Goal: Information Seeking & Learning: Compare options

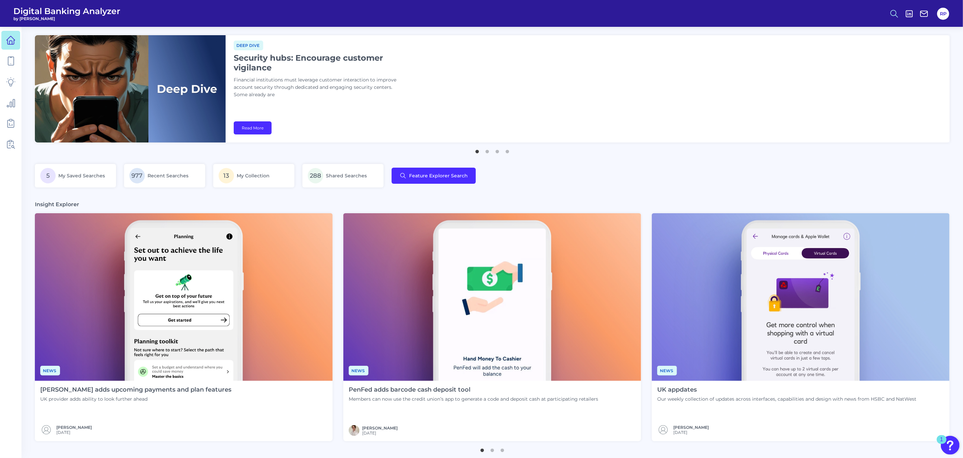
click at [892, 11] on icon at bounding box center [893, 13] width 9 height 9
click at [852, 38] on div "Search" at bounding box center [861, 31] width 75 height 17
click at [850, 54] on button "Feature Explorer Search" at bounding box center [861, 48] width 80 height 17
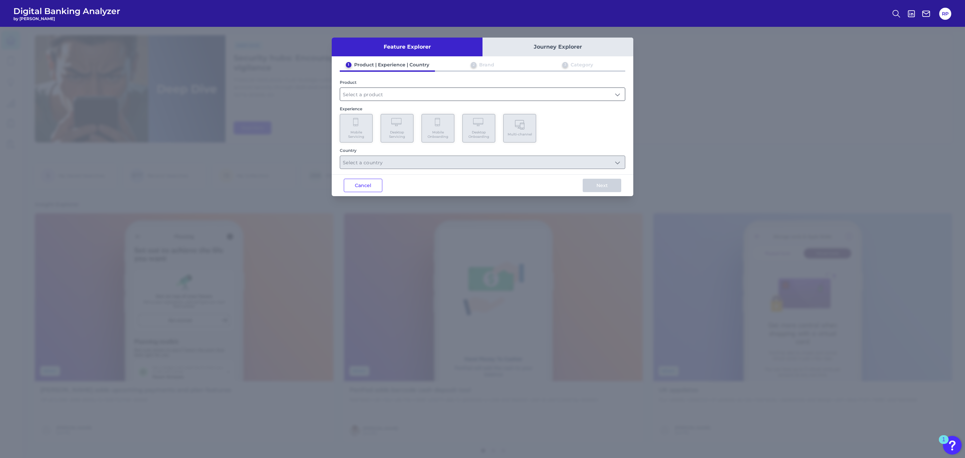
click at [450, 94] on input "text" at bounding box center [482, 94] width 285 height 13
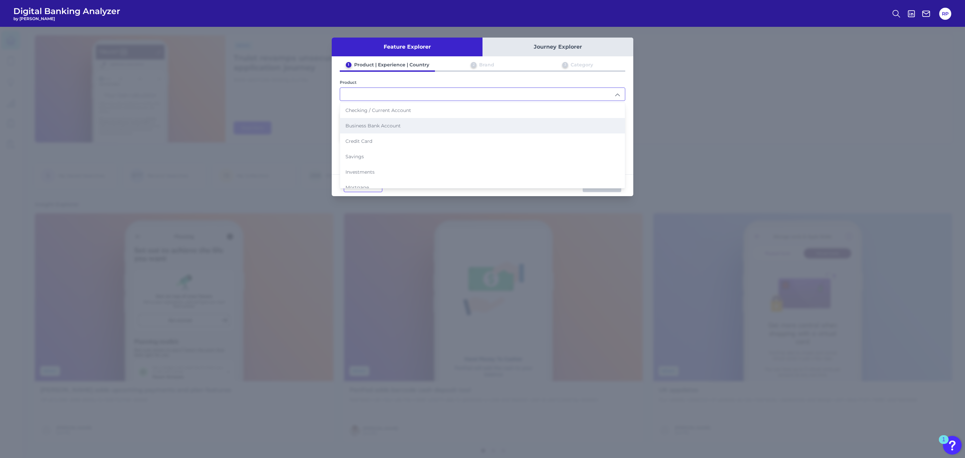
click at [403, 121] on li "Business Bank Account" at bounding box center [482, 125] width 285 height 15
type input "Business Bank Account"
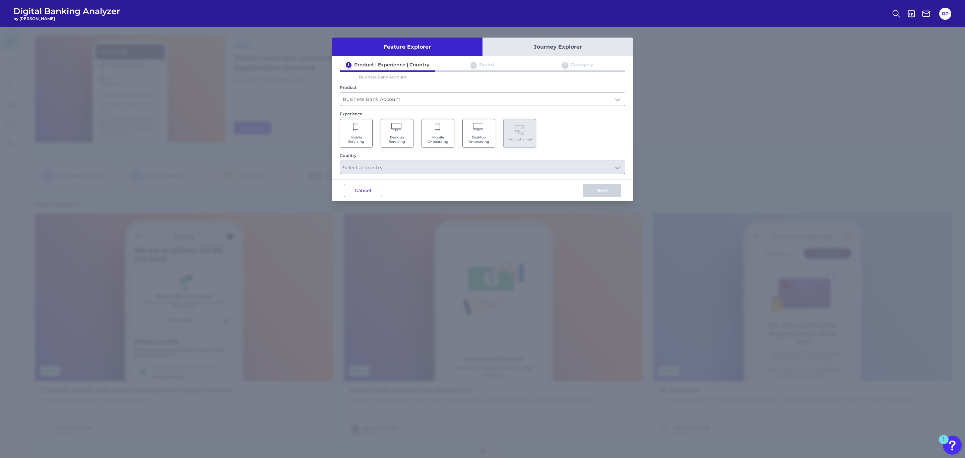
click at [409, 138] on span "Desktop Servicing" at bounding box center [396, 139] width 25 height 9
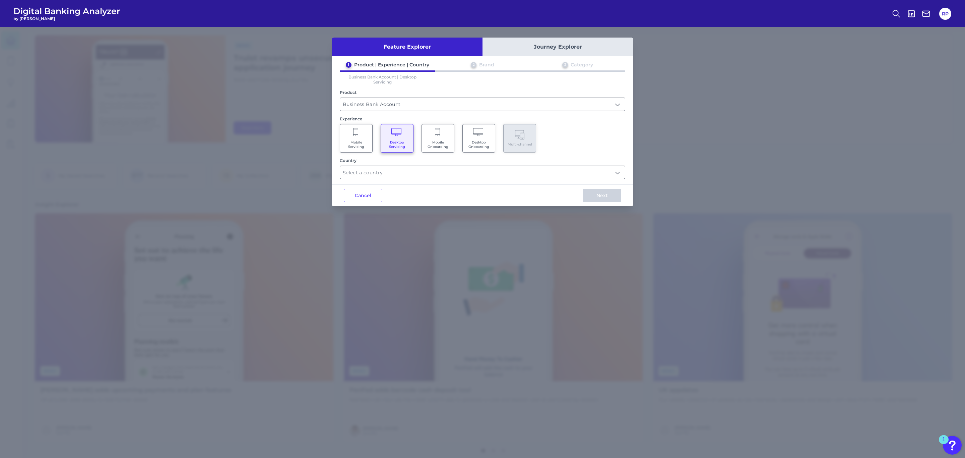
click at [420, 172] on input "text" at bounding box center [482, 172] width 285 height 13
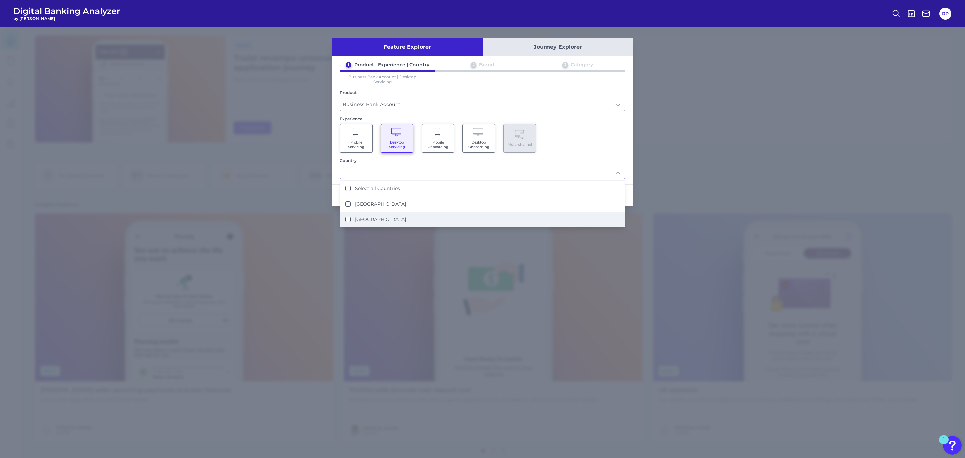
click at [386, 212] on li "[GEOGRAPHIC_DATA]" at bounding box center [482, 218] width 285 height 15
type input "[GEOGRAPHIC_DATA]"
click at [600, 157] on div "1 Product | Experience | Country 2 Brand 3 Category Business Bank Account | Des…" at bounding box center [483, 120] width 302 height 117
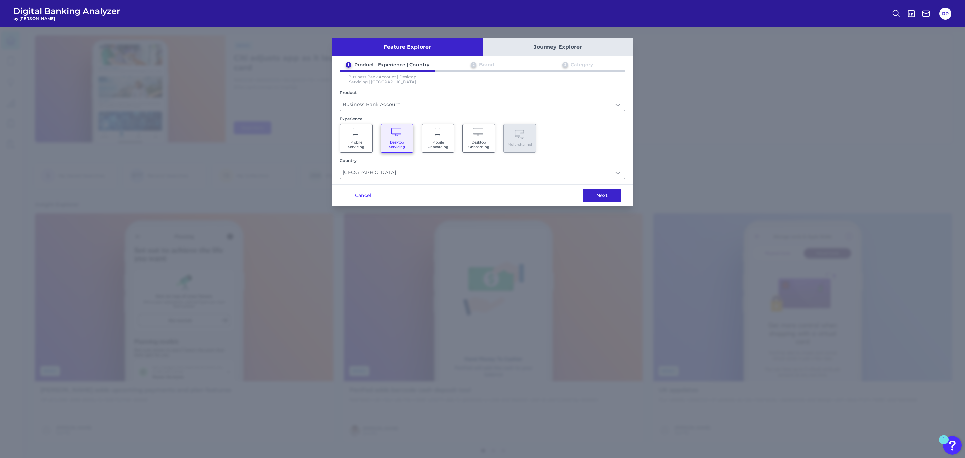
click at [593, 197] on button "Next" at bounding box center [602, 195] width 39 height 13
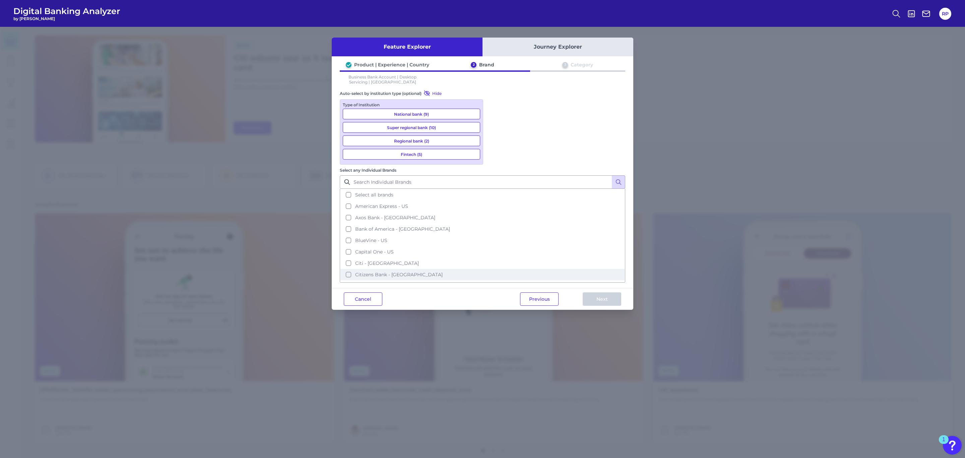
click at [521, 269] on button "Citizens Bank - [GEOGRAPHIC_DATA]" at bounding box center [483, 274] width 284 height 11
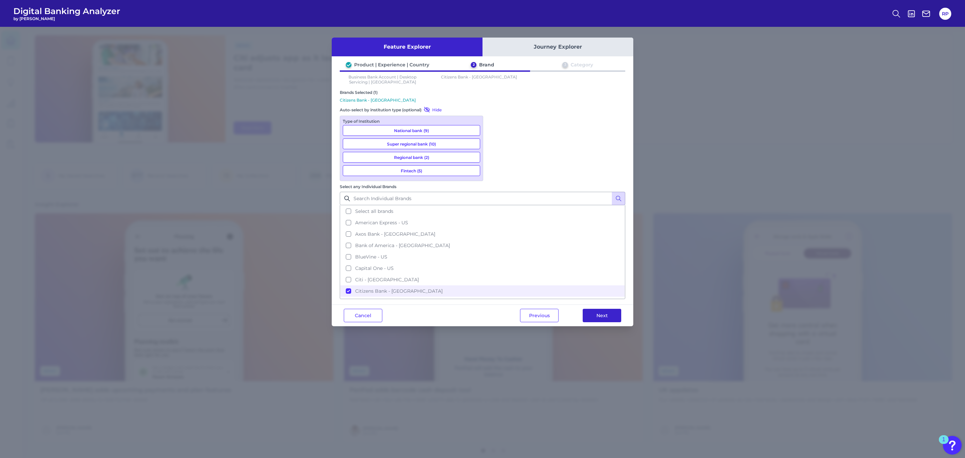
click at [596, 309] on button "Next" at bounding box center [602, 315] width 39 height 13
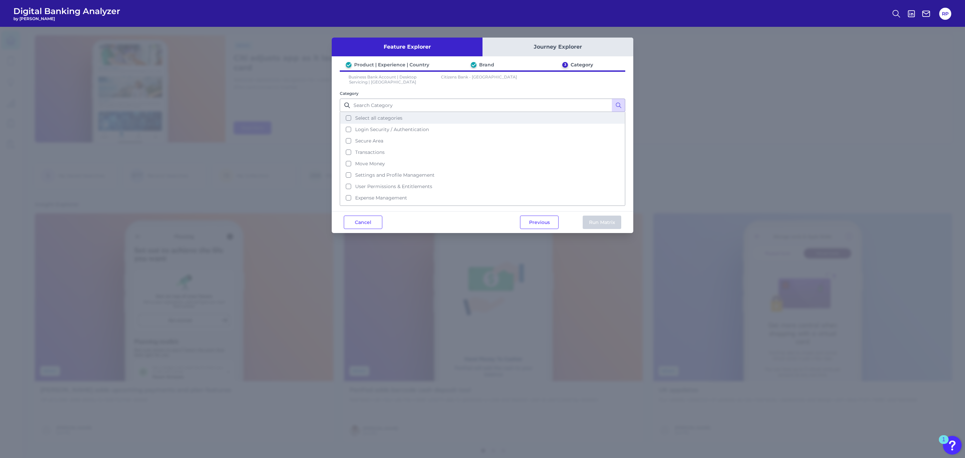
click at [376, 119] on span "Select all categories" at bounding box center [378, 118] width 47 height 6
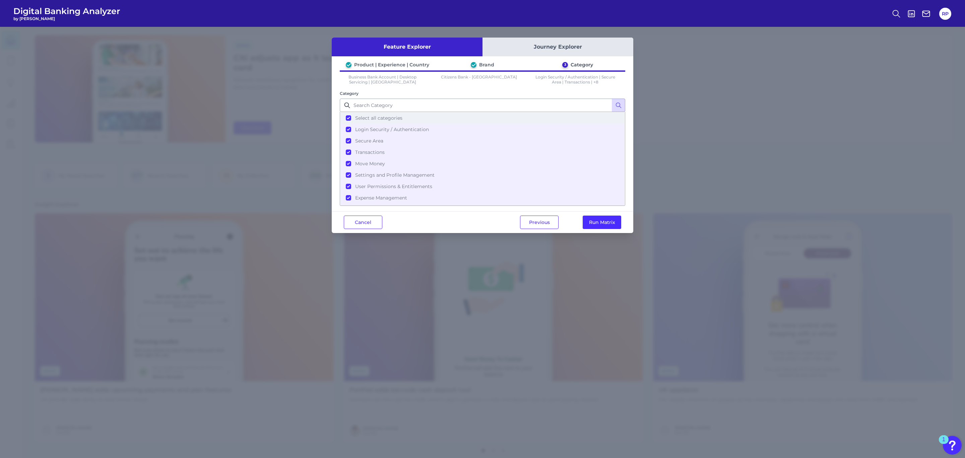
click at [377, 119] on span "Select all categories" at bounding box center [378, 118] width 47 height 6
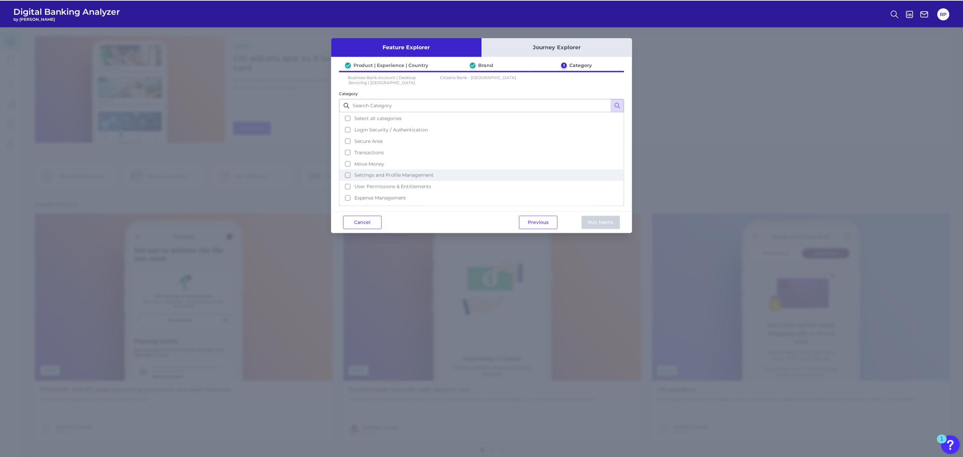
scroll to position [38, 0]
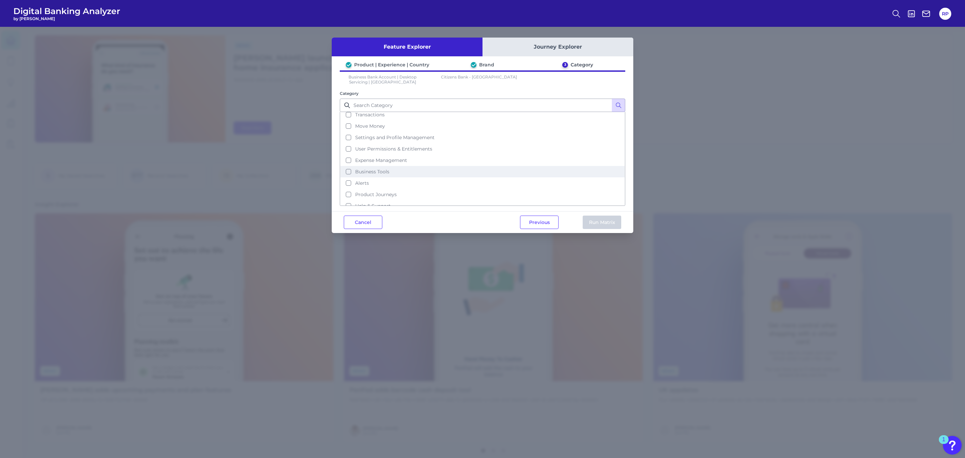
click at [379, 169] on span "Business Tools" at bounding box center [372, 172] width 34 height 6
click at [614, 218] on button "Run Matrix" at bounding box center [602, 222] width 39 height 13
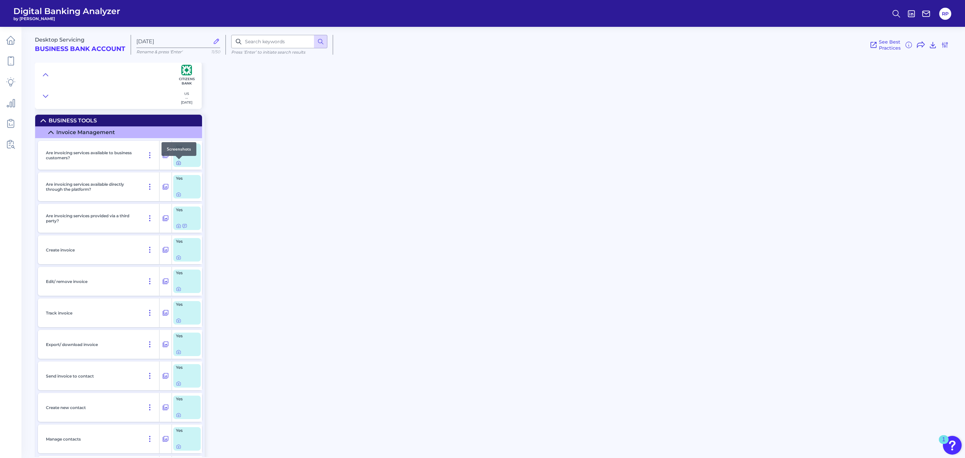
click at [176, 163] on icon at bounding box center [178, 162] width 5 height 5
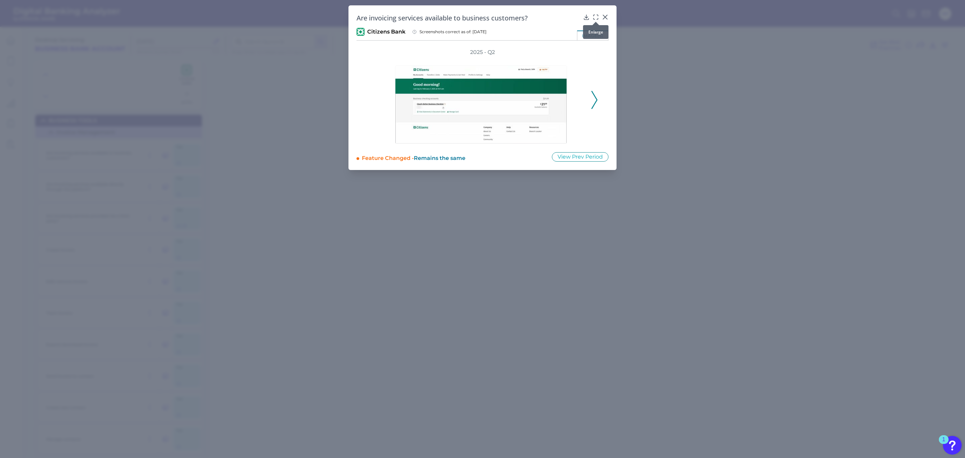
click at [596, 16] on icon at bounding box center [596, 17] width 7 height 7
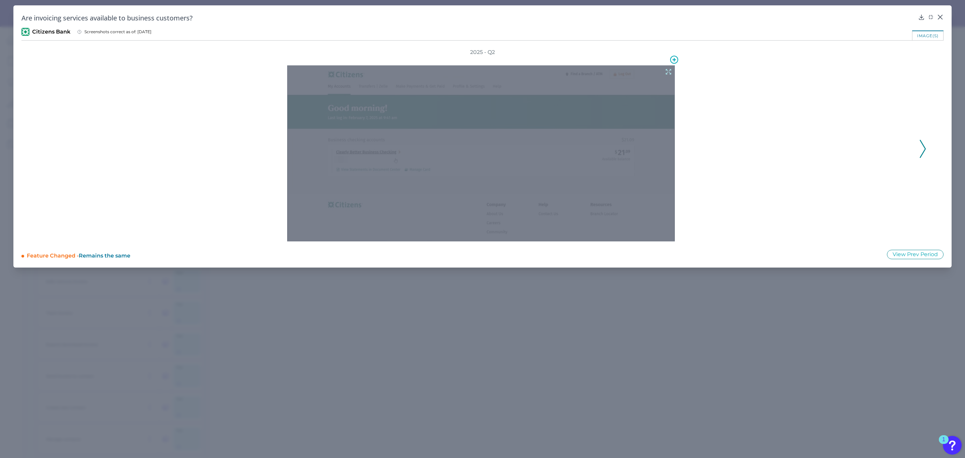
click at [666, 72] on icon at bounding box center [668, 71] width 7 height 7
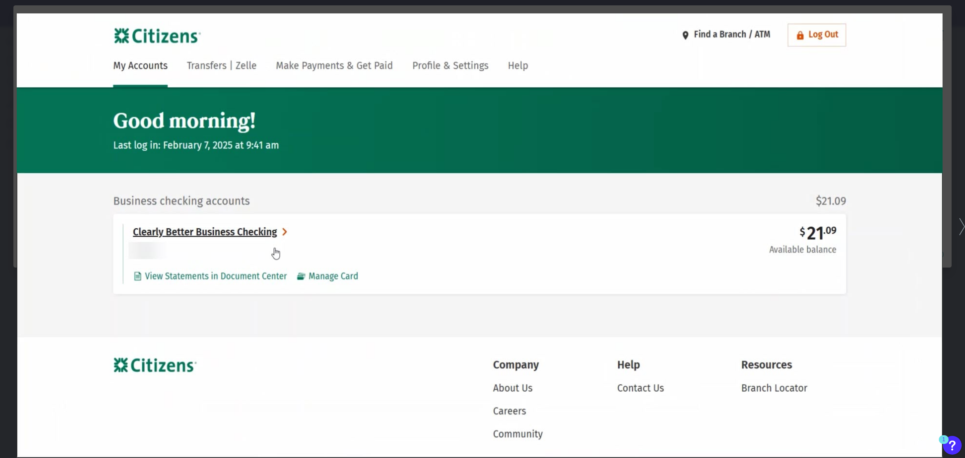
click at [961, 224] on icon at bounding box center [963, 226] width 6 height 17
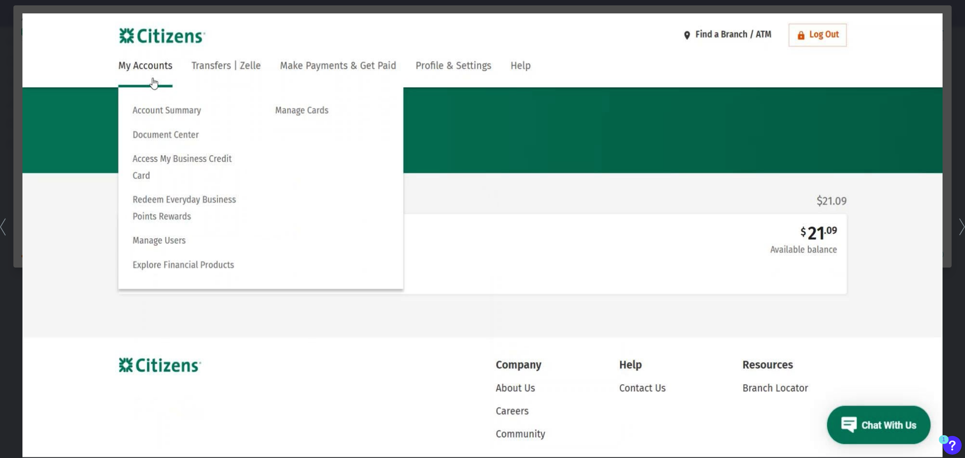
click at [961, 224] on icon at bounding box center [963, 226] width 6 height 17
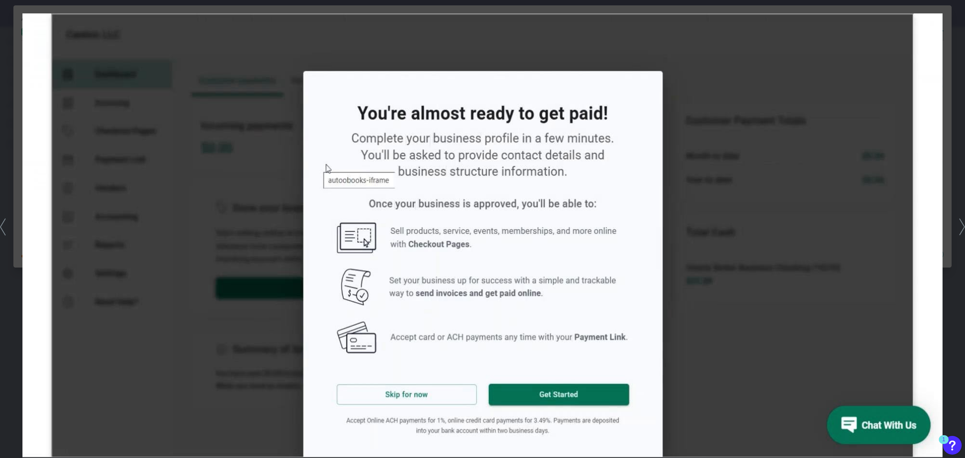
click at [961, 224] on icon at bounding box center [963, 226] width 6 height 17
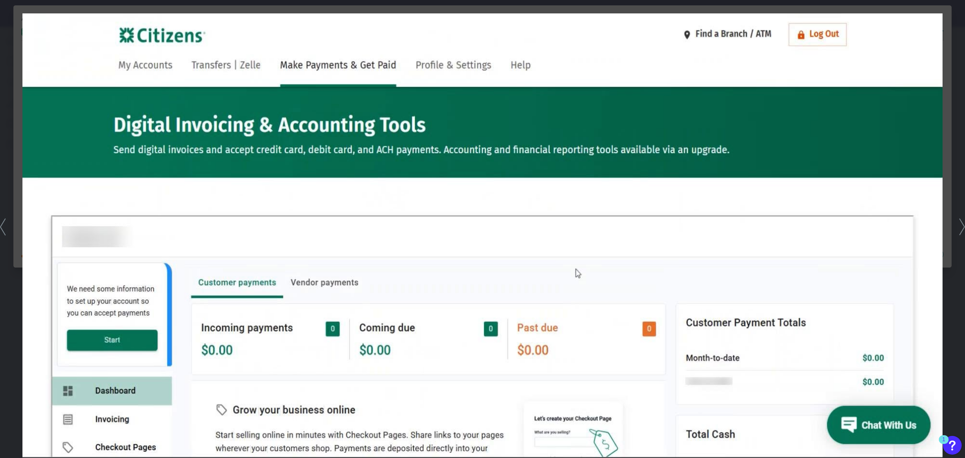
click at [961, 224] on icon at bounding box center [963, 226] width 6 height 17
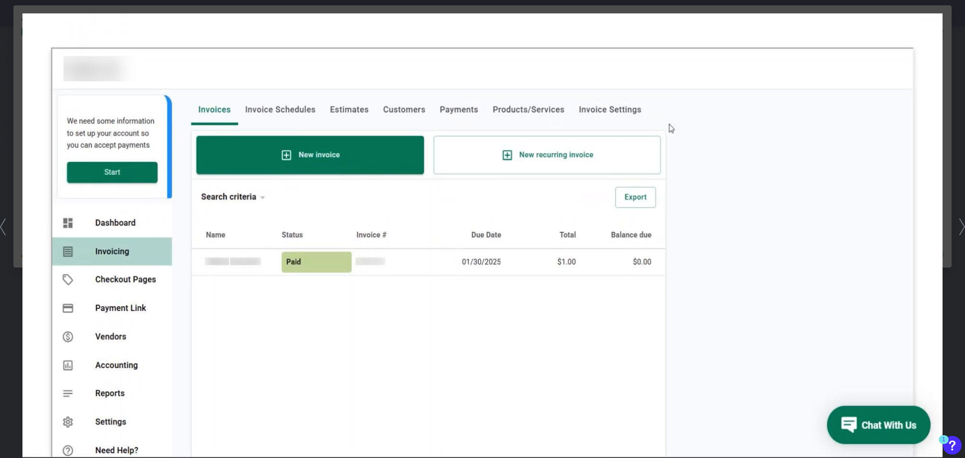
click at [961, 224] on icon at bounding box center [963, 226] width 6 height 17
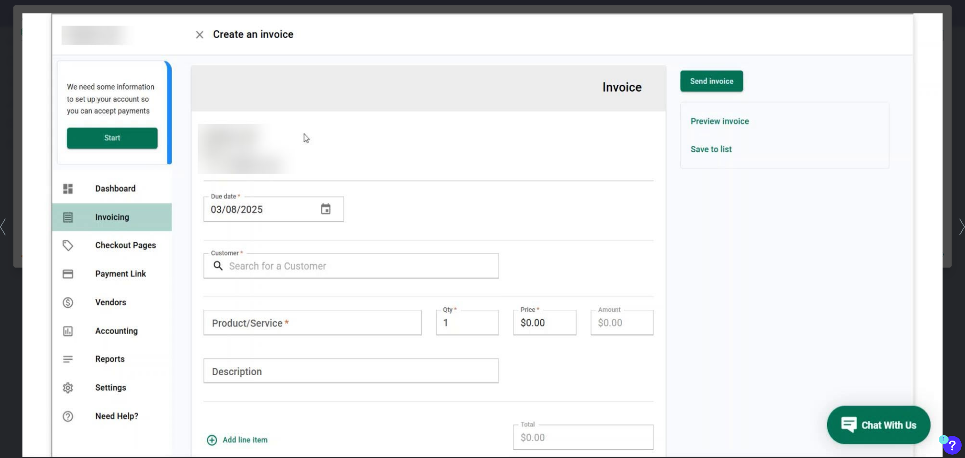
click at [961, 224] on icon at bounding box center [963, 226] width 6 height 17
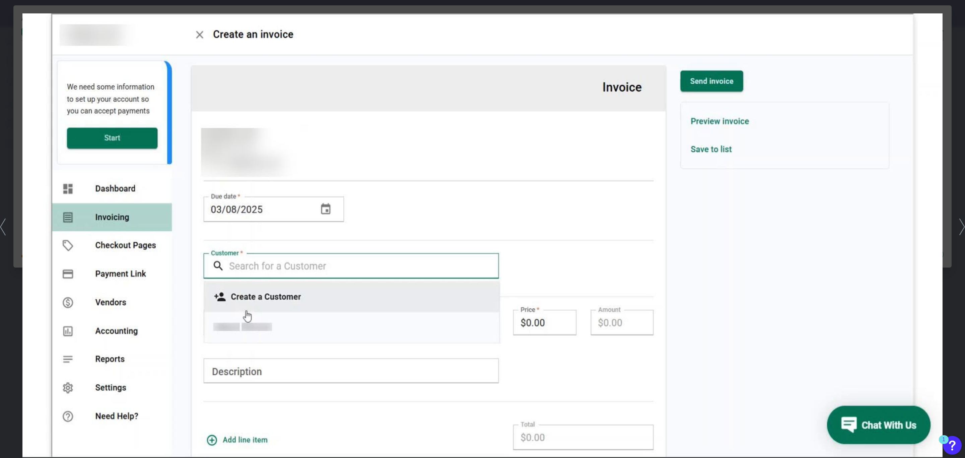
click at [961, 224] on icon at bounding box center [963, 226] width 6 height 17
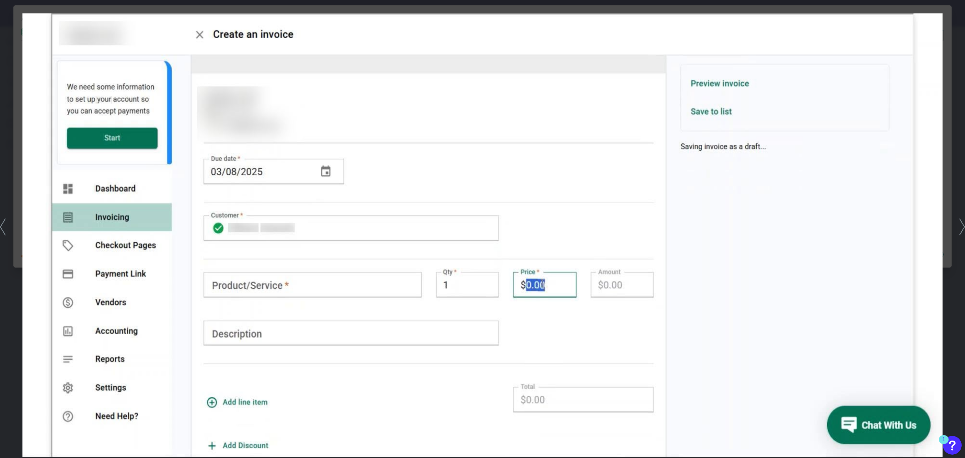
click at [8, 58] on div at bounding box center [482, 229] width 965 height 458
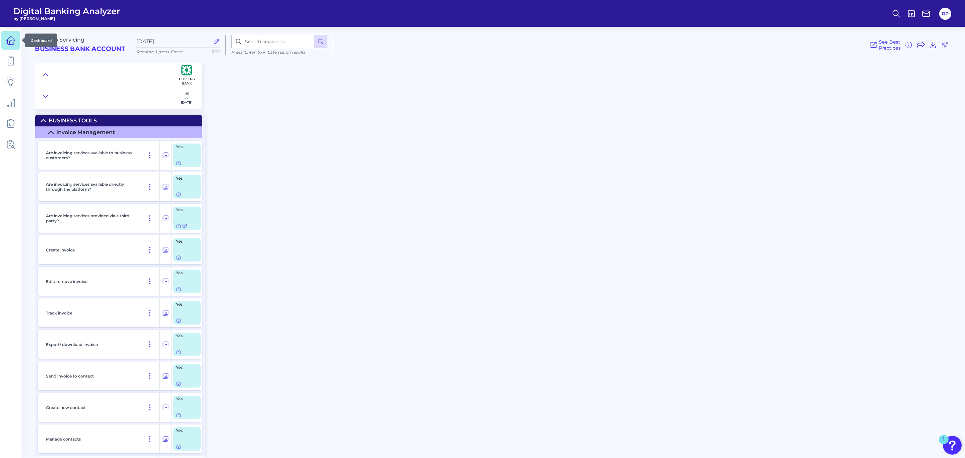
click at [8, 39] on icon at bounding box center [10, 40] width 9 height 9
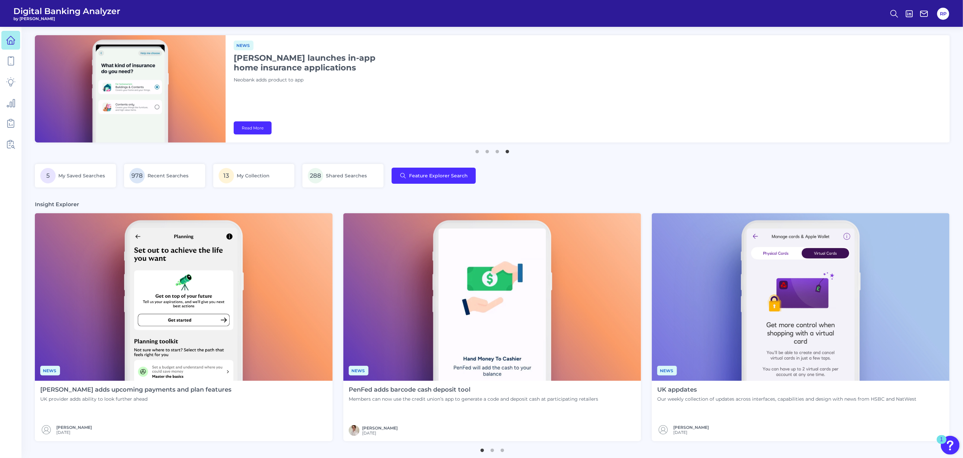
drag, startPoint x: 629, startPoint y: 0, endPoint x: 892, endPoint y: 184, distance: 321.3
click at [892, 184] on div "5 My Saved Searches 978 Recent Searches 13 My Collection 288 Shared Searches Fe…" at bounding box center [492, 180] width 914 height 32
click at [537, 185] on div "5 My Saved Searches 978 Recent Searches 13 My Collection 288 Shared Searches Fe…" at bounding box center [492, 180] width 914 height 32
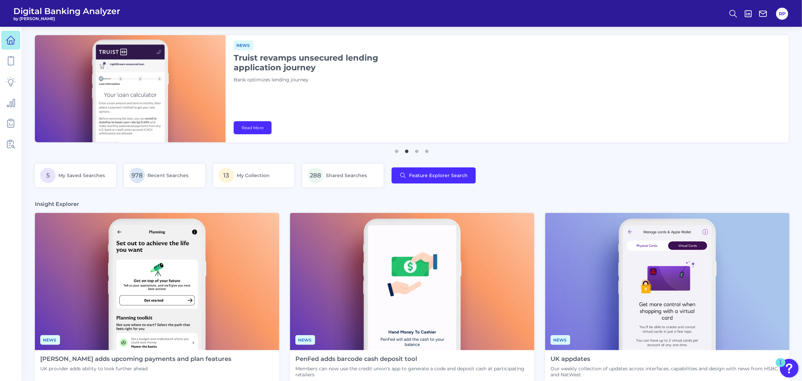
click at [407, 153] on button "2" at bounding box center [406, 149] width 7 height 7
click at [419, 152] on button "3" at bounding box center [416, 149] width 7 height 7
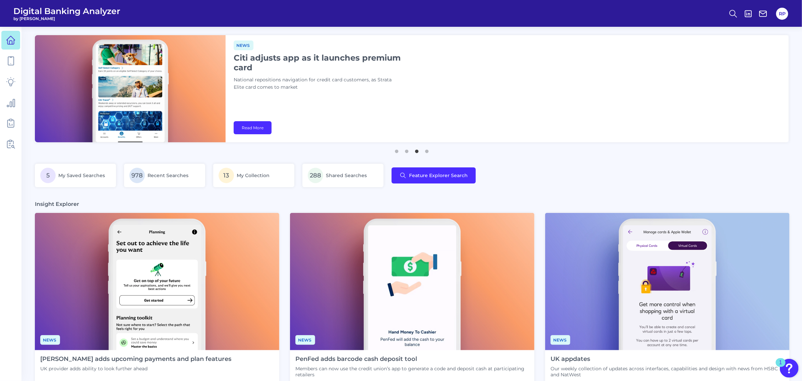
click at [431, 152] on ul "1 2 3 4" at bounding box center [411, 149] width 753 height 8
click at [428, 153] on button "4" at bounding box center [426, 149] width 7 height 7
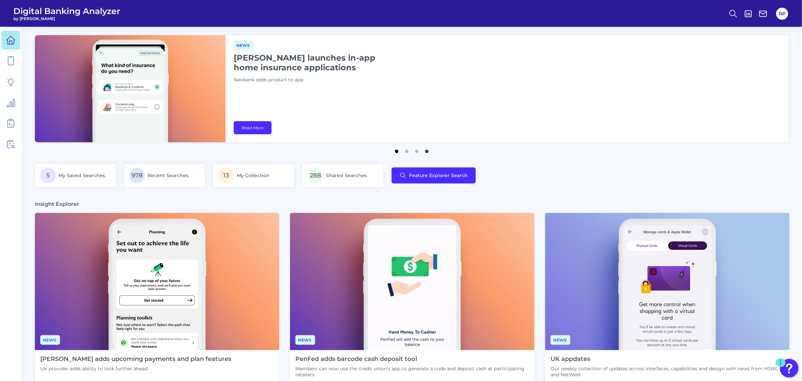
click at [398, 153] on button "1" at bounding box center [396, 149] width 7 height 7
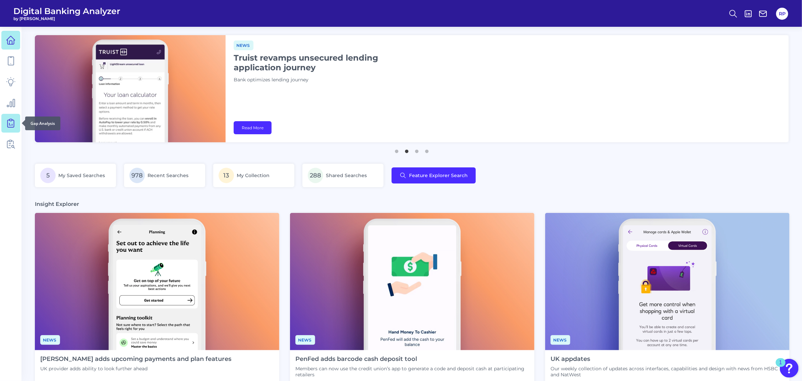
click at [14, 124] on icon at bounding box center [10, 123] width 9 height 9
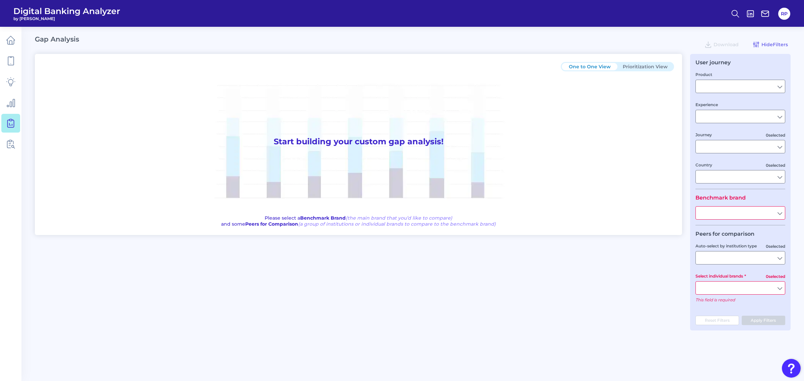
type input "Checking / Current Account"
type input "Mobile Servicing"
type input "Pre-Login Area, New Customer Onboarding, Login & Authentication, Accounts and t…"
type input "[GEOGRAPHIC_DATA]"
type input "All Select individual brands"
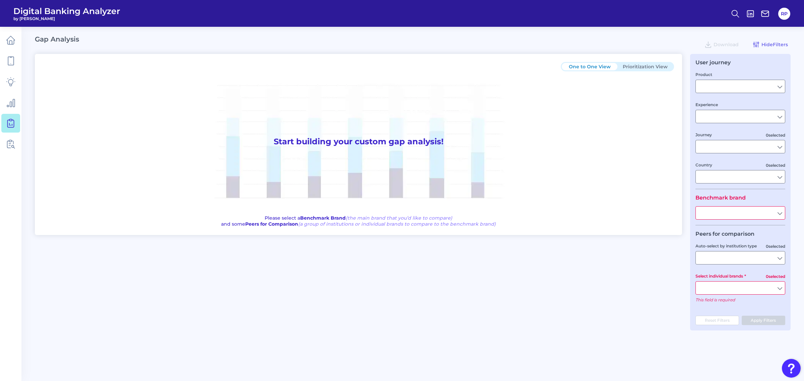
type input "All Journeys"
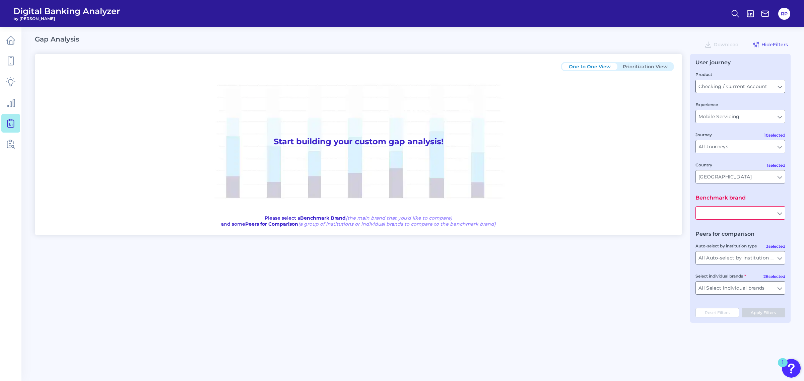
click at [782, 84] on input "Checking / Current Account" at bounding box center [740, 86] width 89 height 13
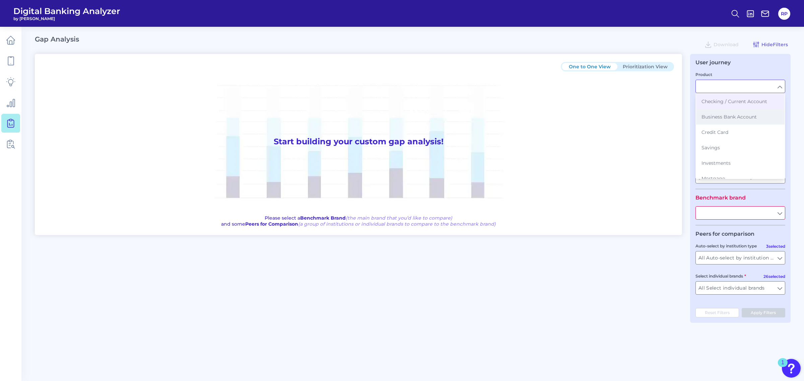
click at [751, 119] on span "Business Bank Account" at bounding box center [729, 117] width 55 height 6
type input "Business Bank Account"
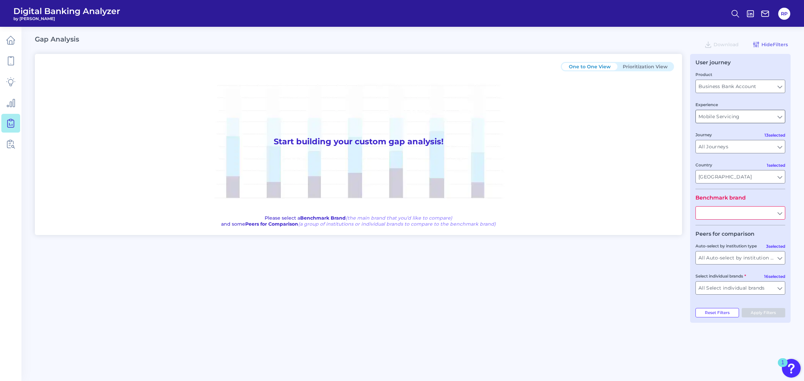
click at [772, 119] on input "Mobile Servicing" at bounding box center [740, 116] width 89 height 13
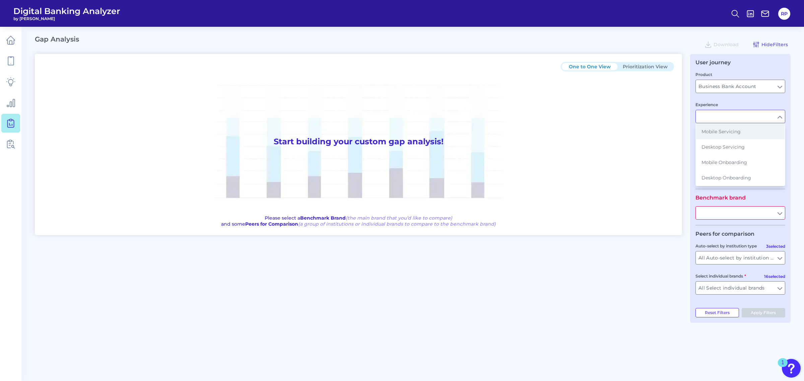
click at [718, 129] on span "Mobile Servicing" at bounding box center [721, 132] width 39 height 6
type input "Mobile Servicing"
click at [780, 149] on input "All Journeys" at bounding box center [740, 146] width 89 height 13
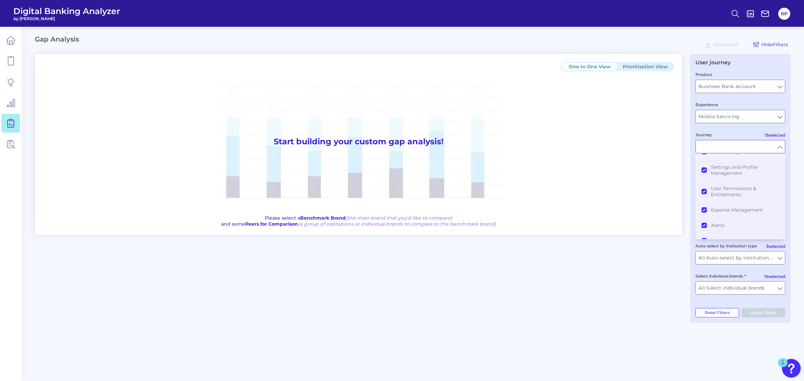
scroll to position [94, 0]
click at [636, 272] on div "One to One View Prioritization View Start building your custom gap analysis! Pl…" at bounding box center [413, 188] width 756 height 269
type input "All Journeys"
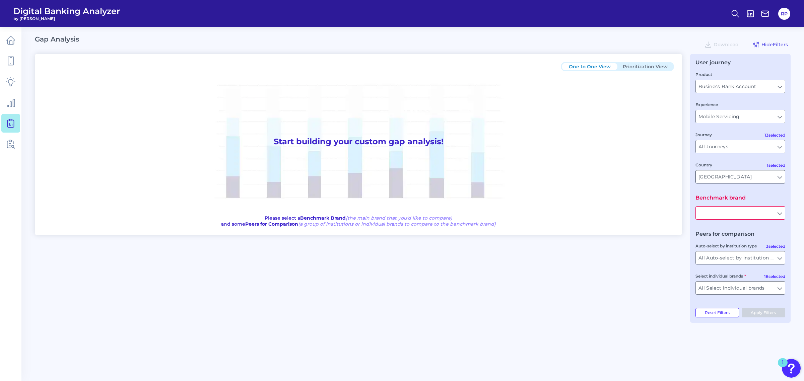
click at [781, 178] on input "[GEOGRAPHIC_DATA]" at bounding box center [740, 177] width 89 height 13
drag, startPoint x: 715, startPoint y: 205, endPoint x: 717, endPoint y: 217, distance: 11.6
click at [715, 205] on span "[GEOGRAPHIC_DATA]" at bounding box center [736, 207] width 51 height 6
click at [714, 228] on button "[GEOGRAPHIC_DATA]" at bounding box center [740, 222] width 88 height 15
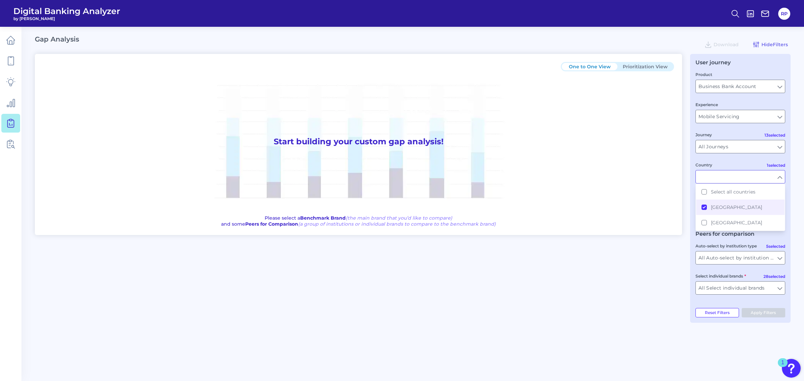
click at [649, 273] on div "One to One View Prioritization View Start building your custom gap analysis! Pl…" at bounding box center [413, 188] width 756 height 269
type input "[GEOGRAPHIC_DATA]"
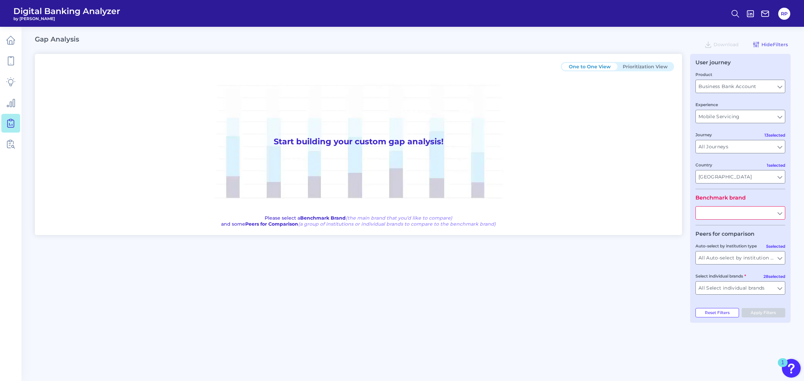
click at [779, 214] on input "text" at bounding box center [740, 213] width 89 height 13
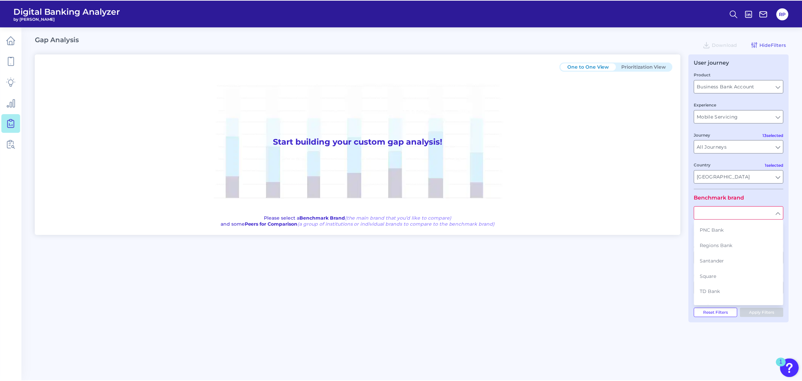
scroll to position [342, 0]
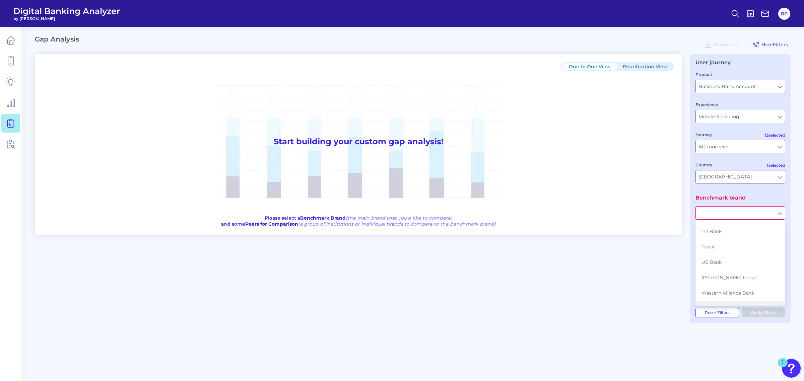
click at [731, 301] on button "Zions" at bounding box center [740, 308] width 88 height 15
type input "Zions"
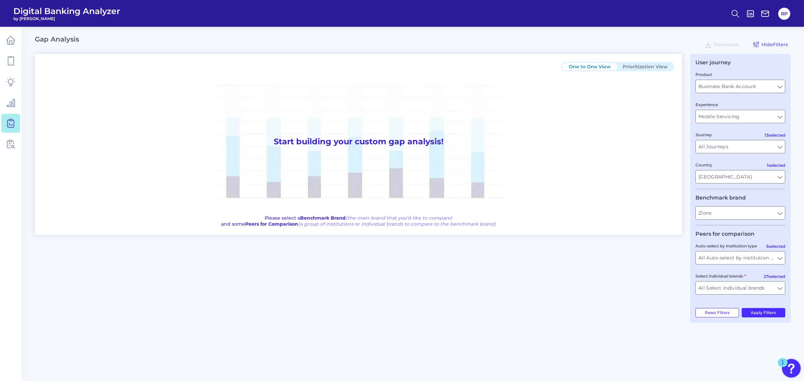
click at [609, 307] on div "One to One View Prioritization View Start building your custom gap analysis! Pl…" at bounding box center [413, 188] width 756 height 269
click at [782, 260] on input "All Auto-select by institution types" at bounding box center [740, 258] width 89 height 13
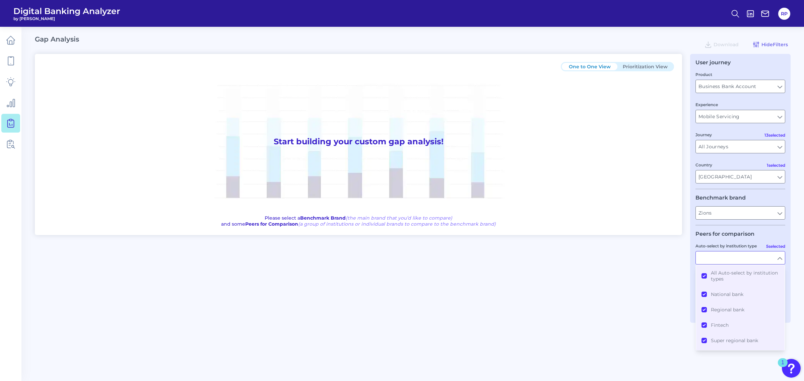
click at [782, 260] on input "Auto-select by institution type" at bounding box center [740, 258] width 89 height 13
type input "All Auto-select by institution types"
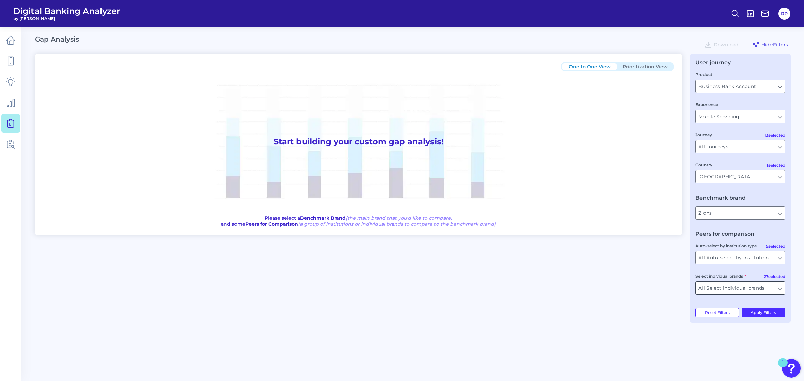
click at [775, 292] on input "All Select individual brands" at bounding box center [740, 288] width 89 height 13
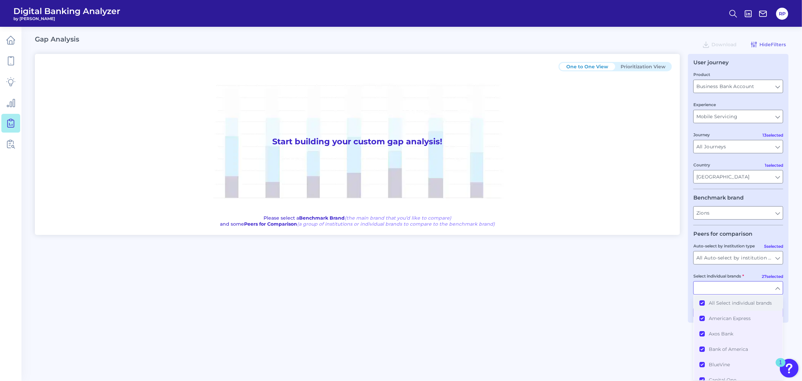
click at [732, 305] on span "All Select individual brands" at bounding box center [740, 303] width 63 height 6
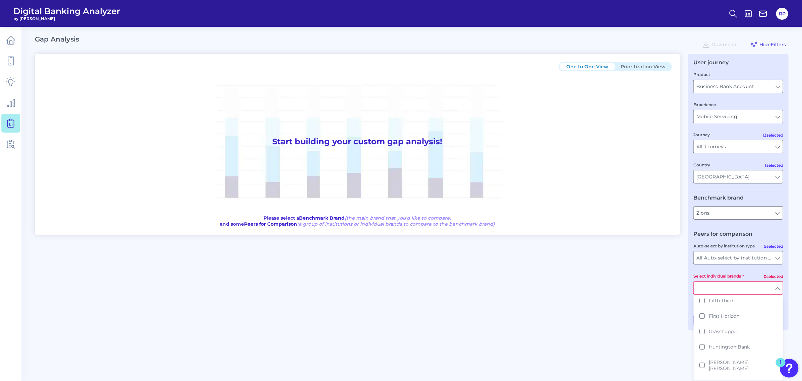
scroll to position [84, 0]
click at [734, 331] on button "Citizens Bank" at bounding box center [738, 327] width 88 height 15
click at [659, 322] on div "One to One View Prioritization View Start building your custom gap analysis! Pl…" at bounding box center [411, 188] width 753 height 269
type input "Citizens Bank"
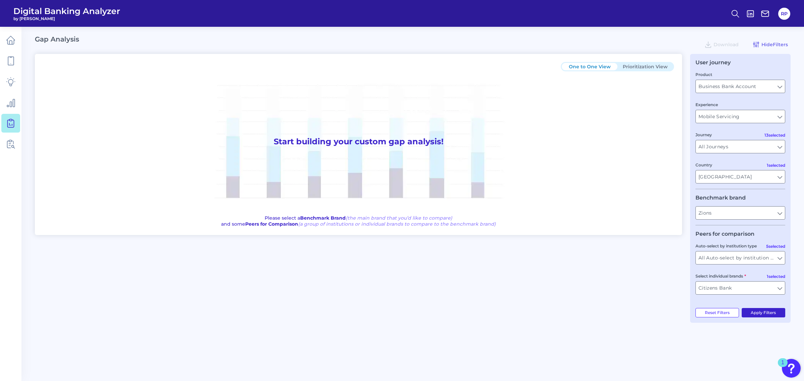
click at [762, 317] on button "Apply Filters" at bounding box center [764, 312] width 44 height 9
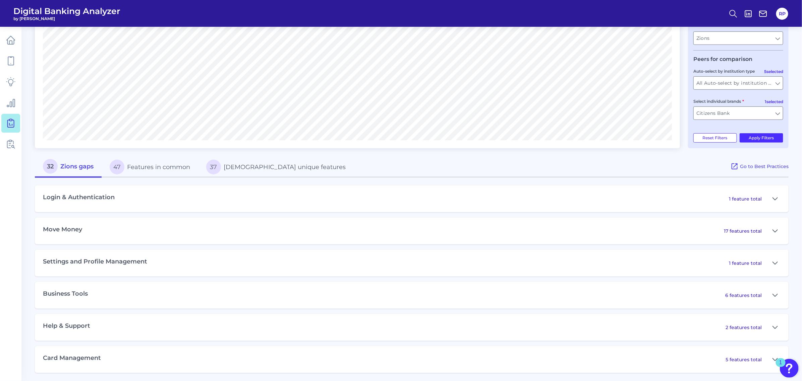
scroll to position [177, 0]
click at [773, 296] on icon at bounding box center [774, 294] width 5 height 8
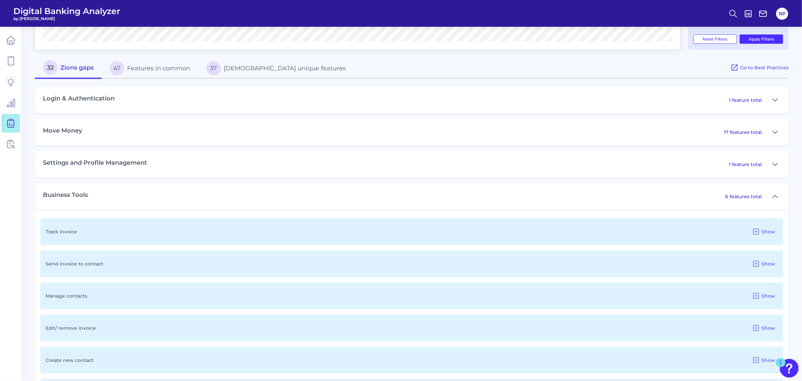
scroll to position [303, 0]
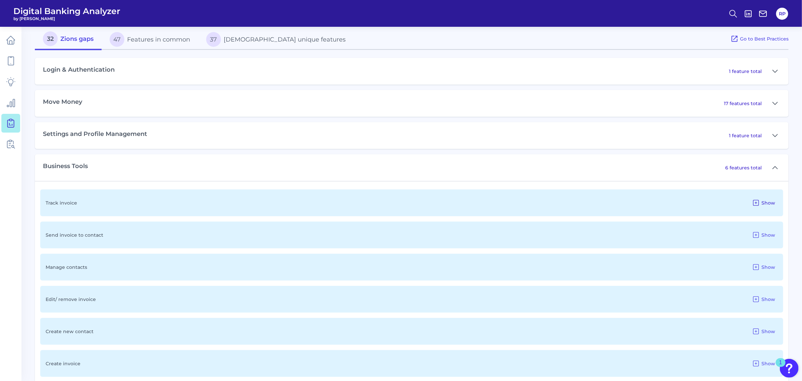
click at [764, 204] on span "Show" at bounding box center [768, 203] width 14 height 6
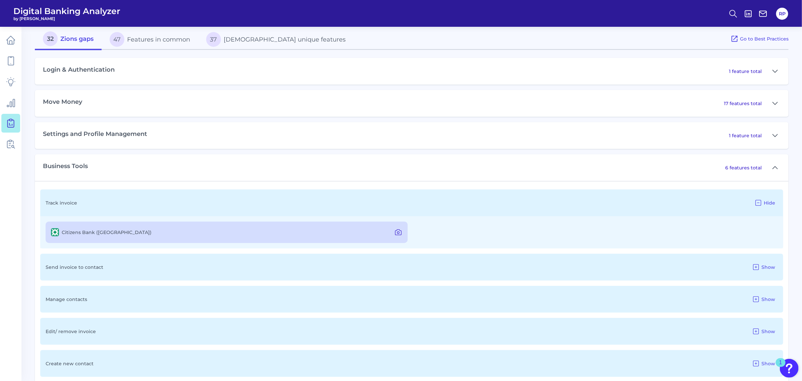
click at [399, 233] on icon at bounding box center [398, 233] width 8 height 8
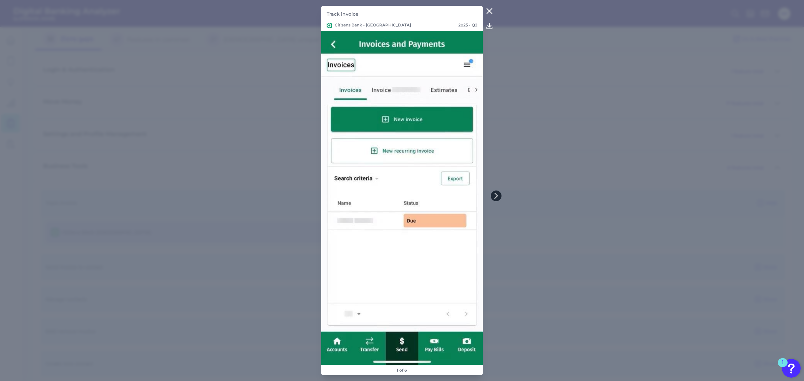
click at [497, 196] on icon at bounding box center [496, 196] width 6 height 6
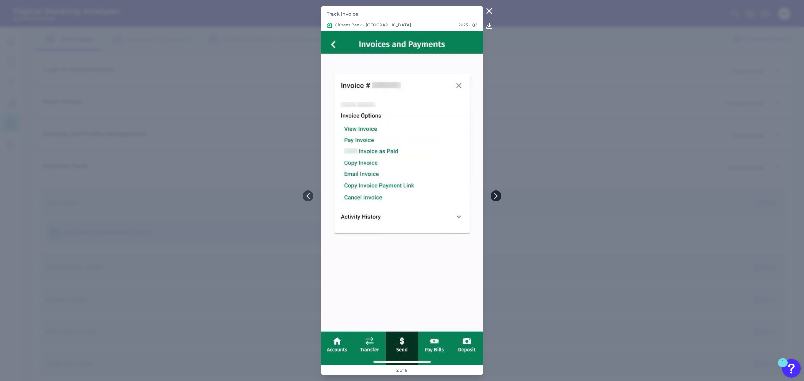
click at [497, 196] on icon at bounding box center [496, 196] width 6 height 6
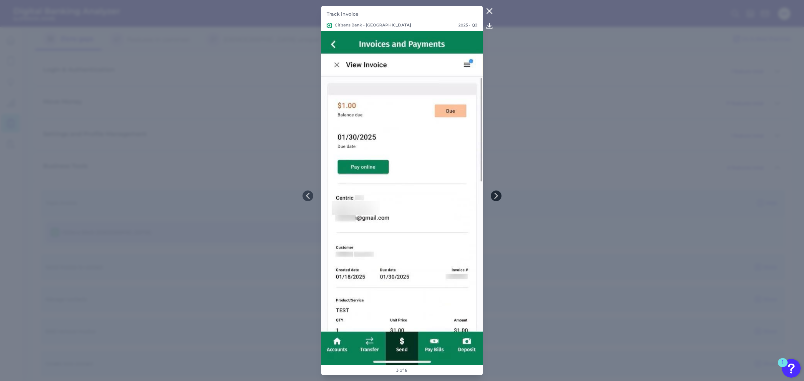
click at [497, 196] on icon at bounding box center [496, 196] width 6 height 6
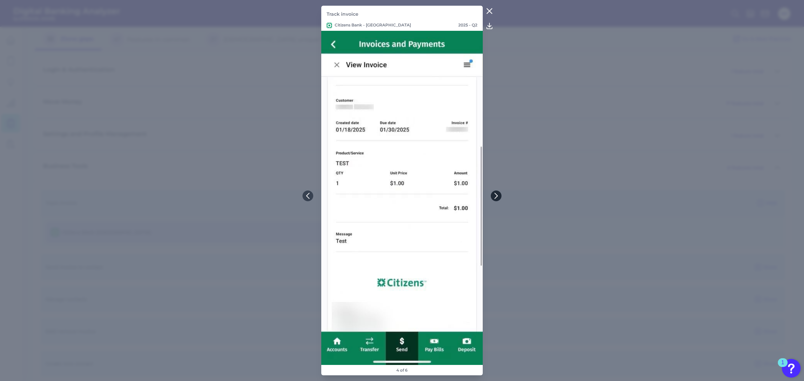
click at [497, 196] on icon at bounding box center [496, 196] width 6 height 6
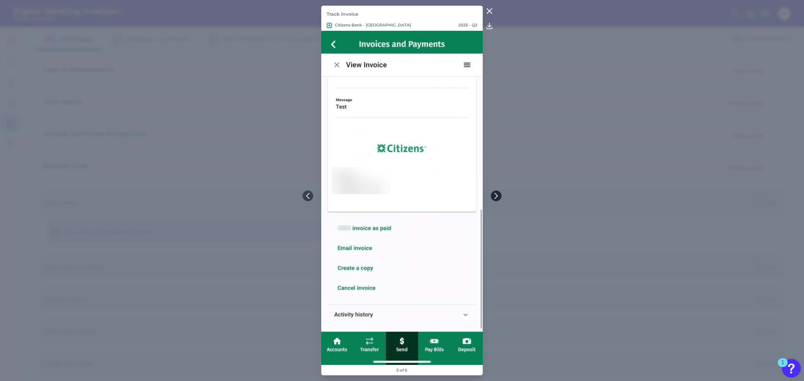
click at [497, 196] on icon at bounding box center [496, 196] width 6 height 6
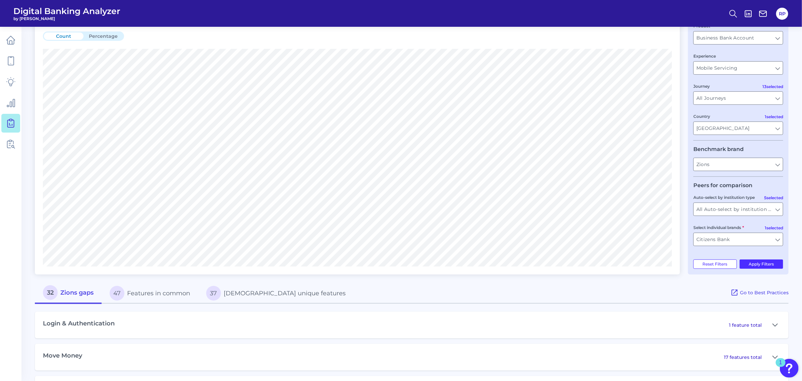
scroll to position [84, 0]
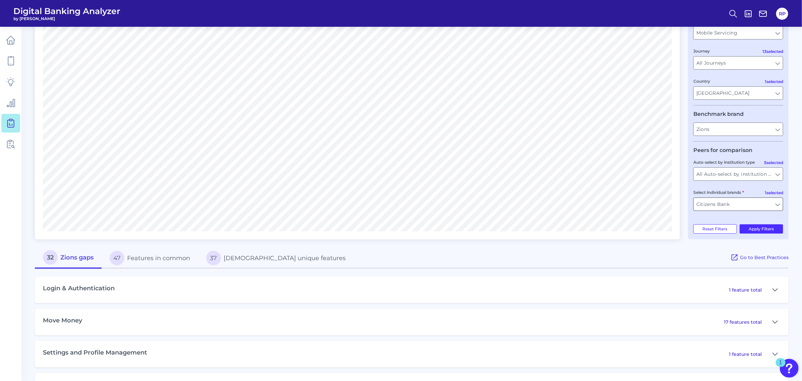
click at [783, 205] on div "Citizens Bank Citizens Bank" at bounding box center [738, 204] width 90 height 13
click at [780, 205] on input "Citizens Bank" at bounding box center [737, 204] width 89 height 13
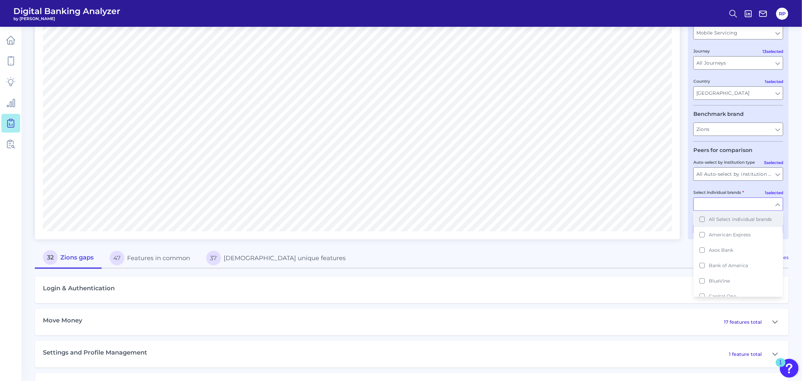
click at [735, 220] on span "All Select individual brands" at bounding box center [740, 220] width 63 height 6
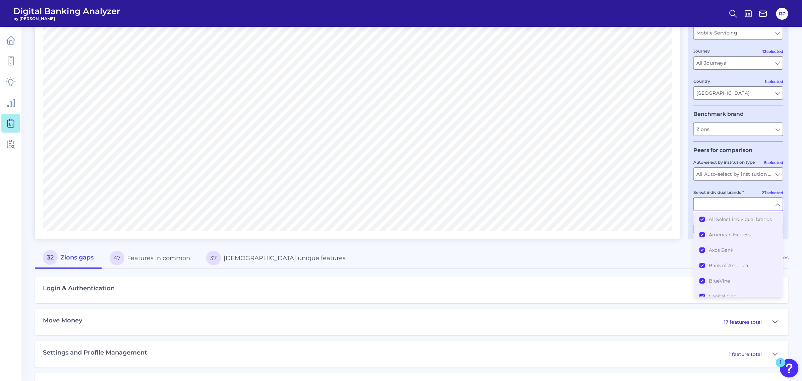
click at [663, 257] on div "32 Zions gaps 47 Features in common 37 Zions unique features" at bounding box center [382, 258] width 695 height 21
type input "All Select individual brands"
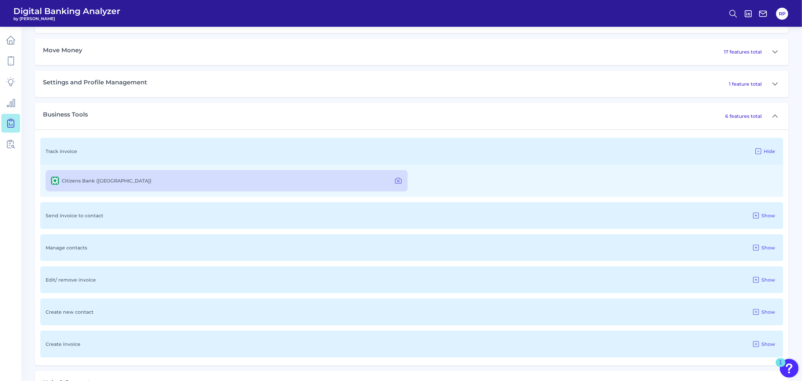
scroll to position [413, 0]
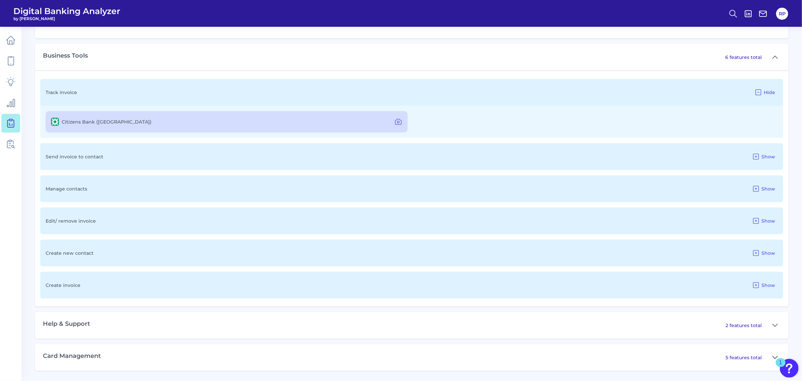
click at [772, 359] on icon at bounding box center [774, 358] width 5 height 8
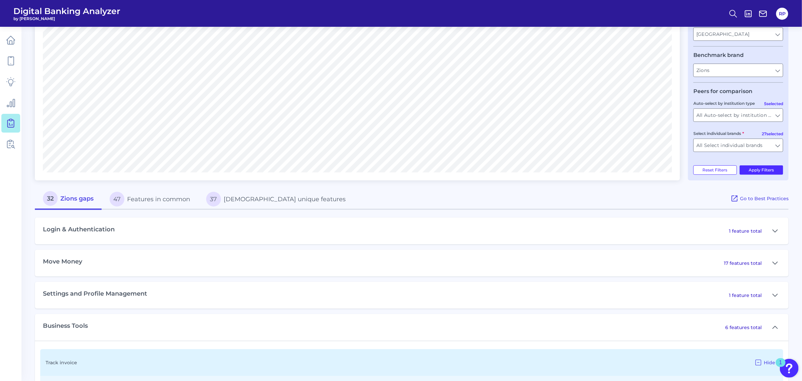
scroll to position [124, 0]
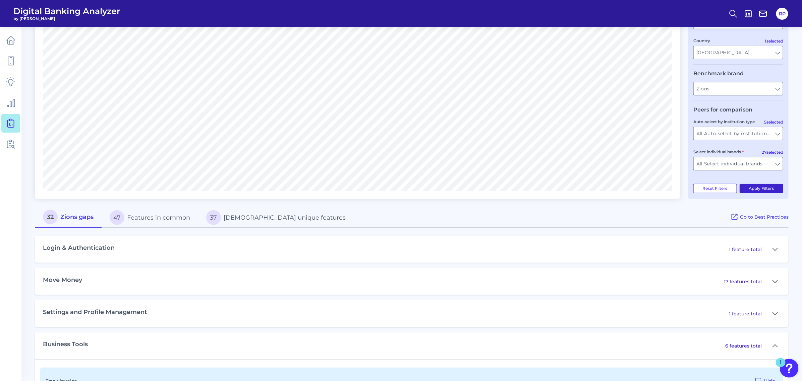
click at [765, 190] on button "Apply Filters" at bounding box center [761, 188] width 44 height 9
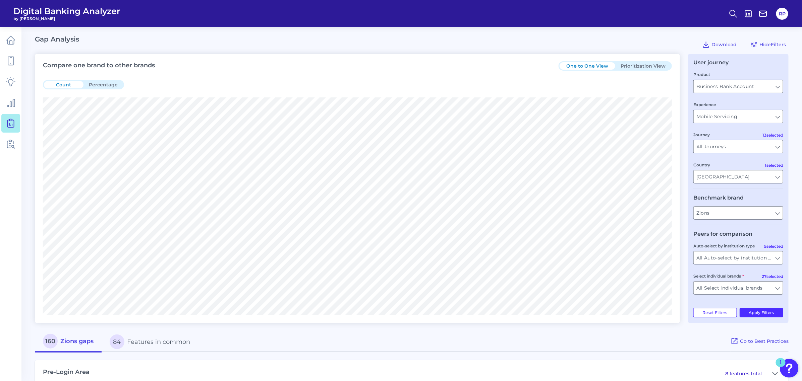
click at [637, 66] on button "Prioritization View" at bounding box center [643, 65] width 56 height 7
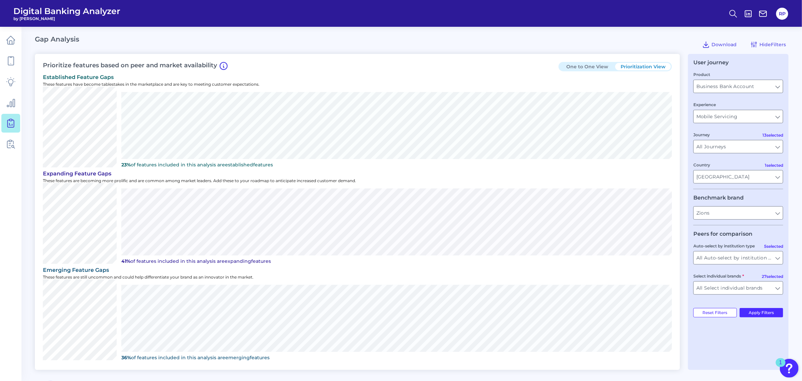
scroll to position [42, 0]
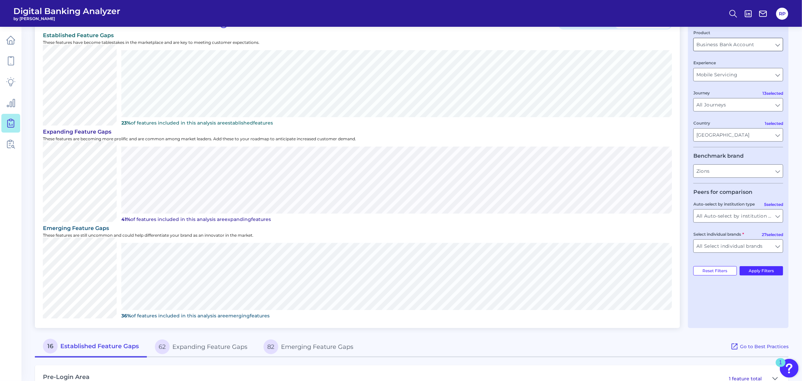
click at [778, 46] on input "Business Bank Account" at bounding box center [737, 44] width 89 height 13
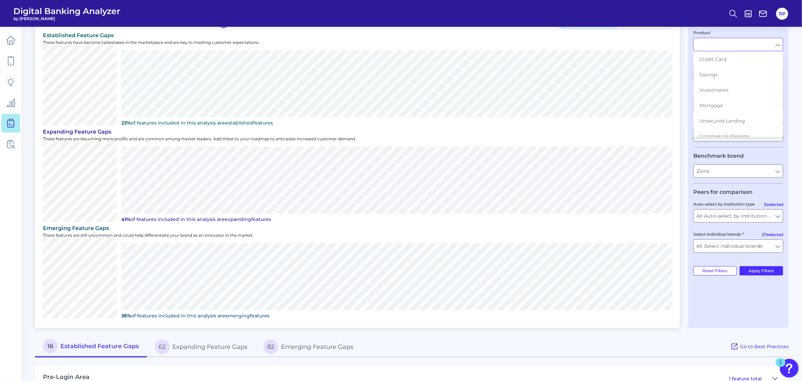
scroll to position [0, 0]
click at [760, 78] on button "Business Bank Account" at bounding box center [738, 74] width 88 height 15
type input "Business Bank Account"
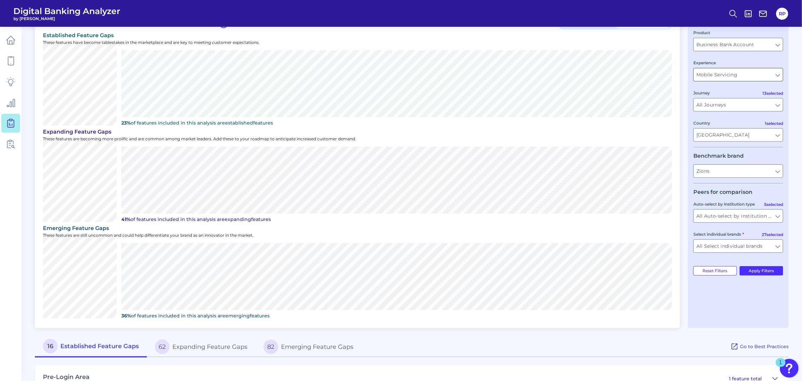
click at [778, 76] on input "Mobile Servicing" at bounding box center [737, 74] width 89 height 13
click at [796, 118] on main "Gap Analysis Download Hide Filters Prioritize features based on peer and market…" at bounding box center [401, 293] width 802 height 670
type input "Mobile Servicing"
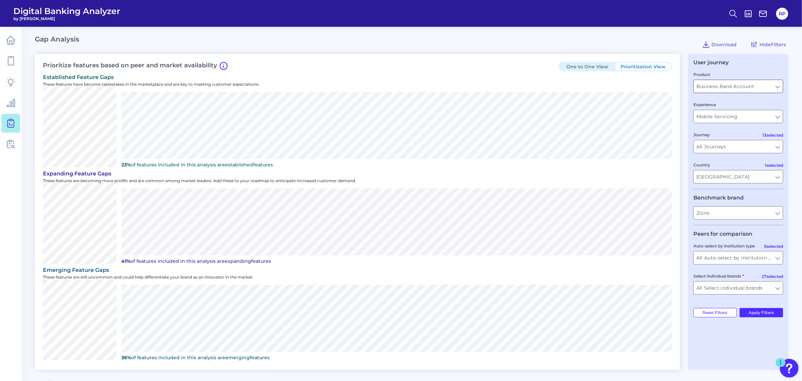
click at [778, 86] on input "Business Bank Account" at bounding box center [737, 86] width 89 height 13
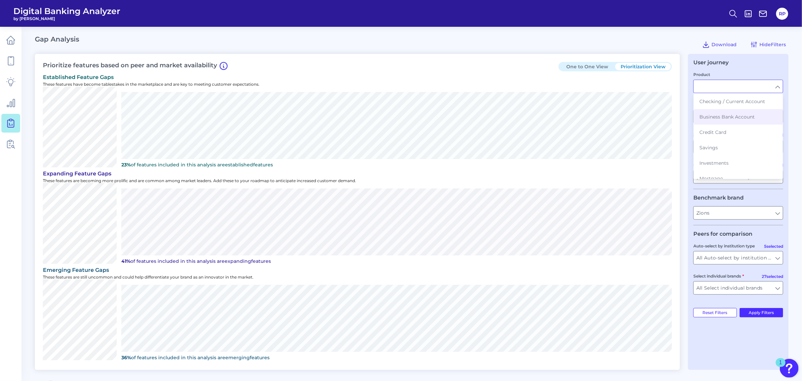
click at [793, 111] on main "Gap Analysis Download Hide Filters Prioritize features based on peer and market…" at bounding box center [401, 335] width 802 height 670
type input "Business Bank Account"
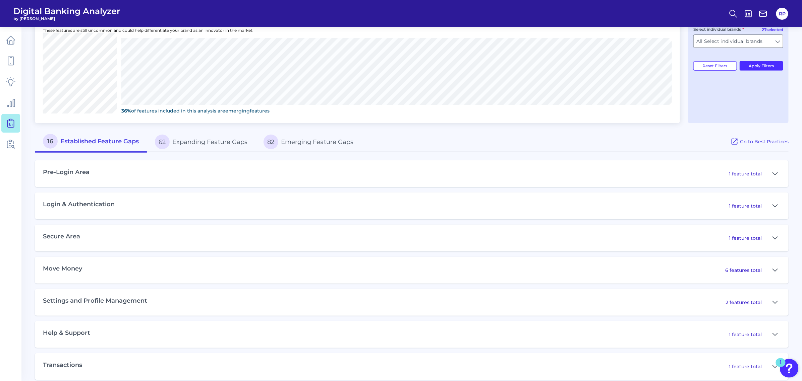
scroll to position [285, 0]
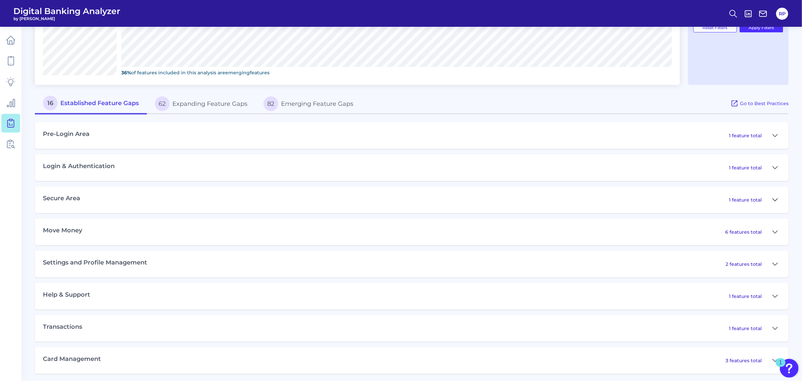
click at [778, 199] on button at bounding box center [775, 200] width 11 height 11
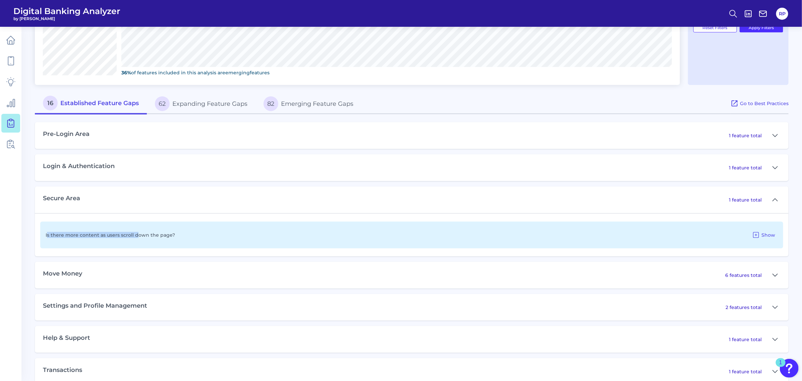
drag, startPoint x: 47, startPoint y: 233, endPoint x: 139, endPoint y: 234, distance: 92.2
click at [136, 234] on p "Is there more content as users scroll down the page?" at bounding box center [110, 235] width 129 height 6
click at [156, 235] on p "Is there more content as users scroll down the page?" at bounding box center [110, 235] width 129 height 6
click at [768, 233] on span "Show" at bounding box center [768, 235] width 14 height 6
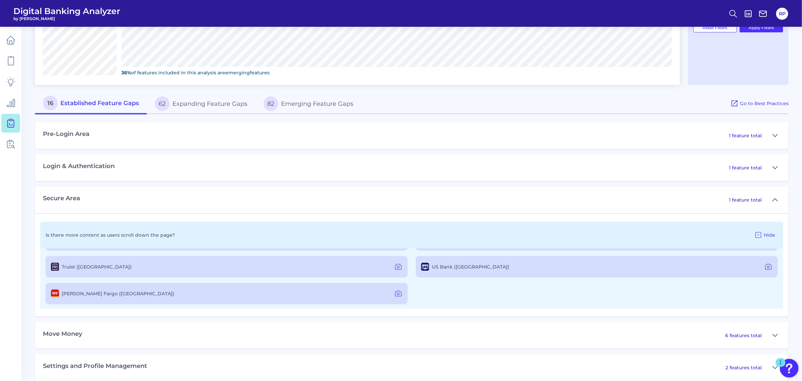
scroll to position [213, 0]
click at [764, 263] on icon at bounding box center [768, 266] width 8 height 8
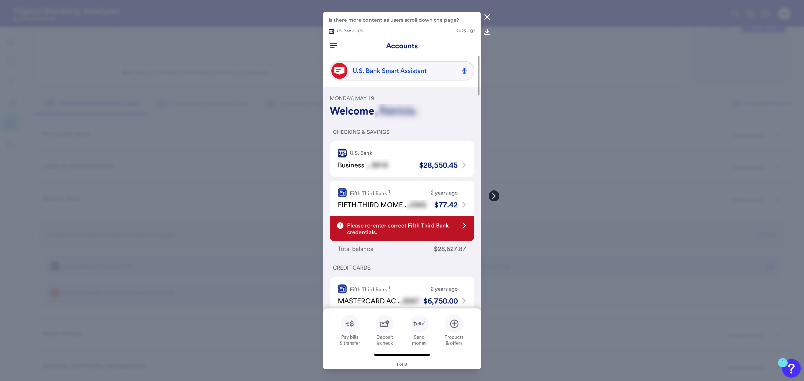
click at [495, 196] on icon at bounding box center [494, 196] width 6 height 6
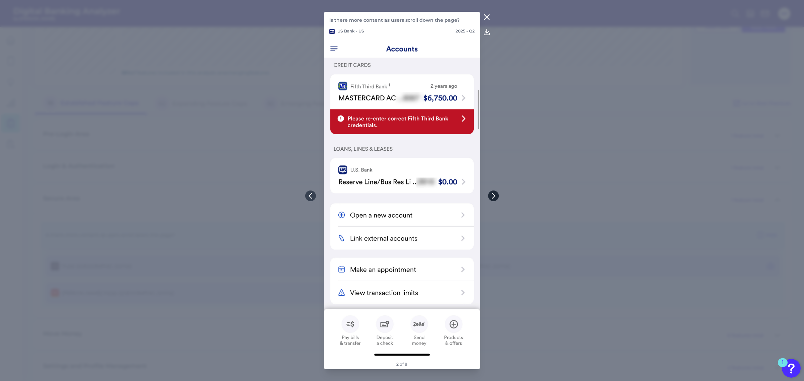
click at [494, 196] on icon at bounding box center [494, 196] width 6 height 6
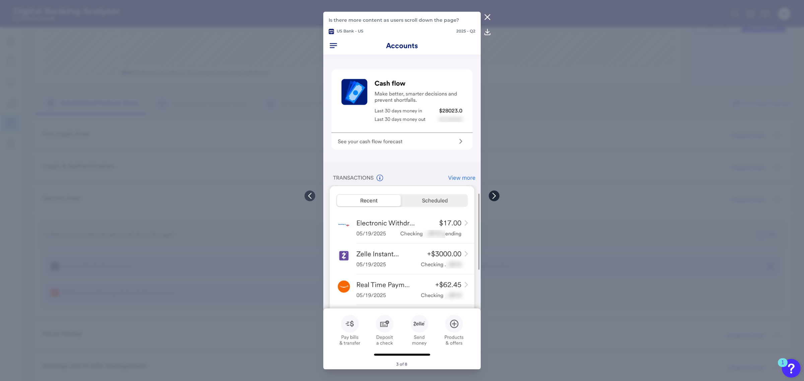
click at [495, 195] on icon at bounding box center [494, 195] width 3 height 5
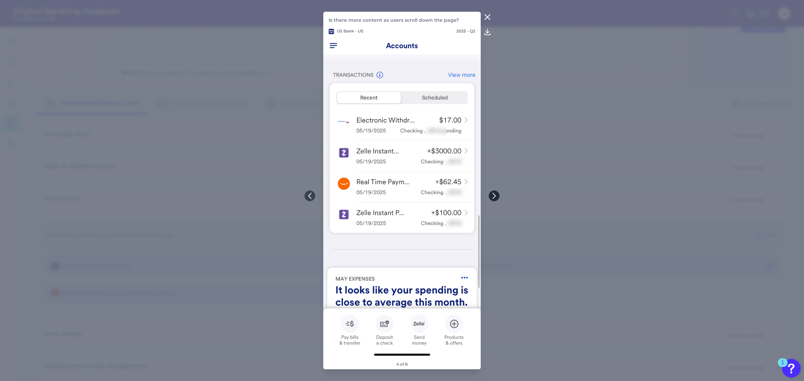
click at [499, 196] on button at bounding box center [494, 196] width 11 height 11
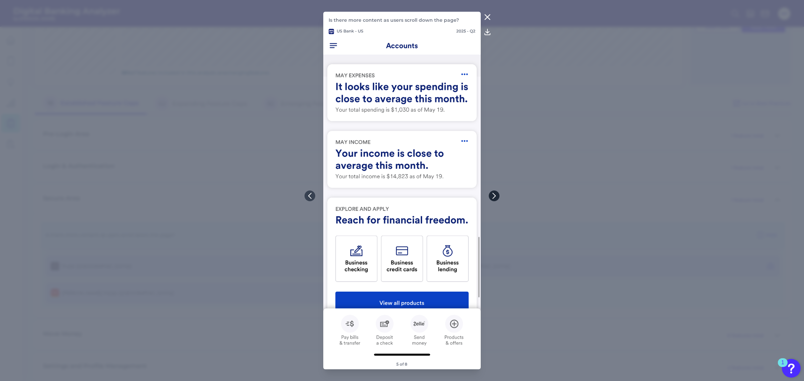
click at [494, 196] on icon at bounding box center [494, 196] width 6 height 6
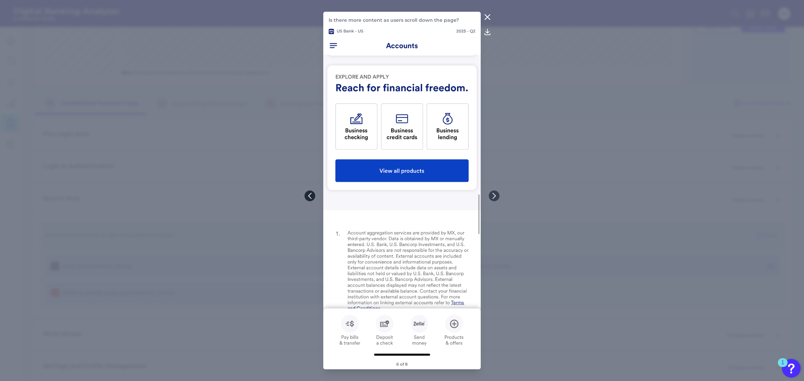
click at [310, 195] on icon at bounding box center [310, 196] width 6 height 6
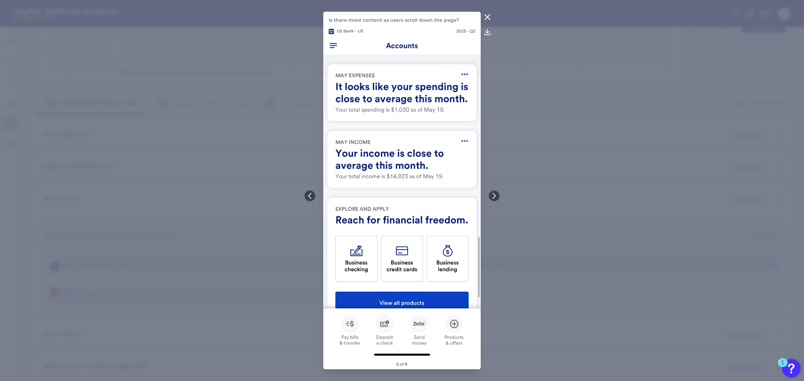
click at [485, 15] on icon at bounding box center [487, 17] width 5 height 5
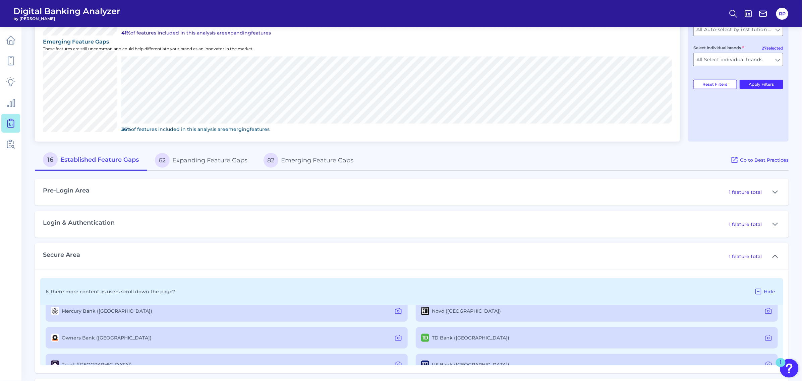
scroll to position [243, 0]
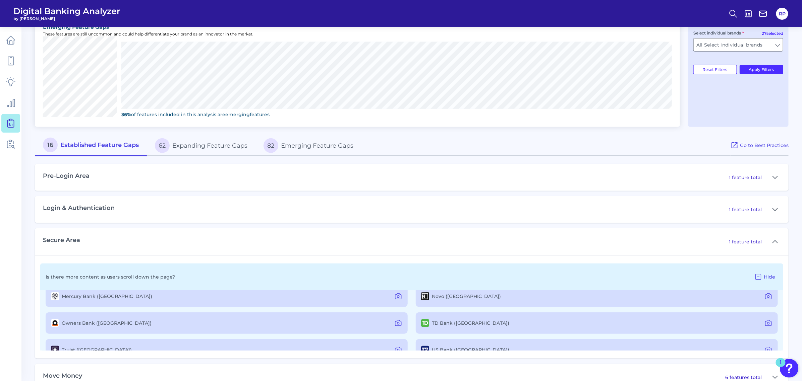
click at [226, 144] on button "62 Expanding Feature Gaps" at bounding box center [201, 145] width 109 height 21
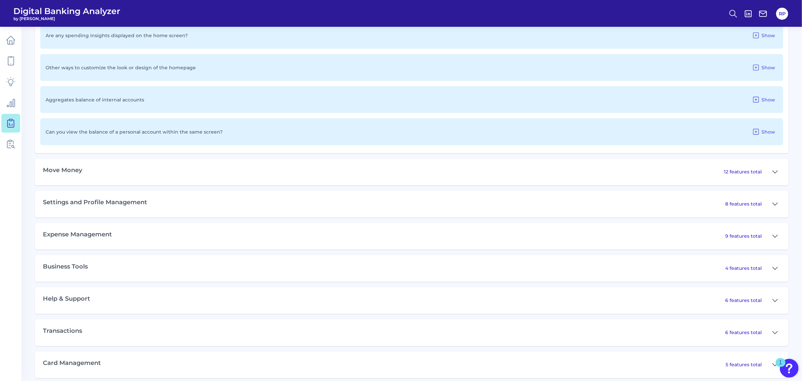
scroll to position [650, 0]
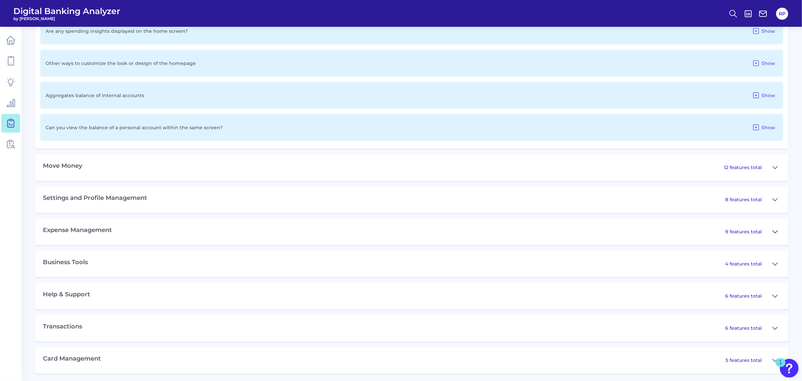
click at [774, 228] on icon at bounding box center [774, 232] width 5 height 8
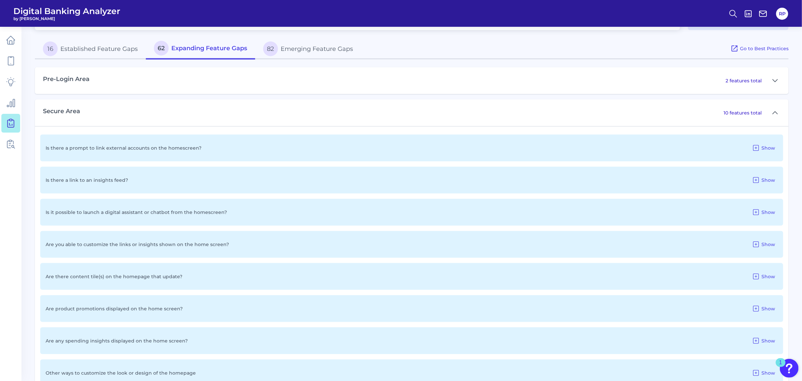
scroll to position [273, 0]
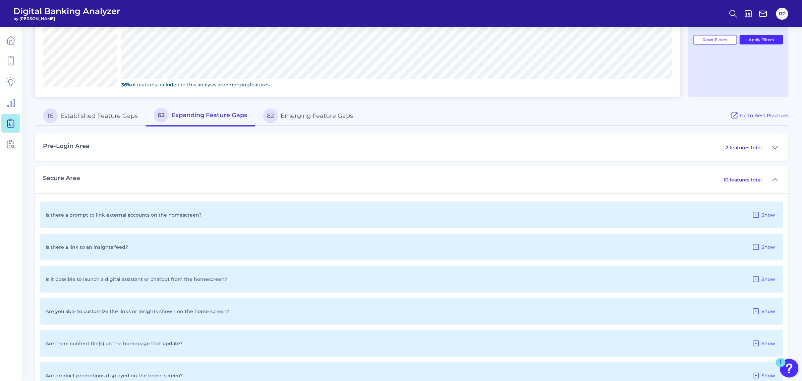
click at [302, 113] on button "82 Emerging Feature Gaps" at bounding box center [308, 115] width 106 height 21
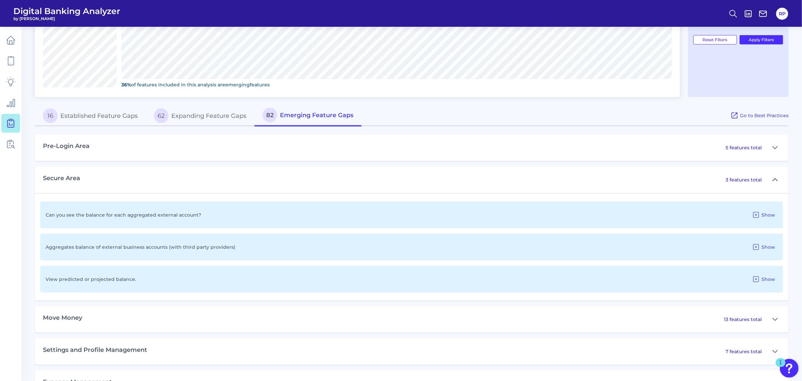
click at [775, 179] on icon at bounding box center [775, 180] width 5 height 2
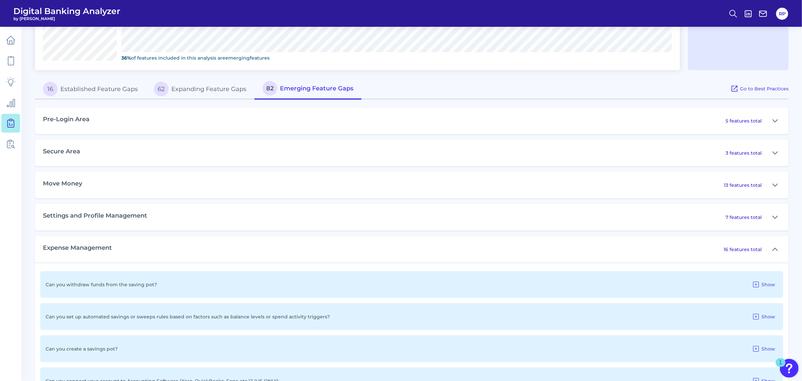
scroll to position [315, 0]
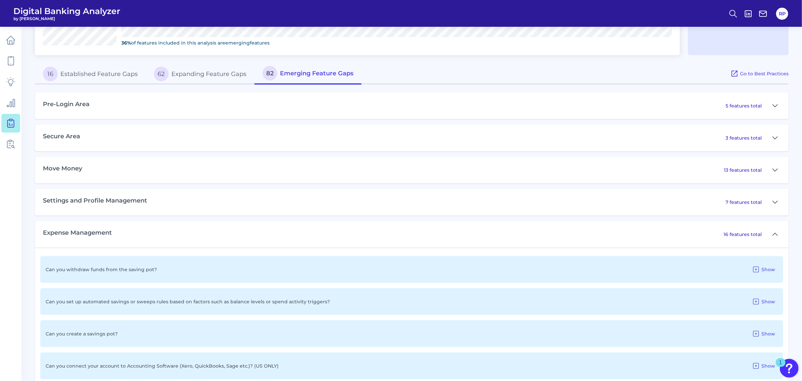
drag, startPoint x: 774, startPoint y: 201, endPoint x: 762, endPoint y: 209, distance: 14.4
click at [774, 201] on icon at bounding box center [774, 202] width 5 height 8
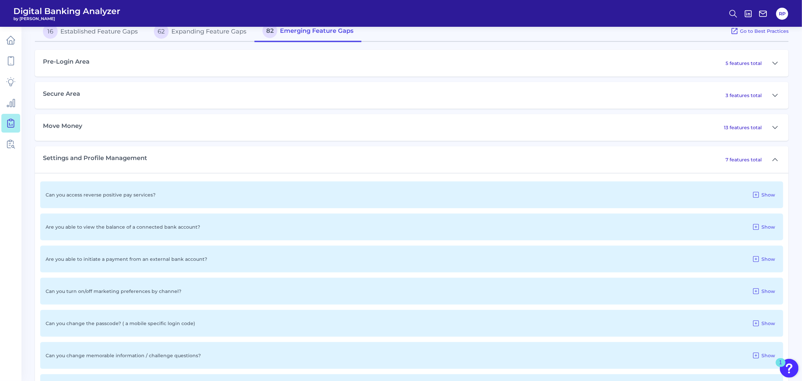
scroll to position [441, 0]
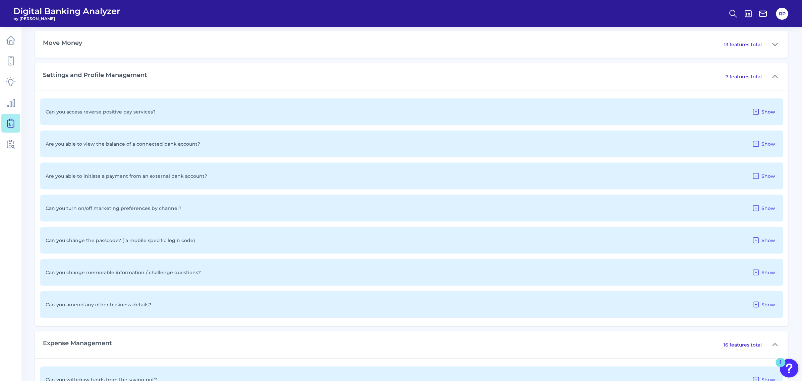
click at [770, 111] on span "Show" at bounding box center [768, 112] width 14 height 6
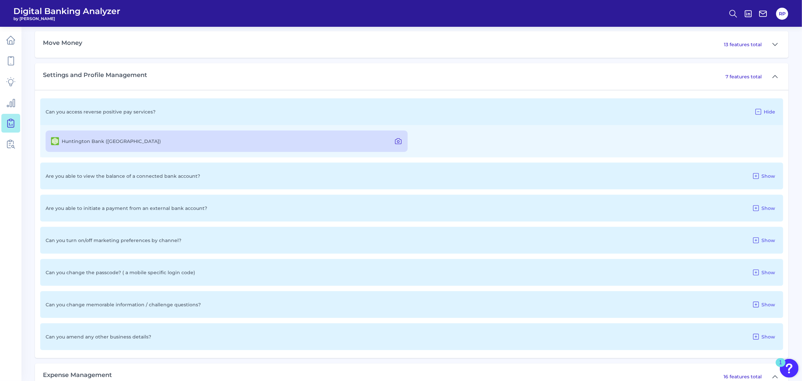
click at [399, 138] on icon at bounding box center [398, 141] width 8 height 8
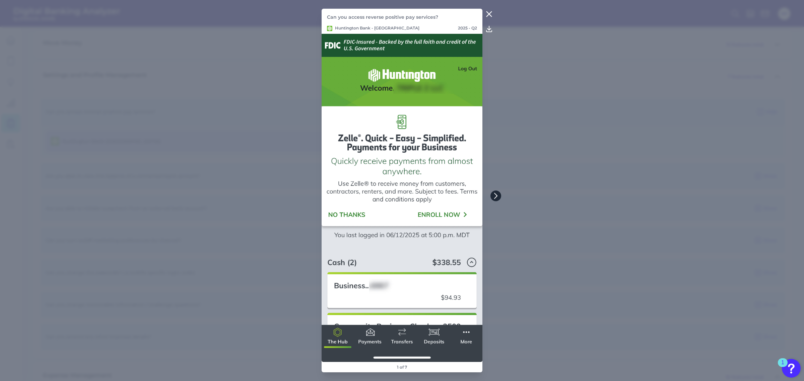
click at [496, 197] on icon at bounding box center [496, 196] width 6 height 6
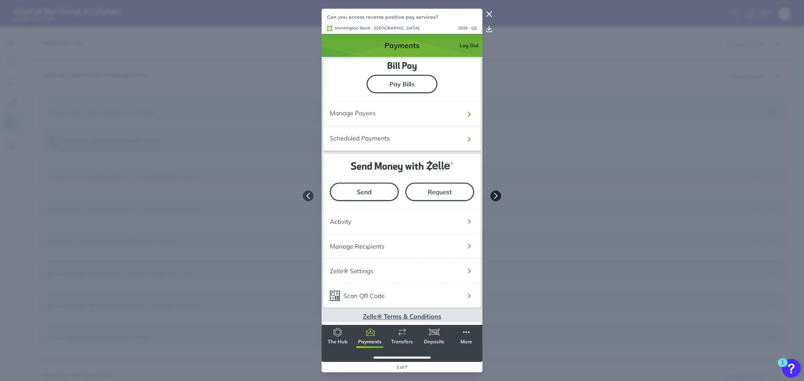
click at [496, 197] on icon at bounding box center [496, 196] width 6 height 6
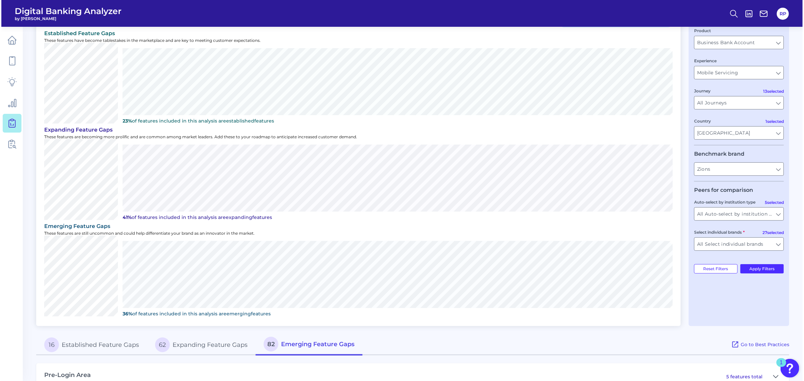
scroll to position [0, 0]
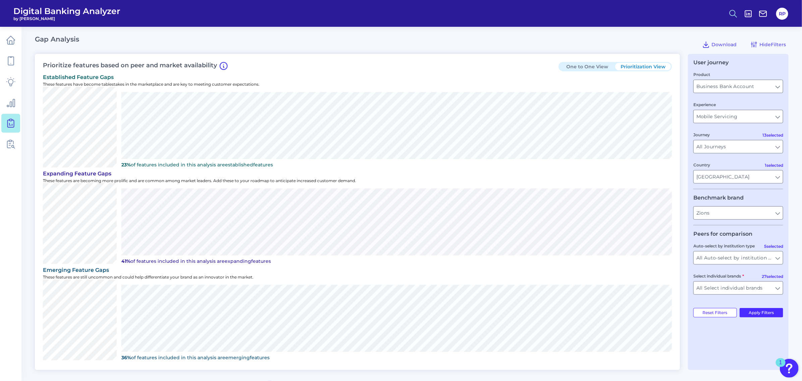
click at [736, 15] on icon at bounding box center [732, 13] width 9 height 9
click at [711, 44] on button "Feature Explorer Search" at bounding box center [700, 48] width 80 height 17
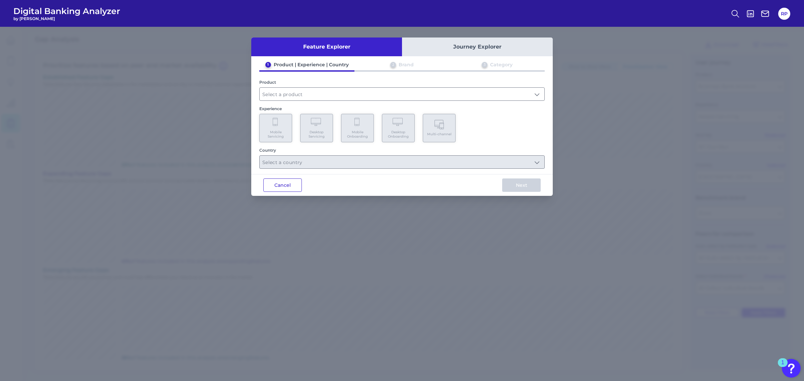
click at [292, 183] on button "Cancel" at bounding box center [282, 185] width 39 height 13
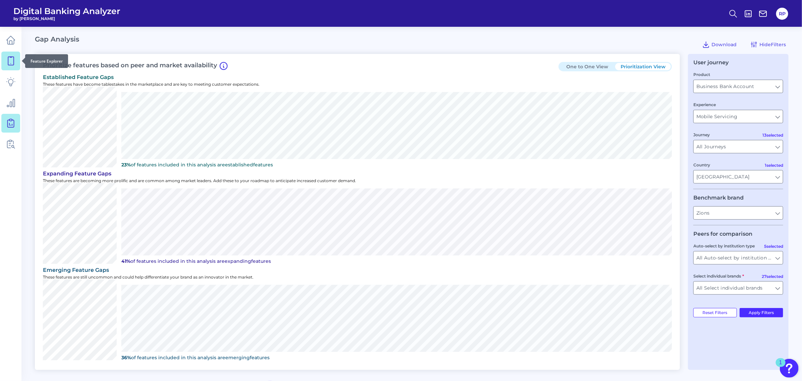
click at [12, 60] on icon at bounding box center [10, 60] width 9 height 9
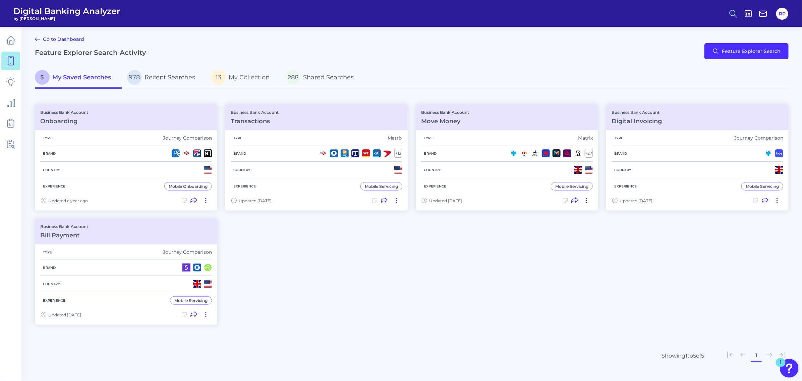
click at [732, 13] on icon at bounding box center [732, 13] width 9 height 9
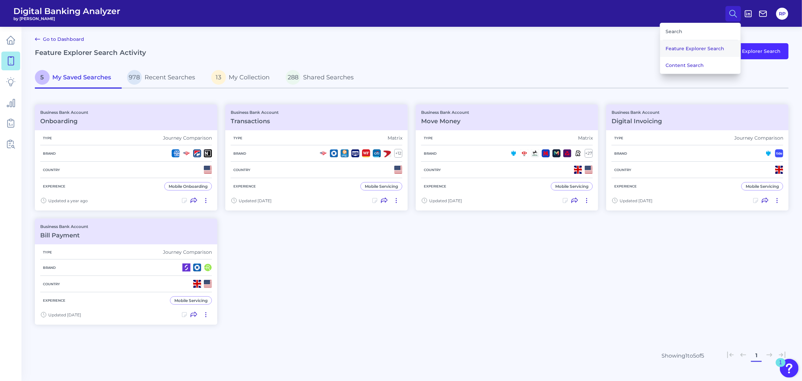
click at [701, 47] on button "Feature Explorer Search" at bounding box center [700, 48] width 80 height 17
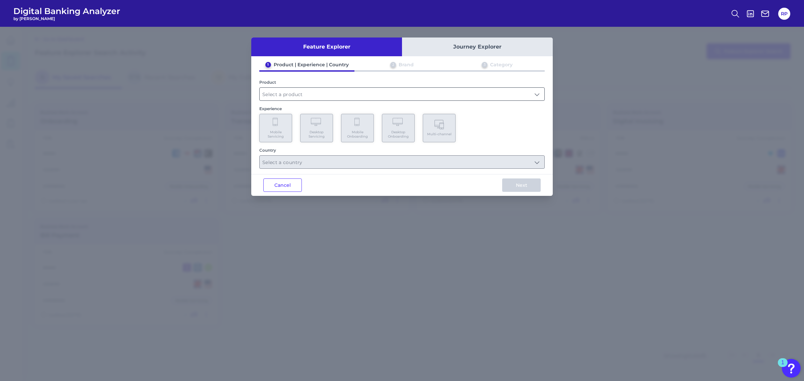
click at [357, 94] on input "text" at bounding box center [402, 94] width 285 height 13
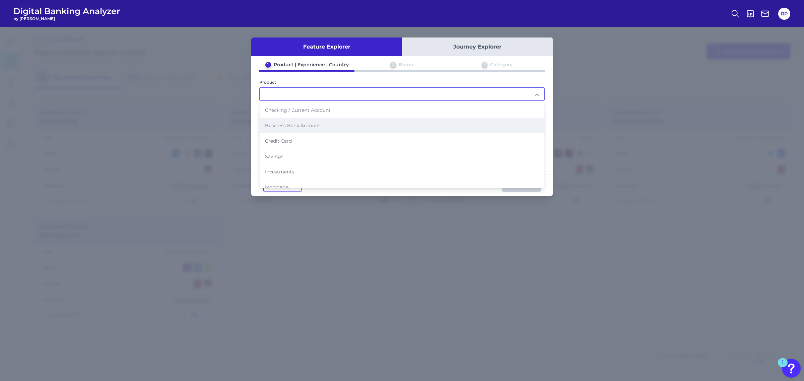
click at [324, 127] on li "Business Bank Account" at bounding box center [402, 125] width 285 height 15
type input "Business Bank Account"
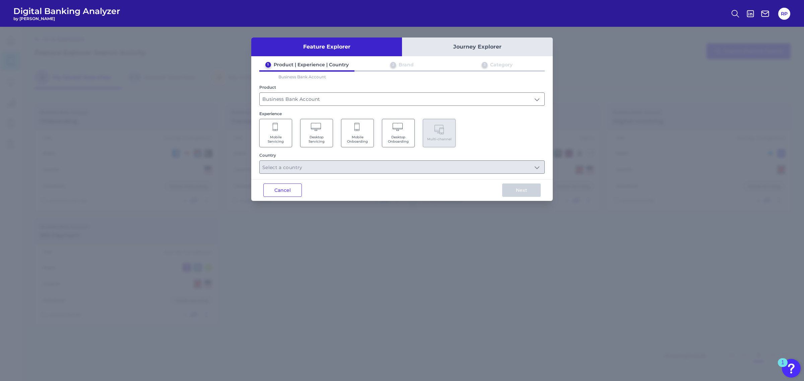
click at [357, 135] on span "Mobile Onboarding" at bounding box center [357, 139] width 25 height 9
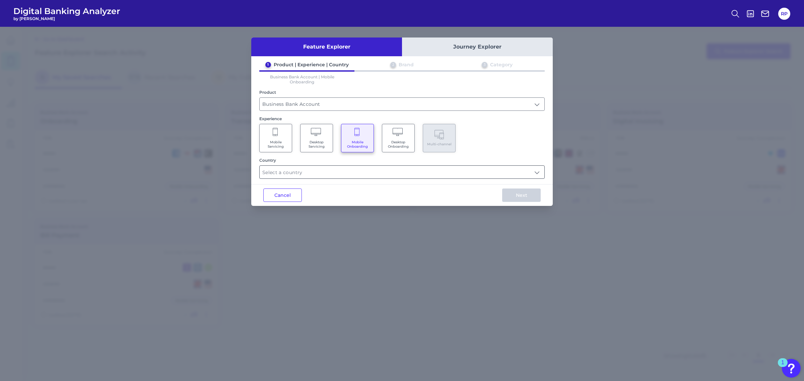
click at [352, 166] on input "text" at bounding box center [402, 172] width 285 height 13
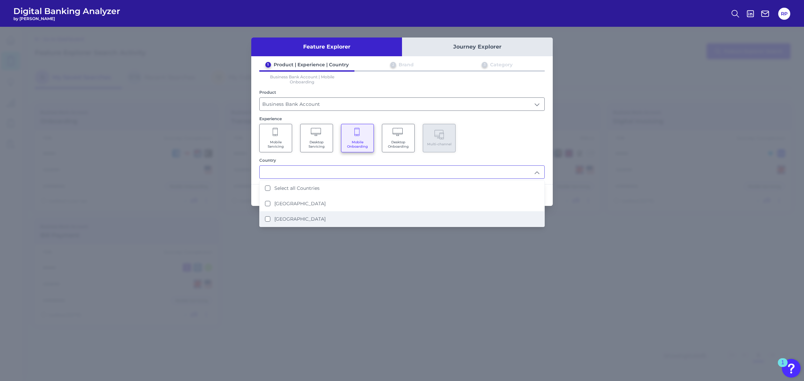
click at [312, 215] on li "[GEOGRAPHIC_DATA]" at bounding box center [402, 218] width 285 height 15
type input "[GEOGRAPHIC_DATA]"
click at [498, 135] on div "Mobile Servicing Desktop Servicing Mobile Onboarding Desktop Onboarding Multi-c…" at bounding box center [402, 138] width 286 height 28
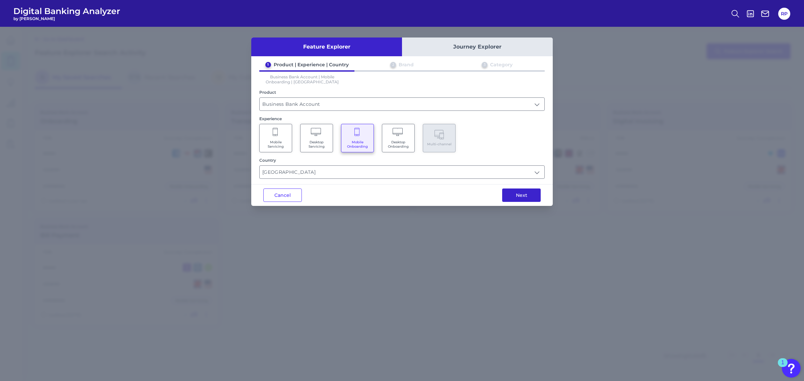
click at [519, 192] on button "Next" at bounding box center [521, 195] width 39 height 13
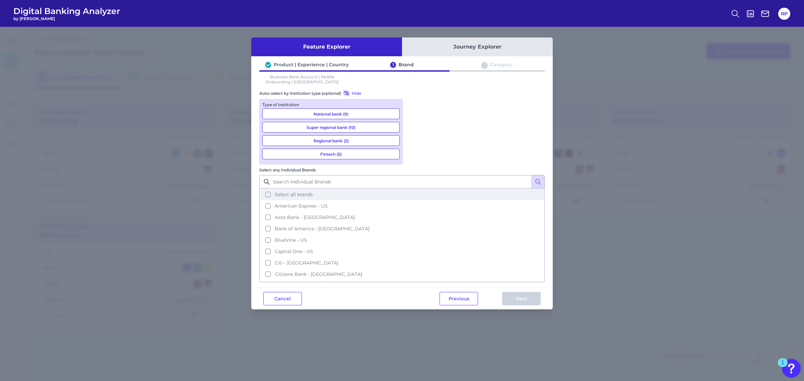
click at [313, 192] on span "Select all brands" at bounding box center [294, 195] width 38 height 6
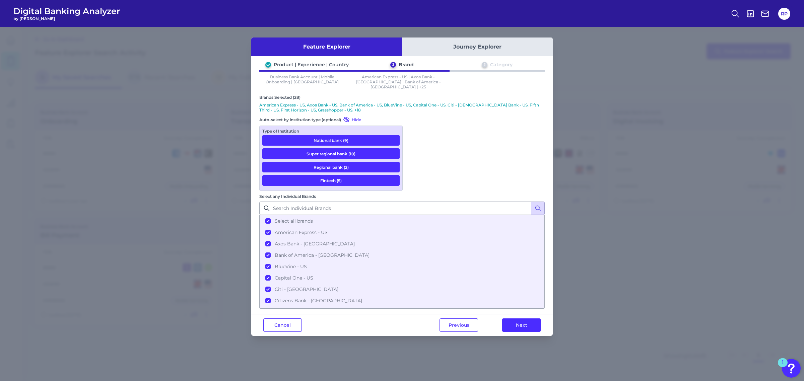
click at [353, 135] on button "National bank (9)" at bounding box center [330, 140] width 137 height 11
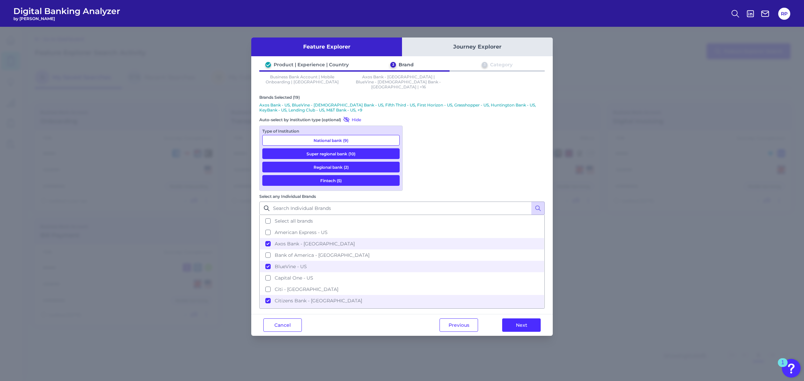
click at [369, 148] on button "Super regional bank (10)" at bounding box center [330, 153] width 137 height 11
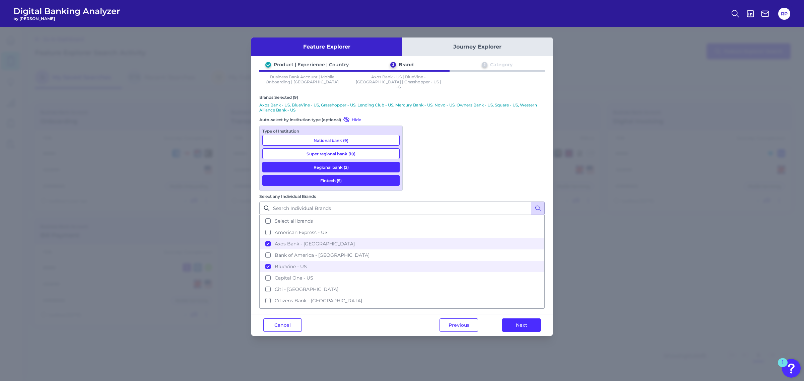
click at [365, 162] on button "Regional bank (2)" at bounding box center [330, 167] width 137 height 11
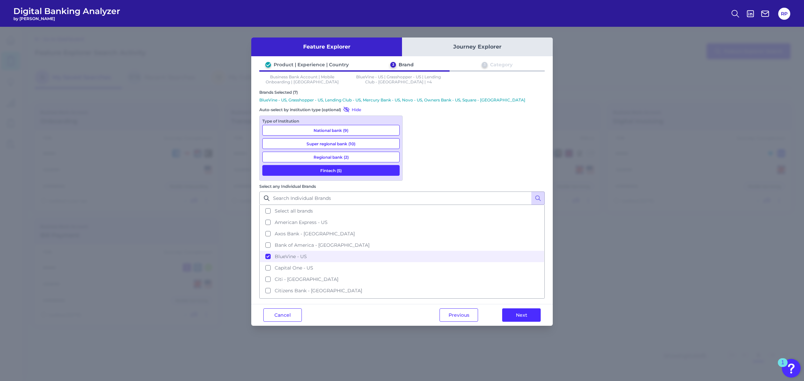
click at [366, 170] on button "Fintech (5)" at bounding box center [330, 170] width 137 height 11
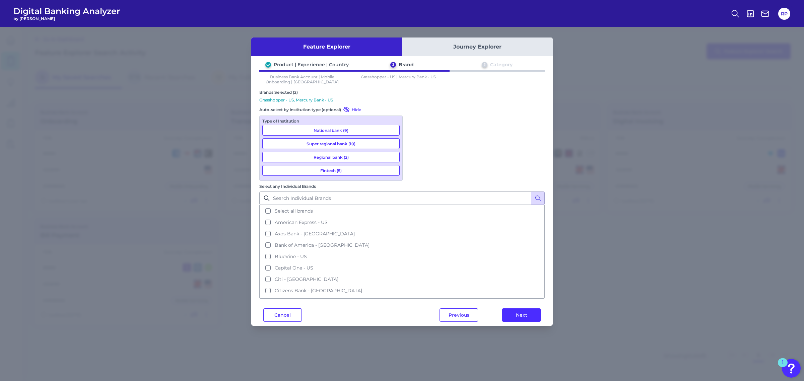
click at [363, 129] on button "National bank (9)" at bounding box center [330, 130] width 137 height 11
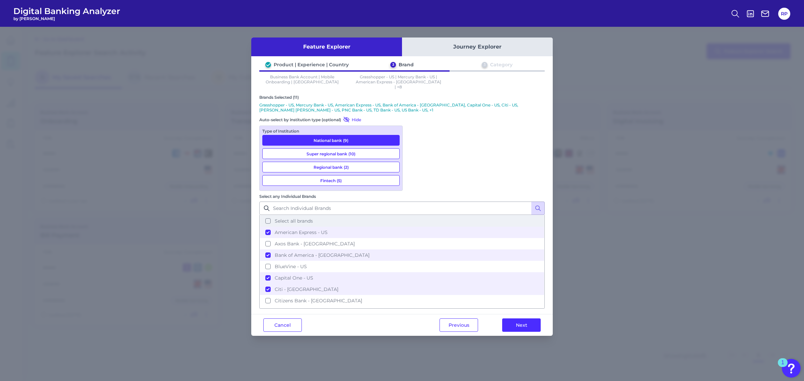
click at [414, 216] on button "Select all brands" at bounding box center [402, 221] width 284 height 11
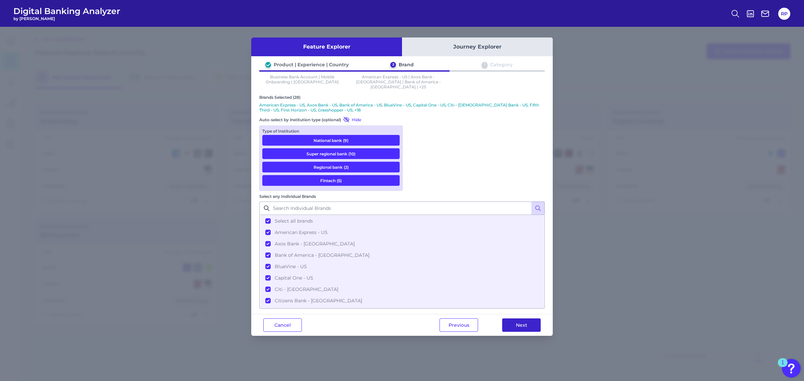
click at [528, 319] on button "Next" at bounding box center [521, 325] width 39 height 13
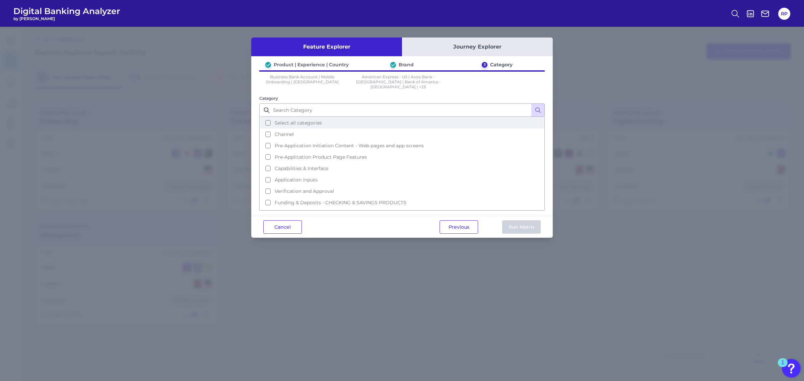
click at [299, 120] on span "Select all categories" at bounding box center [298, 123] width 47 height 6
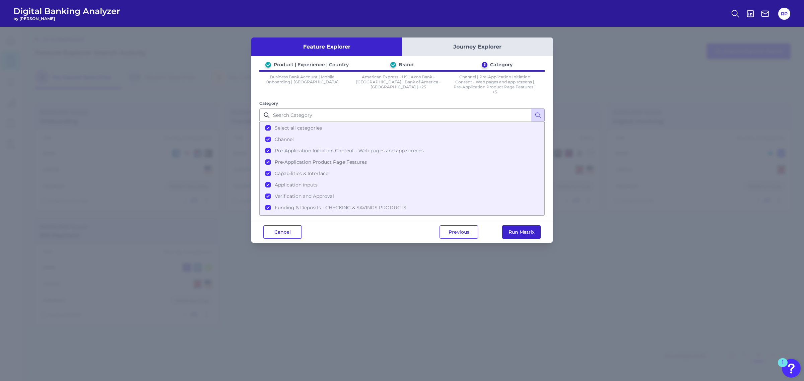
click at [530, 233] on button "Run Matrix" at bounding box center [521, 232] width 39 height 13
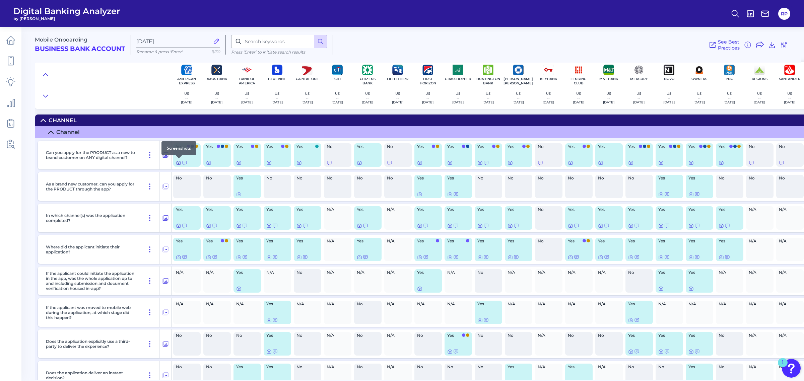
click at [179, 163] on icon at bounding box center [178, 162] width 5 height 5
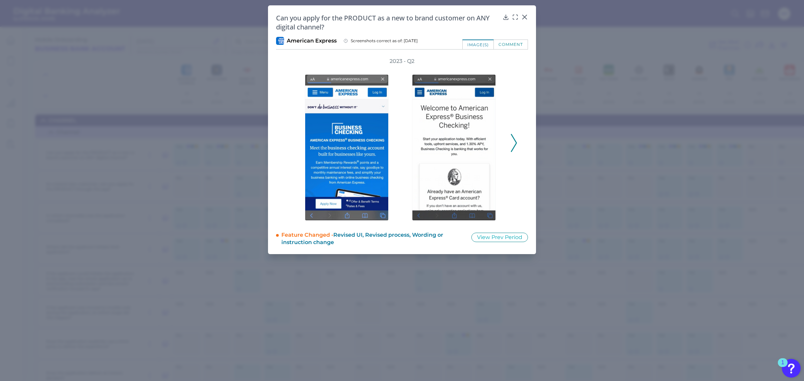
click at [515, 142] on icon at bounding box center [514, 143] width 6 height 18
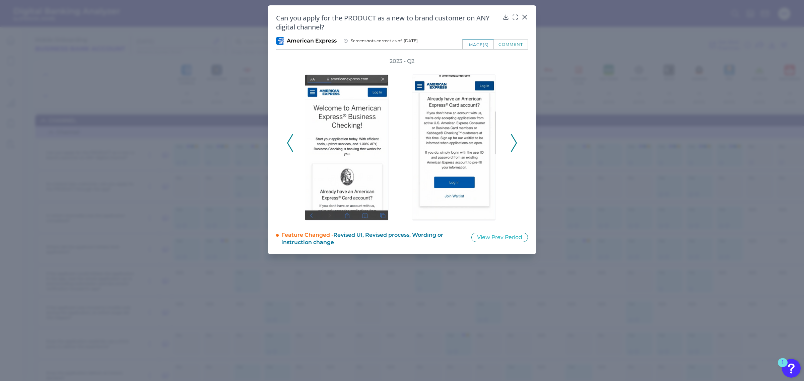
click at [515, 142] on icon at bounding box center [514, 143] width 6 height 18
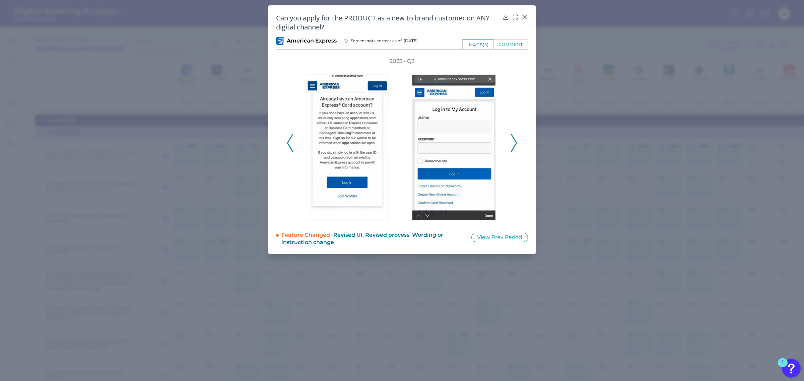
click at [515, 142] on icon at bounding box center [514, 143] width 6 height 18
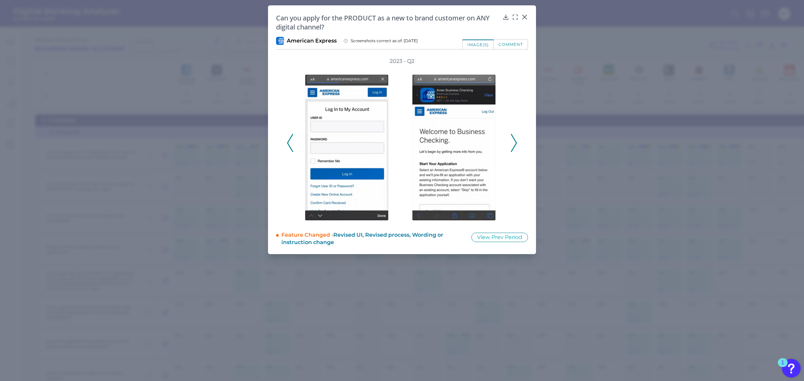
click at [515, 142] on icon at bounding box center [514, 143] width 6 height 18
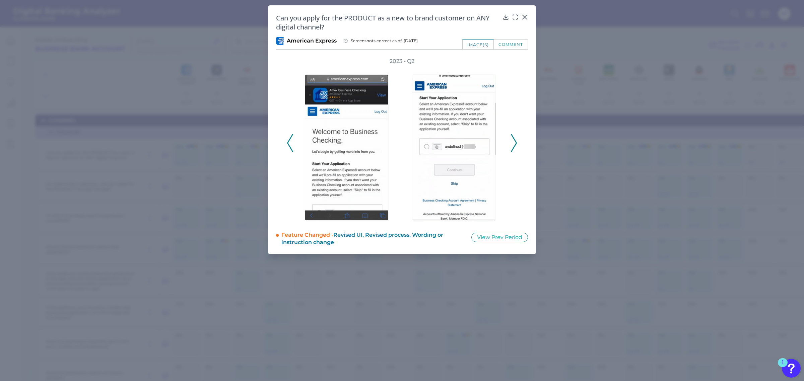
click at [515, 142] on icon at bounding box center [514, 143] width 6 height 18
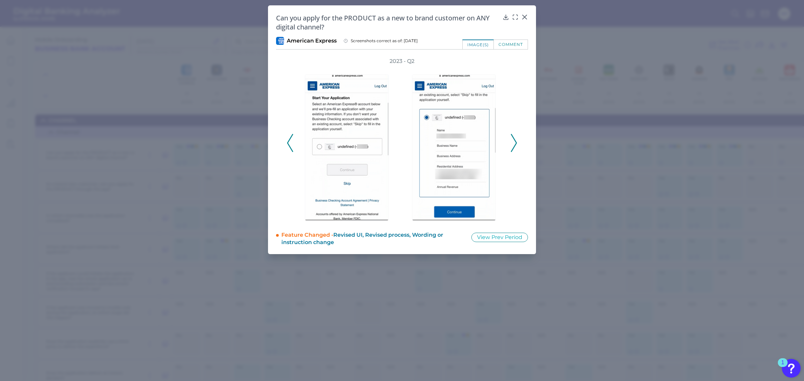
click at [515, 142] on icon at bounding box center [514, 143] width 6 height 18
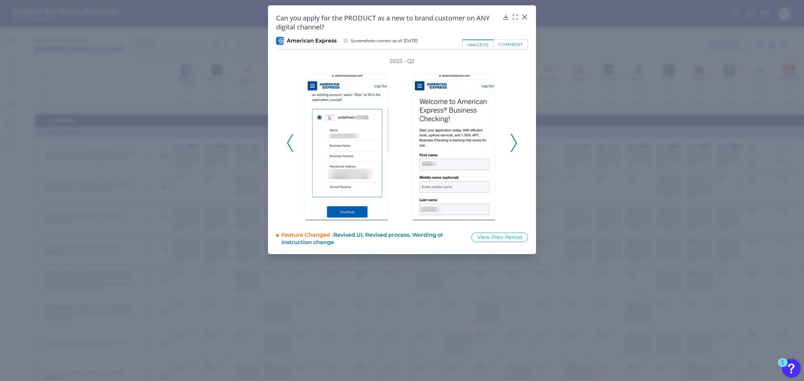
click at [515, 142] on icon at bounding box center [514, 143] width 6 height 18
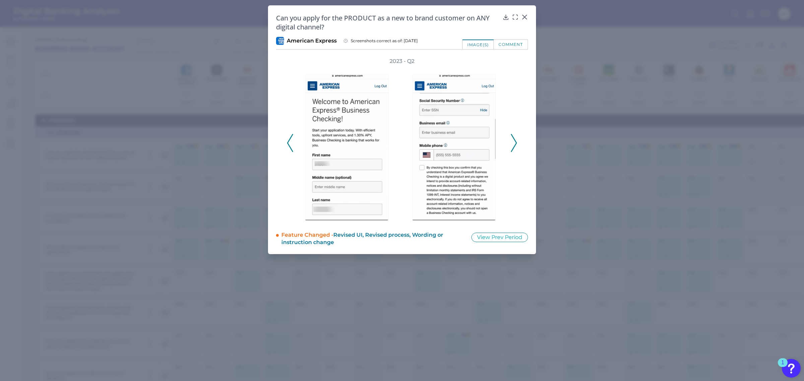
click at [515, 142] on icon at bounding box center [514, 143] width 6 height 18
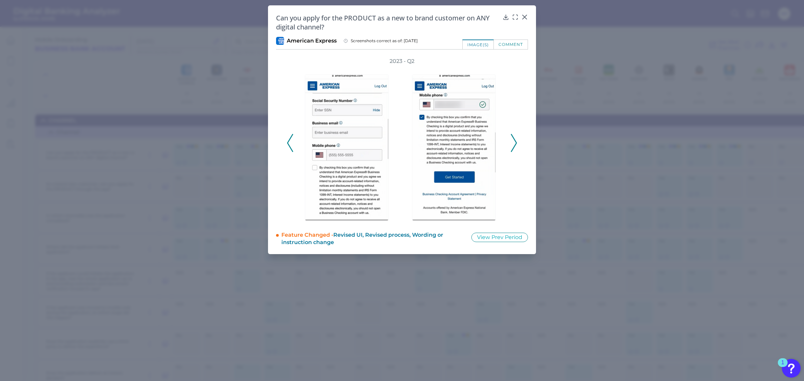
click at [514, 142] on icon at bounding box center [514, 143] width 6 height 18
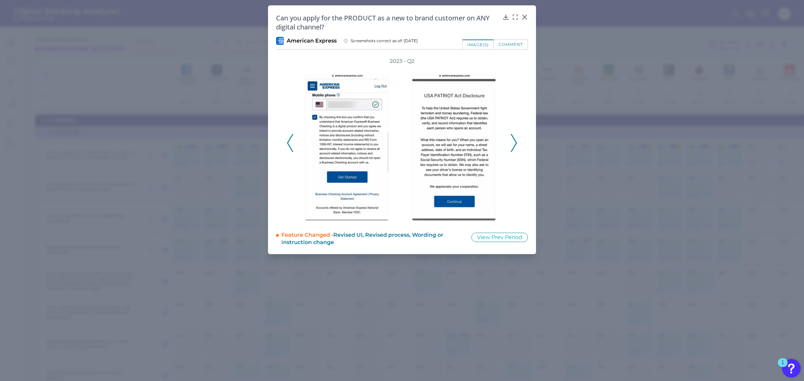
click at [514, 142] on icon at bounding box center [514, 143] width 6 height 18
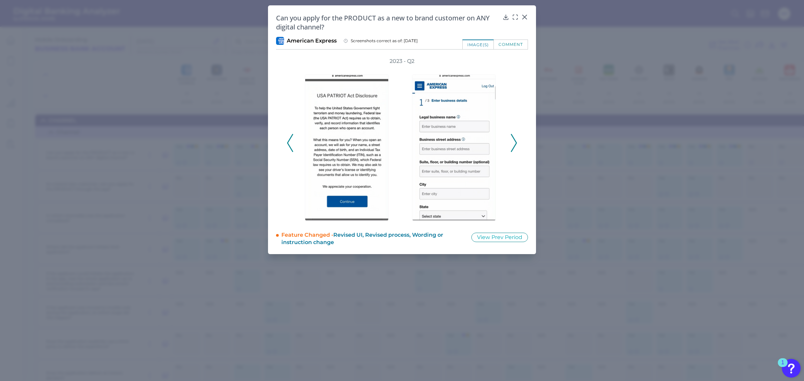
click at [514, 142] on icon at bounding box center [514, 143] width 6 height 18
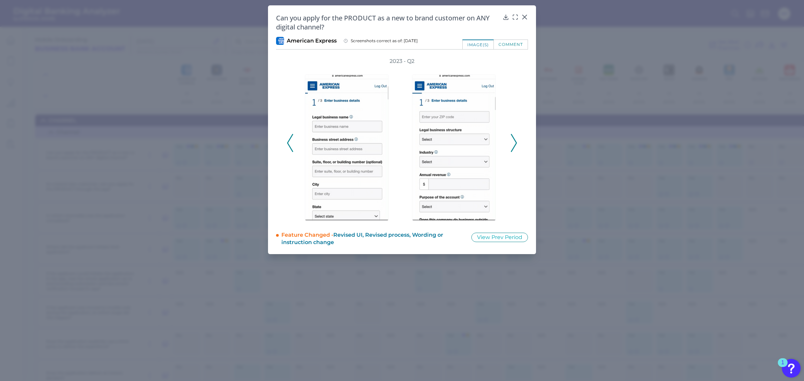
click at [514, 142] on icon at bounding box center [514, 143] width 6 height 18
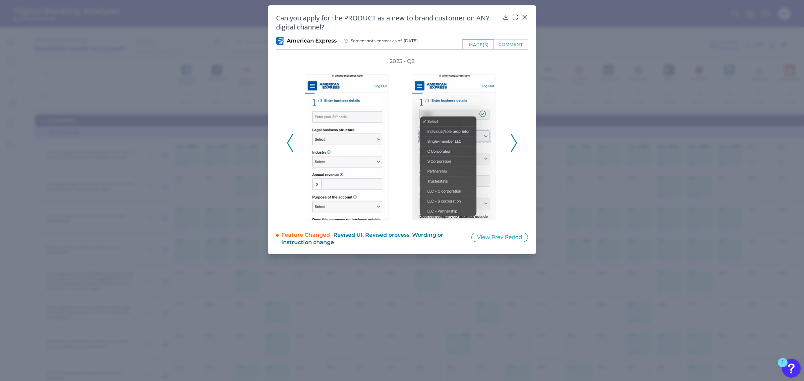
click at [514, 142] on icon at bounding box center [514, 143] width 6 height 18
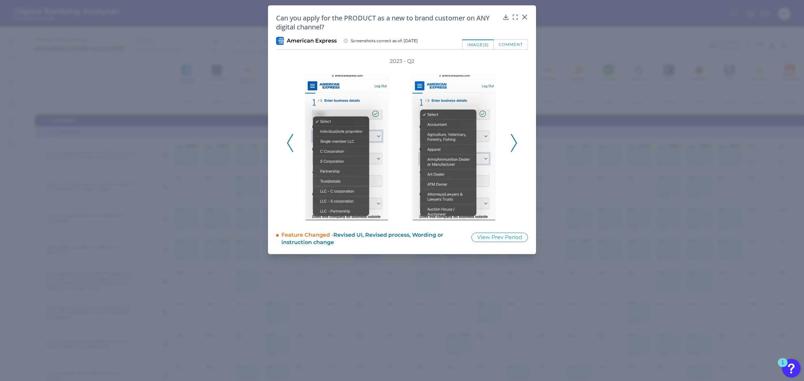
click at [514, 142] on icon at bounding box center [514, 143] width 6 height 18
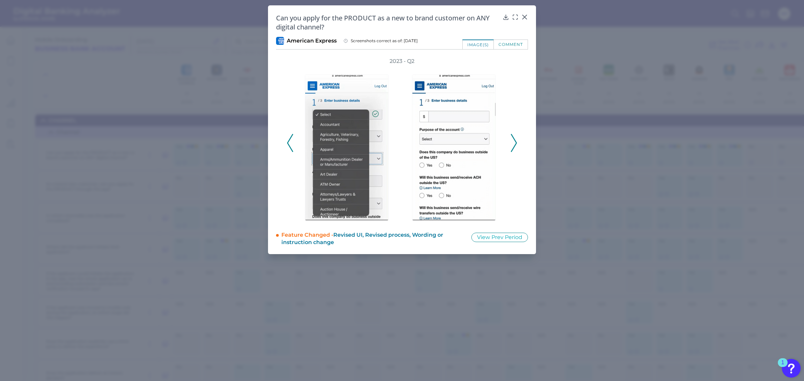
click at [514, 142] on icon at bounding box center [514, 143] width 6 height 18
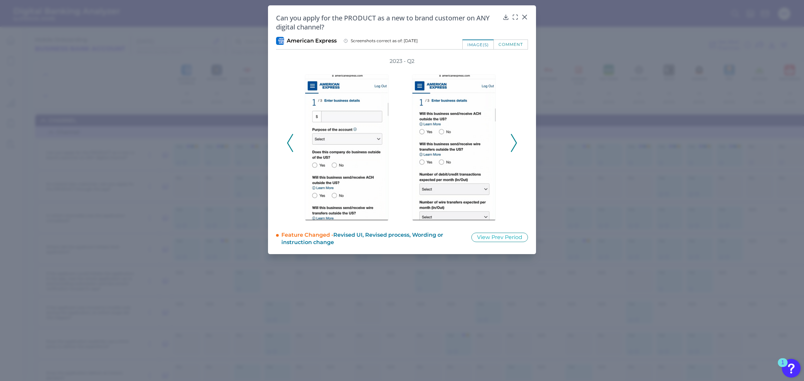
click at [514, 142] on icon at bounding box center [514, 143] width 6 height 18
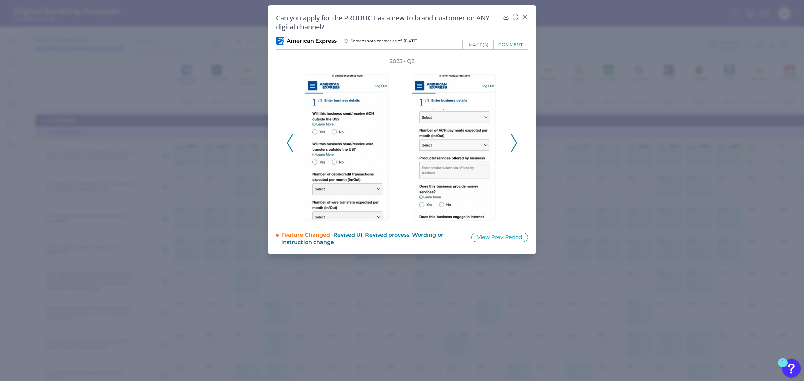
click at [514, 142] on icon at bounding box center [514, 143] width 6 height 18
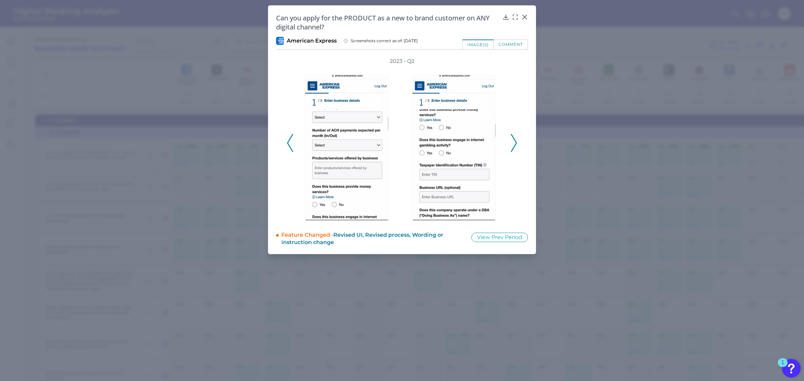
click at [514, 142] on icon at bounding box center [514, 143] width 6 height 18
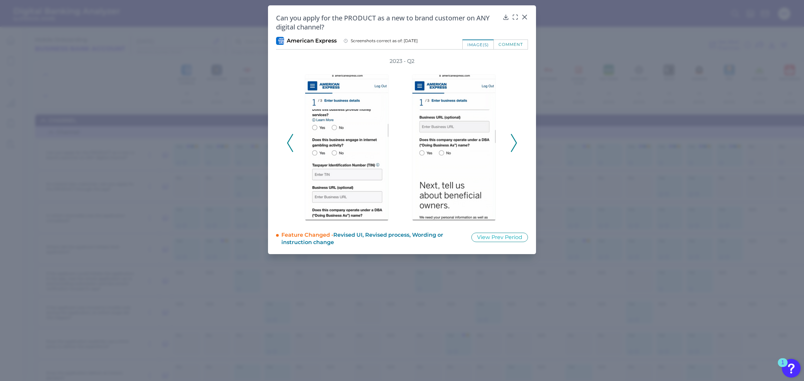
click at [514, 142] on icon at bounding box center [514, 143] width 6 height 18
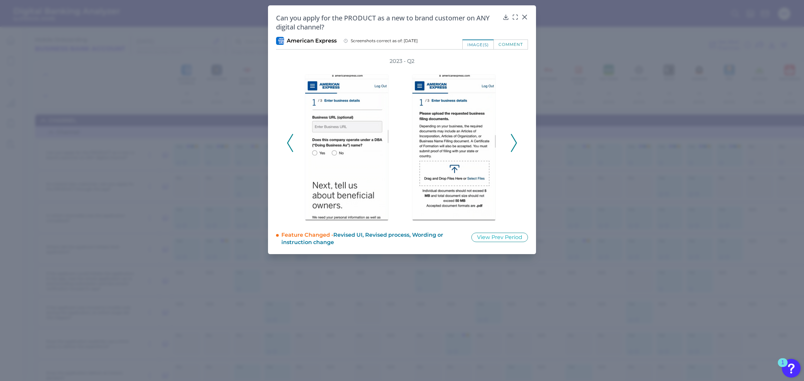
click at [514, 142] on icon at bounding box center [514, 143] width 6 height 18
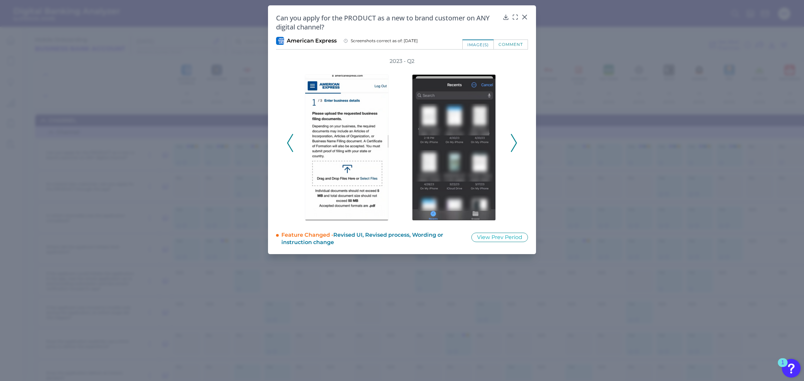
click at [514, 142] on icon at bounding box center [514, 143] width 6 height 18
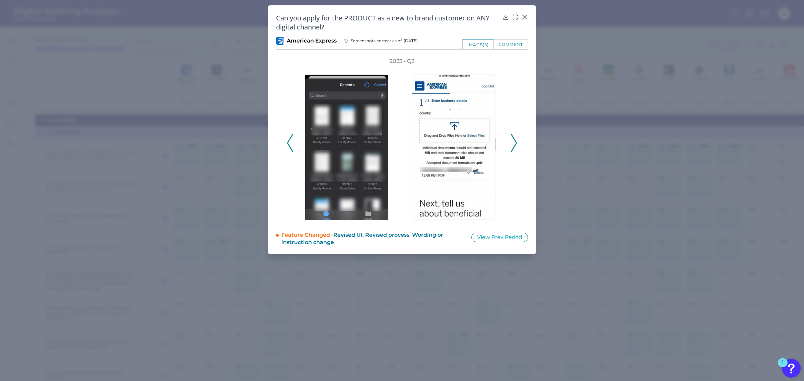
click at [514, 143] on icon at bounding box center [514, 143] width 6 height 18
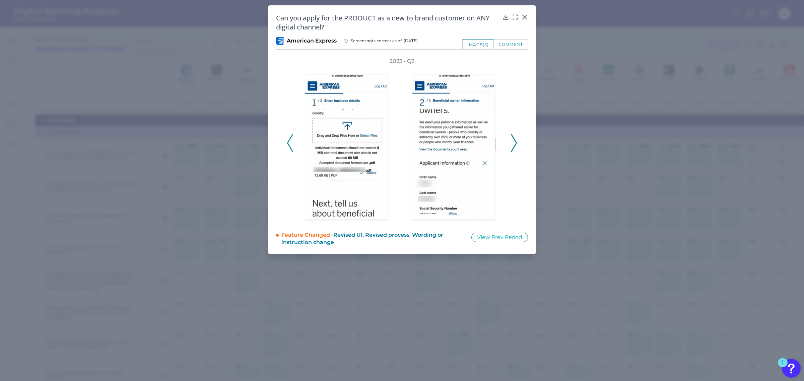
click at [514, 143] on icon at bounding box center [514, 143] width 6 height 18
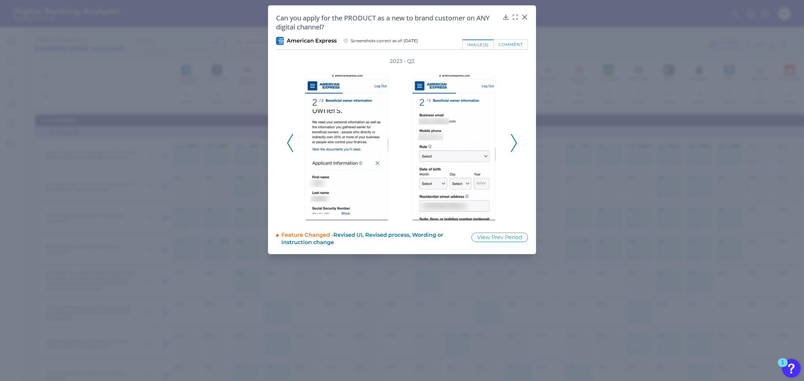
click at [514, 143] on icon at bounding box center [514, 143] width 6 height 18
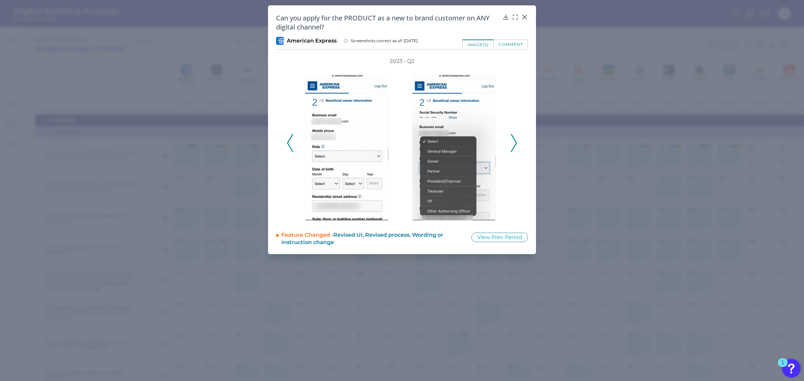
click at [514, 143] on icon at bounding box center [514, 143] width 6 height 18
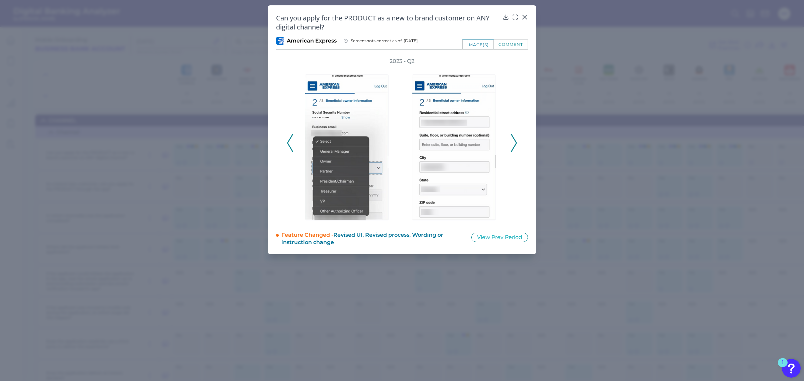
click at [515, 143] on icon at bounding box center [514, 143] width 6 height 18
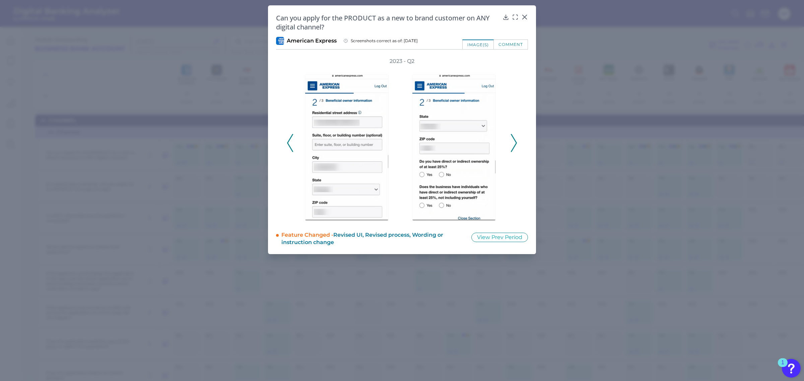
click at [515, 143] on icon at bounding box center [514, 143] width 6 height 18
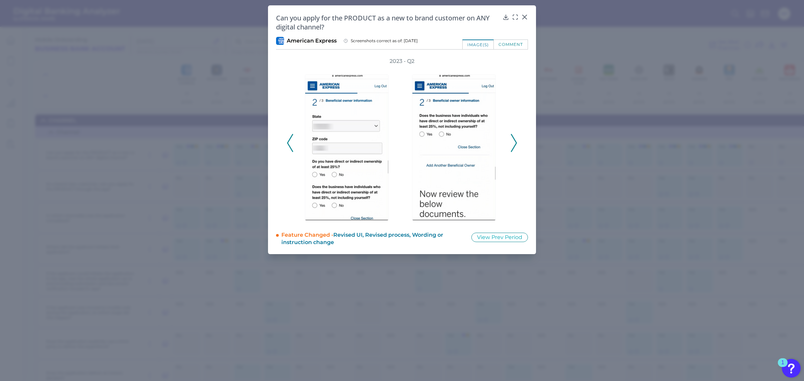
click at [515, 143] on icon at bounding box center [514, 143] width 6 height 18
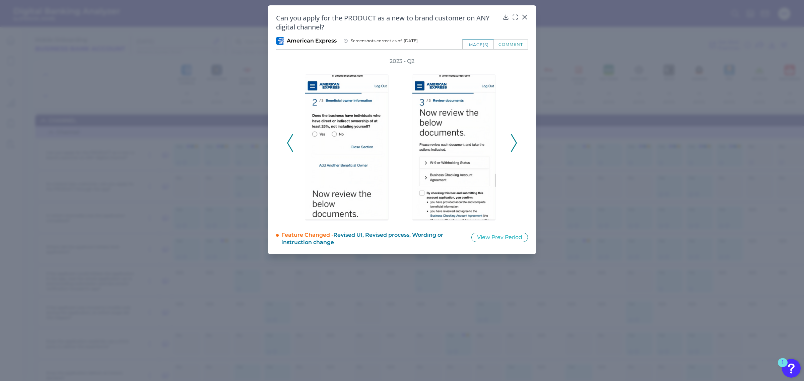
click at [515, 143] on icon at bounding box center [514, 143] width 6 height 18
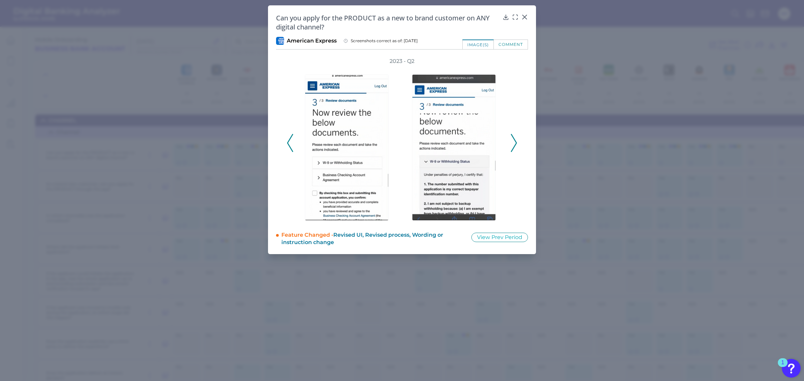
click at [515, 143] on icon at bounding box center [514, 143] width 6 height 18
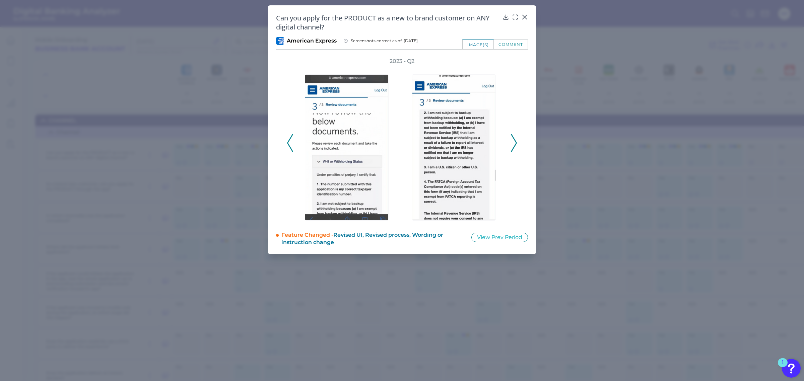
click at [515, 143] on icon at bounding box center [514, 143] width 6 height 18
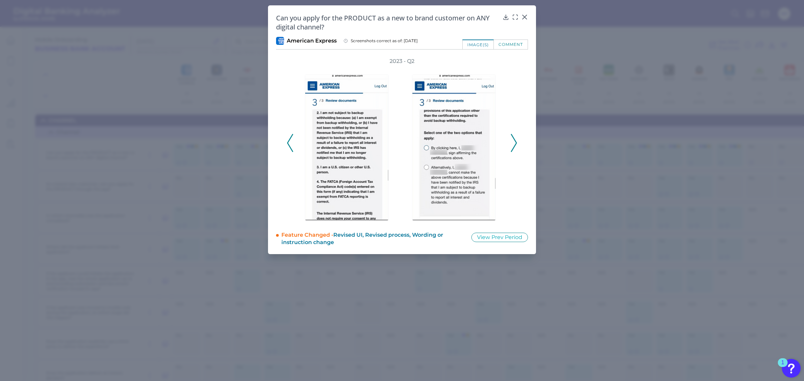
click at [515, 143] on icon at bounding box center [514, 143] width 6 height 18
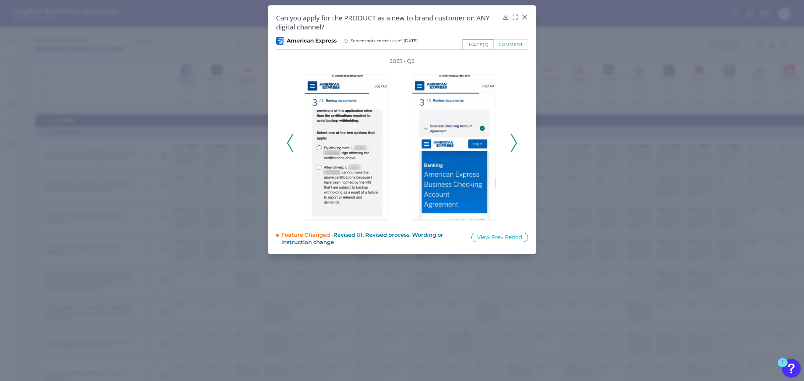
click at [515, 140] on polyline at bounding box center [513, 142] width 5 height 17
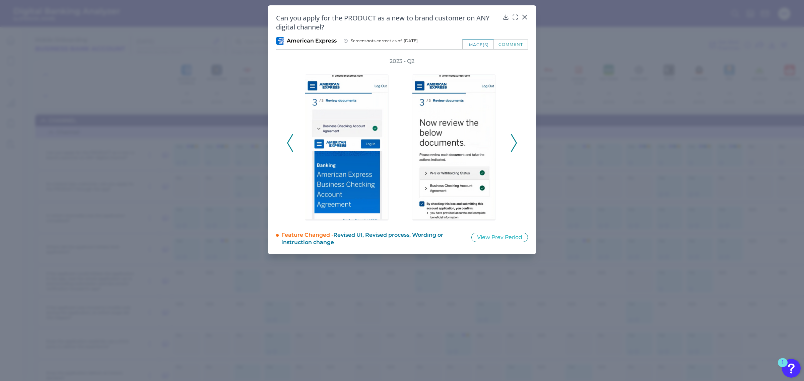
click at [515, 143] on icon at bounding box center [514, 143] width 6 height 18
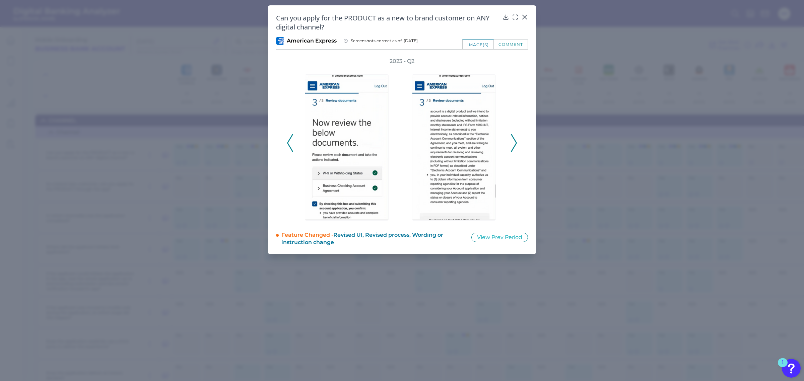
click at [516, 143] on polyline at bounding box center [513, 142] width 5 height 17
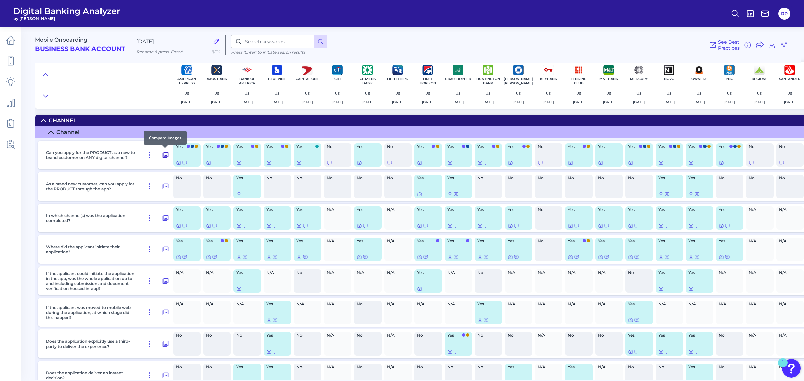
click at [167, 155] on icon at bounding box center [165, 155] width 7 height 8
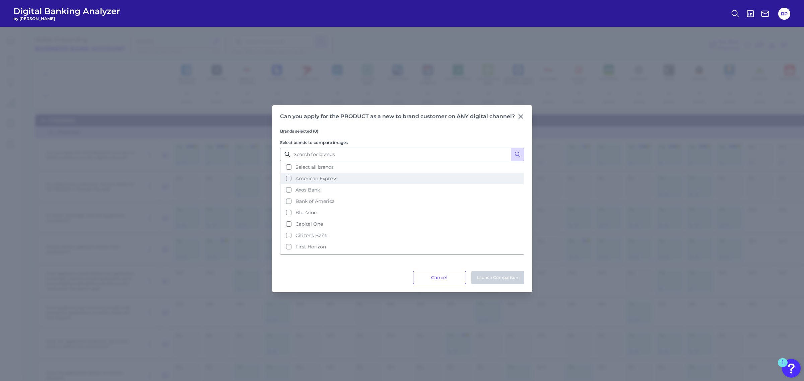
click at [311, 177] on span "American Express" at bounding box center [317, 179] width 42 height 6
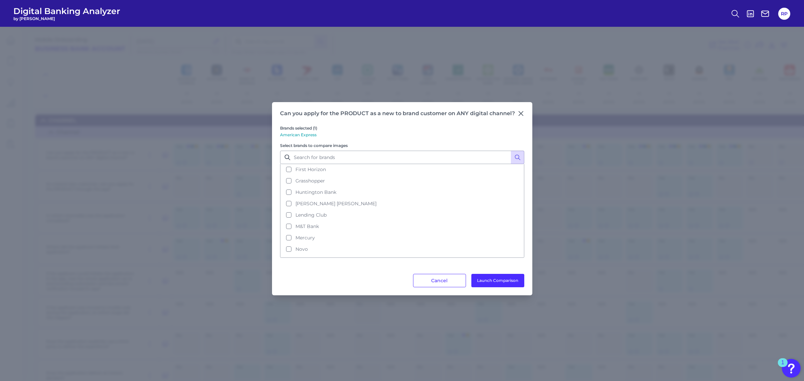
scroll to position [84, 0]
click at [315, 197] on span "[PERSON_NAME] [PERSON_NAME]" at bounding box center [336, 200] width 81 height 6
click at [304, 185] on button "PNC" at bounding box center [402, 184] width 243 height 11
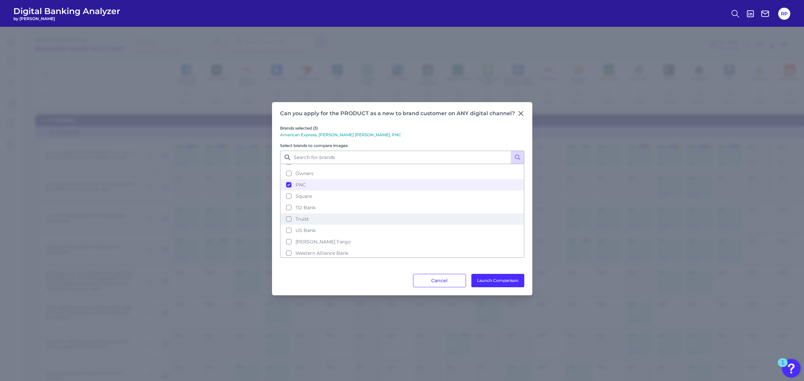
scroll to position [176, 0]
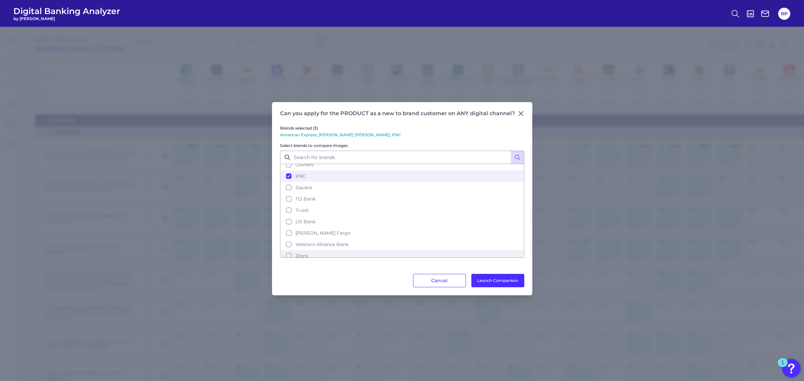
click at [319, 250] on button "Zions" at bounding box center [402, 255] width 243 height 11
click at [512, 277] on button "Launch Comparison" at bounding box center [498, 280] width 53 height 13
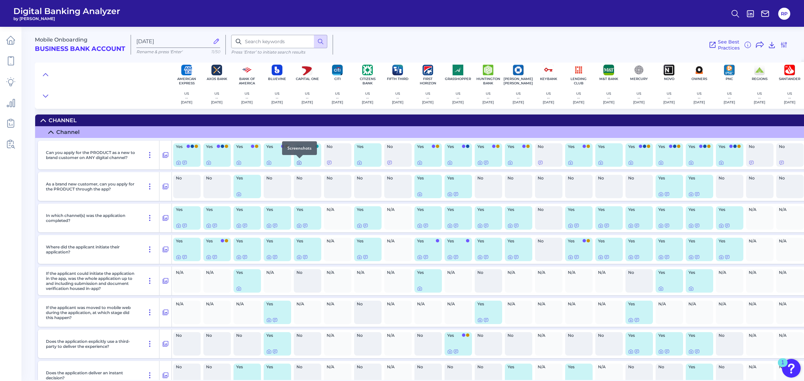
click at [299, 164] on icon at bounding box center [299, 162] width 5 height 5
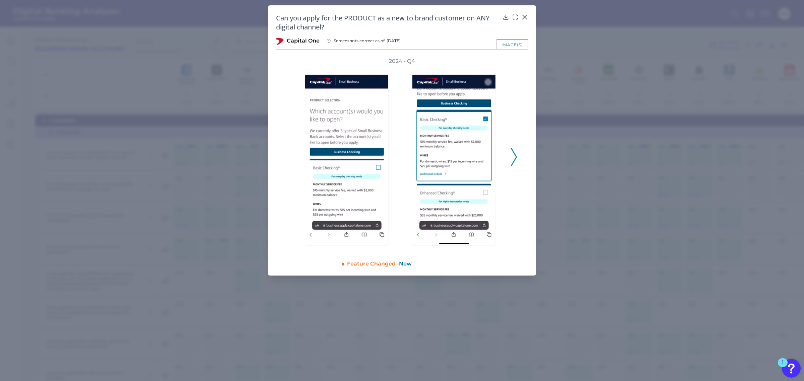
click at [513, 159] on icon at bounding box center [514, 157] width 6 height 18
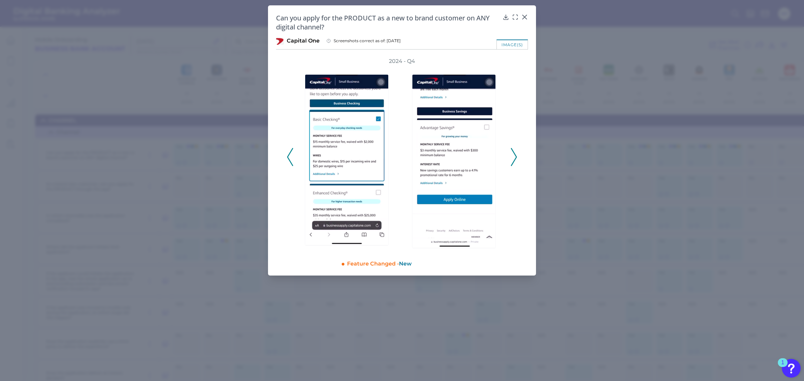
click at [513, 159] on icon at bounding box center [514, 157] width 6 height 18
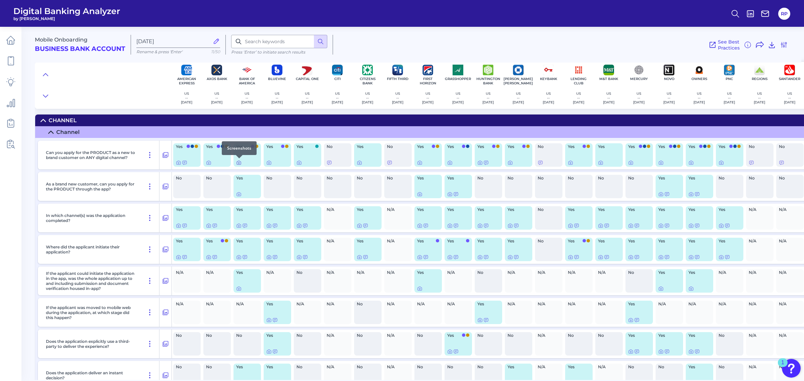
click at [239, 163] on icon at bounding box center [238, 162] width 5 height 5
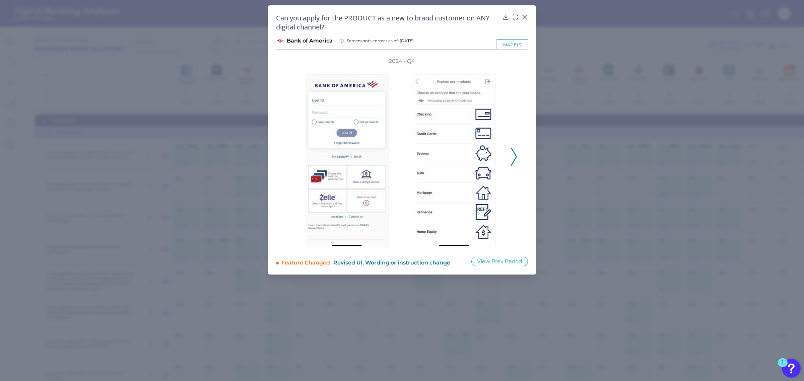
drag, startPoint x: 346, startPoint y: 263, endPoint x: 364, endPoint y: 261, distance: 18.2
click at [363, 261] on span "Revised UI, Wording or instruction change" at bounding box center [391, 263] width 117 height 6
drag, startPoint x: 387, startPoint y: 262, endPoint x: 434, endPoint y: 265, distance: 47.0
click at [424, 262] on span "Revised UI, Wording or instruction change" at bounding box center [391, 263] width 117 height 6
click at [437, 261] on span "Revised UI, Wording or instruction change" at bounding box center [391, 263] width 117 height 6
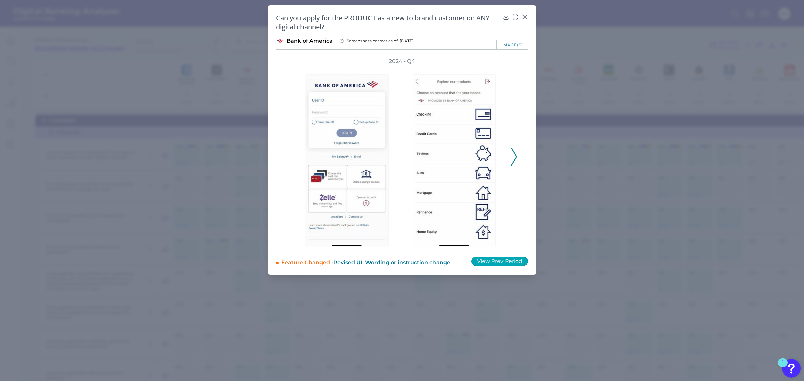
click at [509, 265] on button "View Prev Period" at bounding box center [500, 261] width 57 height 9
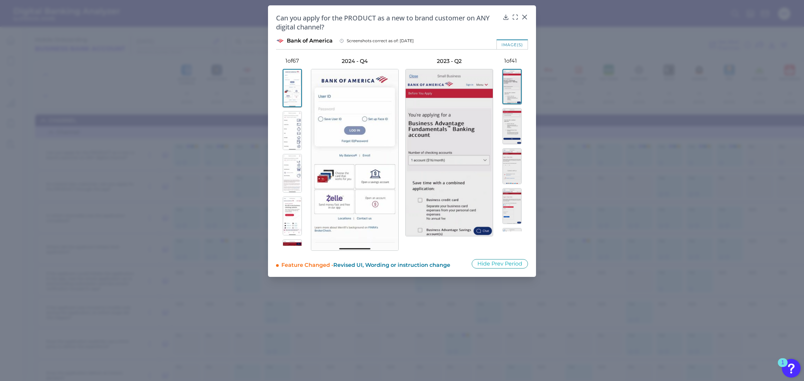
click at [289, 206] on img at bounding box center [292, 216] width 19 height 39
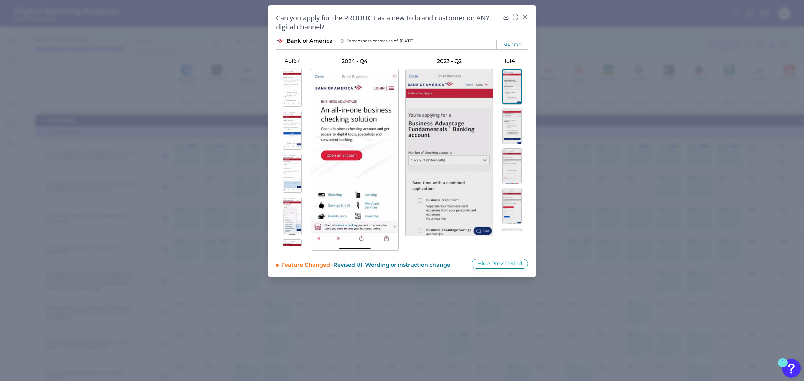
scroll to position [461, 0]
click at [291, 199] on img at bounding box center [292, 184] width 19 height 39
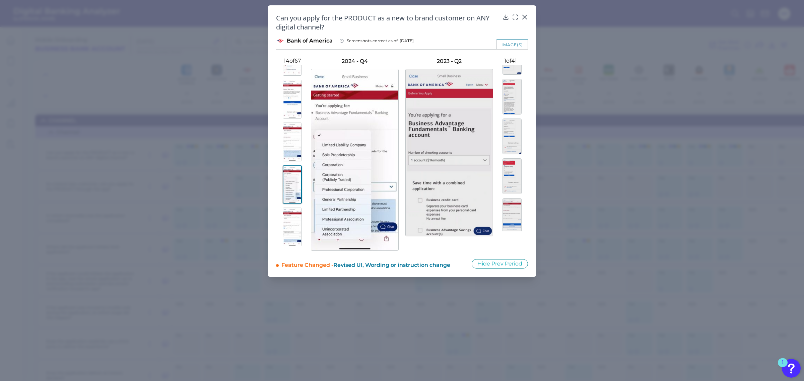
scroll to position [251, 0]
click at [515, 165] on img at bounding box center [512, 155] width 19 height 36
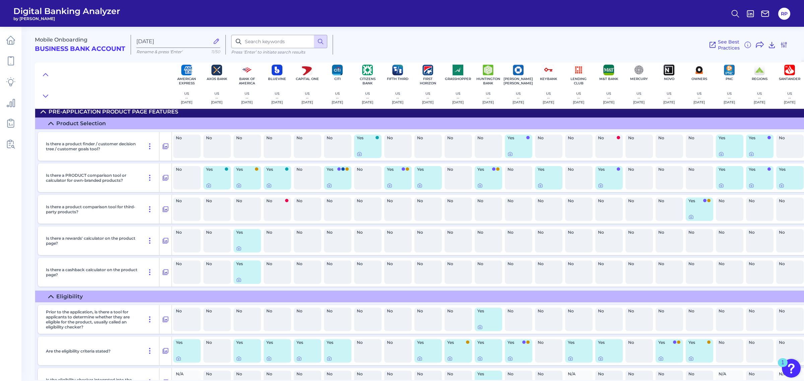
scroll to position [628, 0]
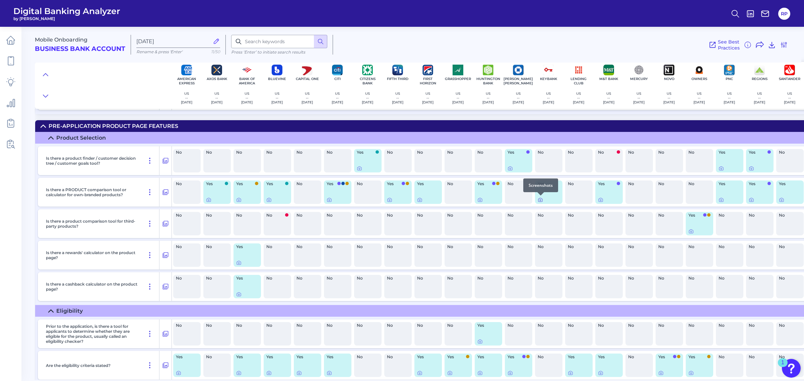
click at [541, 200] on icon at bounding box center [540, 199] width 5 height 5
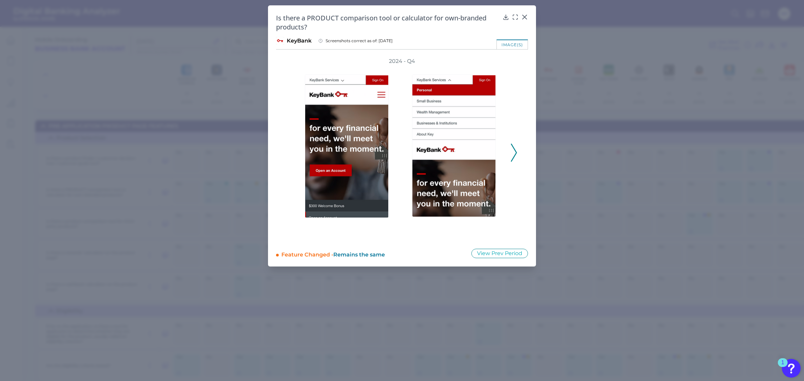
click at [513, 156] on icon at bounding box center [514, 153] width 6 height 18
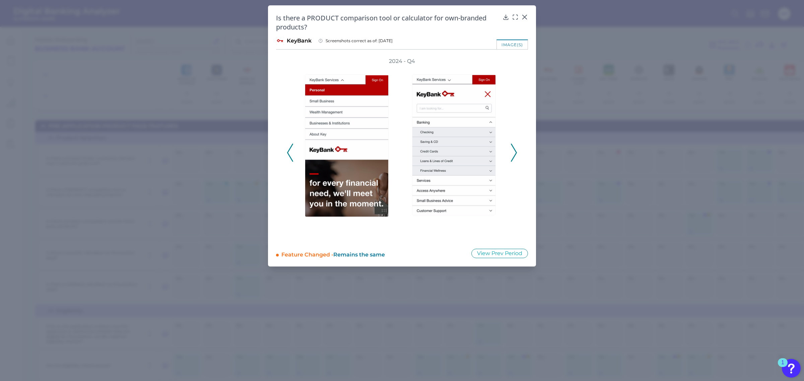
click at [513, 156] on icon at bounding box center [514, 153] width 6 height 18
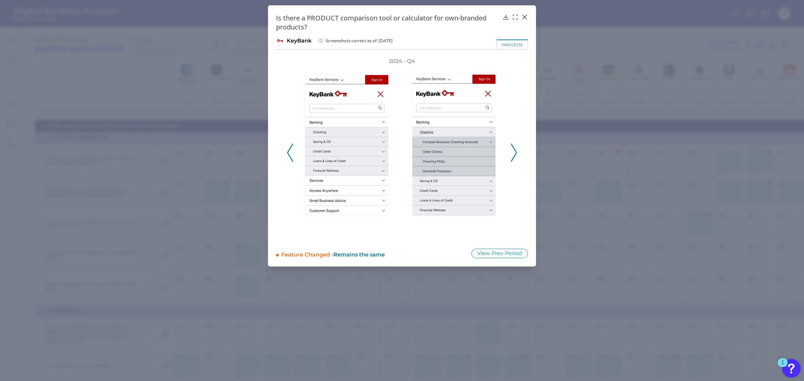
click at [513, 156] on icon at bounding box center [514, 153] width 6 height 18
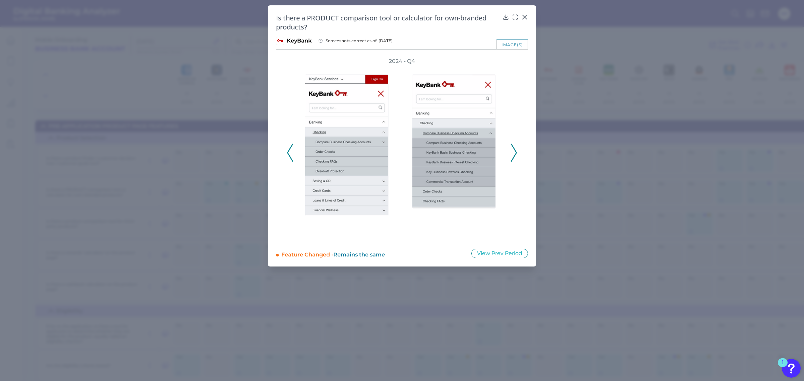
click at [513, 156] on icon at bounding box center [514, 153] width 6 height 18
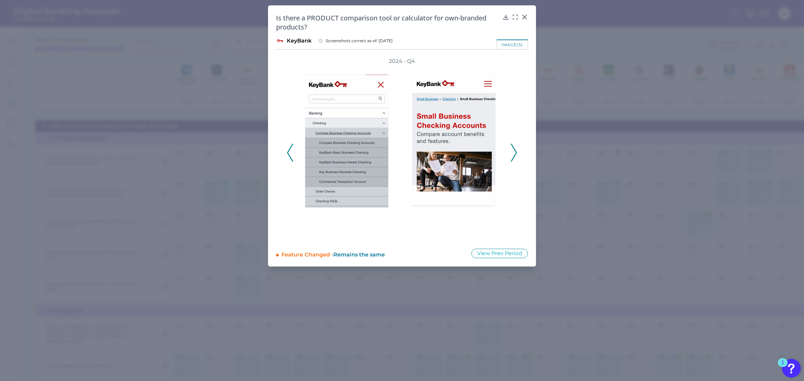
click at [513, 156] on icon at bounding box center [514, 153] width 6 height 18
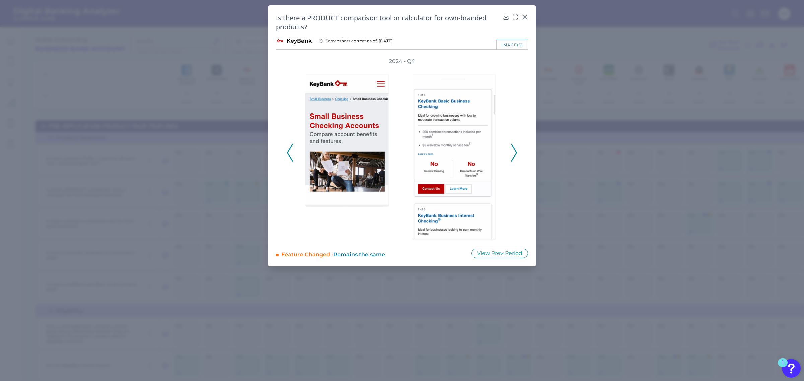
click at [513, 156] on icon at bounding box center [514, 153] width 6 height 18
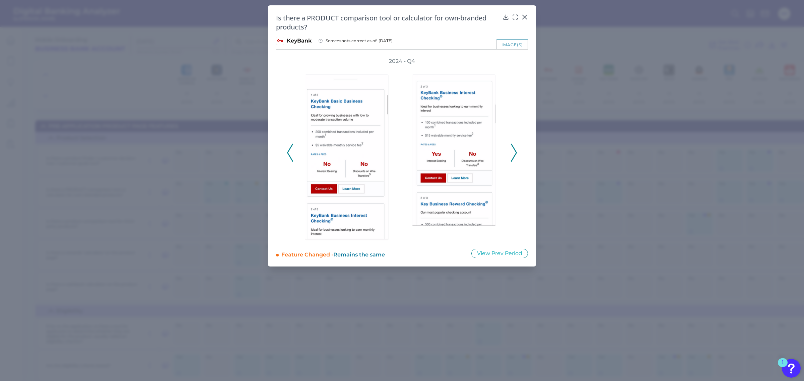
click at [513, 156] on icon at bounding box center [514, 153] width 6 height 18
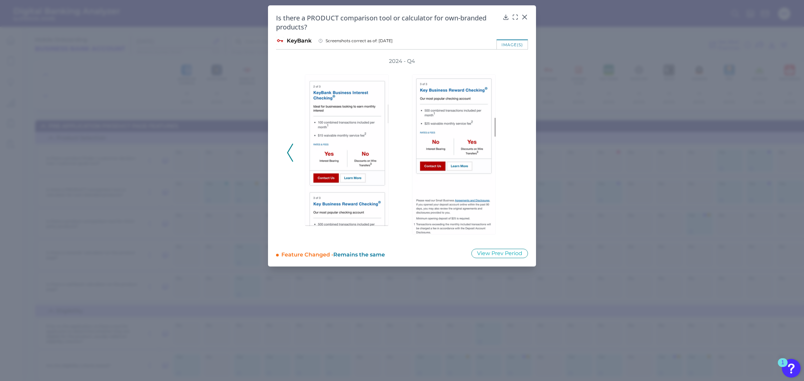
click at [513, 156] on div "2024 - Q4" at bounding box center [402, 149] width 231 height 183
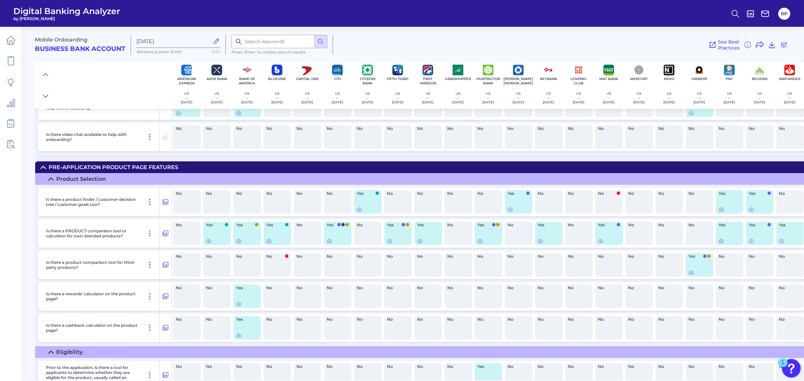
scroll to position [587, 0]
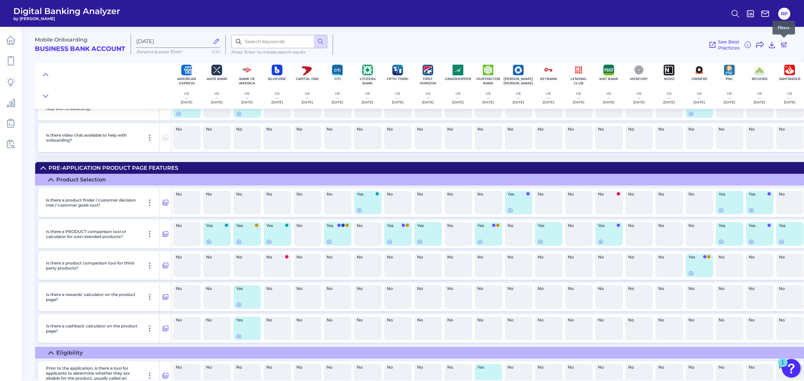
click at [784, 44] on icon at bounding box center [784, 44] width 5 height 5
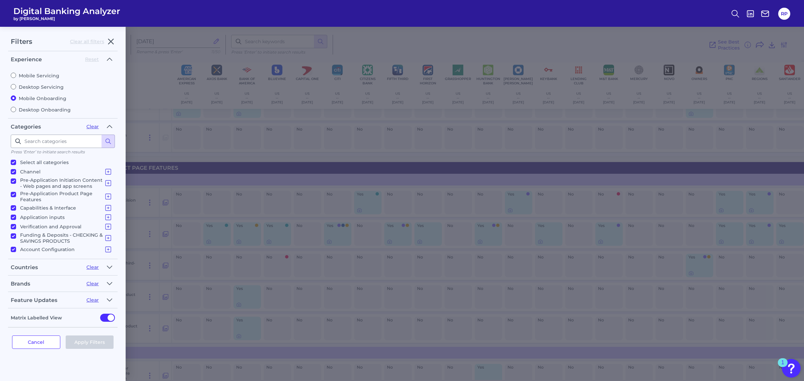
click at [27, 87] on label "Desktop Servicing" at bounding box center [63, 87] width 104 height 6
click at [16, 87] on input "Desktop Servicing" at bounding box center [13, 86] width 5 height 5
radio input "true"
radio input "false"
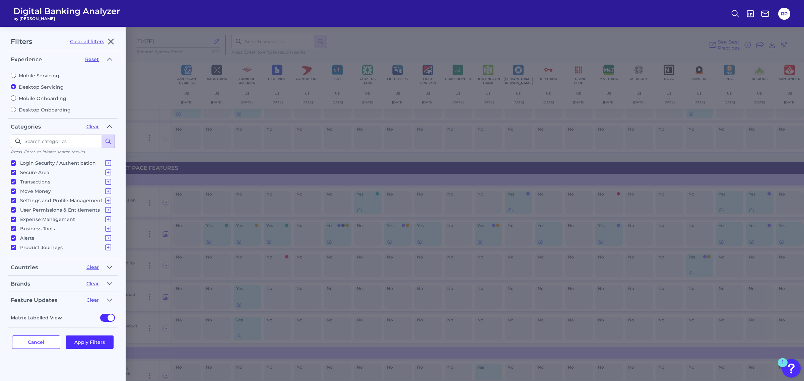
scroll to position [16, 0]
click at [110, 280] on icon "button" at bounding box center [109, 284] width 5 height 8
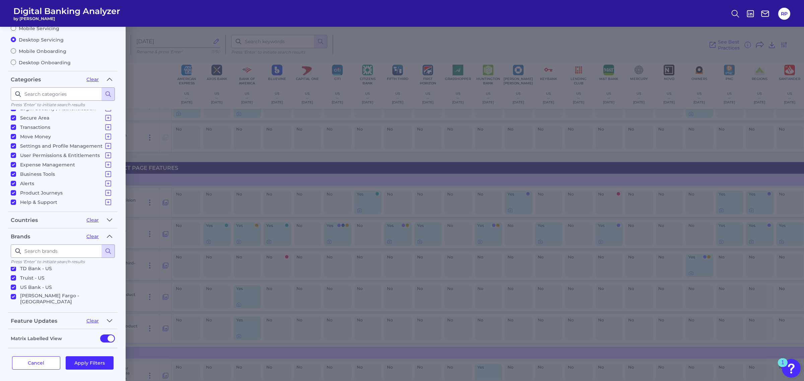
scroll to position [48, 0]
click at [109, 321] on icon "button" at bounding box center [109, 321] width 5 height 8
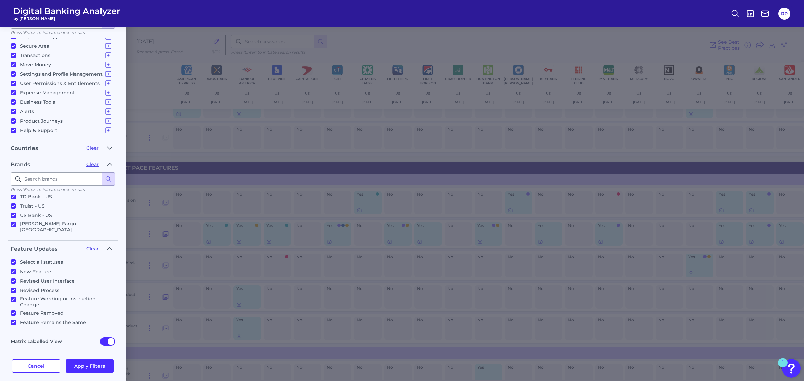
scroll to position [123, 0]
click at [95, 364] on button "Apply Filters" at bounding box center [90, 362] width 48 height 13
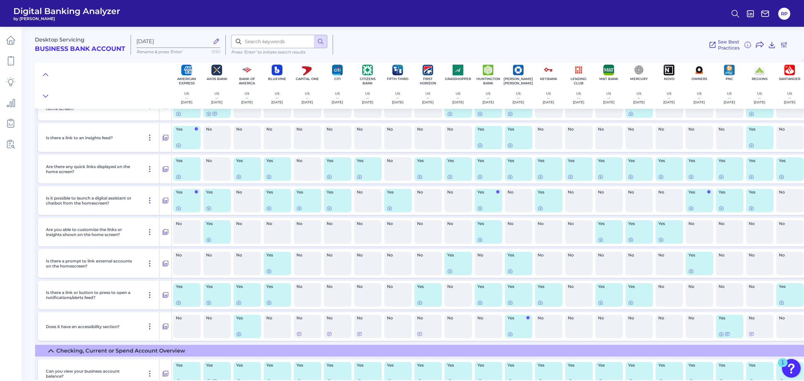
scroll to position [0, 0]
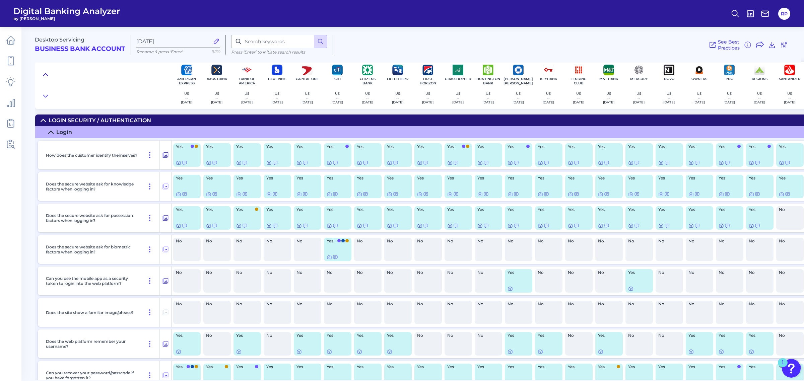
click at [47, 75] on icon at bounding box center [45, 74] width 5 height 2
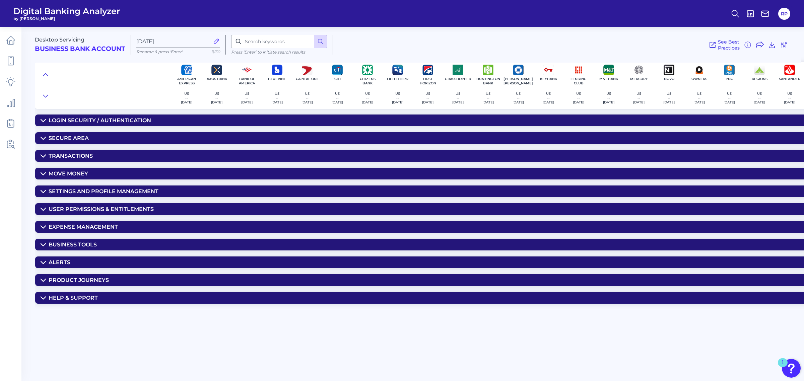
click at [119, 139] on summary "Secure Area" at bounding box center [525, 138] width 981 height 12
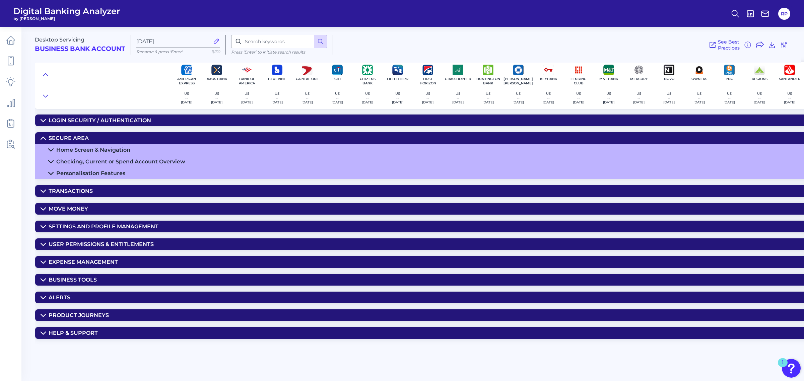
click at [126, 186] on summary "Transactions" at bounding box center [525, 191] width 981 height 12
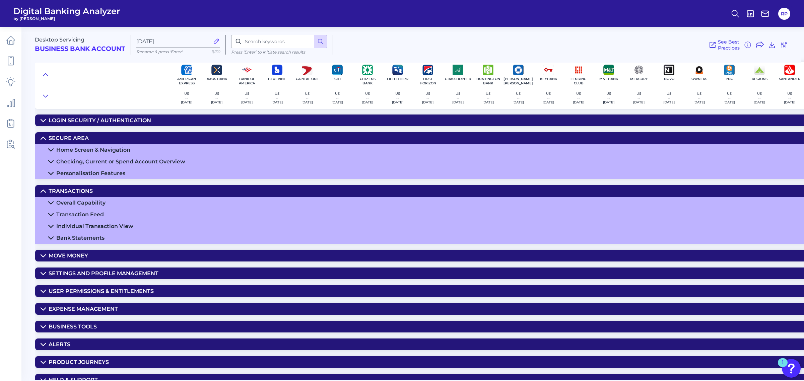
click at [109, 224] on div "Individual Transaction View" at bounding box center [94, 226] width 77 height 6
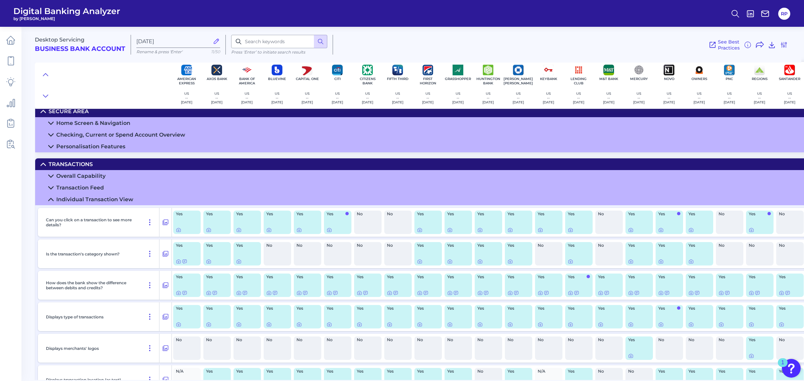
scroll to position [42, 0]
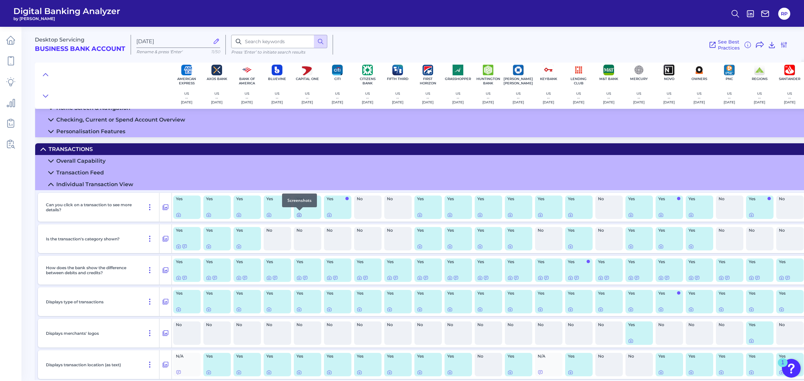
click at [299, 215] on icon at bounding box center [299, 215] width 1 height 1
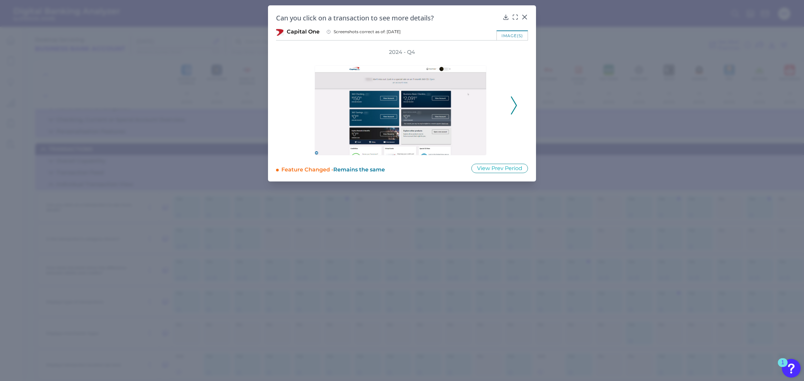
click at [515, 105] on icon at bounding box center [514, 106] width 6 height 18
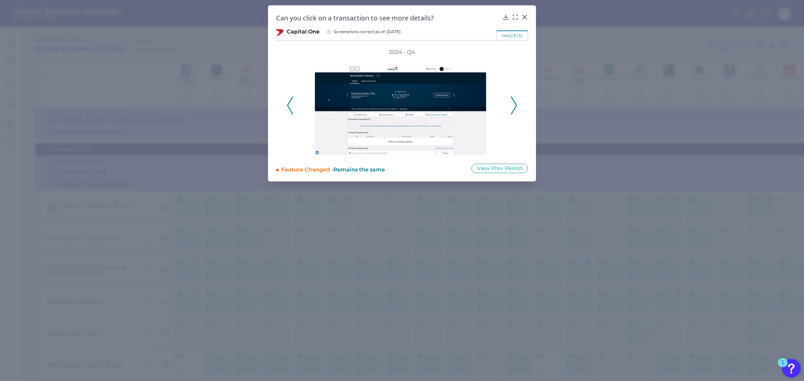
click at [515, 105] on icon at bounding box center [514, 106] width 6 height 18
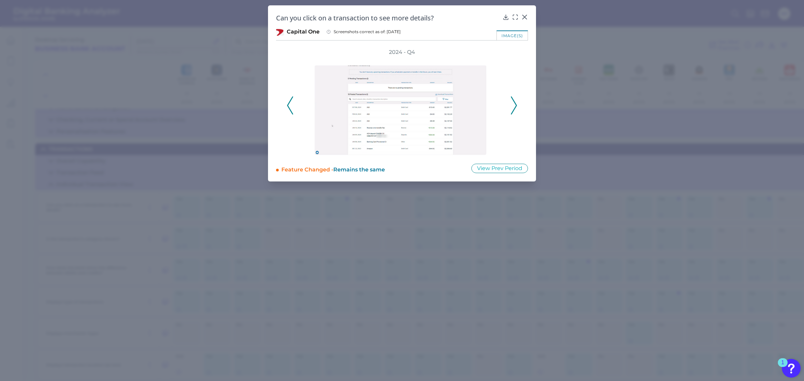
click at [515, 105] on icon at bounding box center [514, 106] width 6 height 18
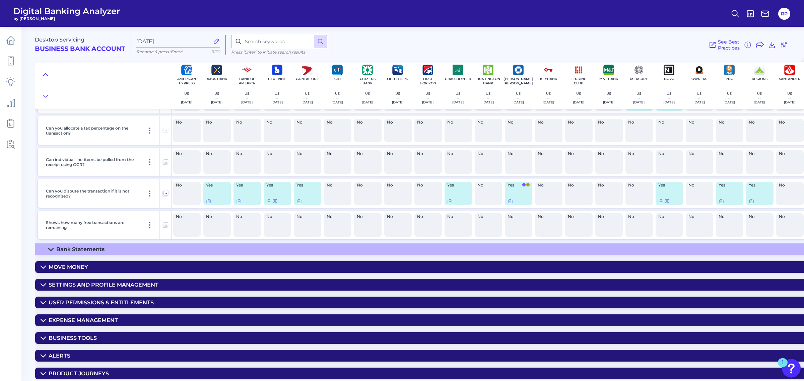
scroll to position [485, 0]
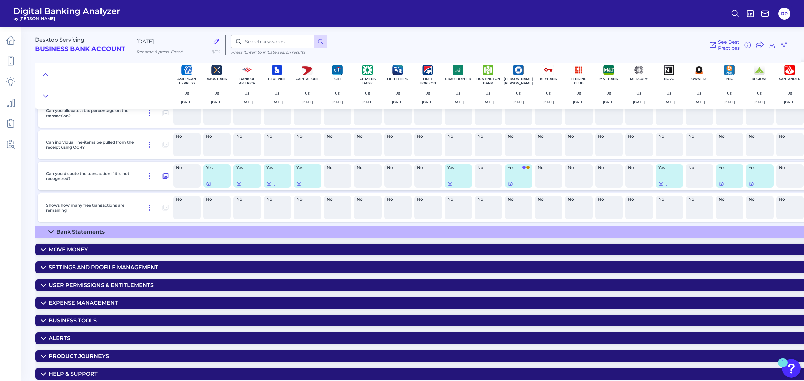
click at [154, 248] on summary "Move Money" at bounding box center [525, 250] width 981 height 12
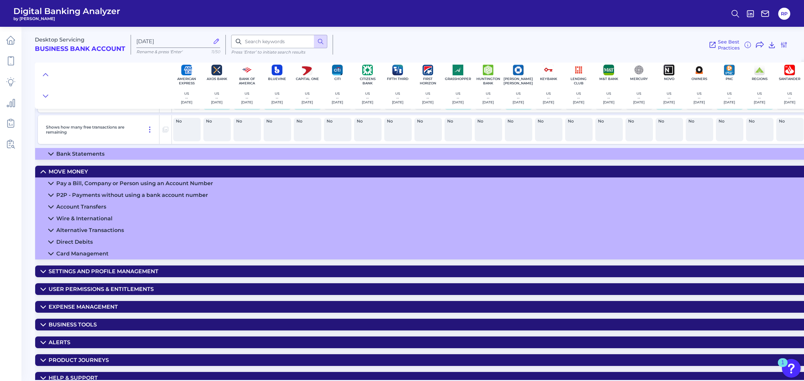
scroll to position [566, 0]
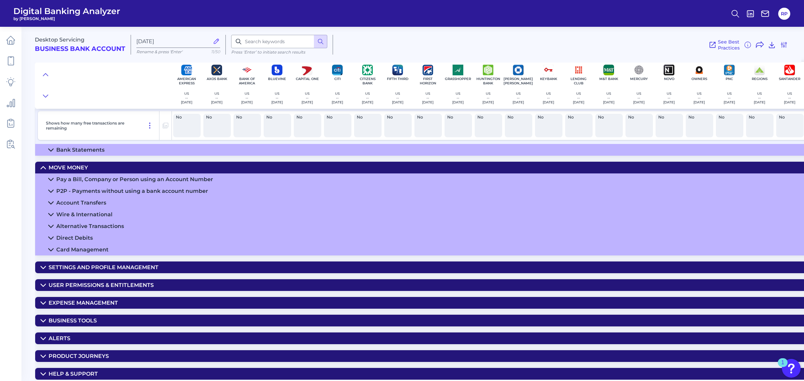
click at [94, 223] on div "Alternative Transactions" at bounding box center [90, 226] width 68 height 6
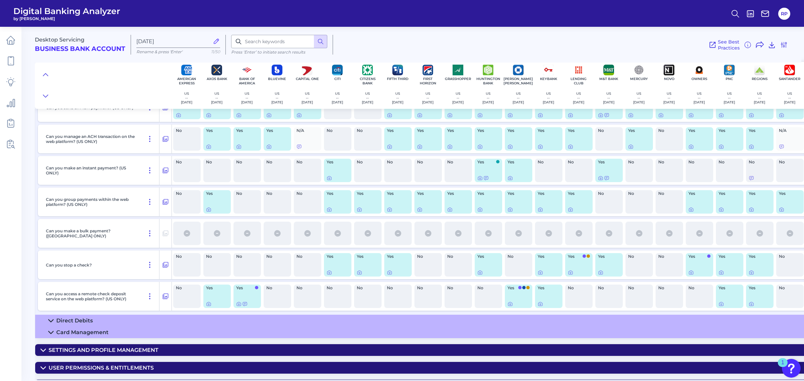
scroll to position [692, 0]
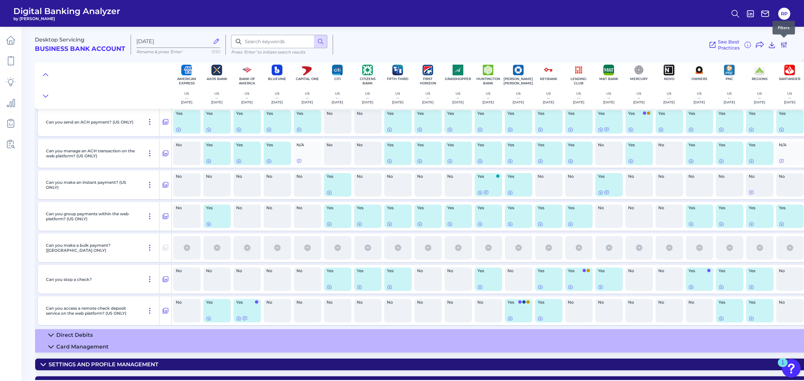
click at [785, 43] on icon at bounding box center [784, 45] width 8 height 8
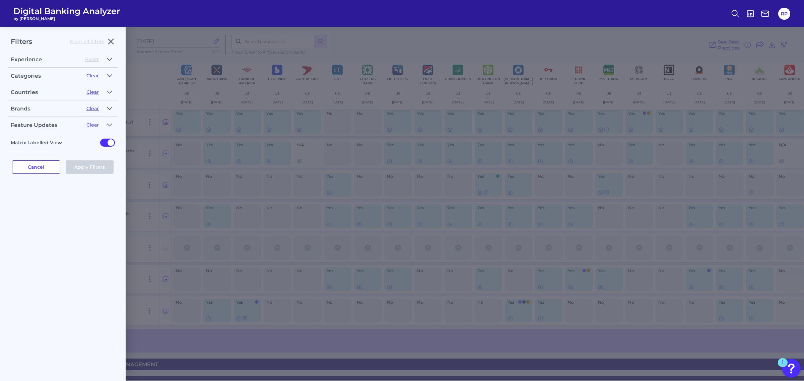
click at [303, 250] on div "Filters Clear all filters Experience Reset Mobile Servicing Desktop Servicing M…" at bounding box center [402, 204] width 804 height 355
click at [110, 59] on icon "button" at bounding box center [109, 59] width 5 height 8
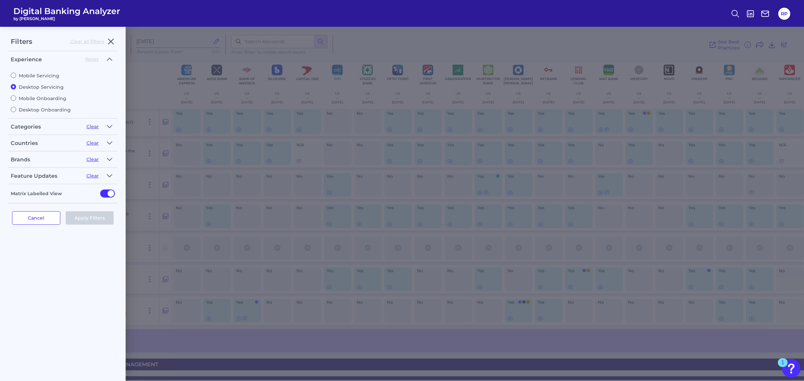
click at [41, 75] on label "Mobile Servicing" at bounding box center [63, 76] width 104 height 6
click at [16, 75] on input "Mobile Servicing" at bounding box center [13, 75] width 5 height 5
radio input "true"
radio input "false"
click at [80, 217] on button "Apply Filters" at bounding box center [90, 217] width 48 height 13
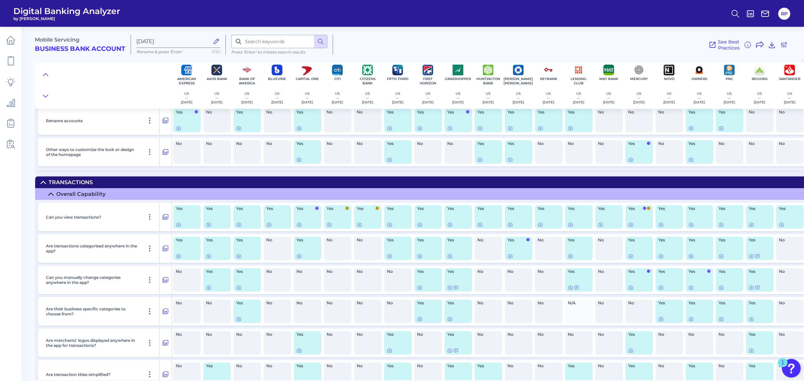
scroll to position [1488, 0]
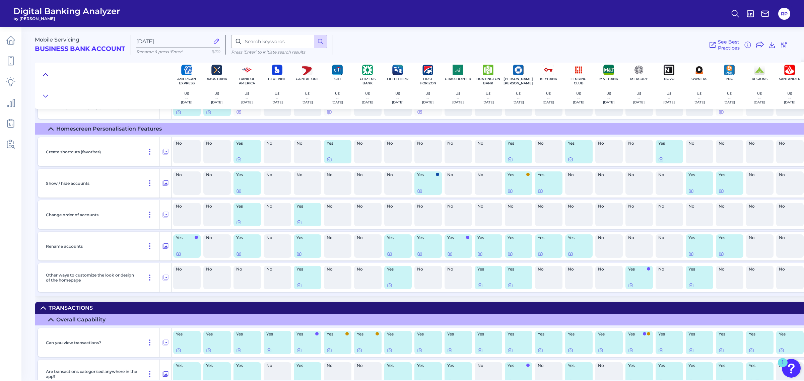
click at [45, 74] on icon at bounding box center [45, 74] width 5 height 2
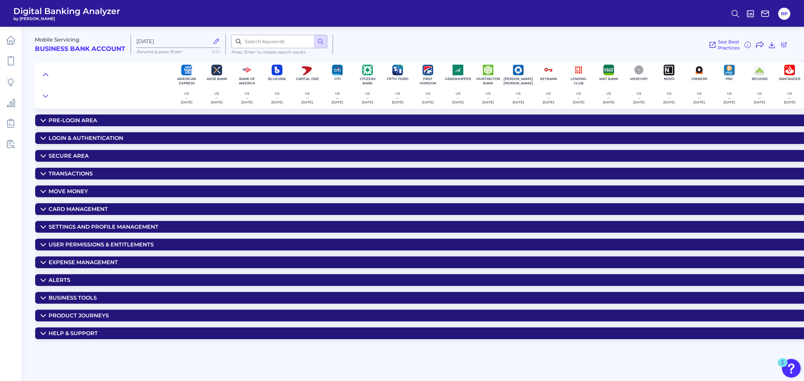
scroll to position [0, 0]
click at [98, 194] on summary "Move Money" at bounding box center [525, 192] width 981 height 12
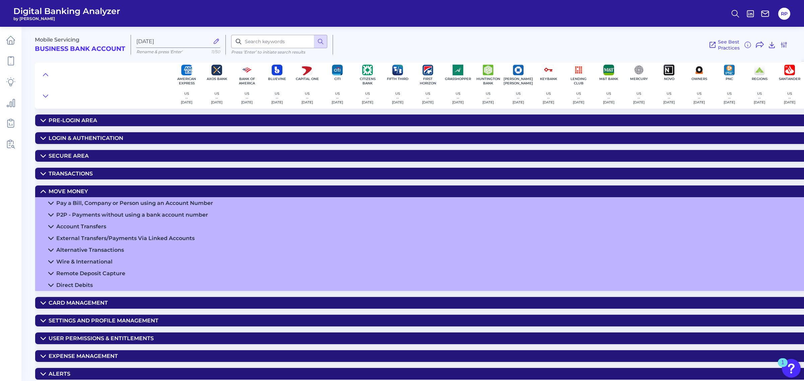
click at [101, 273] on div "Remote Deposit Capture" at bounding box center [90, 273] width 69 height 6
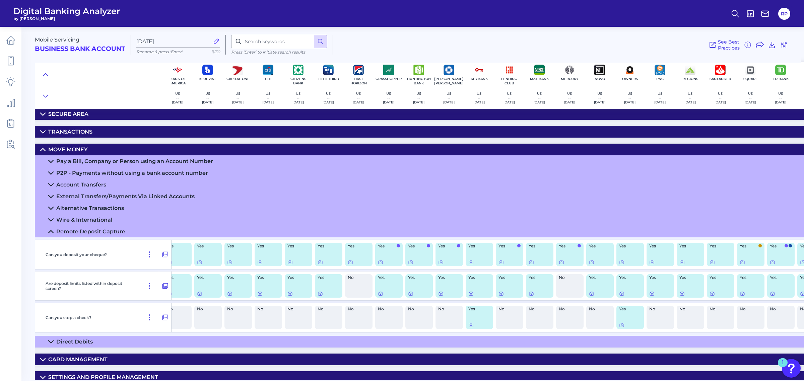
scroll to position [42, 42]
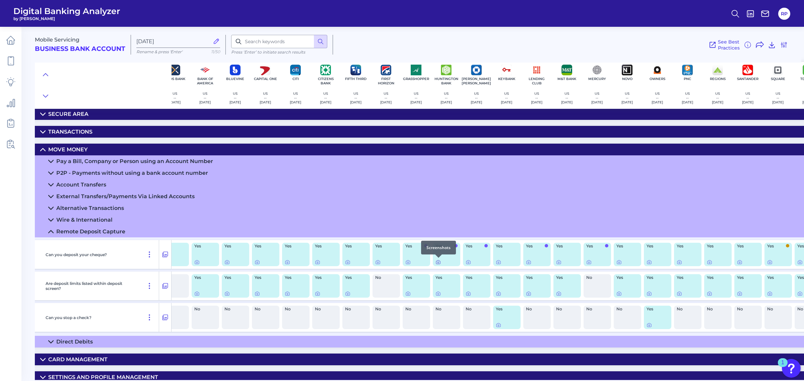
click at [439, 263] on icon at bounding box center [438, 262] width 5 height 5
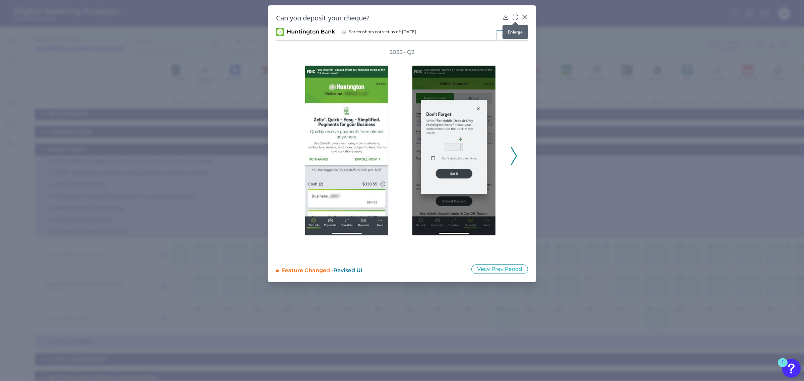
click at [514, 16] on icon at bounding box center [515, 17] width 7 height 7
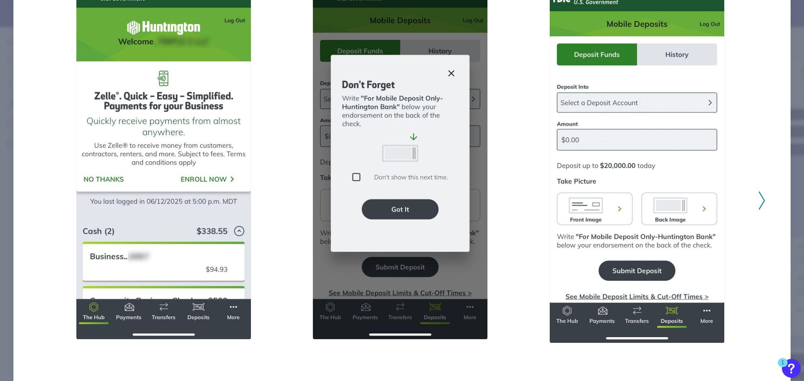
scroll to position [84, 0]
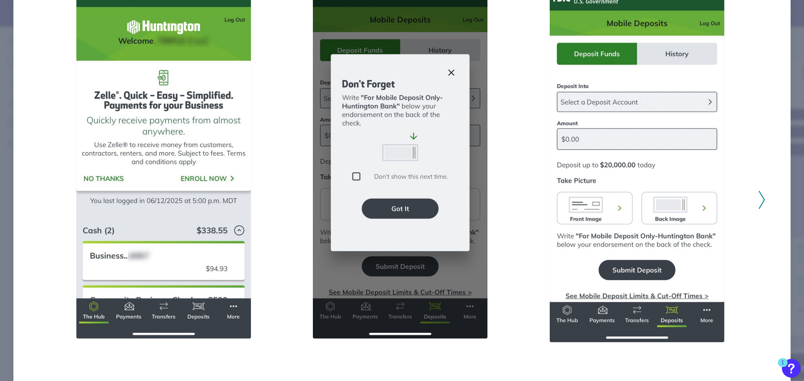
click at [761, 200] on polyline at bounding box center [761, 199] width 5 height 17
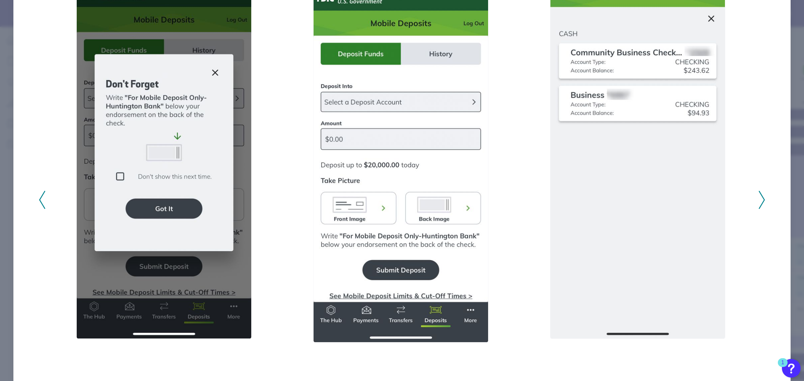
click at [761, 200] on polyline at bounding box center [761, 199] width 5 height 17
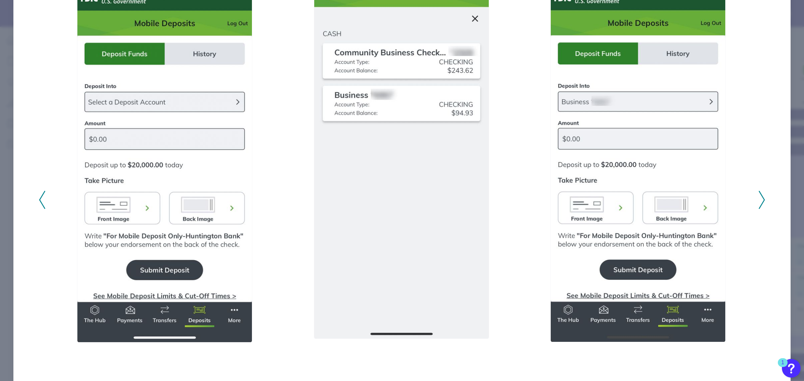
click at [761, 200] on polyline at bounding box center [761, 199] width 5 height 17
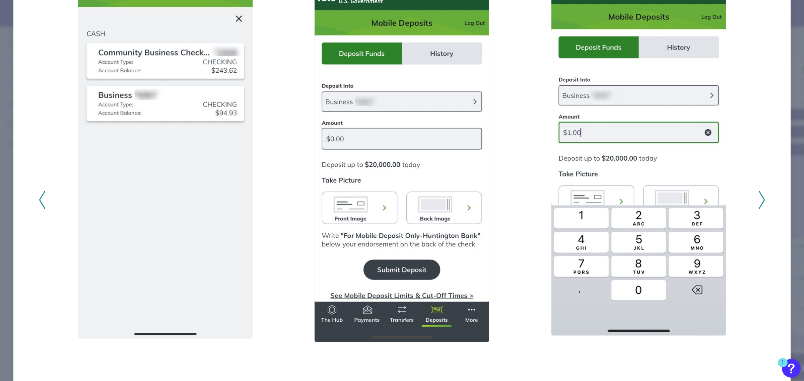
click at [761, 200] on polyline at bounding box center [761, 199] width 5 height 17
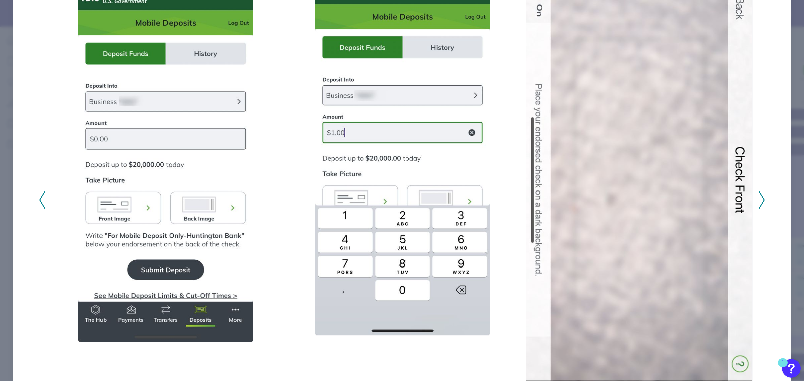
click at [761, 200] on polyline at bounding box center [761, 199] width 5 height 17
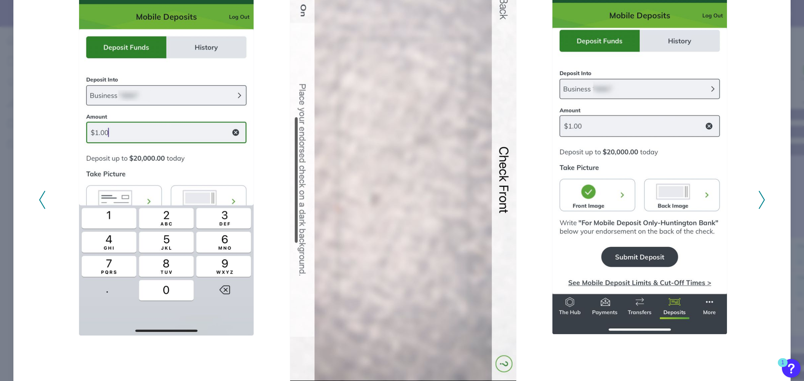
click at [761, 200] on polyline at bounding box center [761, 199] width 5 height 17
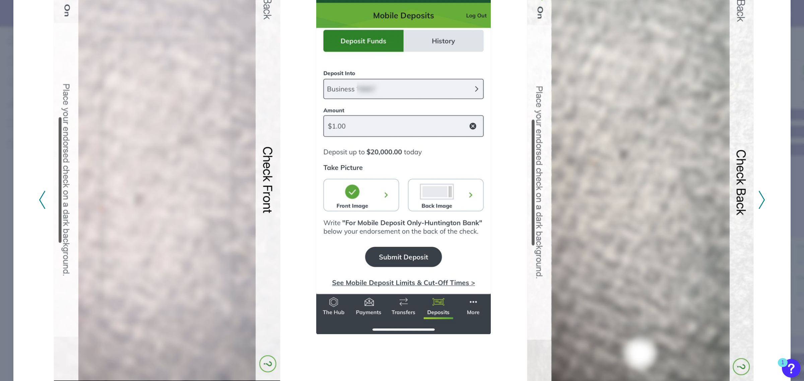
click at [761, 200] on polyline at bounding box center [761, 199] width 5 height 17
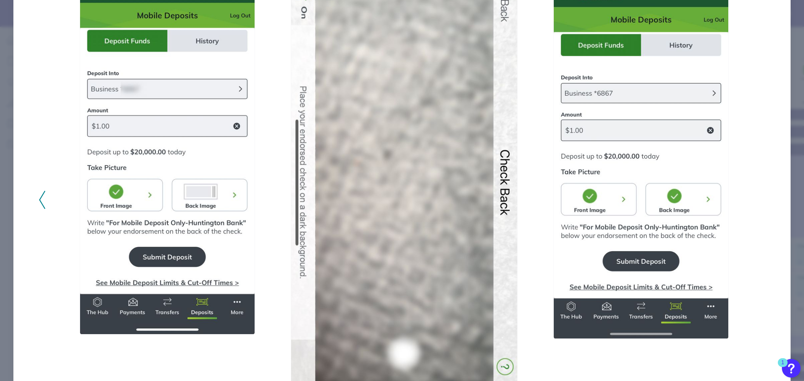
click at [761, 200] on div "2025 - Q2" at bounding box center [402, 196] width 727 height 463
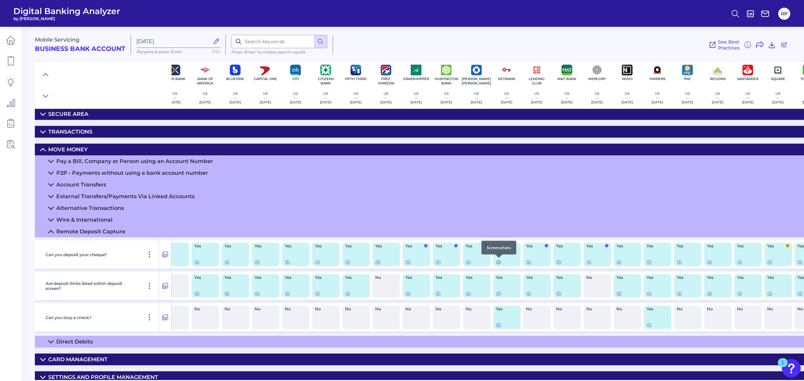
click at [499, 263] on icon at bounding box center [498, 262] width 5 height 5
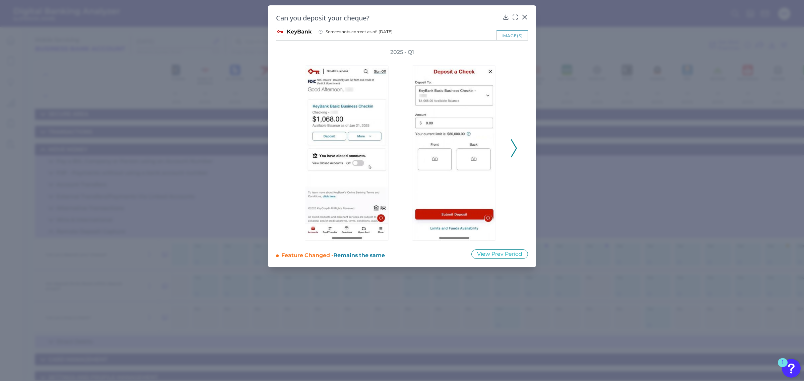
click at [515, 149] on polyline at bounding box center [513, 148] width 5 height 17
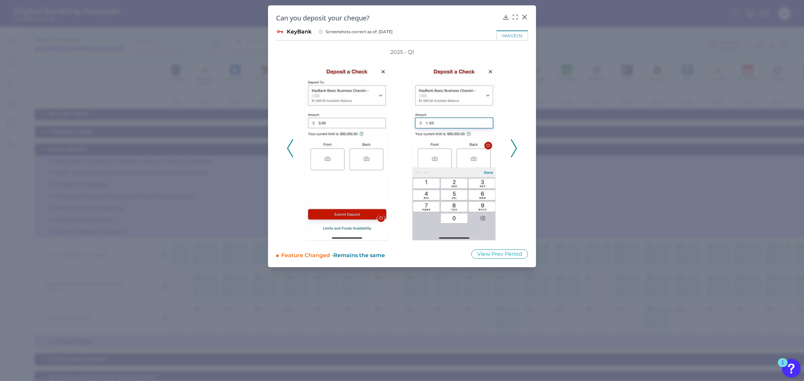
click at [515, 149] on polyline at bounding box center [513, 148] width 5 height 17
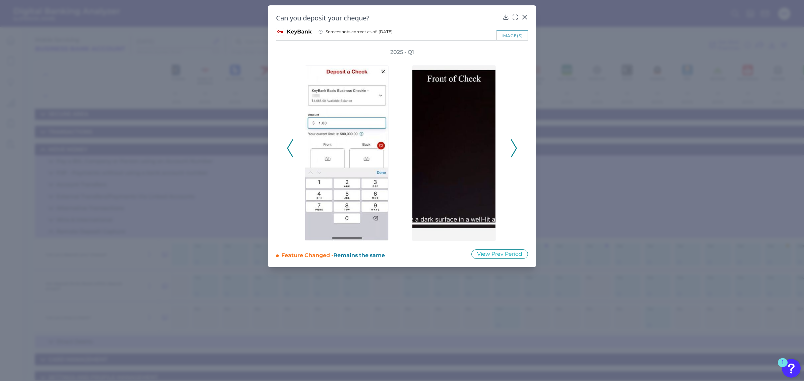
click at [515, 149] on polyline at bounding box center [513, 148] width 5 height 17
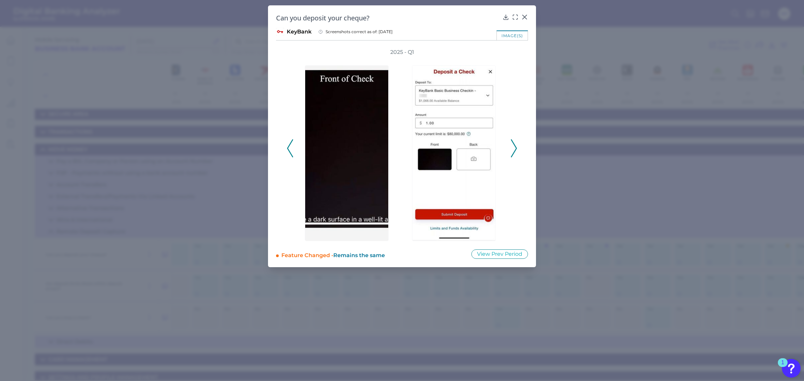
click at [515, 149] on polyline at bounding box center [513, 148] width 5 height 17
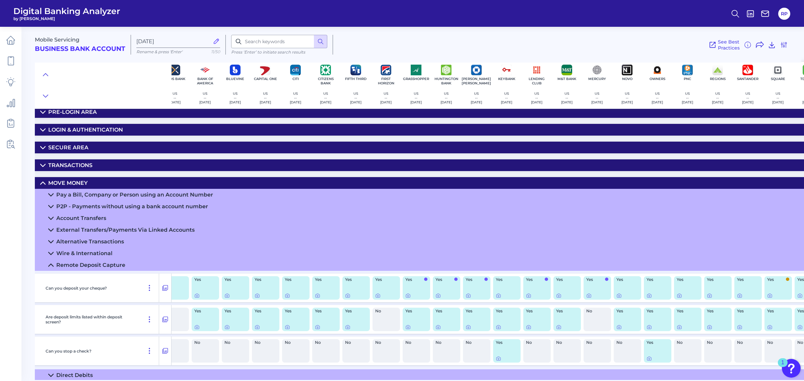
scroll to position [0, 42]
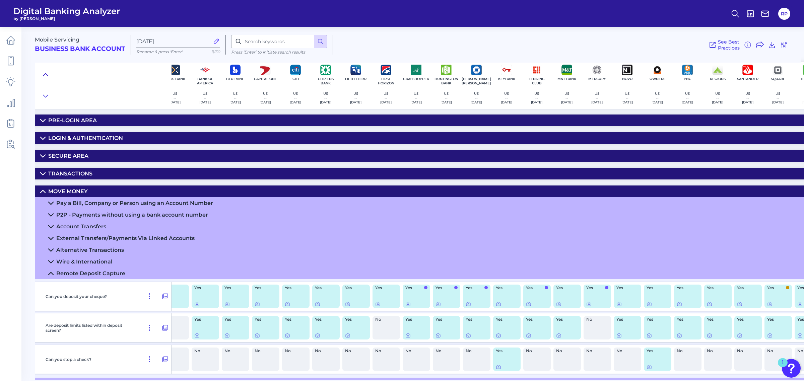
click at [45, 77] on icon at bounding box center [45, 74] width 5 height 7
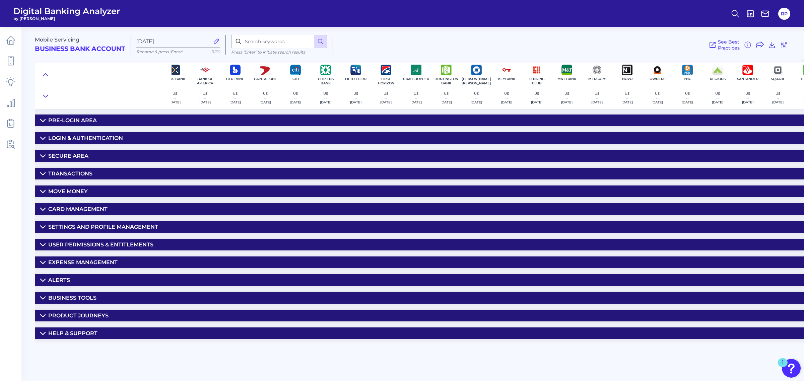
click at [48, 96] on icon at bounding box center [45, 96] width 5 height 2
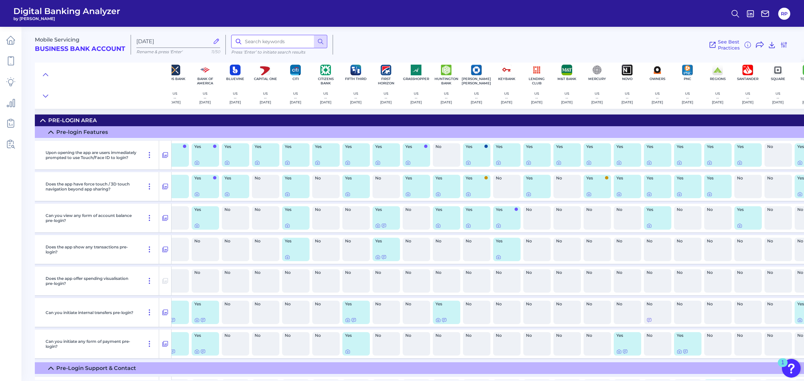
click at [276, 44] on input at bounding box center [279, 41] width 96 height 13
click at [253, 44] on input at bounding box center [279, 41] width 96 height 13
type input "deposit"
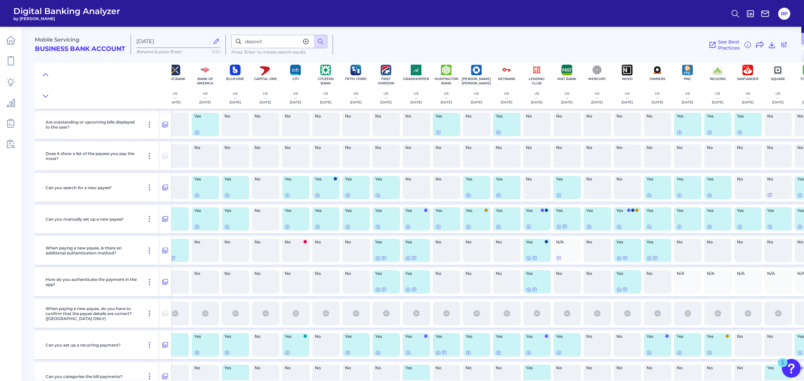
scroll to position [2381, 40]
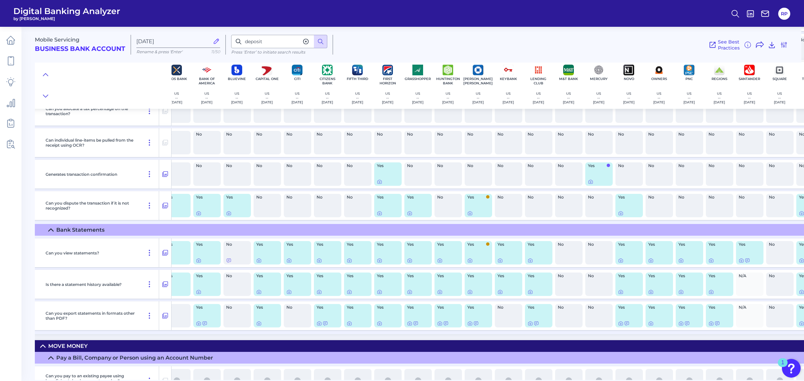
drag, startPoint x: 407, startPoint y: 253, endPoint x: 398, endPoint y: 136, distance: 117.3
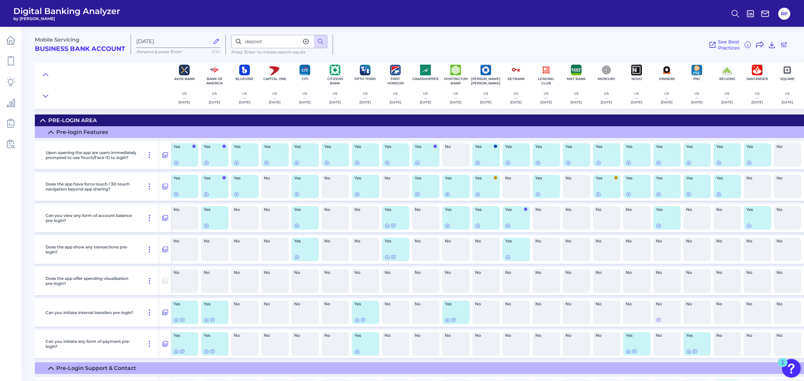
click at [460, 155] on div "No" at bounding box center [455, 154] width 27 height 23
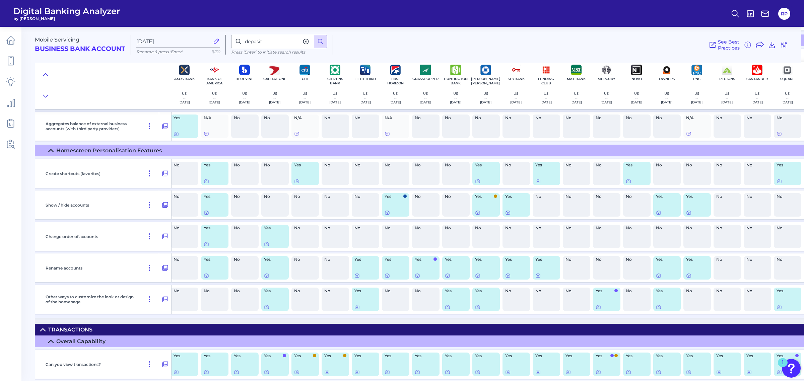
scroll to position [1550, 33]
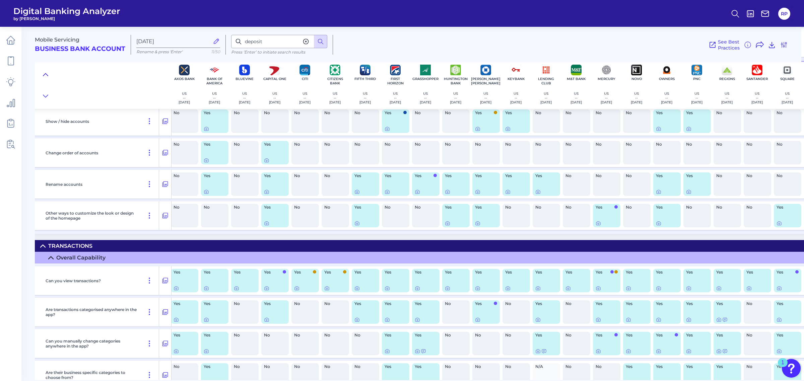
click at [44, 77] on icon at bounding box center [45, 74] width 5 height 7
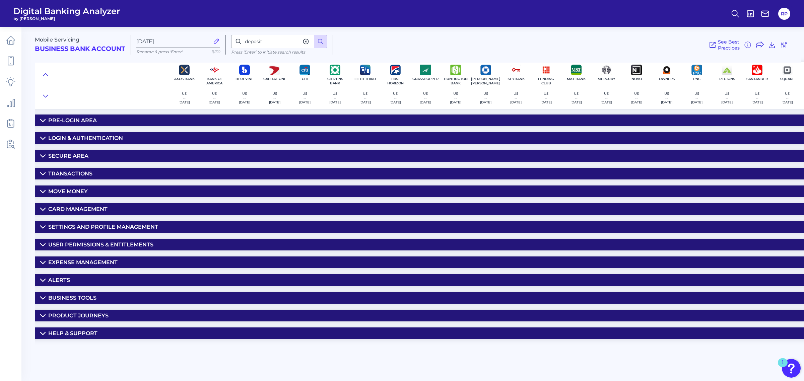
scroll to position [0, 33]
click at [102, 295] on summary "Business Tools" at bounding box center [493, 298] width 981 height 12
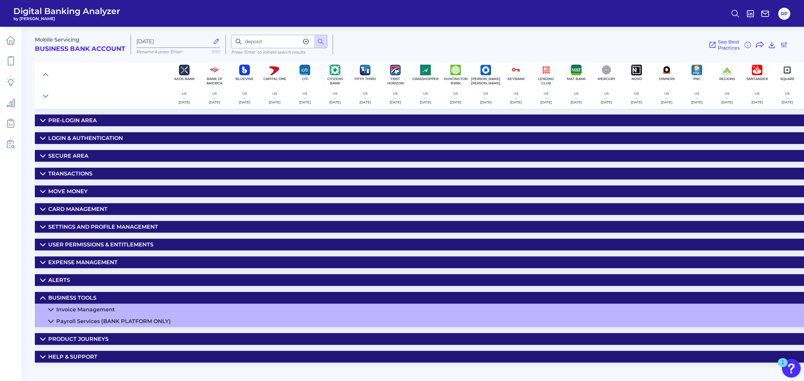
click at [101, 265] on div "Expense Management" at bounding box center [82, 262] width 69 height 6
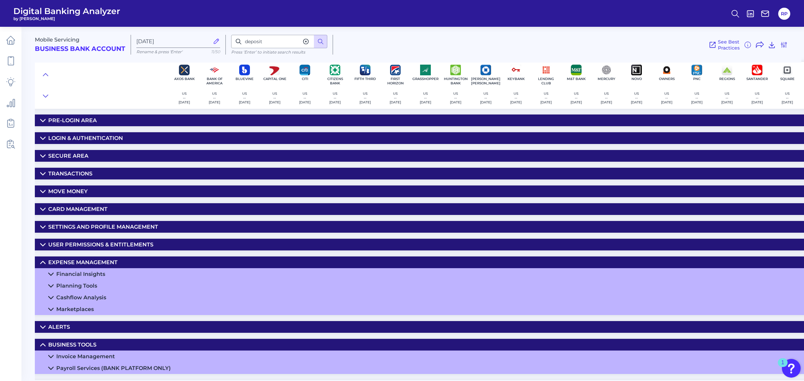
click at [99, 309] on summary "Marketplaces" at bounding box center [493, 310] width 981 height 12
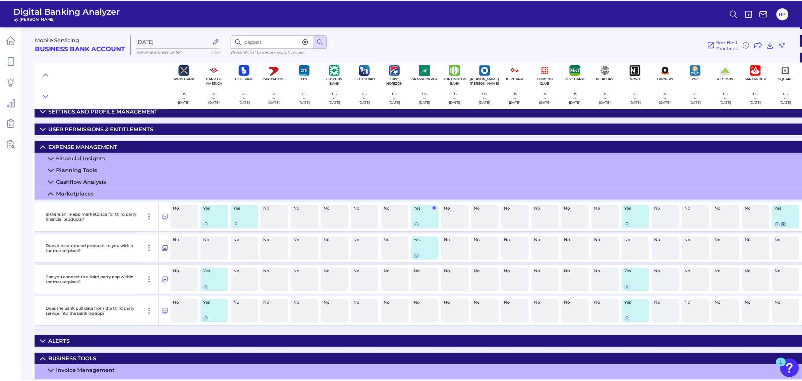
scroll to position [126, 33]
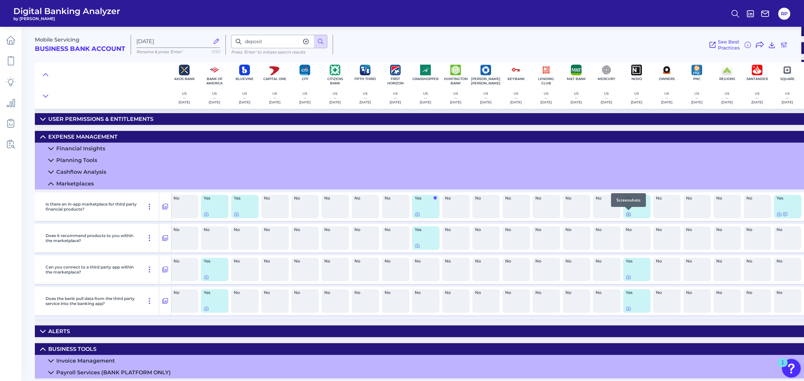
click at [629, 214] on icon at bounding box center [629, 215] width 4 height 4
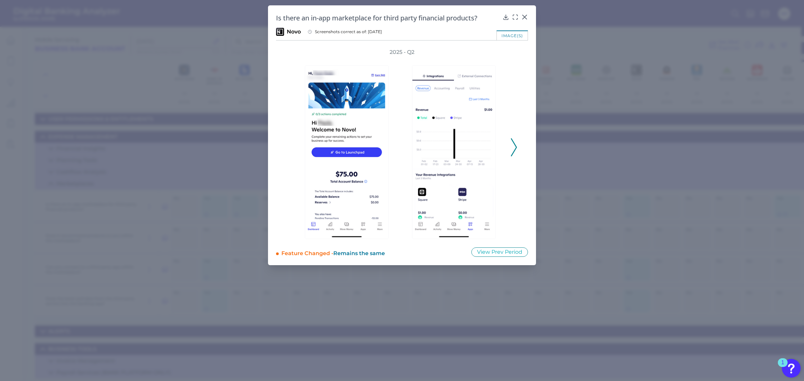
click at [511, 148] on icon at bounding box center [514, 147] width 6 height 18
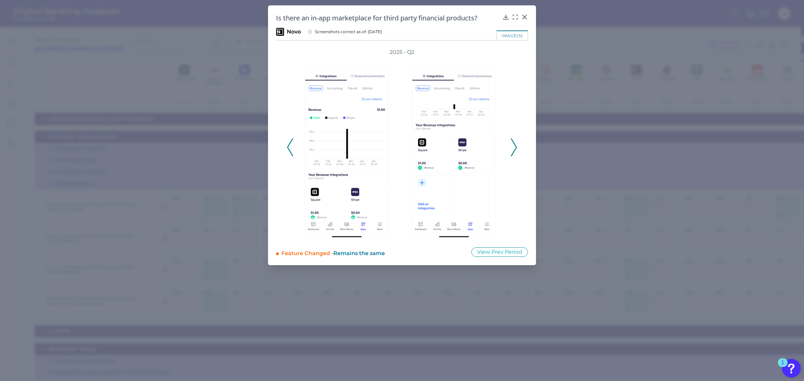
click at [511, 147] on icon at bounding box center [514, 147] width 6 height 18
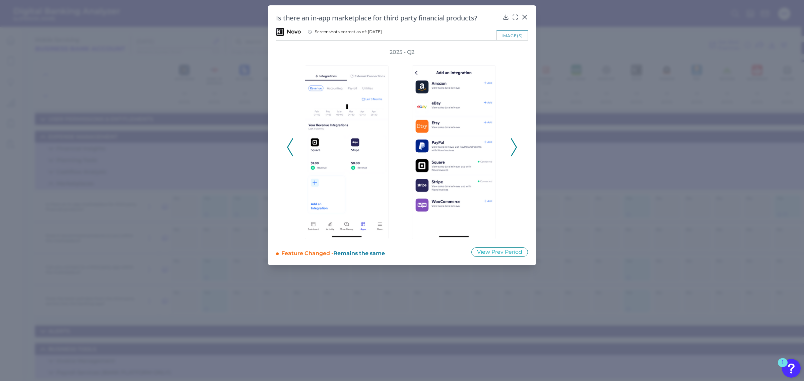
click at [511, 147] on icon at bounding box center [514, 147] width 6 height 18
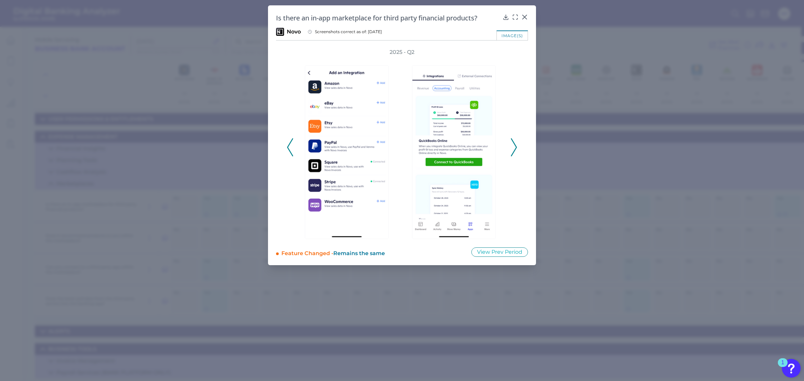
click at [515, 146] on icon at bounding box center [514, 147] width 6 height 18
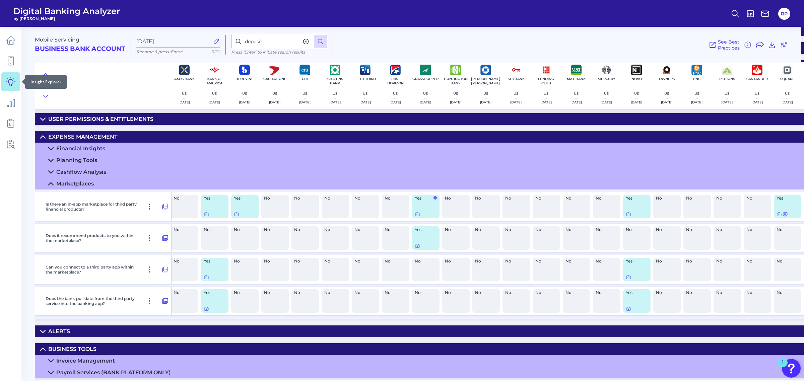
click at [9, 80] on icon at bounding box center [10, 81] width 9 height 9
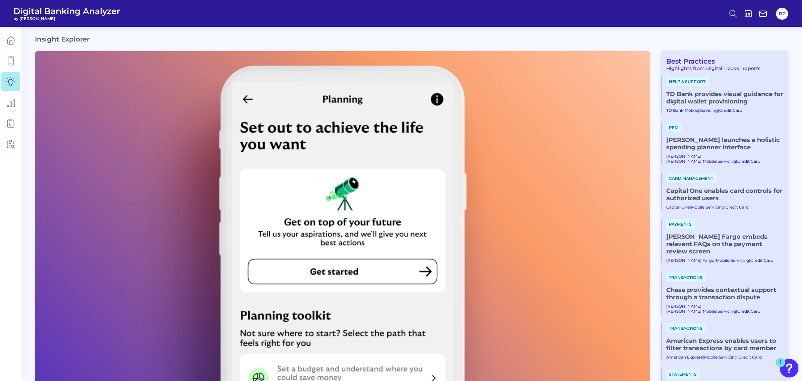
click at [733, 16] on icon at bounding box center [732, 13] width 9 height 9
click at [694, 64] on button "Content Search" at bounding box center [700, 65] width 80 height 17
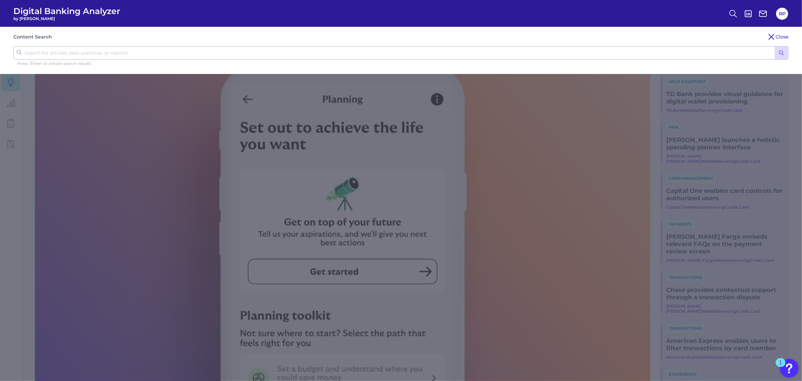
click at [168, 51] on input "text" at bounding box center [400, 52] width 775 height 13
type input "small business"
click button "submit" at bounding box center [781, 53] width 13 height 13
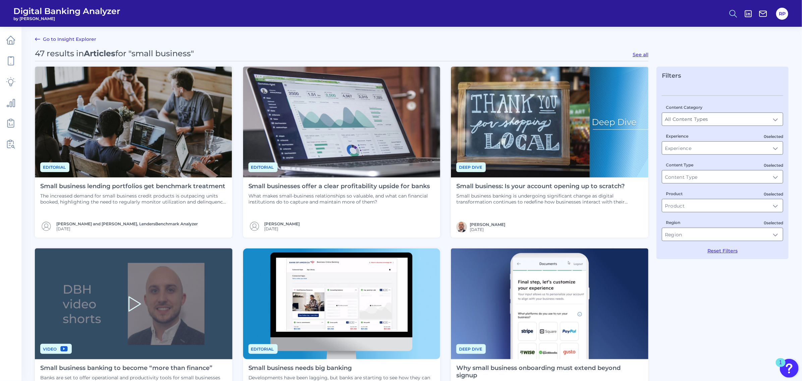
click at [732, 17] on icon at bounding box center [732, 13] width 9 height 9
click at [696, 61] on button "Content Search" at bounding box center [700, 65] width 80 height 17
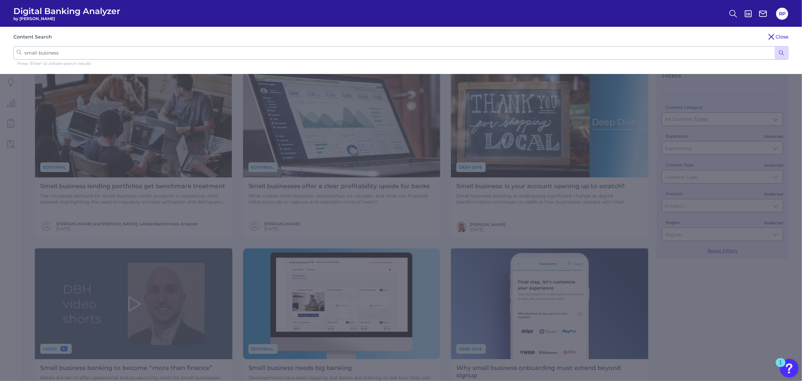
drag, startPoint x: 46, startPoint y: 54, endPoint x: 21, endPoint y: 52, distance: 25.2
click at [21, 52] on form "small business" at bounding box center [400, 52] width 775 height 13
type input "citizens bank"
click at [775, 47] on button "submit" at bounding box center [781, 53] width 13 height 13
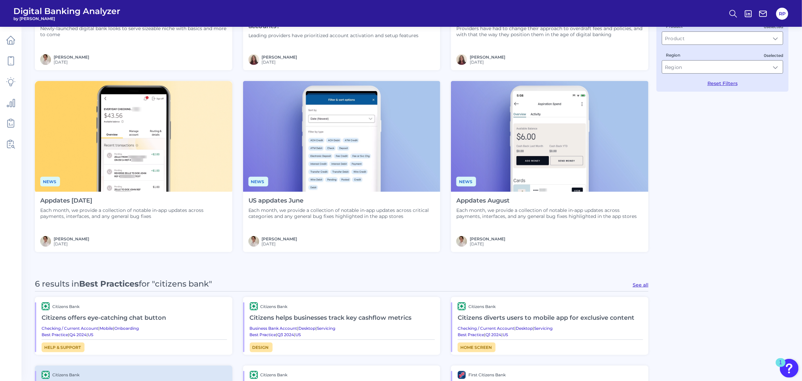
scroll to position [293, 0]
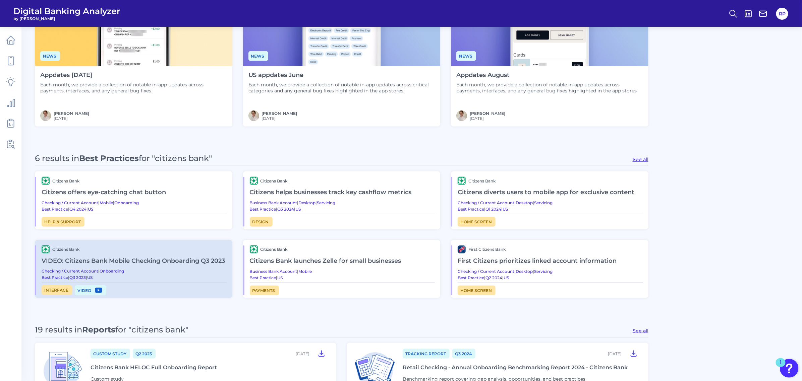
click at [363, 192] on h2 "Citizens helps businesses track key cashflow metrics" at bounding box center [342, 192] width 185 height 15
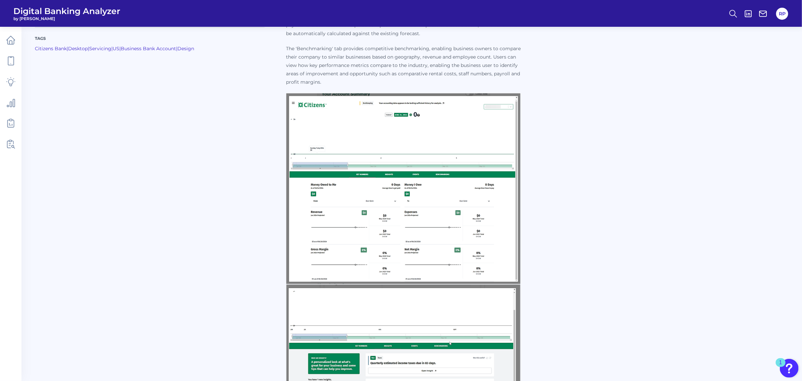
scroll to position [251, 0]
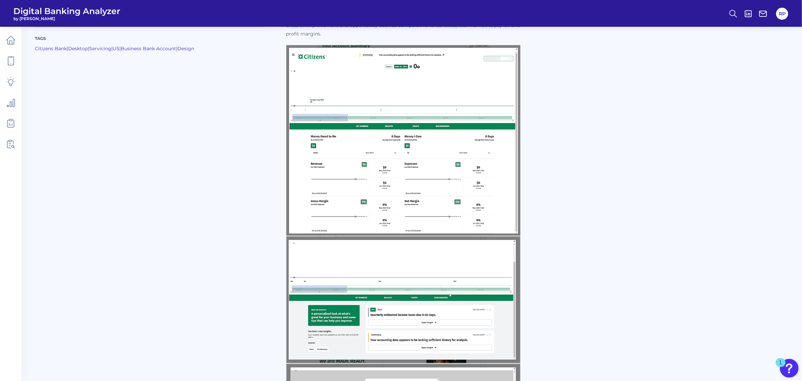
click at [382, 143] on img at bounding box center [403, 141] width 235 height 192
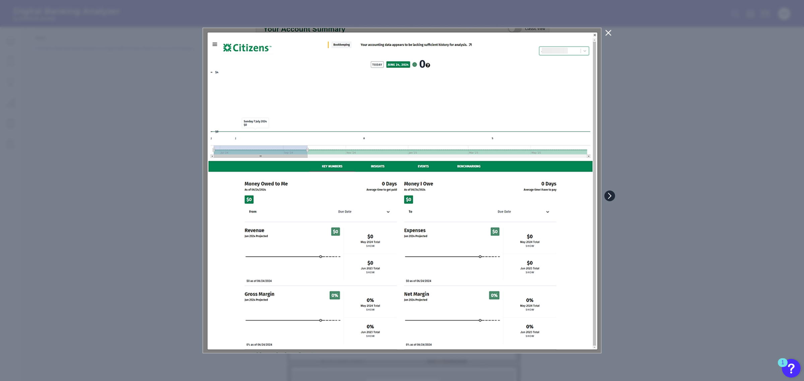
click at [607, 196] on icon at bounding box center [610, 196] width 6 height 6
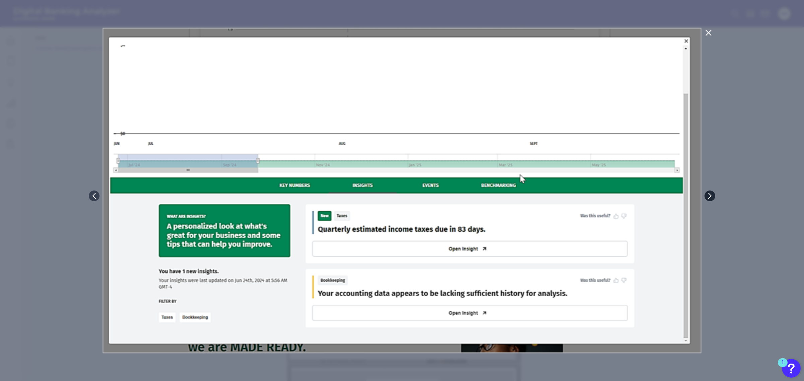
click at [711, 193] on icon at bounding box center [710, 196] width 6 height 6
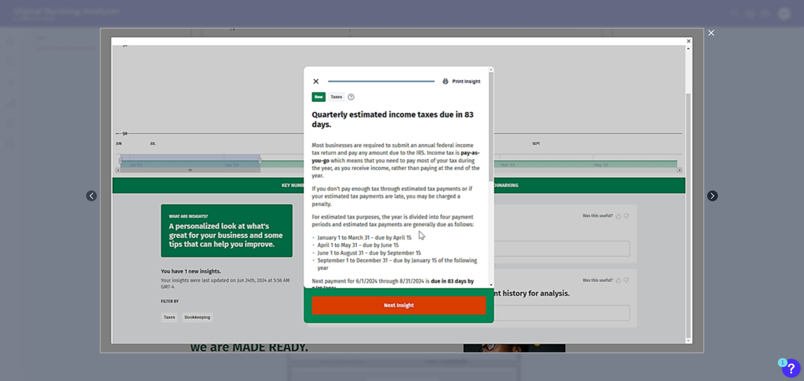
click at [713, 198] on icon at bounding box center [713, 195] width 3 height 5
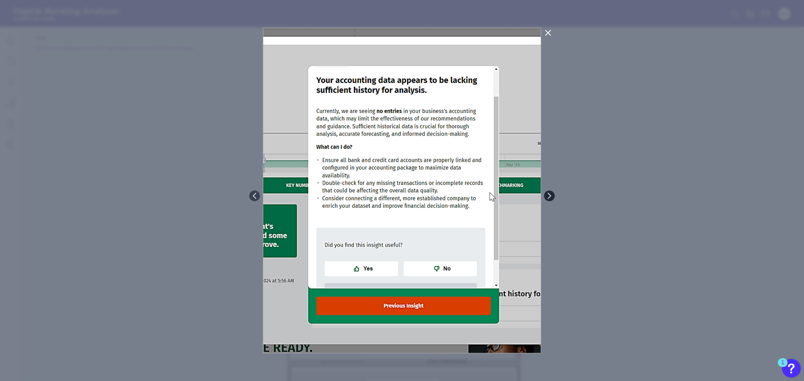
click at [554, 195] on button at bounding box center [549, 196] width 11 height 11
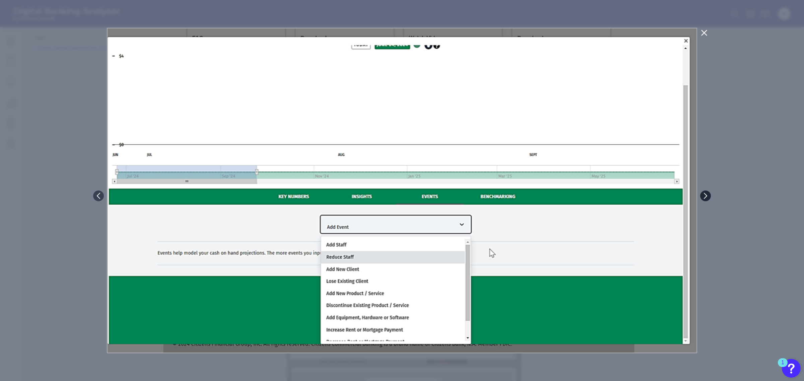
click at [705, 193] on icon at bounding box center [706, 195] width 3 height 5
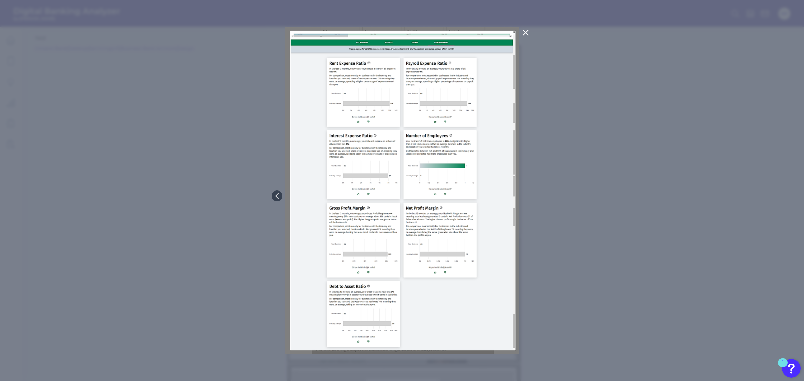
click at [587, 155] on div at bounding box center [402, 190] width 804 height 381
click at [525, 35] on icon at bounding box center [526, 33] width 8 height 8
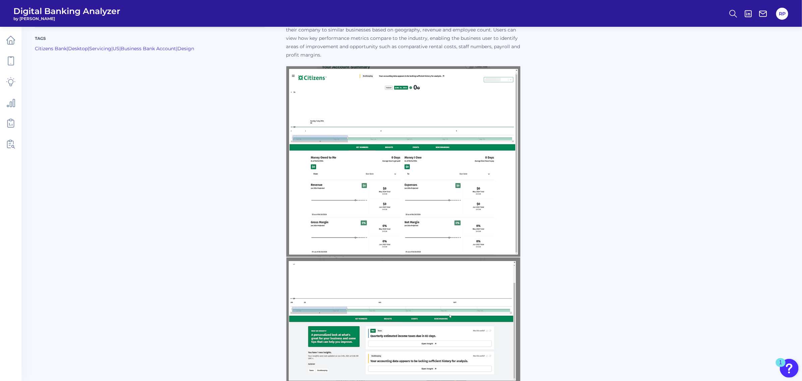
scroll to position [0, 0]
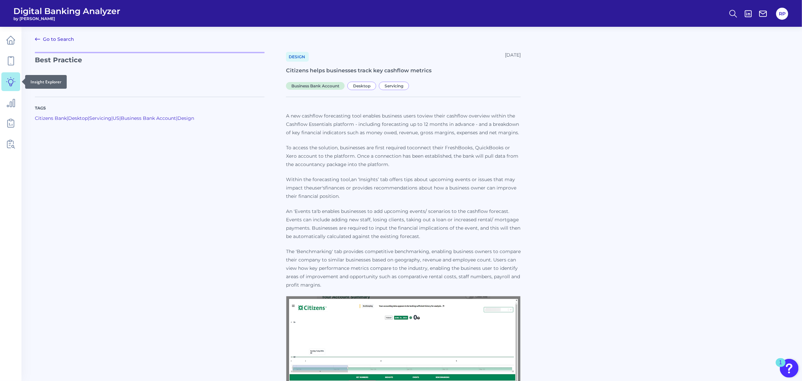
click at [18, 80] on link at bounding box center [10, 81] width 19 height 19
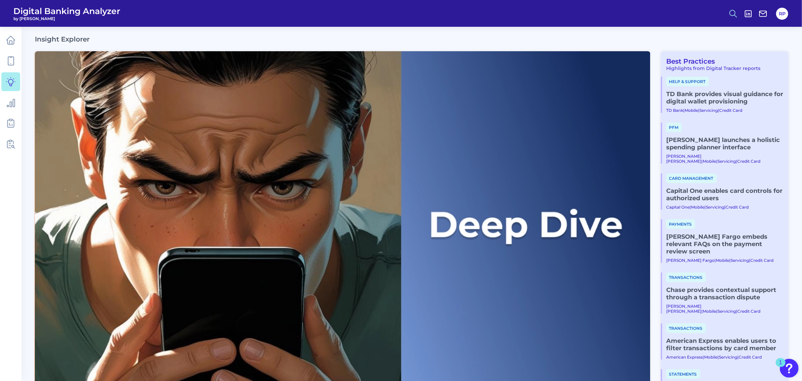
click at [734, 15] on line at bounding box center [735, 16] width 2 height 2
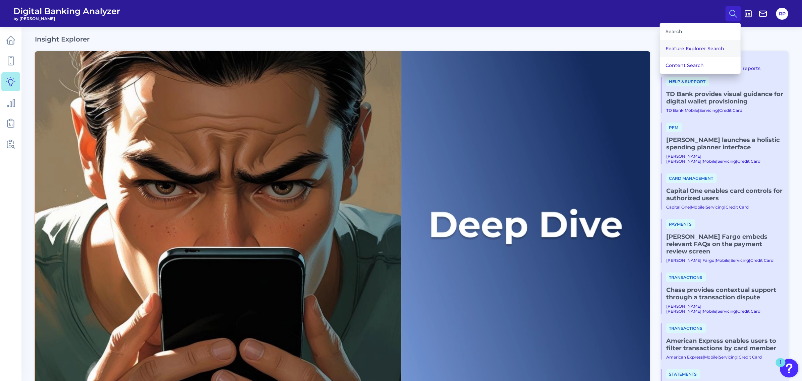
click at [709, 47] on button "Feature Explorer Search" at bounding box center [700, 48] width 80 height 17
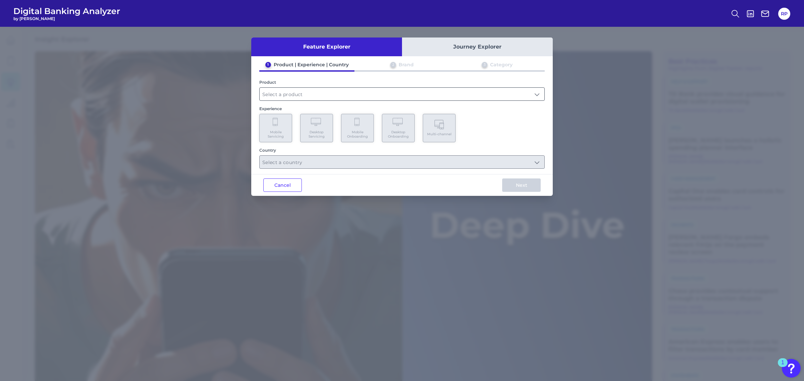
click at [304, 98] on input "text" at bounding box center [402, 94] width 285 height 13
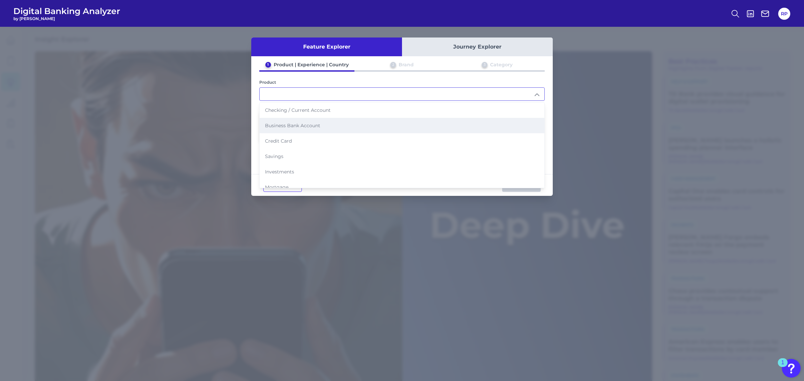
click at [309, 123] on span "Business Bank Account" at bounding box center [292, 126] width 55 height 6
type input "Business Bank Account"
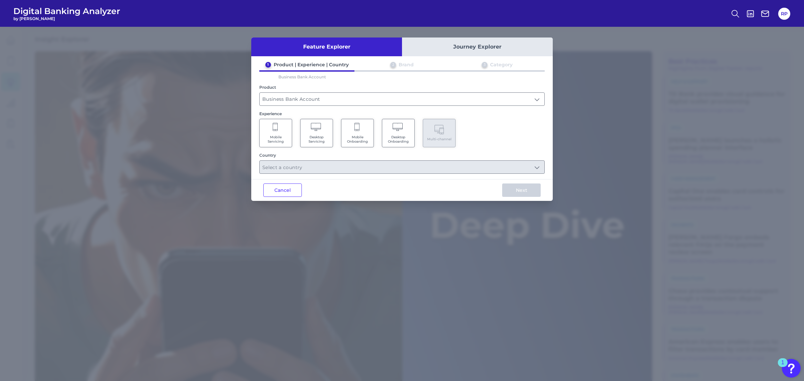
click at [279, 138] on span "Mobile Servicing" at bounding box center [275, 139] width 25 height 9
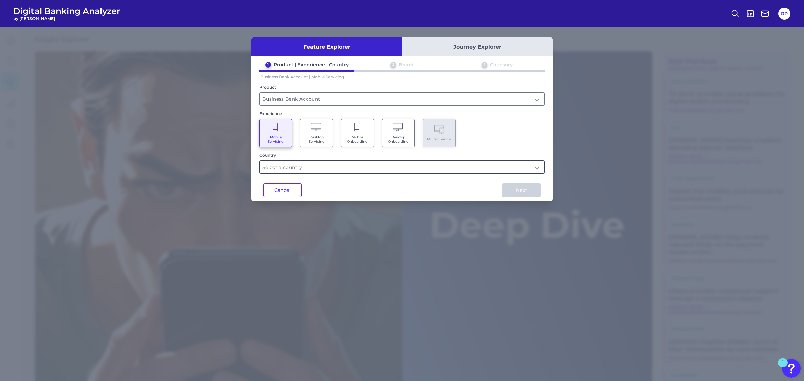
click at [337, 166] on input "text" at bounding box center [402, 167] width 285 height 13
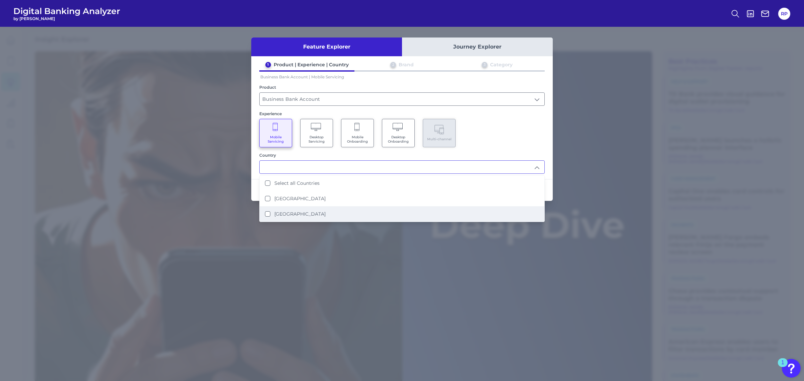
click at [315, 214] on li "[GEOGRAPHIC_DATA]" at bounding box center [402, 213] width 285 height 15
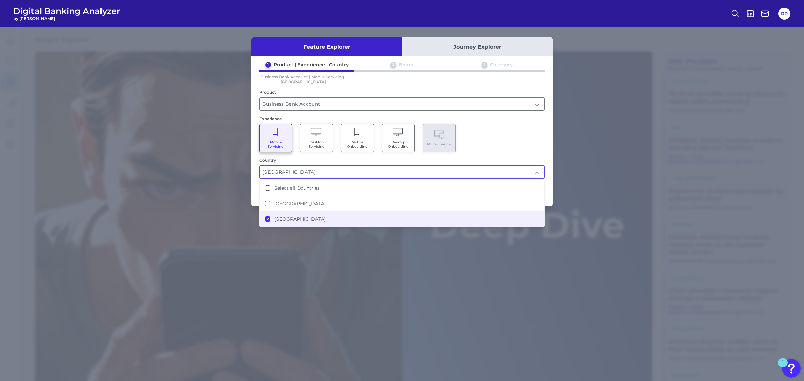
type input "[GEOGRAPHIC_DATA]"
click at [532, 139] on div "Mobile Servicing Desktop Servicing Mobile Onboarding Desktop Onboarding Multi-c…" at bounding box center [402, 138] width 286 height 28
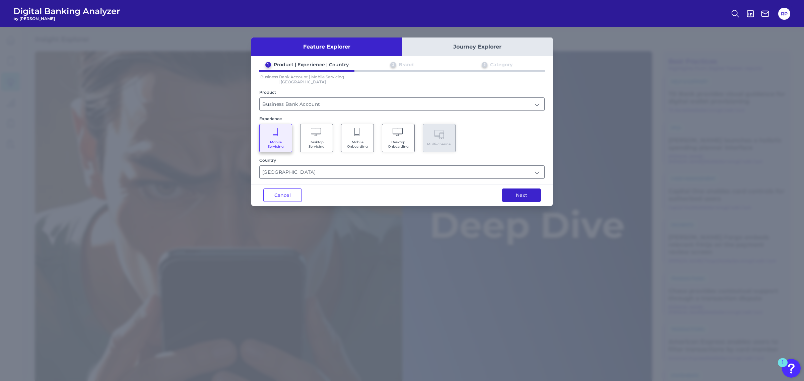
click at [535, 191] on button "Next" at bounding box center [521, 195] width 39 height 13
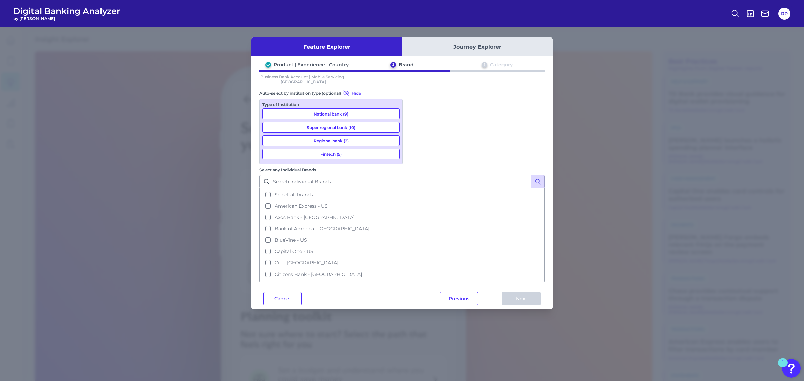
click at [383, 116] on button "National bank (9)" at bounding box center [330, 114] width 137 height 11
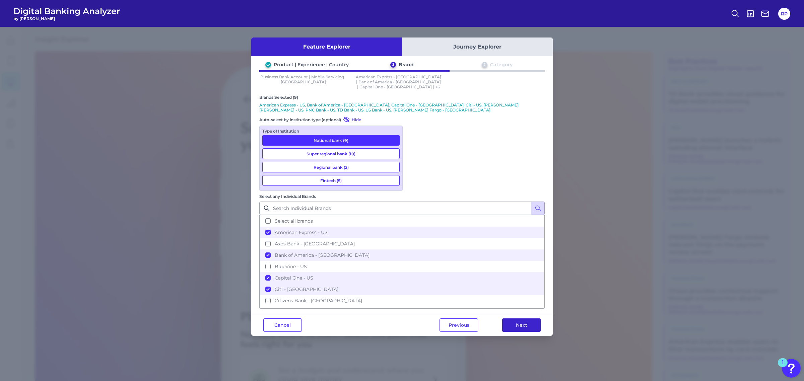
click at [522, 319] on button "Next" at bounding box center [521, 325] width 39 height 13
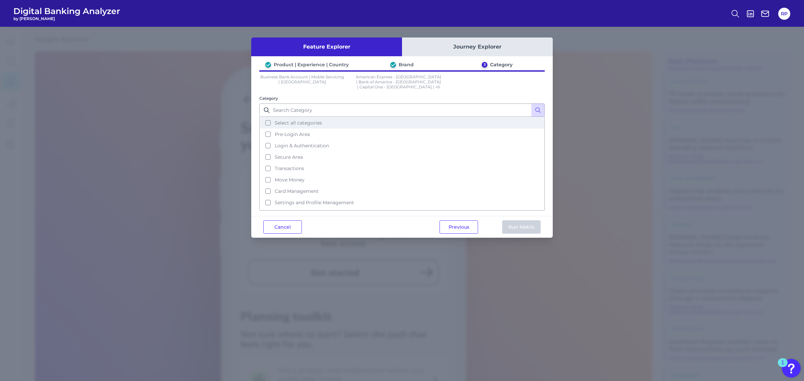
click at [289, 120] on span "Select all categories" at bounding box center [298, 123] width 47 height 6
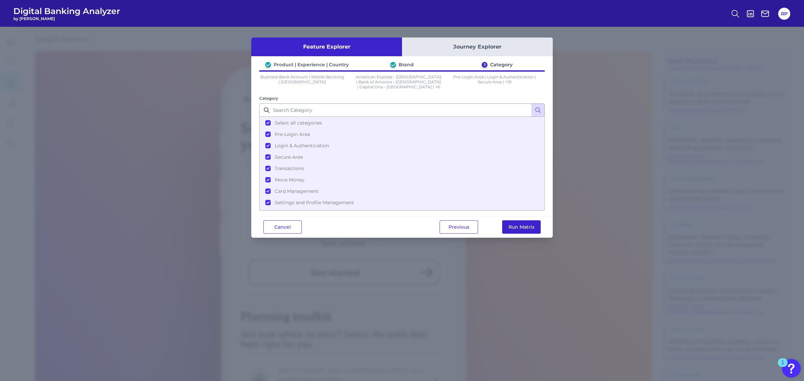
click at [526, 223] on button "Run Matrix" at bounding box center [521, 227] width 39 height 13
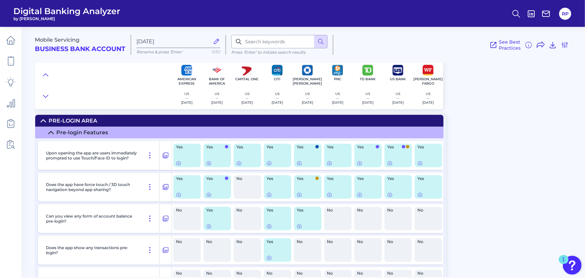
click at [490, 140] on div "Mobile Servicing Business Bank Account Aug 13 2025 Rename & press 'Enter' 11/50…" at bounding box center [310, 149] width 550 height 255
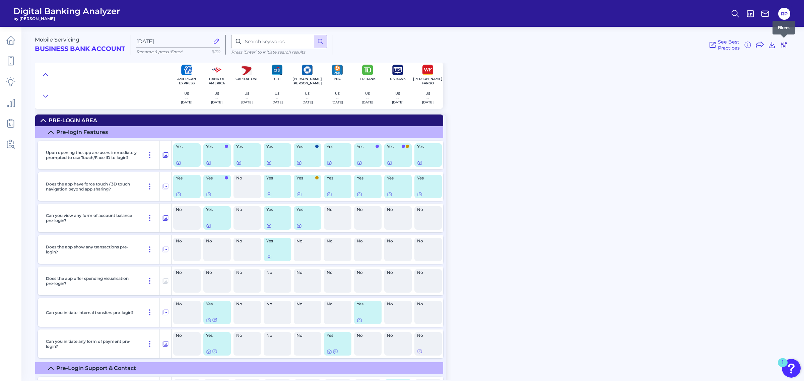
click at [782, 46] on icon at bounding box center [784, 45] width 8 height 8
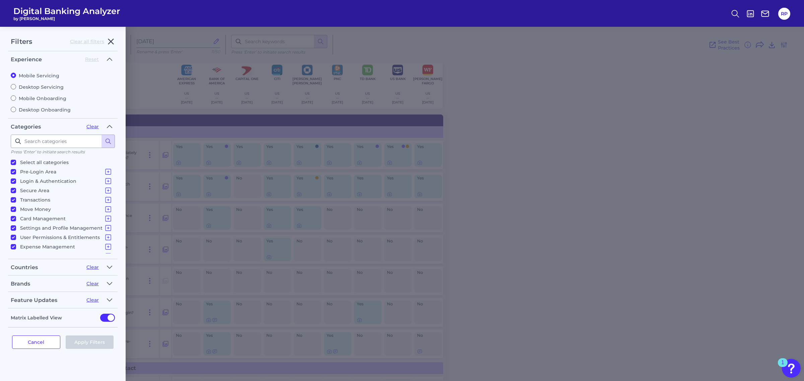
click at [108, 40] on icon "button" at bounding box center [111, 42] width 8 height 8
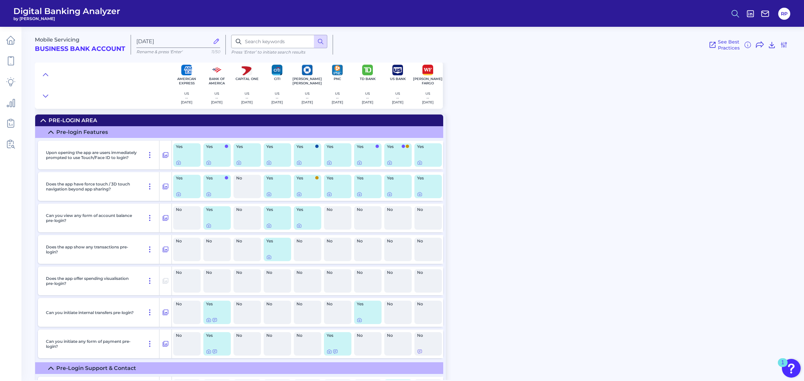
click at [732, 13] on circle at bounding box center [734, 12] width 5 height 5
click at [680, 52] on button "Feature Explorer Search" at bounding box center [703, 48] width 80 height 17
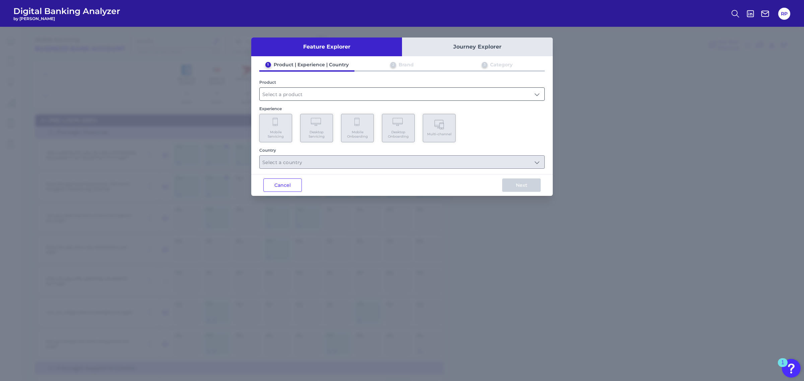
drag, startPoint x: 339, startPoint y: 89, endPoint x: 322, endPoint y: 98, distance: 19.0
click at [339, 88] on input "text" at bounding box center [402, 94] width 285 height 13
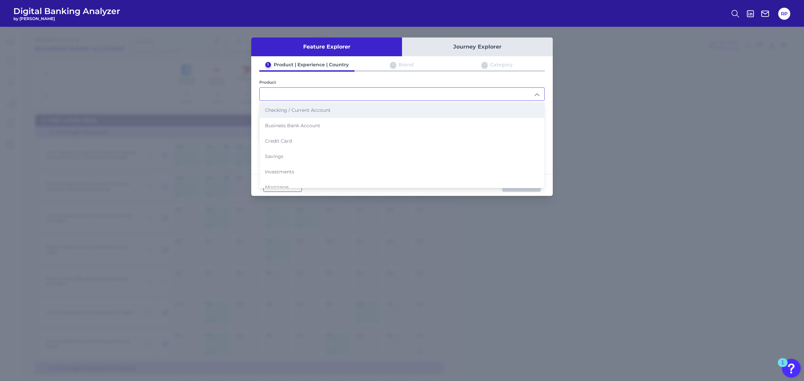
click at [316, 111] on span "Checking / Current Account" at bounding box center [298, 110] width 66 height 6
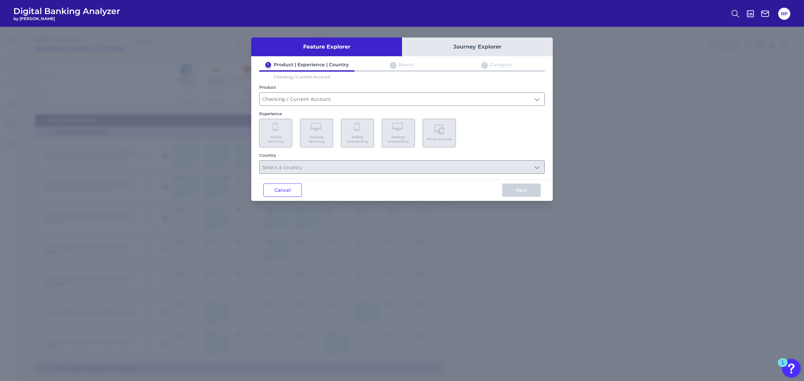
type input "Checking / Current Account"
click at [354, 138] on span "Mobile Onboarding" at bounding box center [357, 139] width 25 height 9
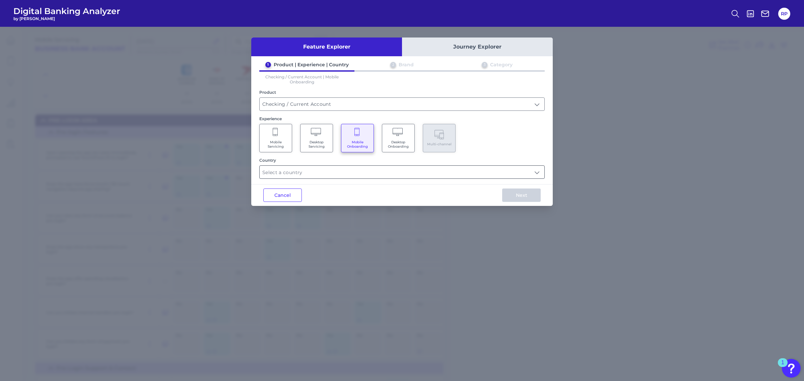
click at [378, 174] on input "text" at bounding box center [402, 172] width 285 height 13
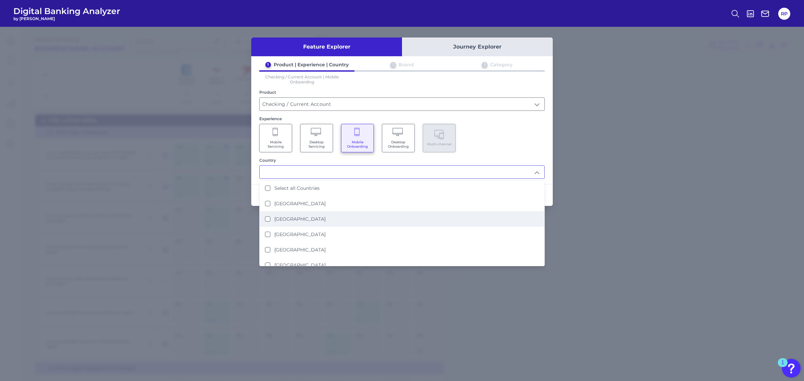
click at [299, 216] on label "[GEOGRAPHIC_DATA]" at bounding box center [300, 219] width 51 height 6
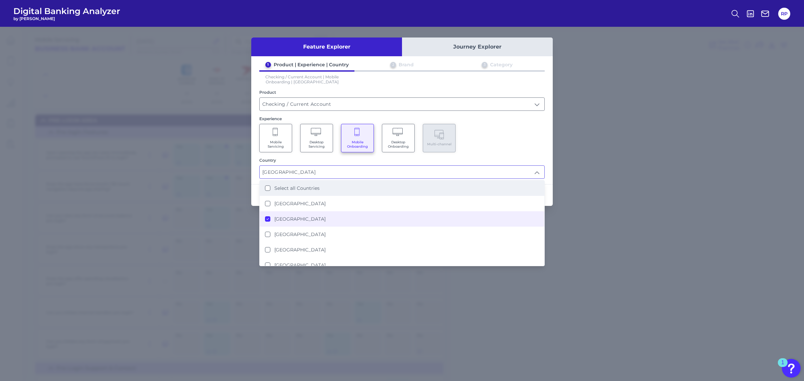
type input "[GEOGRAPHIC_DATA]"
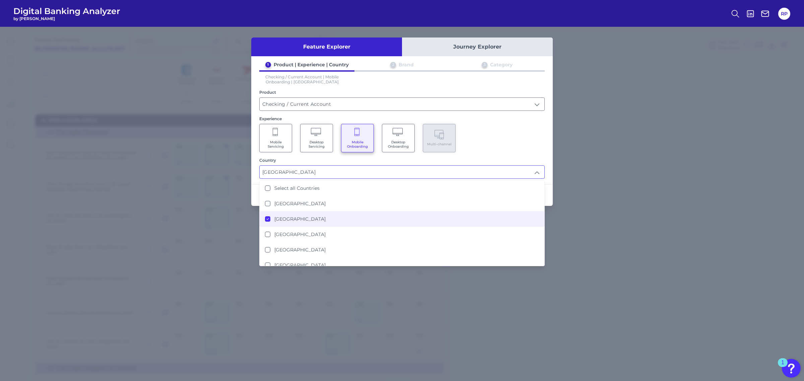
click at [550, 123] on div "1 Product | Experience | Country 2 Brand 3 Category Checking / Current Account …" at bounding box center [402, 120] width 302 height 117
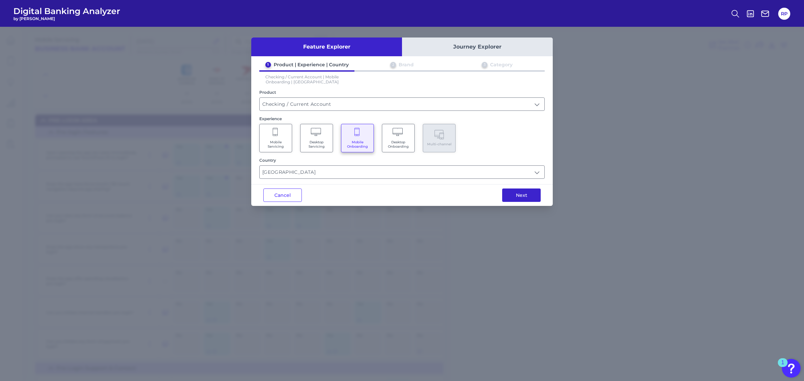
click at [521, 190] on button "Next" at bounding box center [521, 195] width 39 height 13
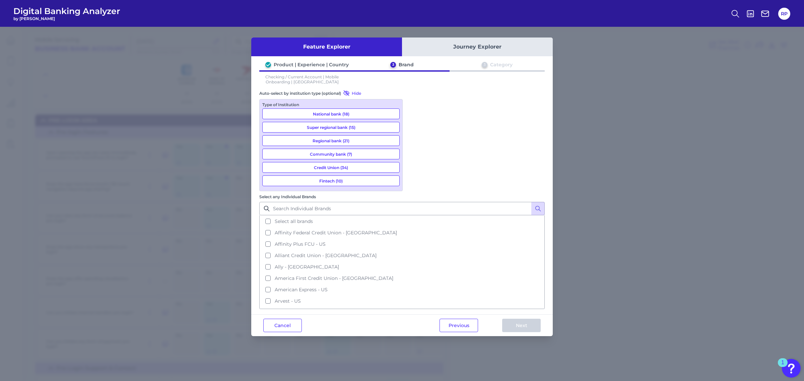
click at [364, 116] on button "National bank (18)" at bounding box center [330, 114] width 137 height 11
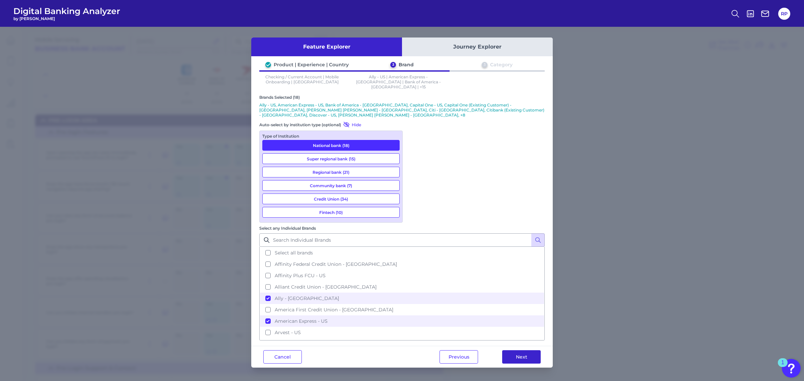
click at [525, 351] on button "Next" at bounding box center [521, 357] width 39 height 13
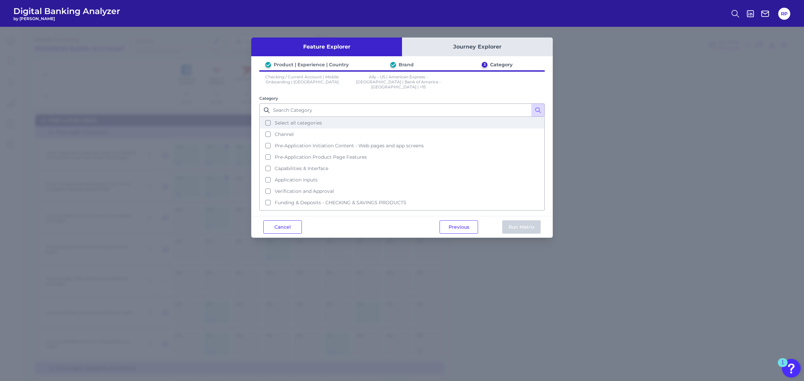
click at [305, 120] on span "Select all categories" at bounding box center [298, 123] width 47 height 6
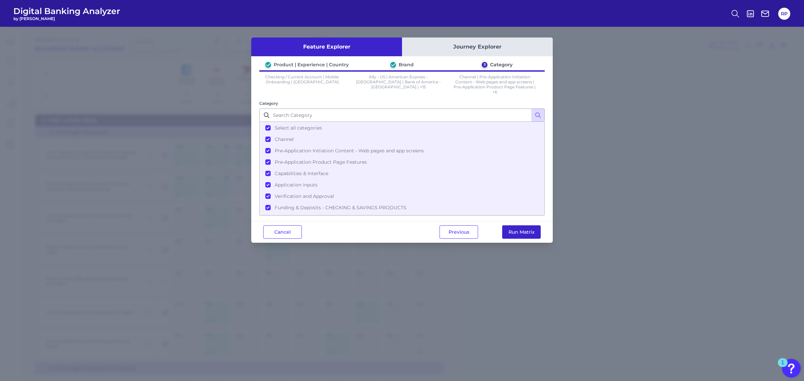
click at [517, 229] on button "Run Matrix" at bounding box center [521, 232] width 39 height 13
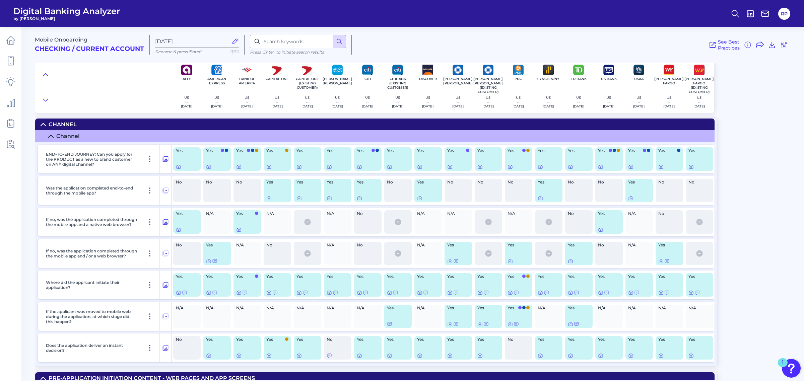
radio input "false"
radio input "true"
checkbox input "true"
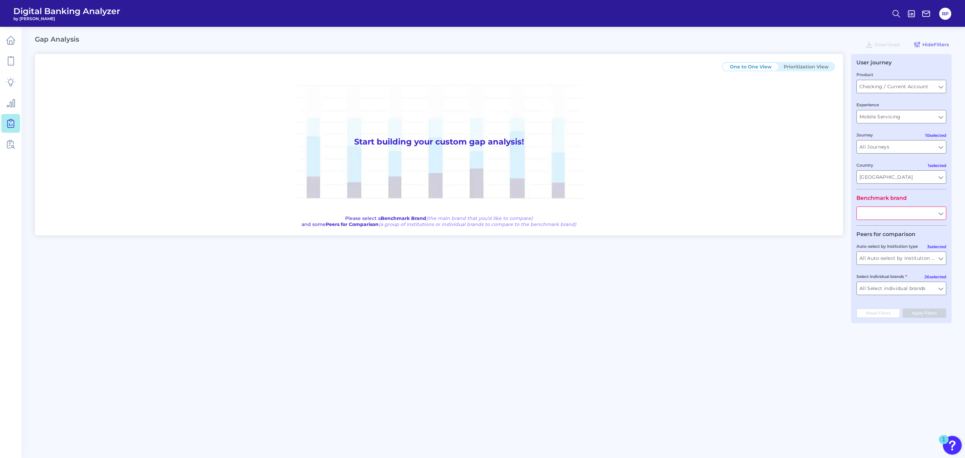
click at [940, 95] on fieldset "Product Checking / Current Account Checking / Current Account Experience Mobile…" at bounding box center [902, 130] width 90 height 118
click at [941, 86] on input "Checking / Current Account" at bounding box center [901, 86] width 89 height 13
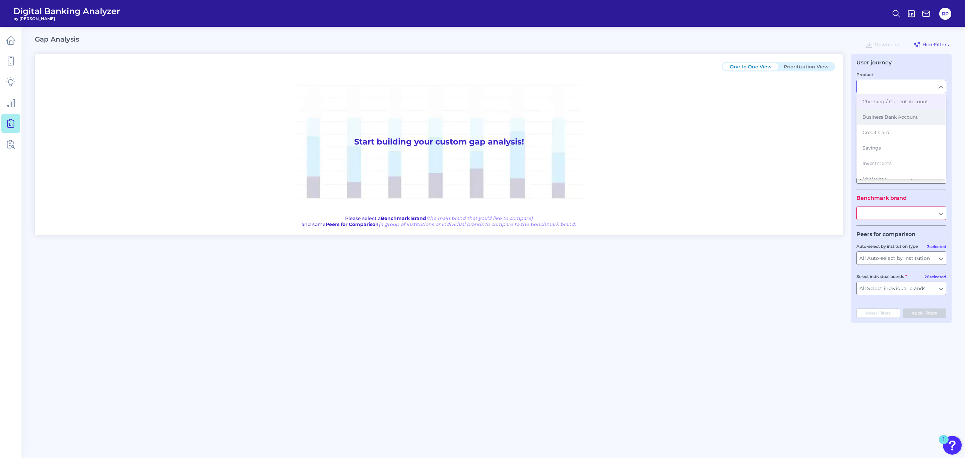
click at [892, 116] on span "Business Bank Account" at bounding box center [890, 117] width 55 height 6
type input "Business Bank Account"
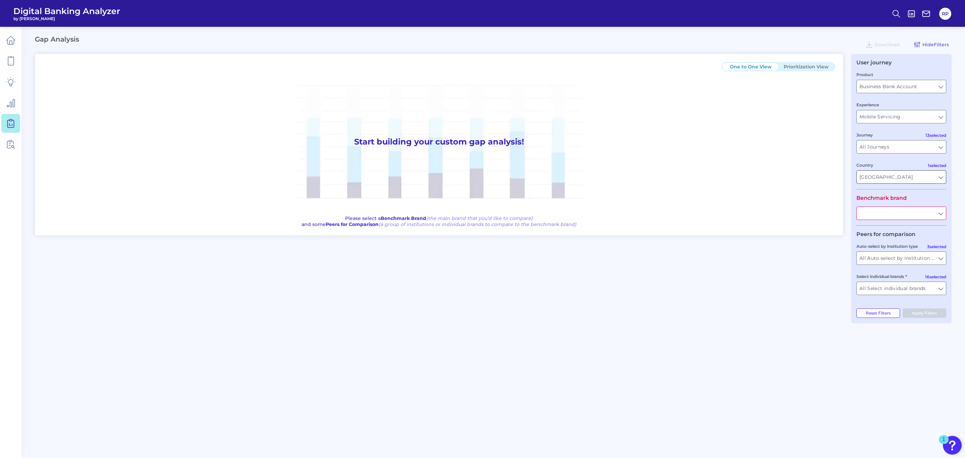
click at [904, 180] on input "United Kingdom" at bounding box center [901, 177] width 89 height 13
click at [905, 202] on button "United States" at bounding box center [901, 207] width 88 height 15
click at [890, 220] on span "United Kingdom" at bounding box center [897, 223] width 51 height 6
click at [788, 272] on div "One to One View Prioritization View Start building your custom gap analysis! Pl…" at bounding box center [493, 188] width 917 height 269
type input "United States"
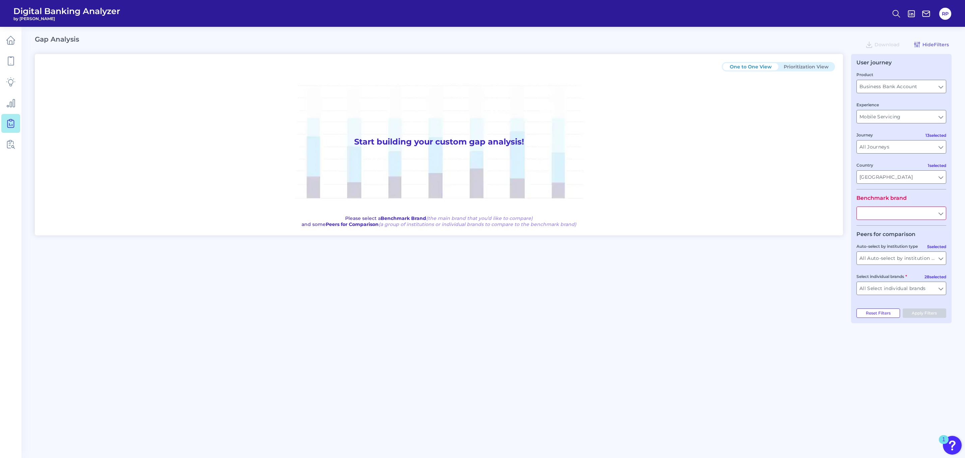
click at [931, 212] on input "text" at bounding box center [901, 213] width 89 height 13
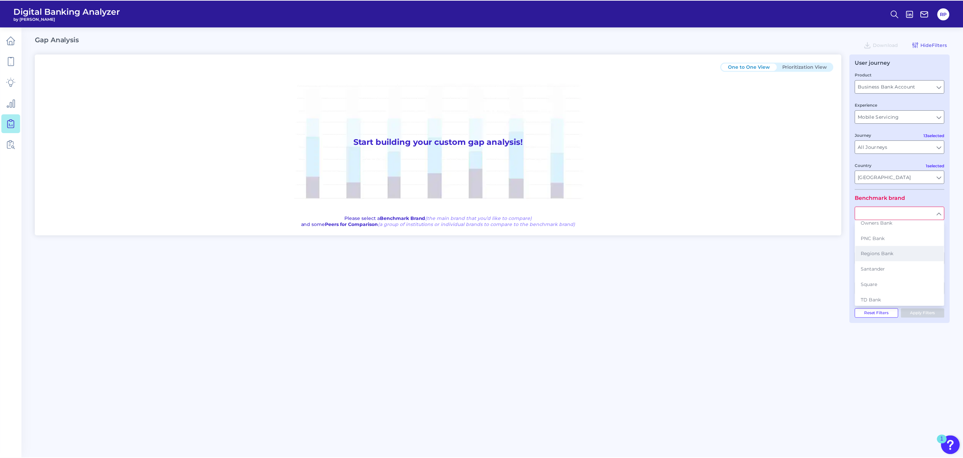
scroll to position [333, 0]
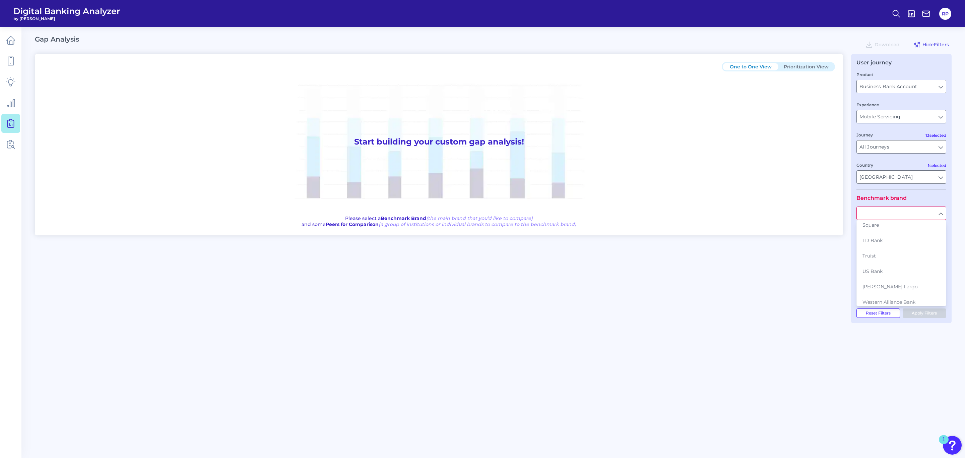
click at [883, 310] on button "Zions" at bounding box center [901, 317] width 88 height 15
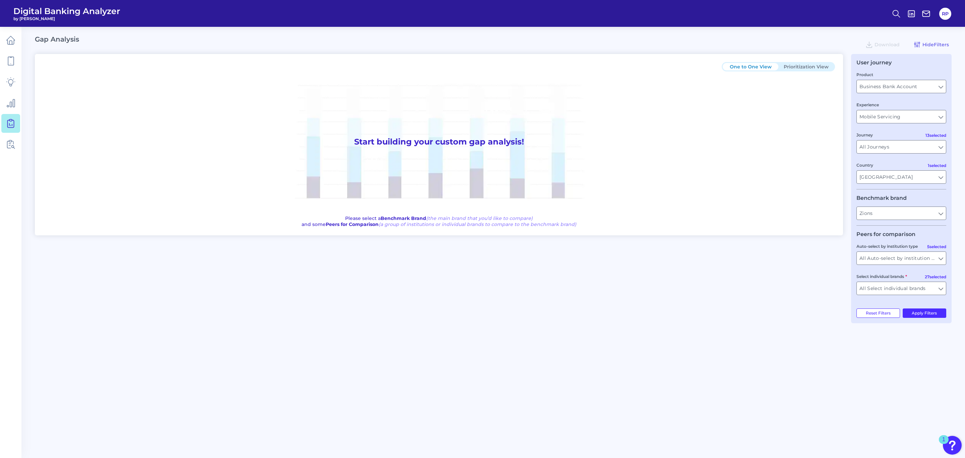
type input "Zions"
click at [789, 301] on div "One to One View Prioritization View Start building your custom gap analysis! Pl…" at bounding box center [493, 188] width 917 height 269
click at [931, 310] on button "Apply Filters" at bounding box center [925, 312] width 44 height 9
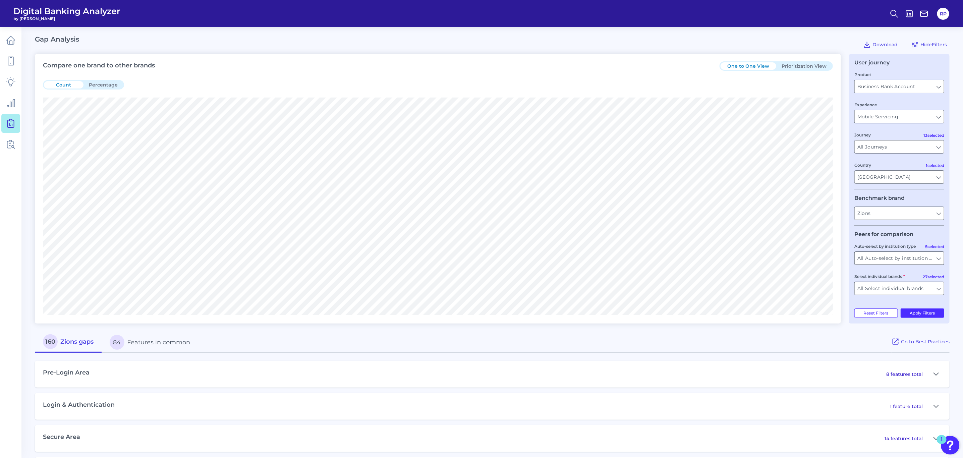
click at [937, 256] on input "All Auto-select by institution types" at bounding box center [898, 258] width 89 height 13
click at [937, 256] on input "Auto-select by institution type" at bounding box center [898, 258] width 89 height 13
type input "All Auto-select by institution types"
click at [939, 289] on input "All Select individual brands" at bounding box center [898, 288] width 89 height 13
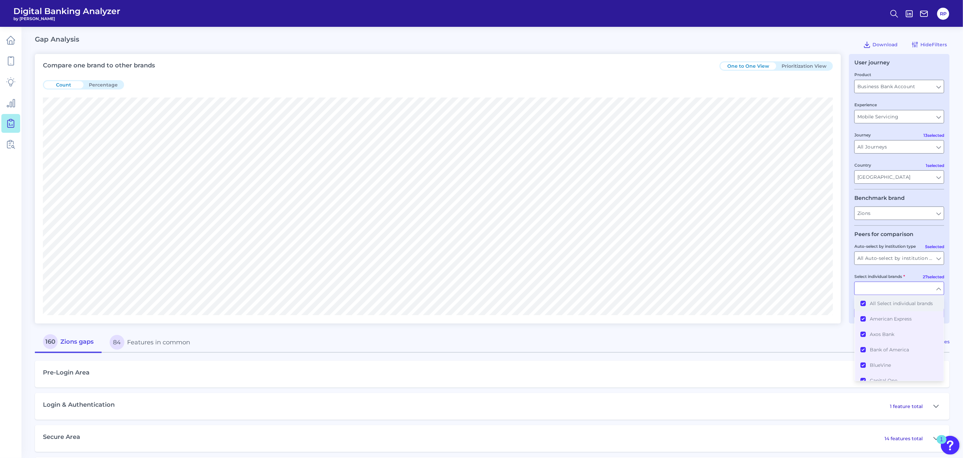
click at [905, 303] on span "All Select individual brands" at bounding box center [900, 303] width 63 height 6
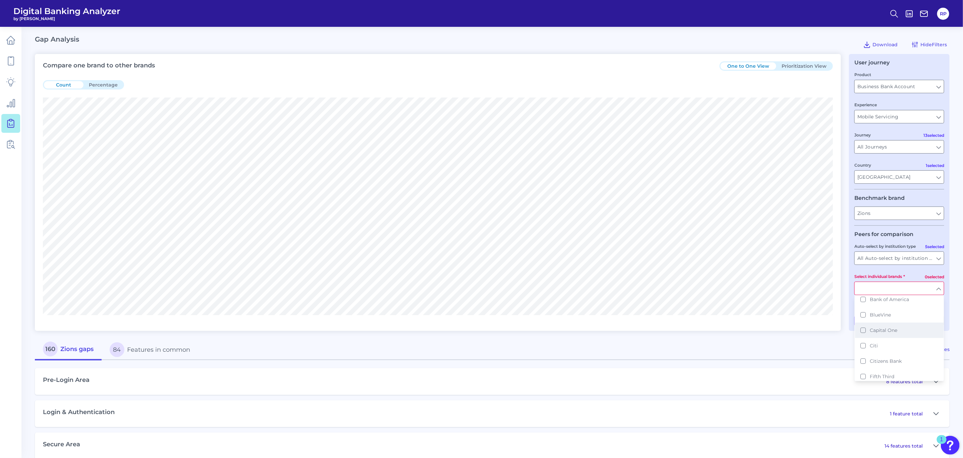
scroll to position [101, 0]
click at [890, 319] on button "Fifth Third" at bounding box center [899, 325] width 88 height 15
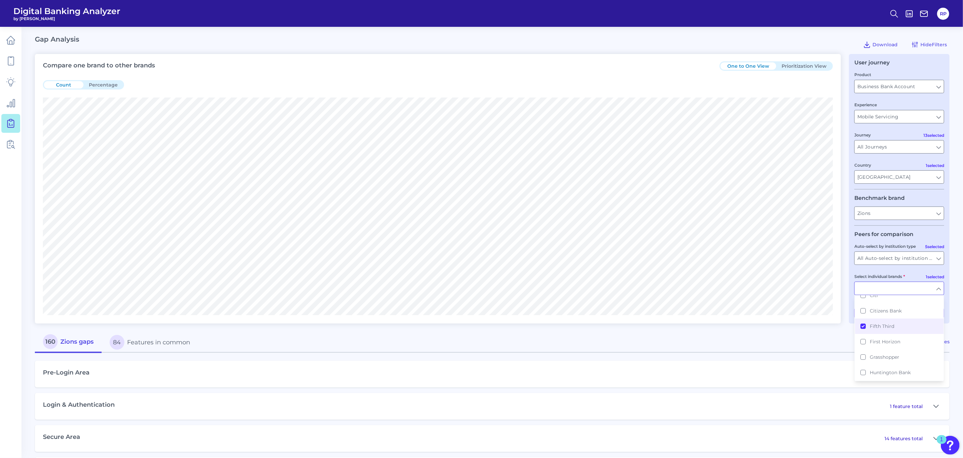
click at [825, 340] on div "160 Zions gaps 84 Features in common" at bounding box center [463, 341] width 856 height 21
type input "Fifth Third"
click at [915, 317] on button "Apply Filters" at bounding box center [922, 312] width 44 height 9
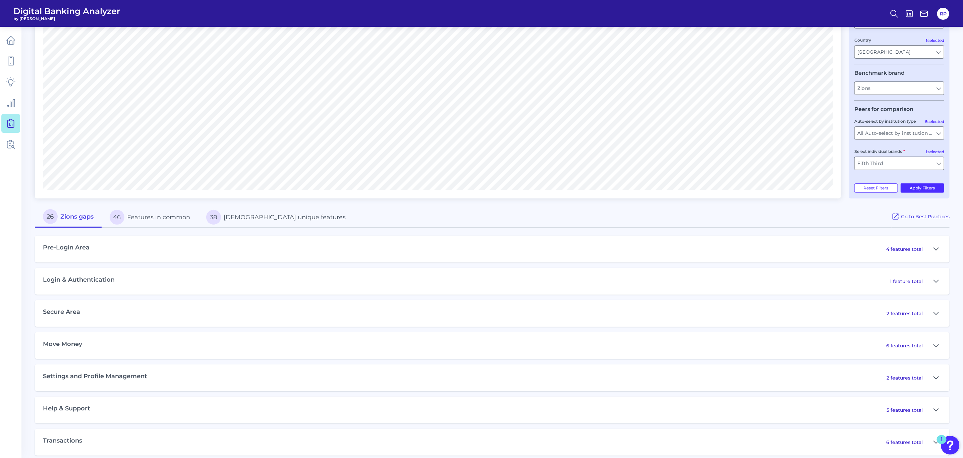
scroll to position [133, 0]
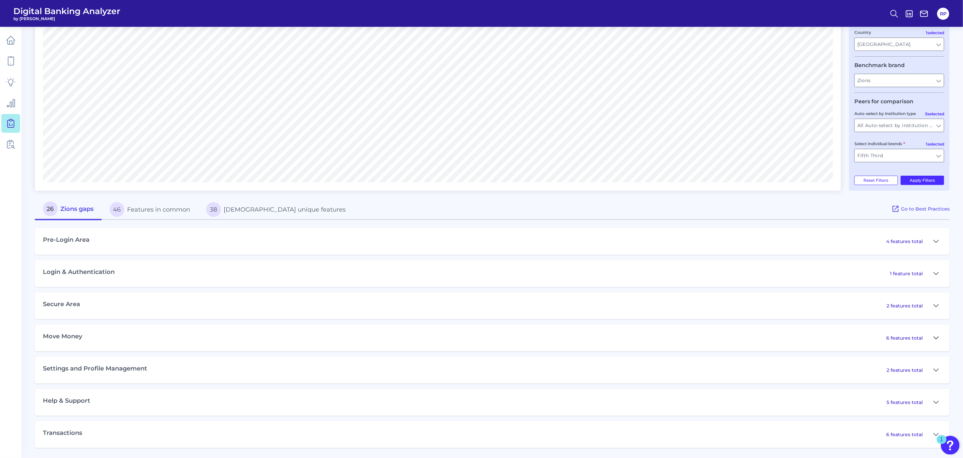
click at [934, 339] on icon at bounding box center [935, 338] width 5 height 8
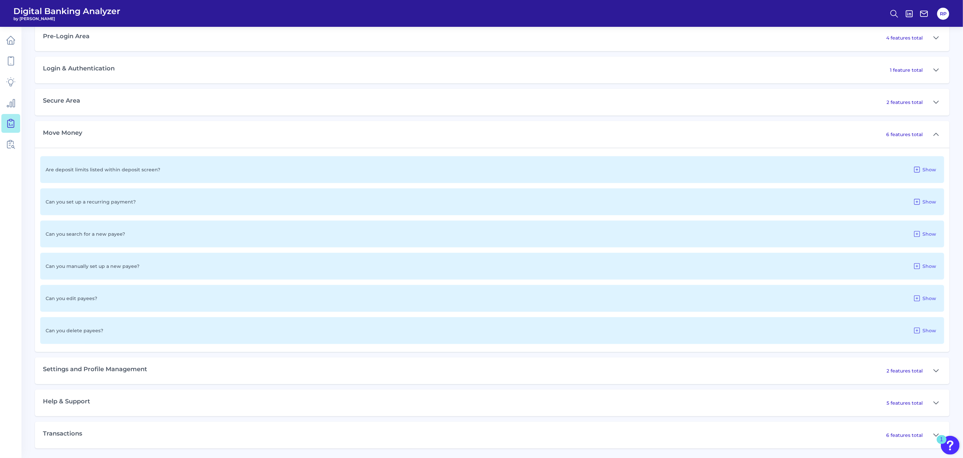
scroll to position [337, 0]
click at [935, 135] on icon at bounding box center [935, 134] width 5 height 8
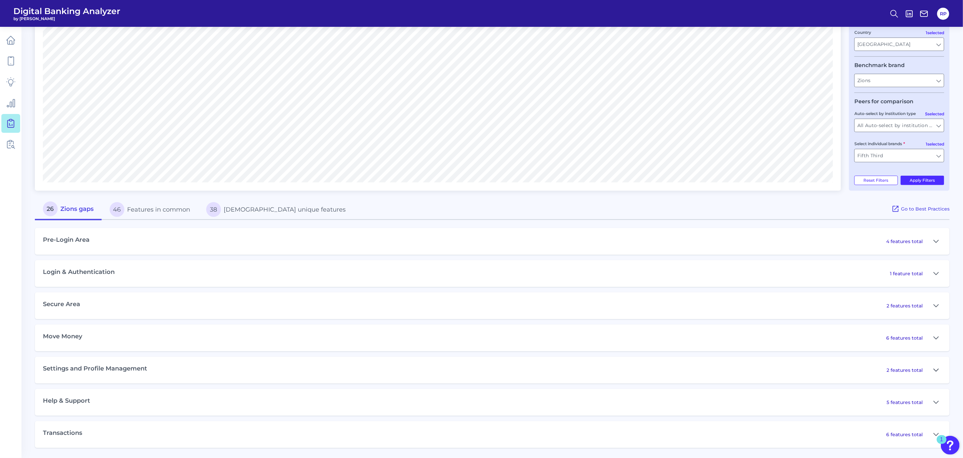
click at [934, 369] on icon at bounding box center [935, 370] width 5 height 8
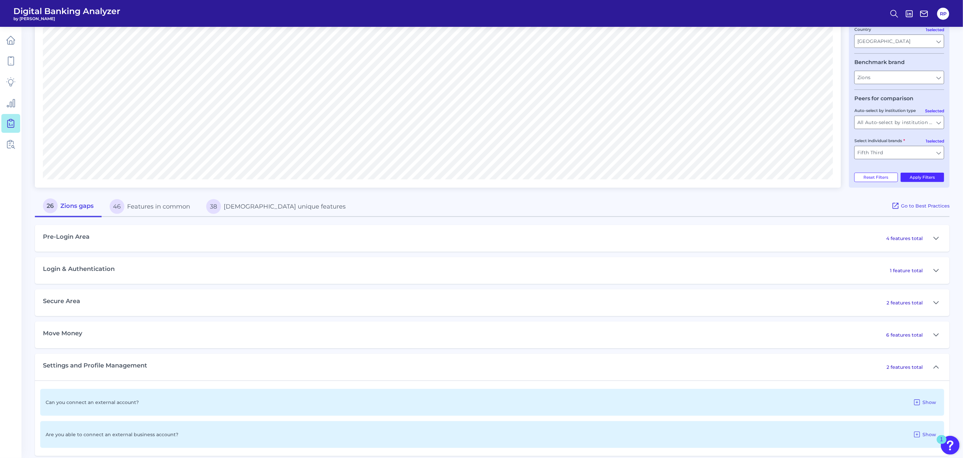
scroll to position [57, 0]
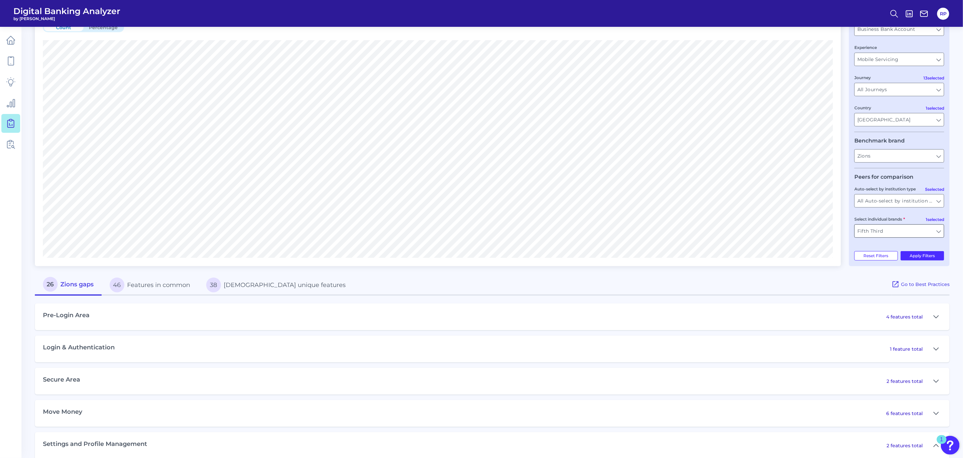
click at [941, 236] on input "Fifth Third" at bounding box center [898, 231] width 89 height 13
click at [901, 251] on button "All Select individual brands" at bounding box center [899, 245] width 88 height 15
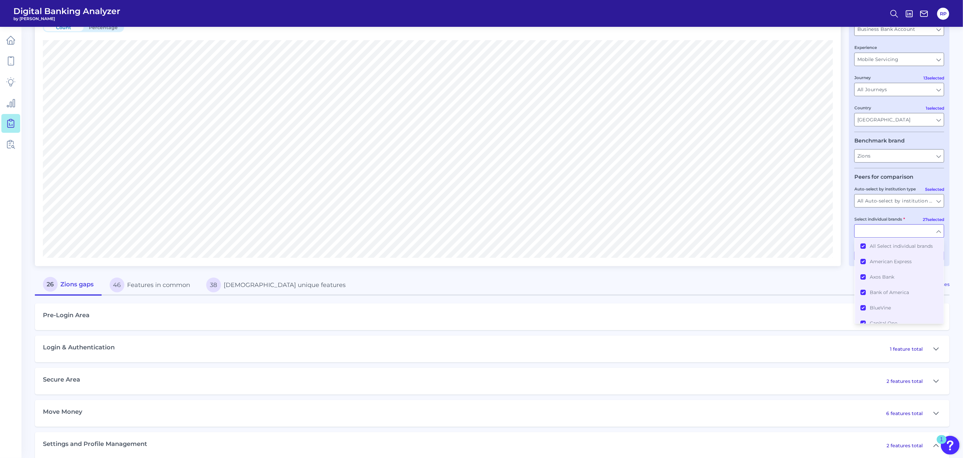
click at [832, 274] on div "Compare one brand to other brands One to One View Prioritization View Count Per…" at bounding box center [492, 298] width 914 height 602
type input "All Select individual brands"
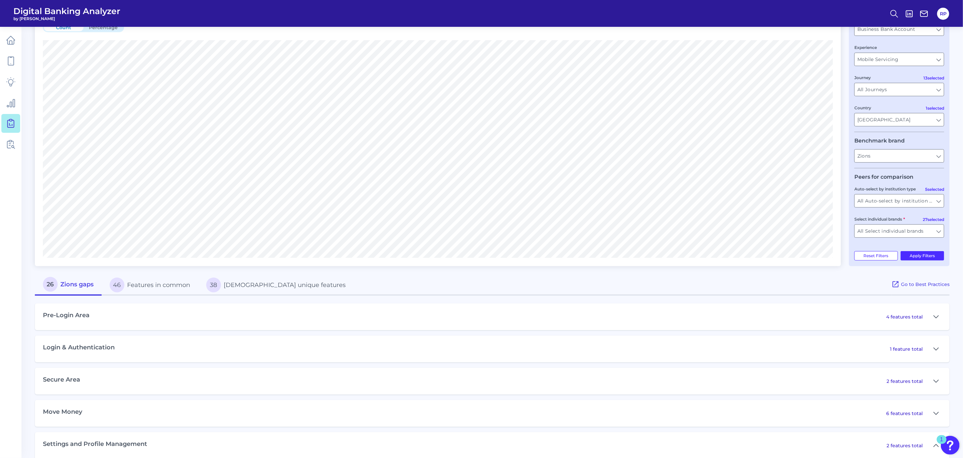
click at [935, 249] on div "User journey Product Business Bank Account Business Bank Account Experience Mob…" at bounding box center [899, 131] width 101 height 269
click at [929, 256] on button "Apply Filters" at bounding box center [922, 255] width 44 height 9
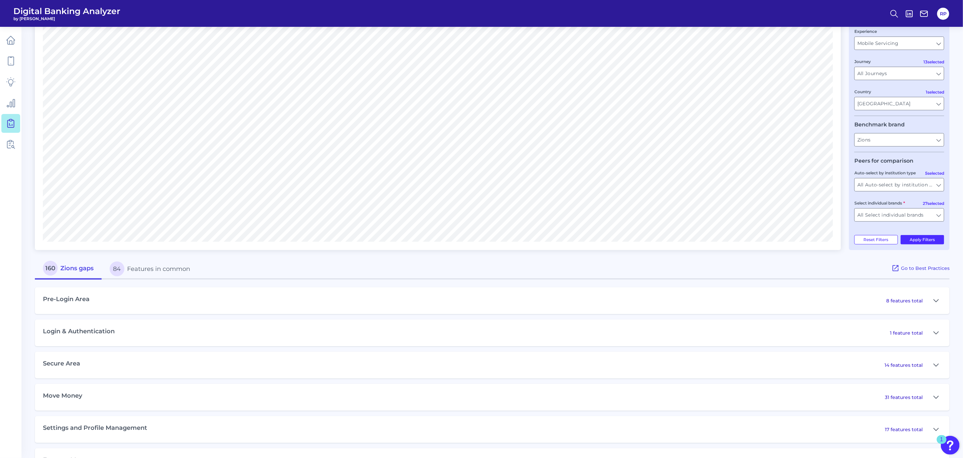
scroll to position [0, 0]
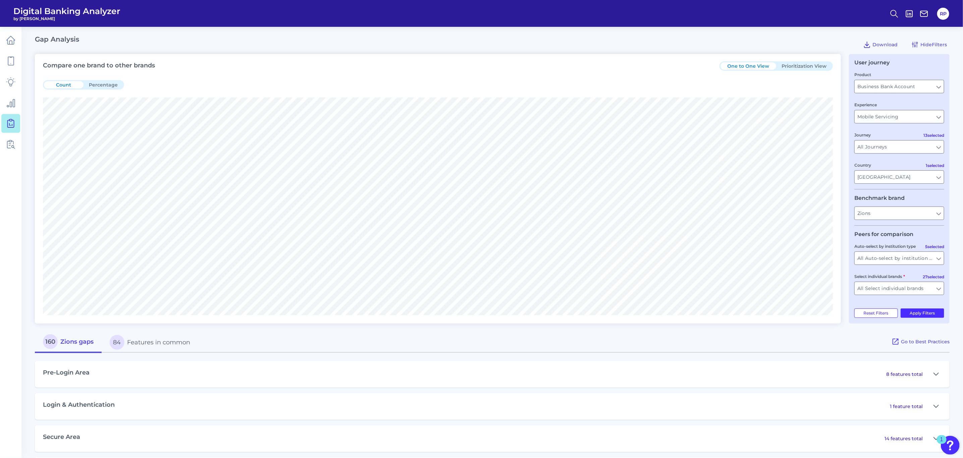
click at [801, 63] on button "Prioritization View" at bounding box center [804, 65] width 56 height 7
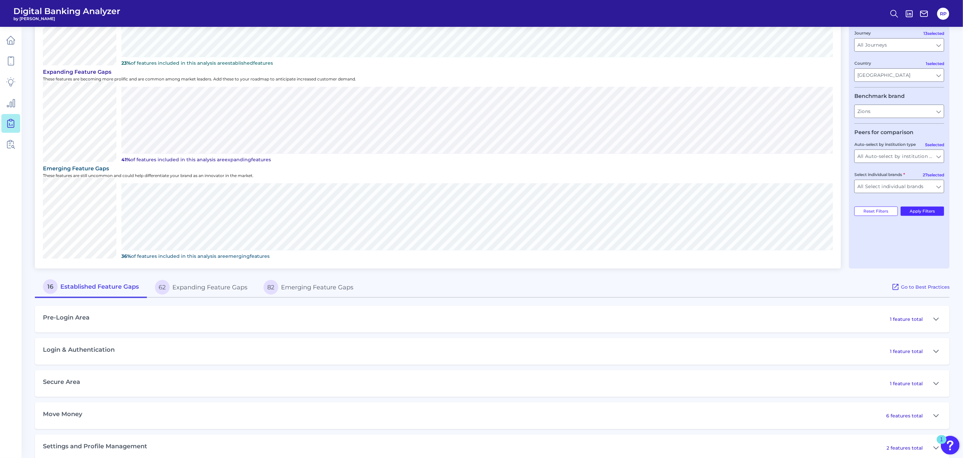
scroll to position [210, 0]
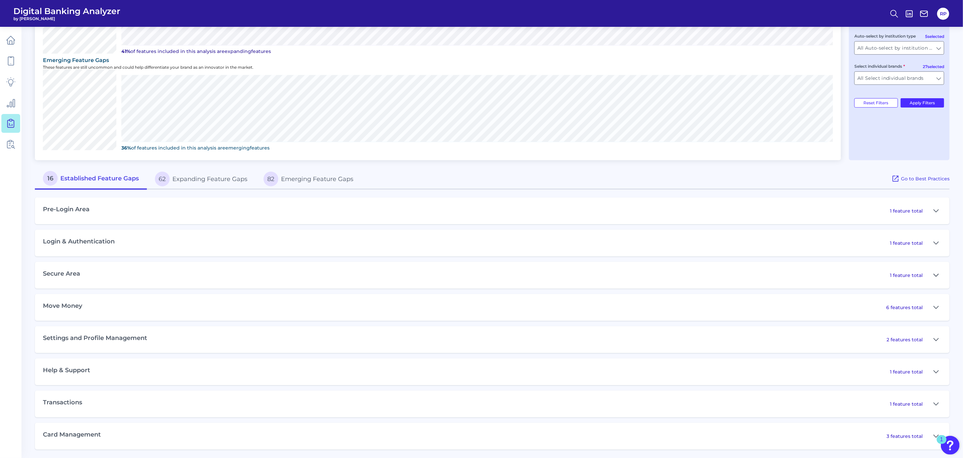
click at [934, 275] on icon at bounding box center [935, 275] width 5 height 8
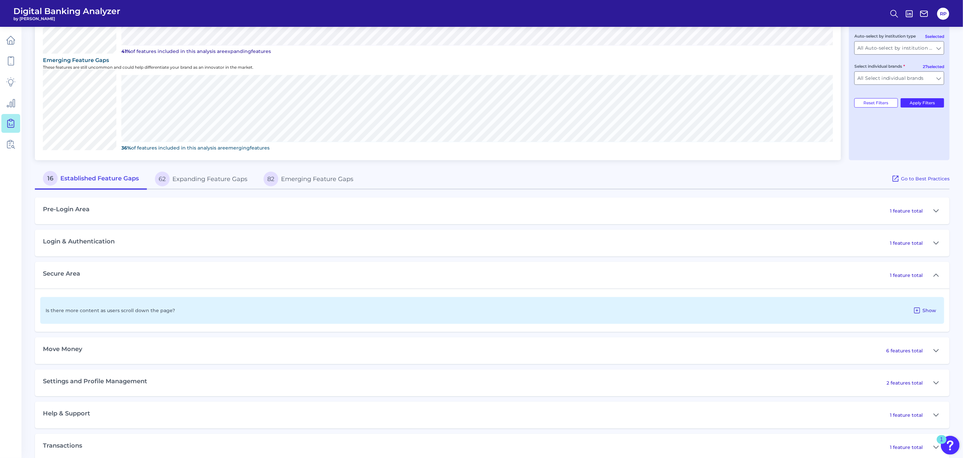
click at [922, 309] on button "Show" at bounding box center [924, 310] width 28 height 11
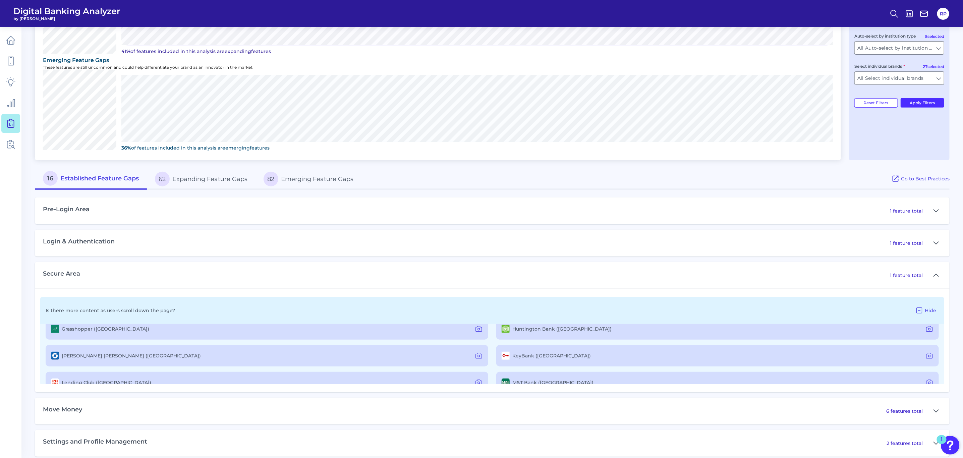
scroll to position [101, 0]
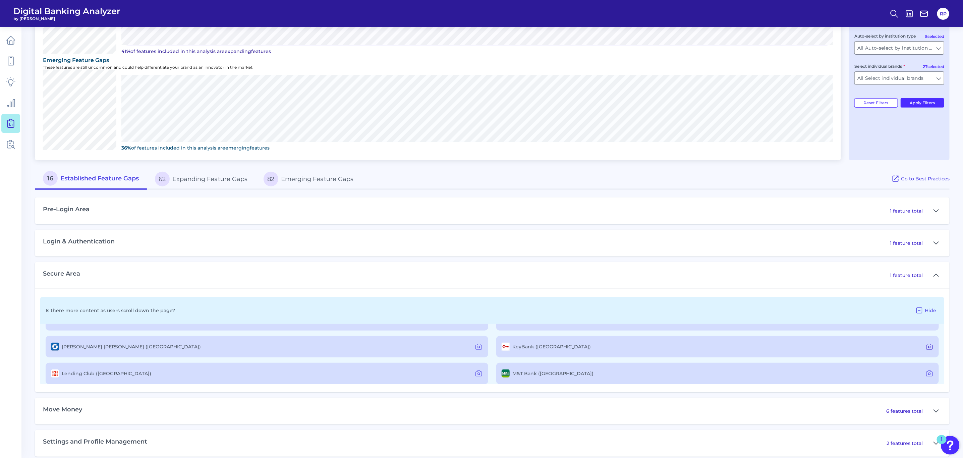
click at [926, 347] on icon at bounding box center [929, 347] width 8 height 8
click at [926, 345] on icon at bounding box center [929, 347] width 8 height 8
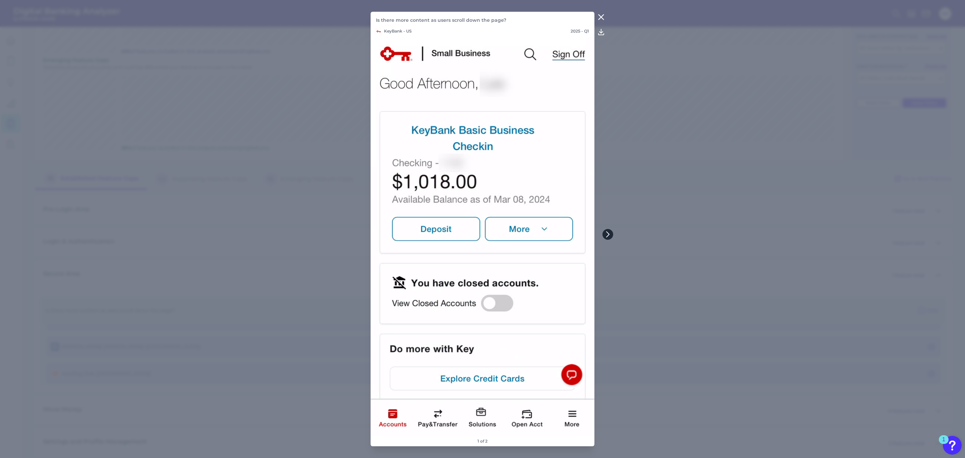
click at [608, 233] on icon at bounding box center [608, 234] width 3 height 5
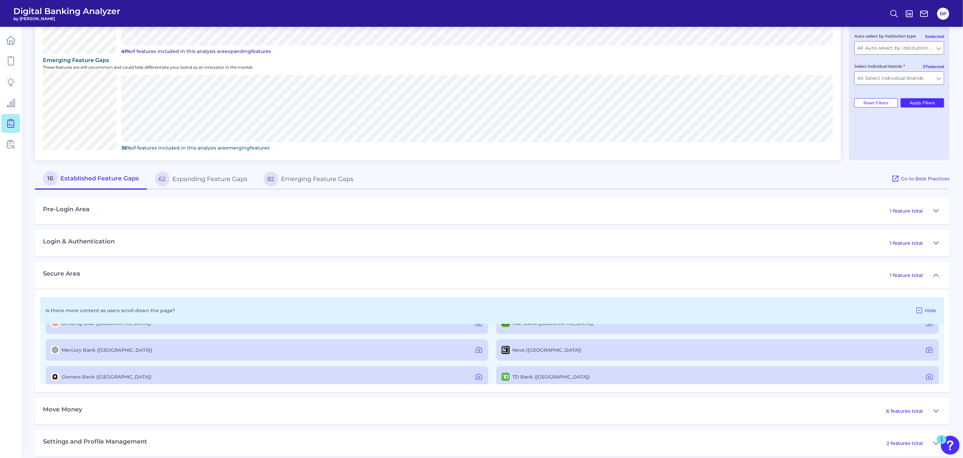
scroll to position [201, 0]
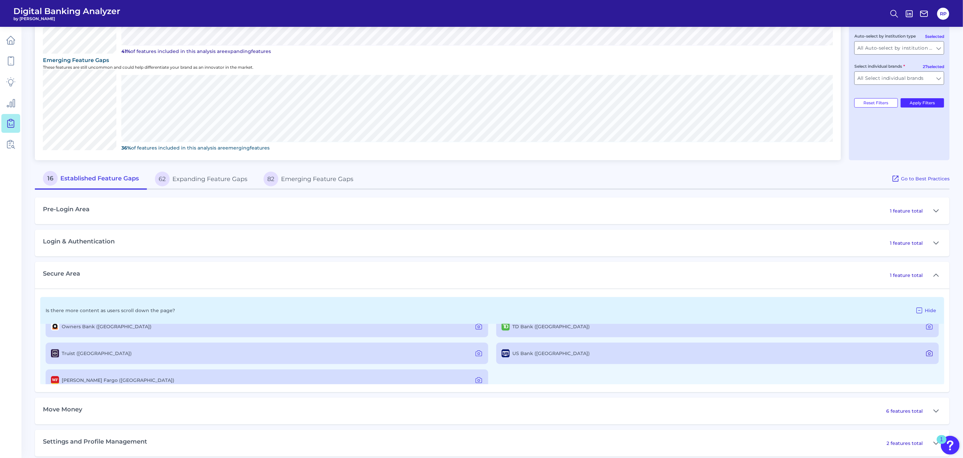
click at [926, 350] on icon at bounding box center [929, 353] width 8 height 8
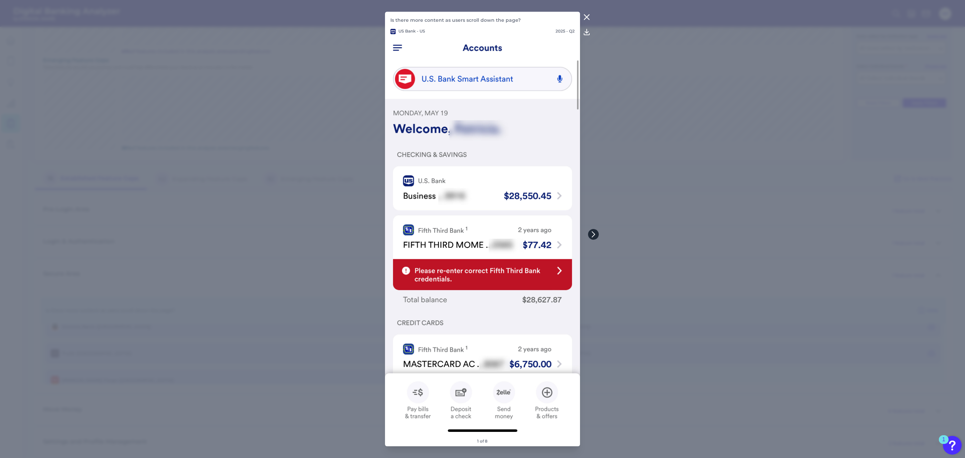
click at [595, 236] on icon at bounding box center [594, 234] width 6 height 6
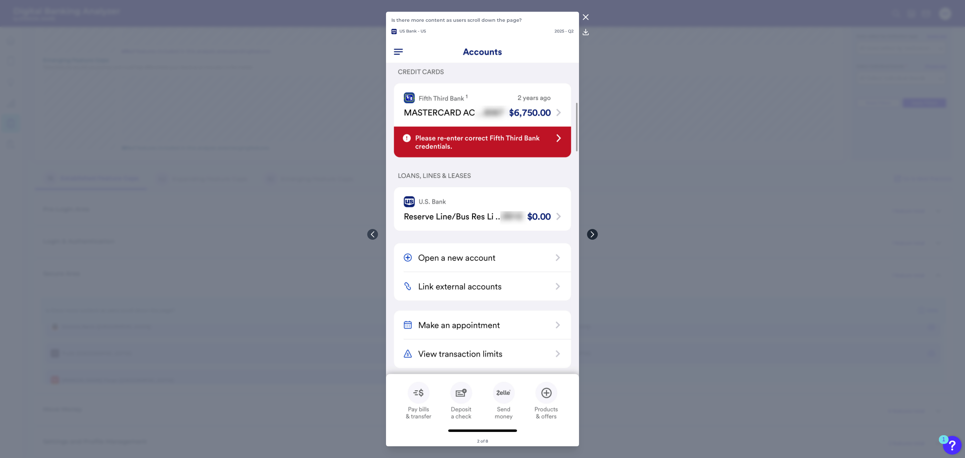
click at [592, 234] on icon at bounding box center [593, 234] width 6 height 6
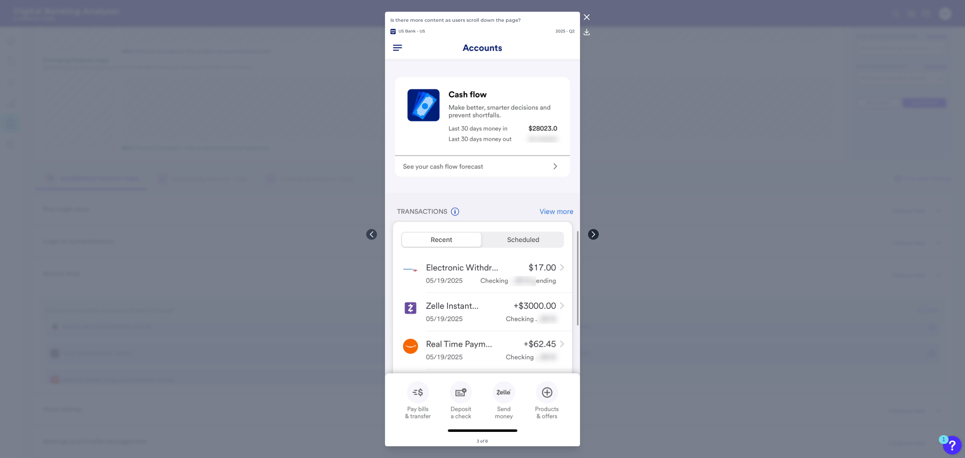
click at [592, 234] on icon at bounding box center [594, 234] width 6 height 6
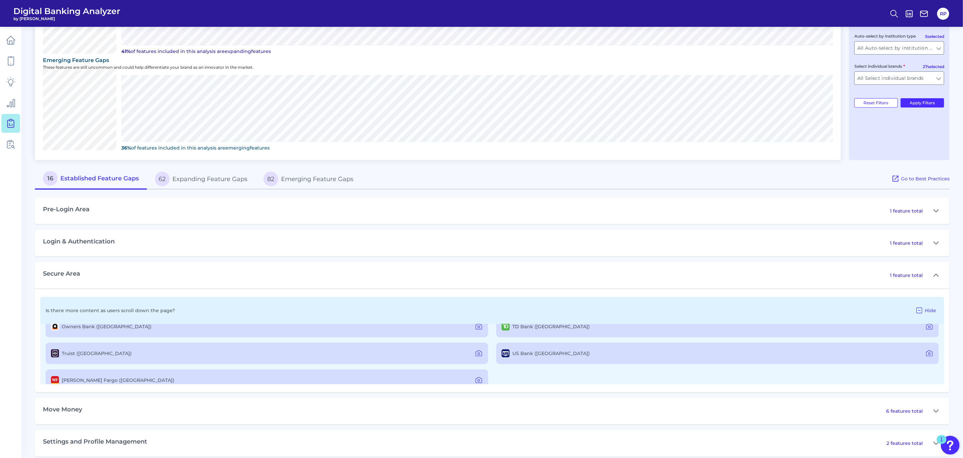
click at [188, 178] on button "62 Expanding Feature Gaps" at bounding box center [201, 178] width 109 height 21
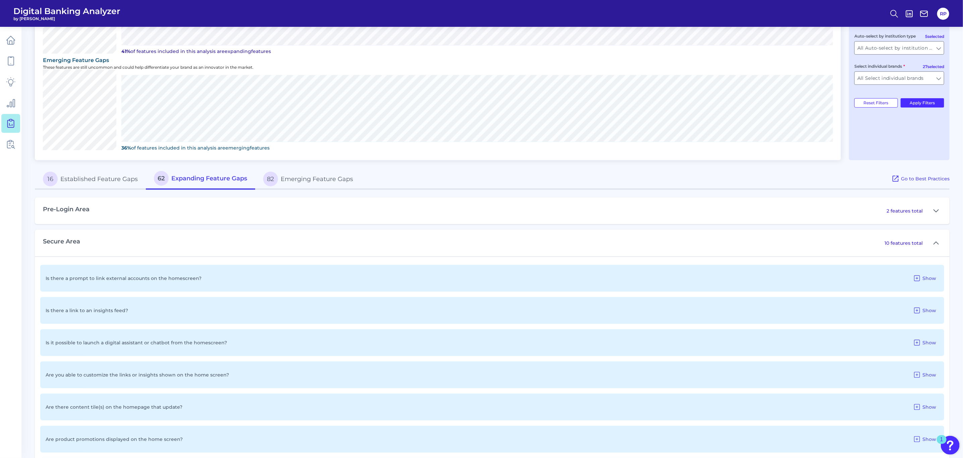
click at [111, 241] on div "Secure Area 10 features total" at bounding box center [492, 243] width 914 height 27
click at [938, 243] on button at bounding box center [935, 243] width 11 height 11
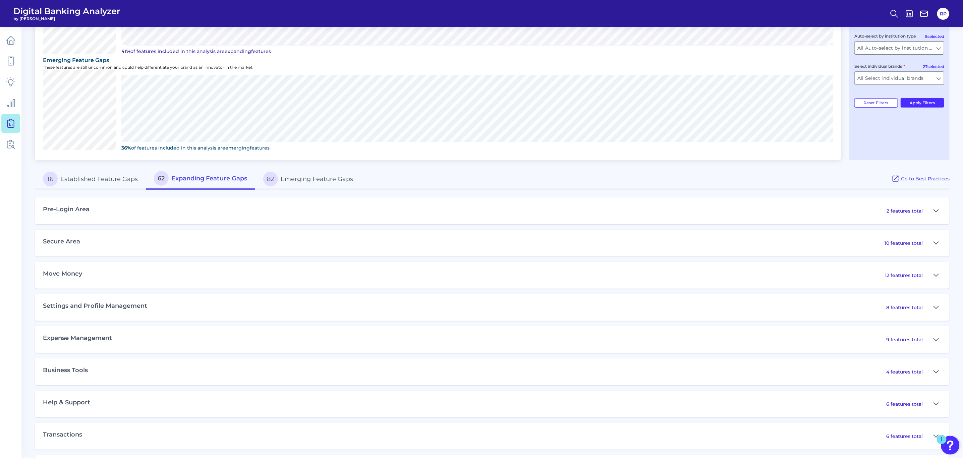
scroll to position [242, 0]
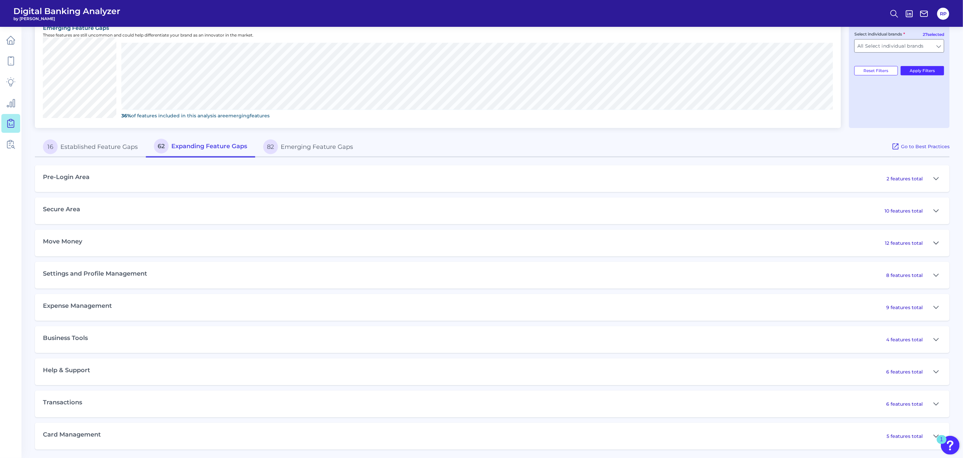
click at [936, 241] on icon at bounding box center [935, 243] width 5 height 8
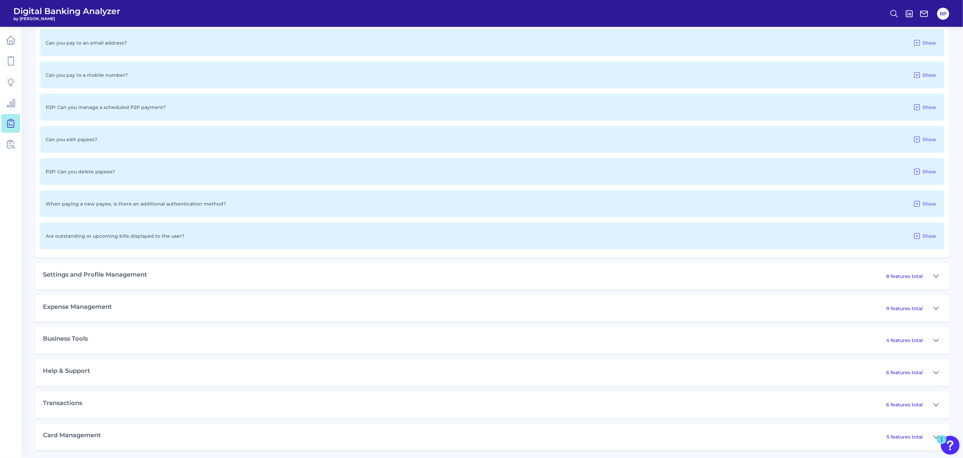
scroll to position [639, 0]
click at [934, 336] on icon at bounding box center [935, 340] width 5 height 8
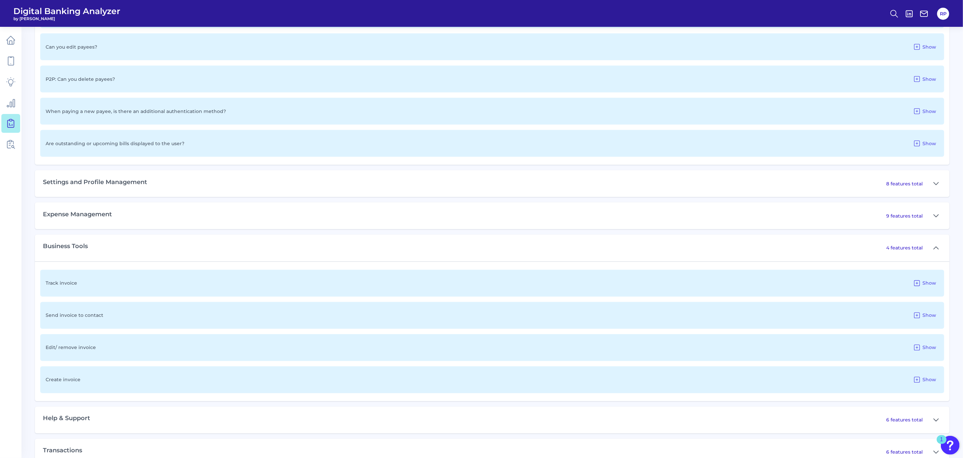
scroll to position [740, 0]
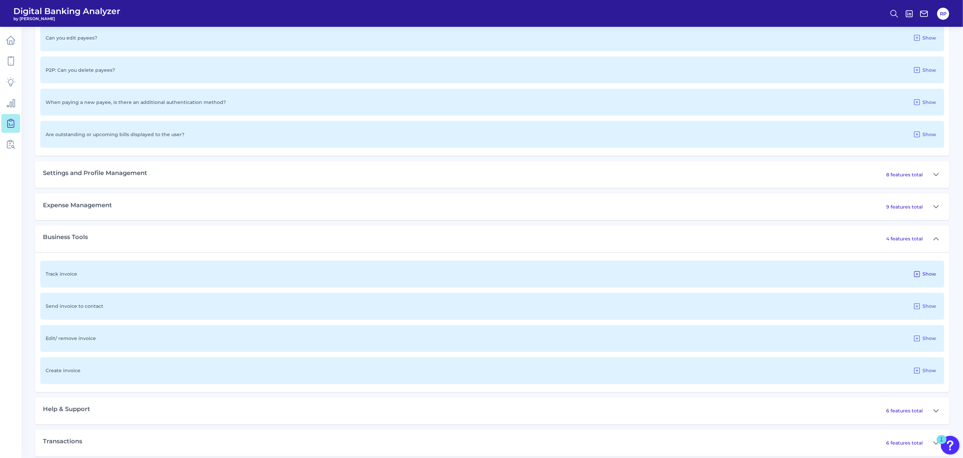
click at [927, 273] on span "Show" at bounding box center [929, 274] width 14 height 6
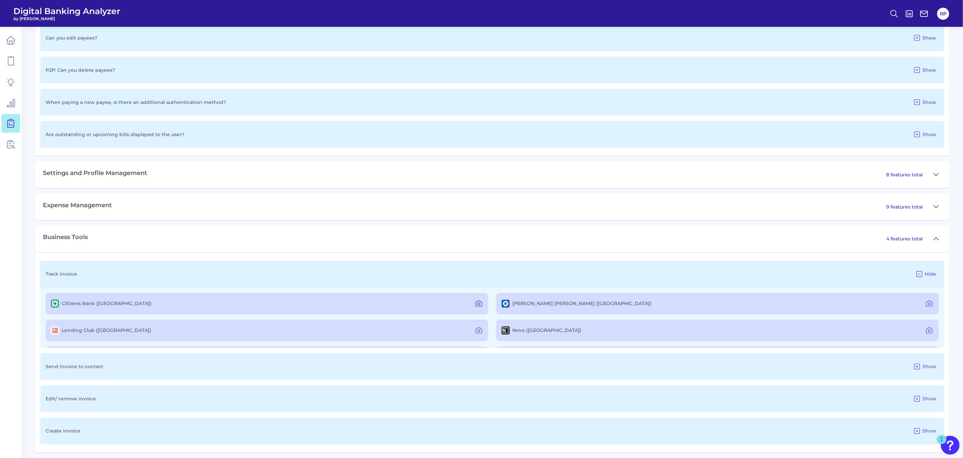
click at [476, 306] on icon at bounding box center [479, 304] width 8 height 8
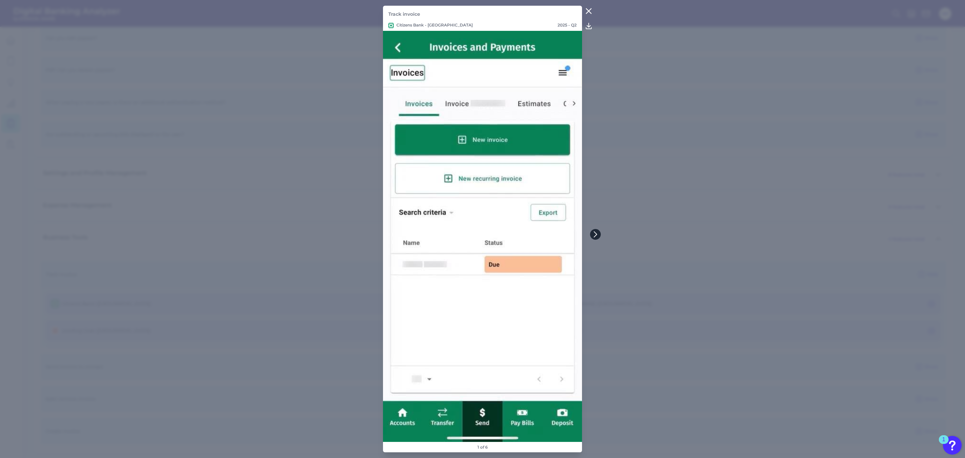
click at [595, 232] on icon at bounding box center [595, 234] width 3 height 5
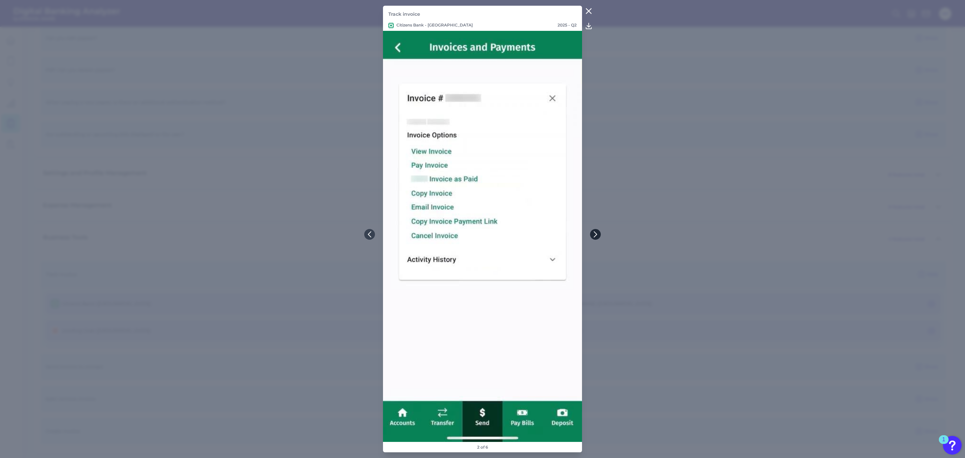
click at [595, 232] on icon at bounding box center [595, 234] width 3 height 5
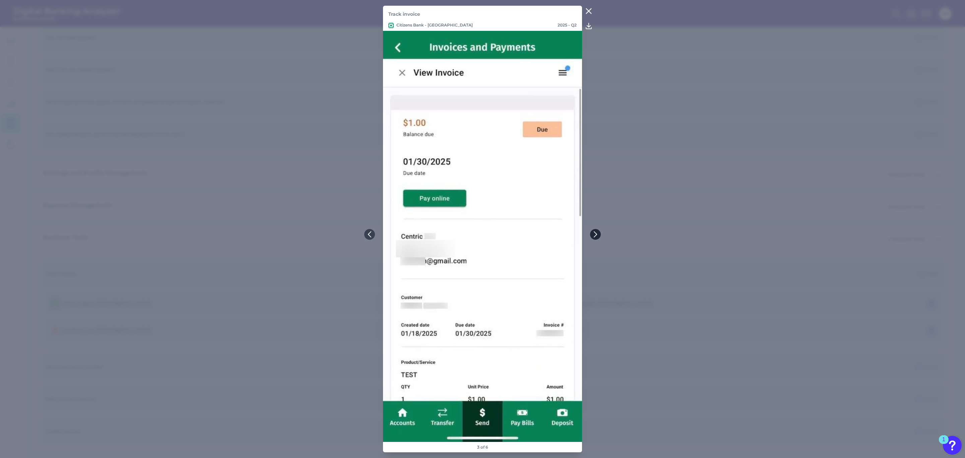
click at [595, 232] on icon at bounding box center [595, 234] width 3 height 5
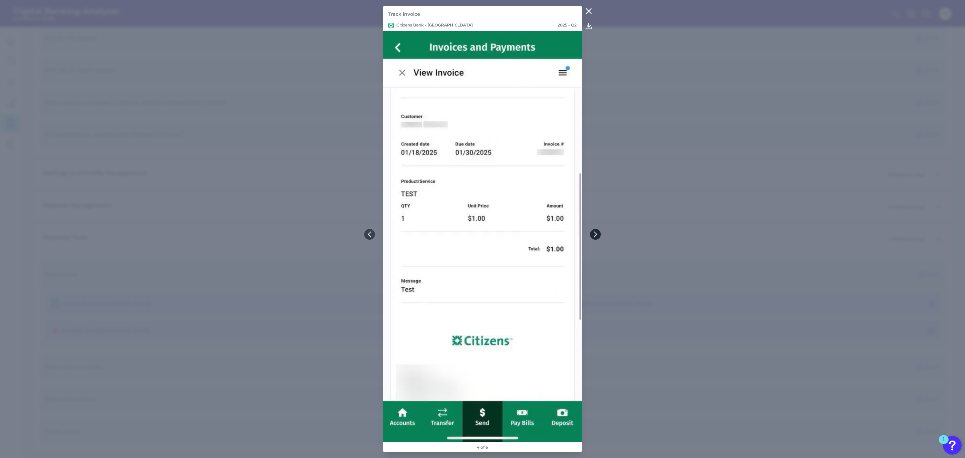
click at [595, 232] on icon at bounding box center [595, 234] width 3 height 5
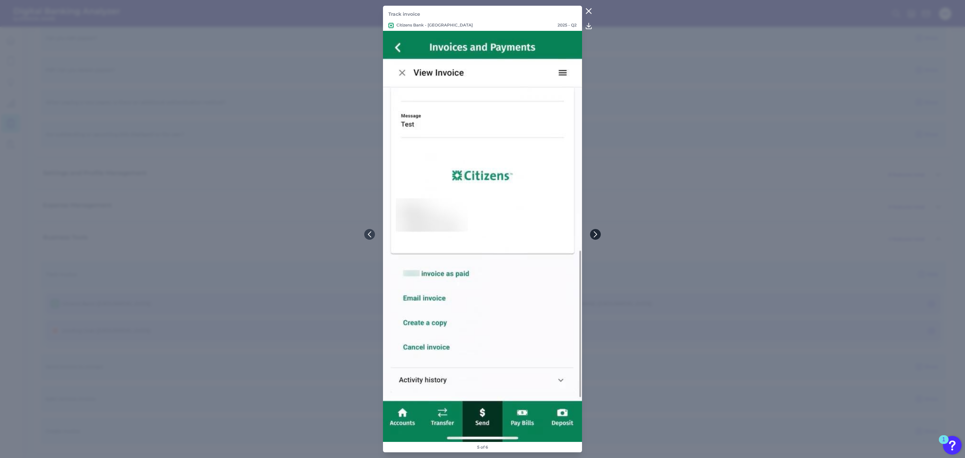
click at [595, 232] on icon at bounding box center [595, 234] width 3 height 5
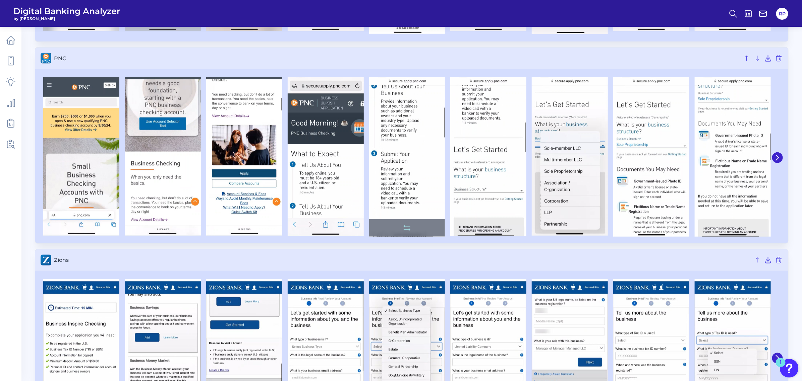
scroll to position [419, 0]
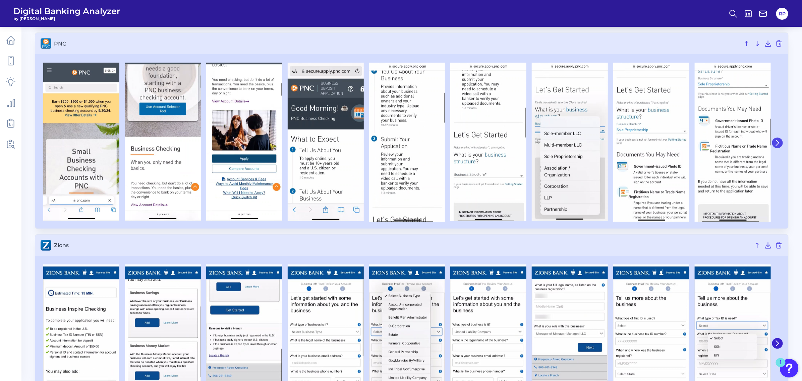
click at [777, 144] on icon at bounding box center [777, 142] width 3 height 5
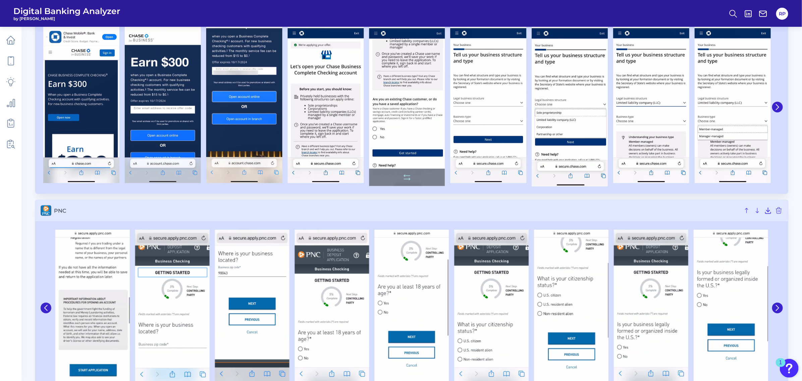
scroll to position [251, 0]
click at [777, 111] on button at bounding box center [777, 107] width 11 height 11
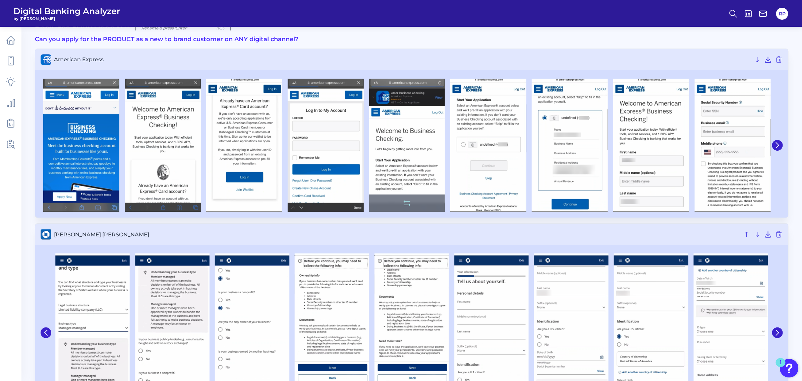
scroll to position [0, 0]
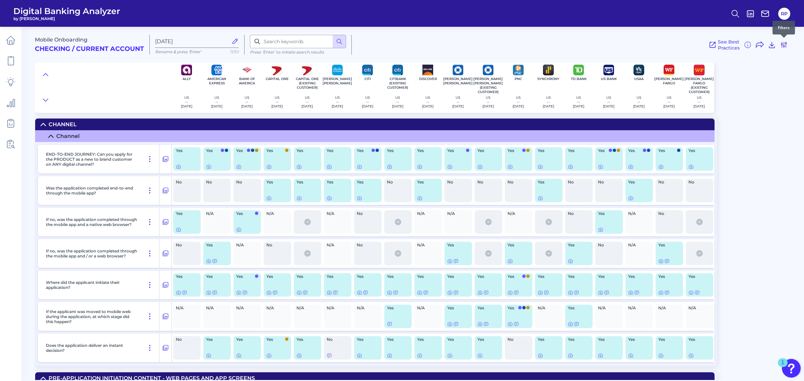
click at [785, 43] on icon at bounding box center [784, 45] width 8 height 8
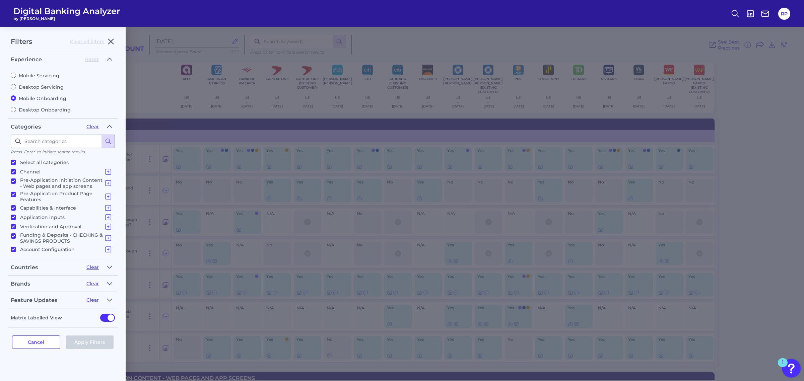
click at [168, 280] on div "Filters Clear all filters Experience Reset Mobile Servicing Desktop Servicing M…" at bounding box center [402, 204] width 804 height 355
click at [37, 341] on button "Cancel" at bounding box center [36, 342] width 48 height 13
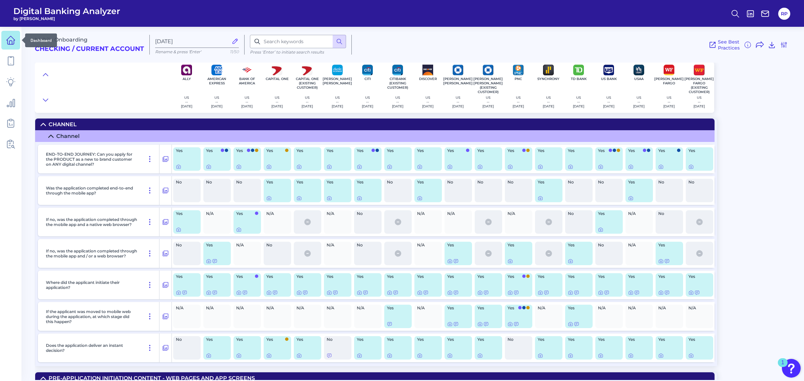
click at [11, 46] on link at bounding box center [10, 40] width 19 height 19
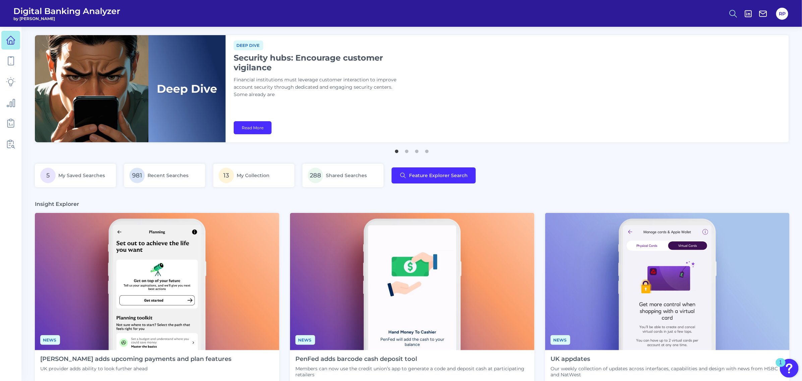
click at [733, 14] on icon at bounding box center [732, 13] width 9 height 9
click at [707, 41] on button "Feature Explorer Search" at bounding box center [700, 48] width 80 height 17
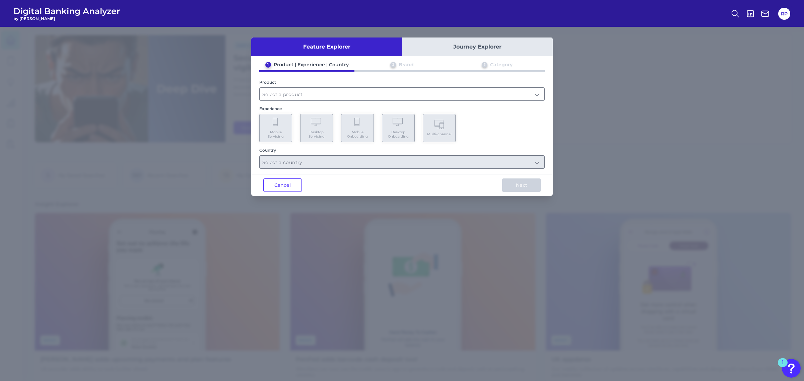
click at [343, 85] on div "Product" at bounding box center [402, 90] width 286 height 21
click at [339, 94] on input "text" at bounding box center [402, 94] width 285 height 13
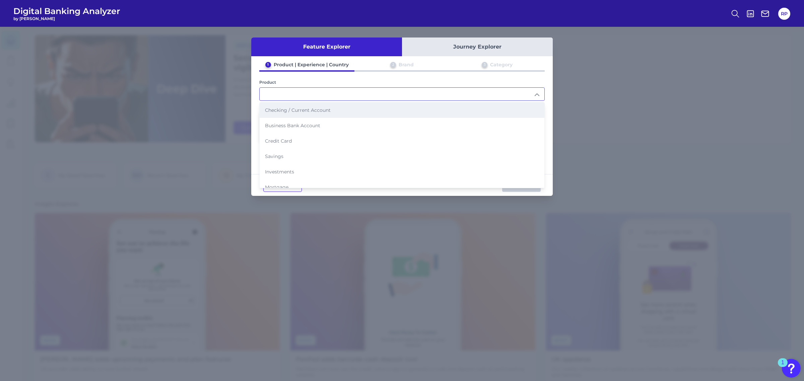
click at [302, 113] on li "Checking / Current Account" at bounding box center [402, 110] width 285 height 15
type input "Checking / Current Account"
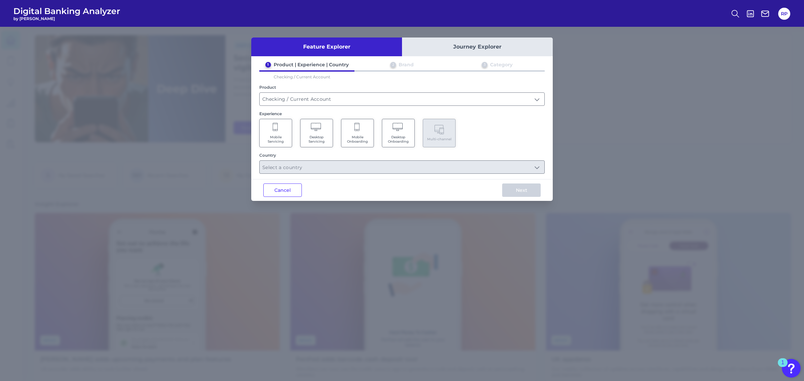
click at [366, 136] on span "Mobile Onboarding" at bounding box center [357, 139] width 25 height 9
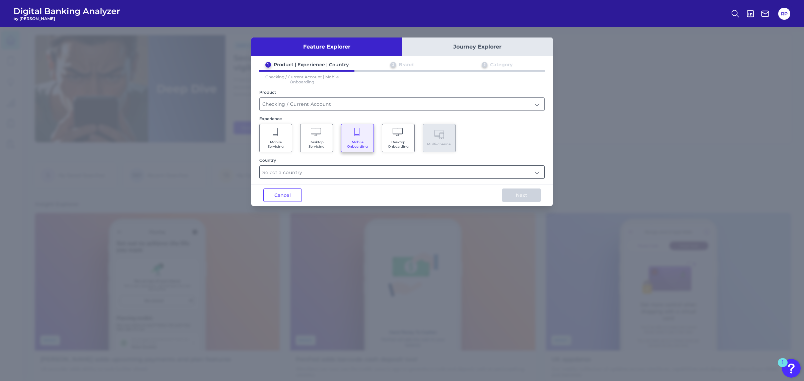
click at [396, 171] on input "text" at bounding box center [402, 172] width 285 height 13
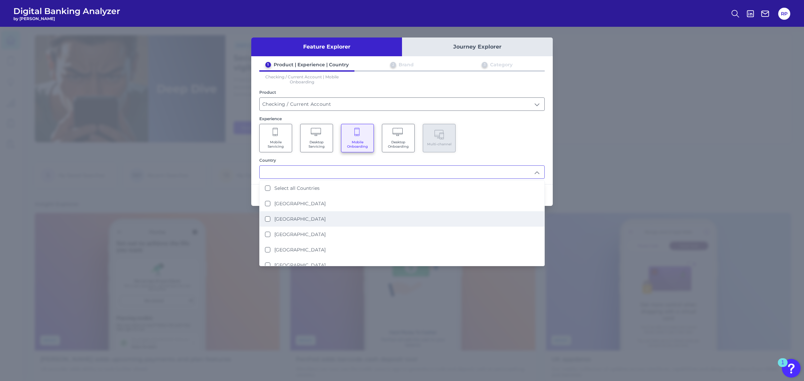
click at [299, 216] on label "[GEOGRAPHIC_DATA]" at bounding box center [300, 219] width 51 height 6
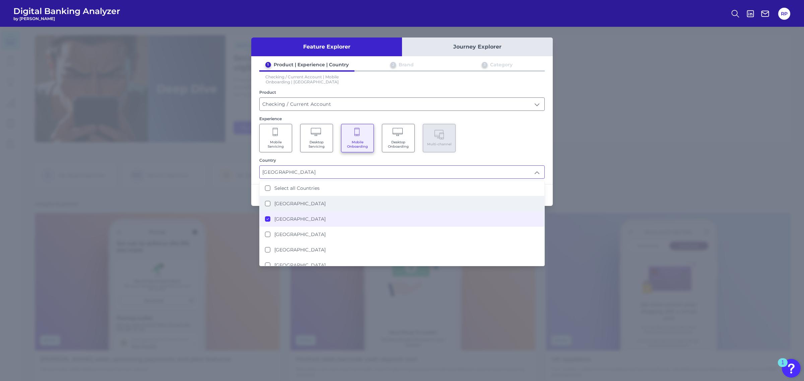
type input "[GEOGRAPHIC_DATA]"
click at [481, 133] on div "Mobile Servicing Desktop Servicing Mobile Onboarding Desktop Onboarding Multi-c…" at bounding box center [402, 138] width 286 height 28
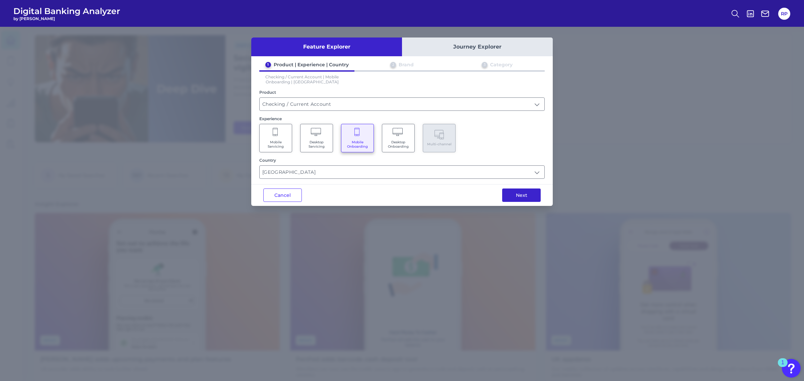
click at [522, 193] on button "Next" at bounding box center [521, 195] width 39 height 13
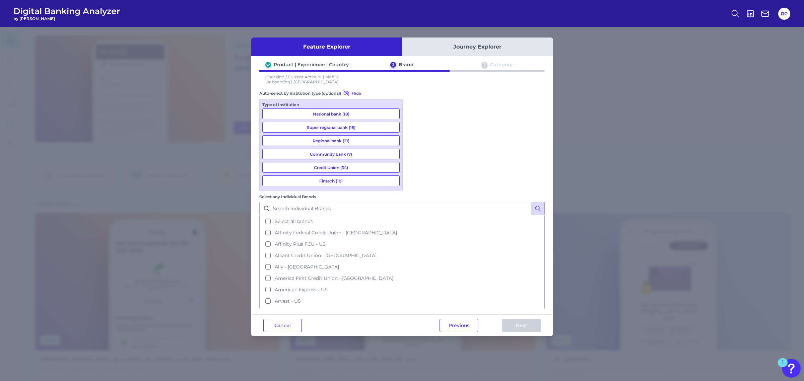
click at [339, 115] on button "National bank (18)" at bounding box center [330, 114] width 137 height 11
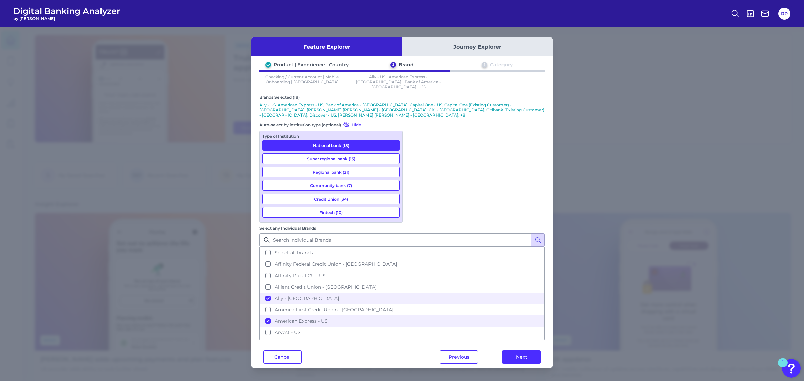
click at [342, 207] on button "Fintech (10)" at bounding box center [330, 212] width 137 height 11
click at [512, 351] on button "Next" at bounding box center [521, 357] width 39 height 13
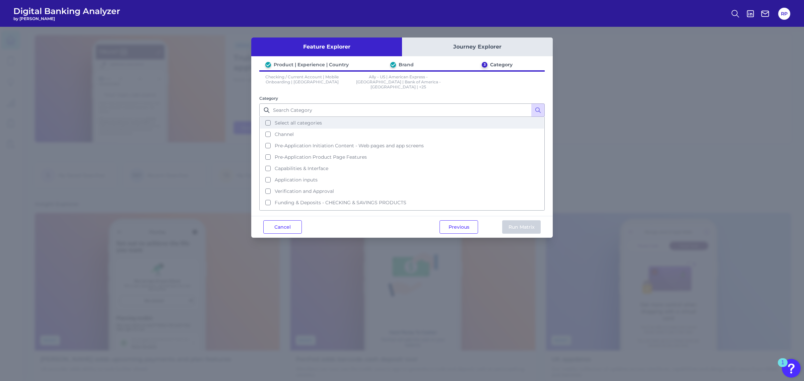
click at [289, 120] on span "Select all categories" at bounding box center [298, 123] width 47 height 6
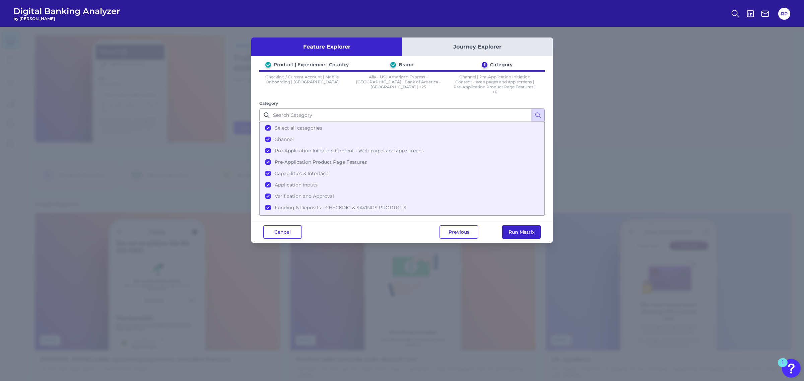
click at [518, 235] on button "Run Matrix" at bounding box center [521, 232] width 39 height 13
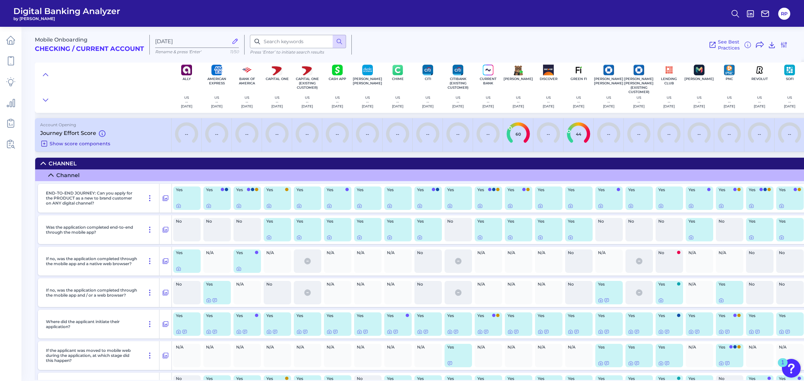
click at [66, 141] on span "Show score components" at bounding box center [80, 144] width 61 height 6
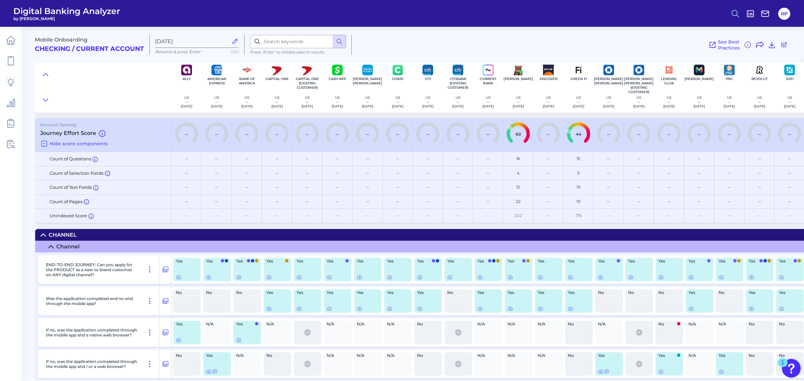
click at [737, 14] on circle at bounding box center [734, 12] width 5 height 5
click at [703, 44] on button "Feature Explorer Search" at bounding box center [703, 48] width 80 height 17
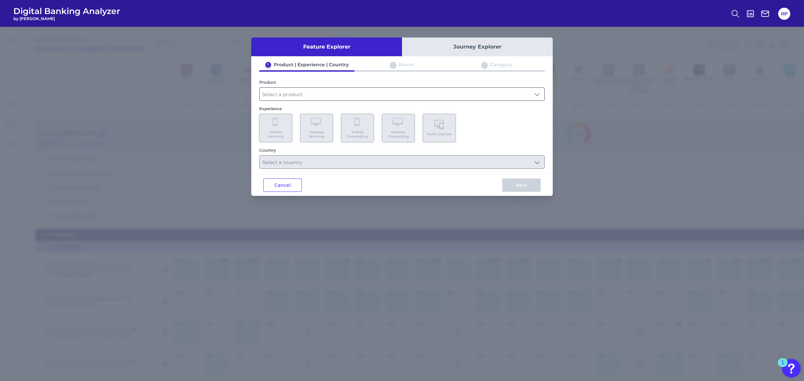
click at [338, 91] on input "text" at bounding box center [402, 94] width 285 height 13
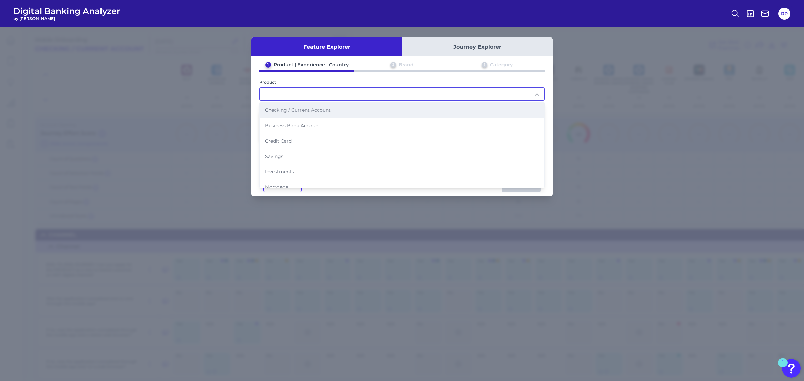
click at [302, 113] on li "Checking / Current Account" at bounding box center [402, 110] width 285 height 15
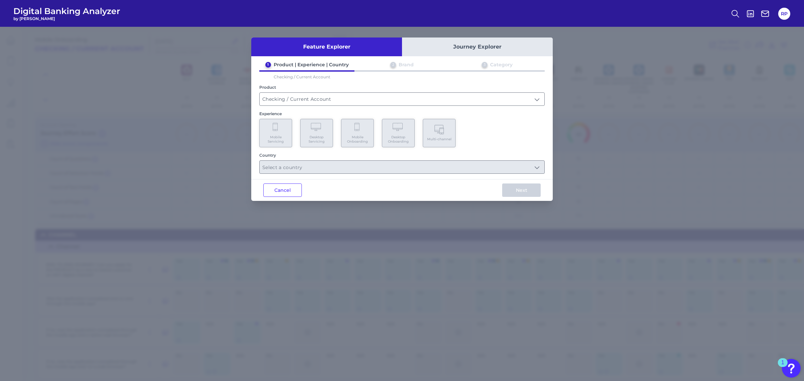
type input "Checking / Current Account"
click at [283, 135] on span "Mobile Servicing" at bounding box center [275, 139] width 25 height 9
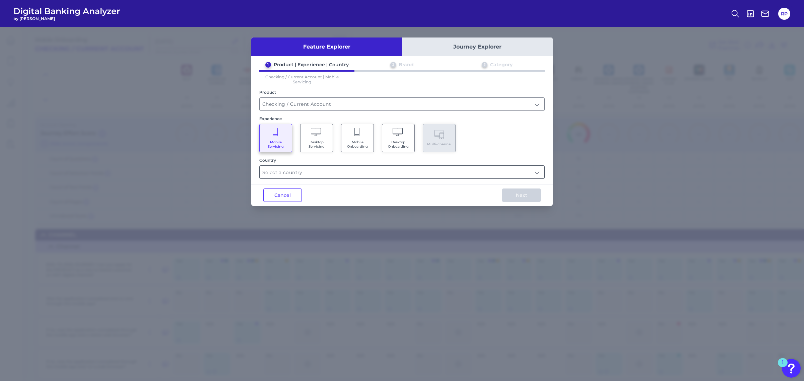
click at [344, 166] on input "text" at bounding box center [402, 172] width 285 height 13
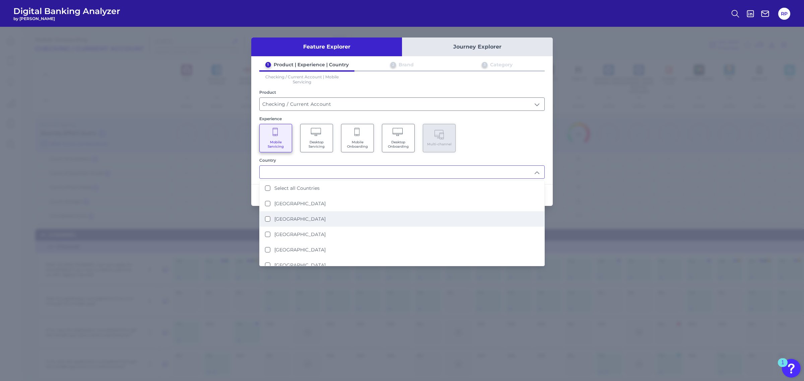
click at [299, 216] on label "[GEOGRAPHIC_DATA]" at bounding box center [300, 219] width 51 height 6
type input "[GEOGRAPHIC_DATA]"
click at [480, 137] on div "Mobile Servicing Desktop Servicing Mobile Onboarding Desktop Onboarding Multi-c…" at bounding box center [402, 138] width 286 height 28
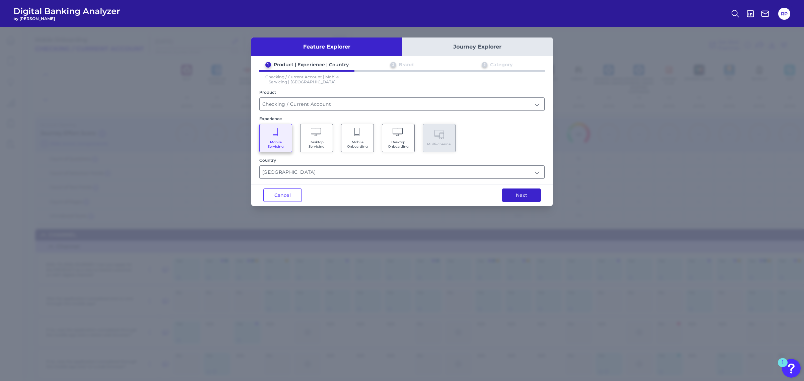
click at [522, 194] on button "Next" at bounding box center [521, 195] width 39 height 13
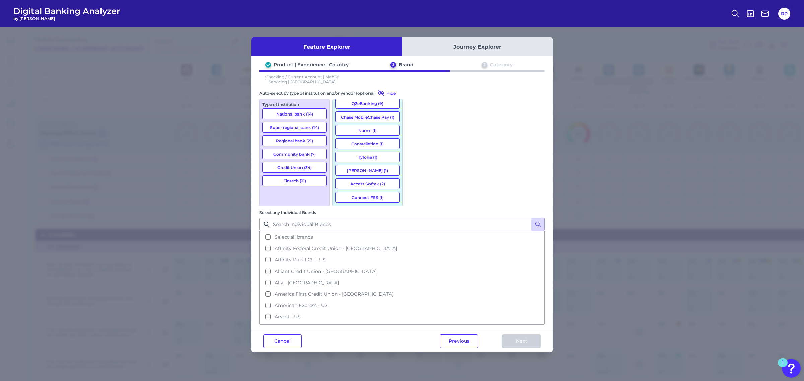
scroll to position [34, 0]
click at [369, 169] on button "Alkami (7)" at bounding box center [368, 174] width 64 height 11
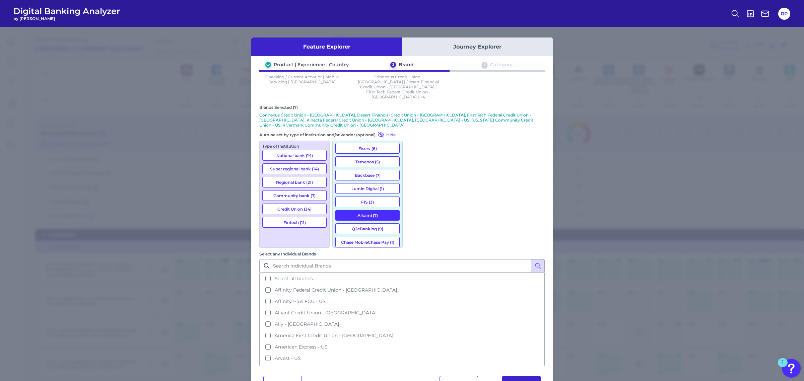
click at [521, 376] on button "Next" at bounding box center [521, 382] width 39 height 13
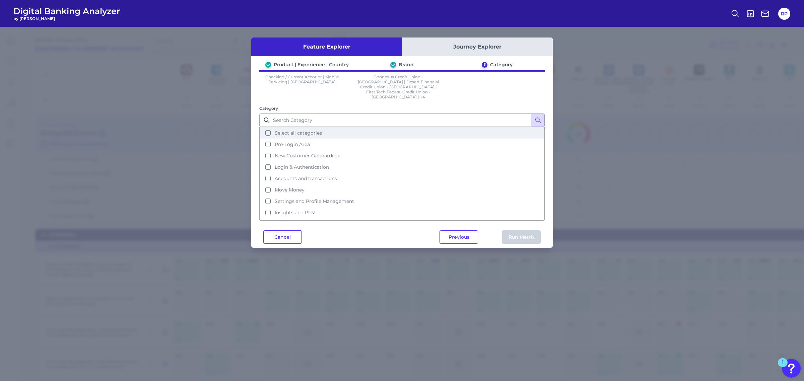
click at [289, 130] on span "Select all categories" at bounding box center [298, 133] width 47 height 6
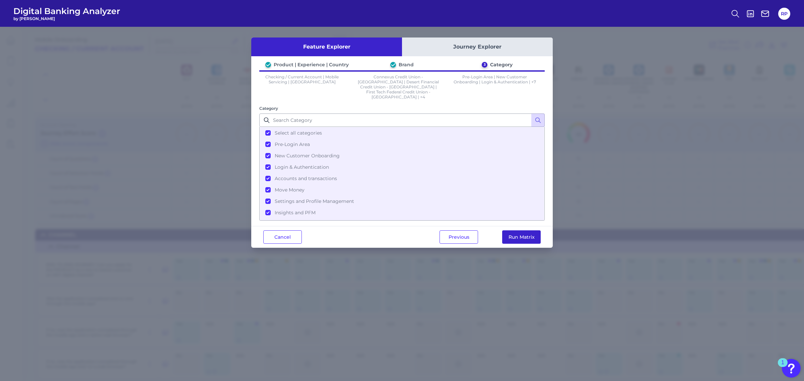
click at [515, 231] on button "Run Matrix" at bounding box center [521, 237] width 39 height 13
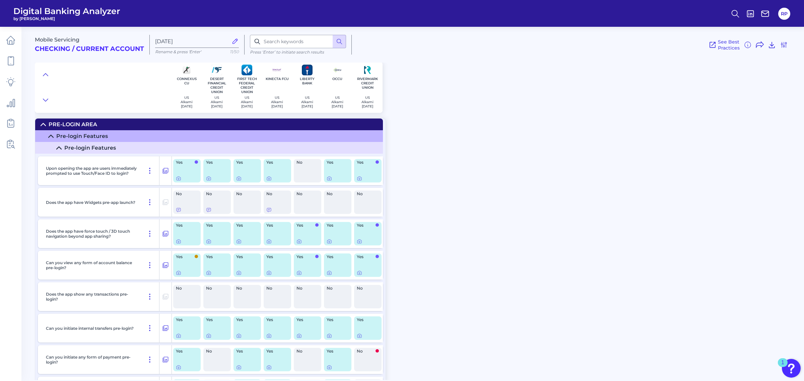
radio input "true"
radio input "false"
checkbox input "false"
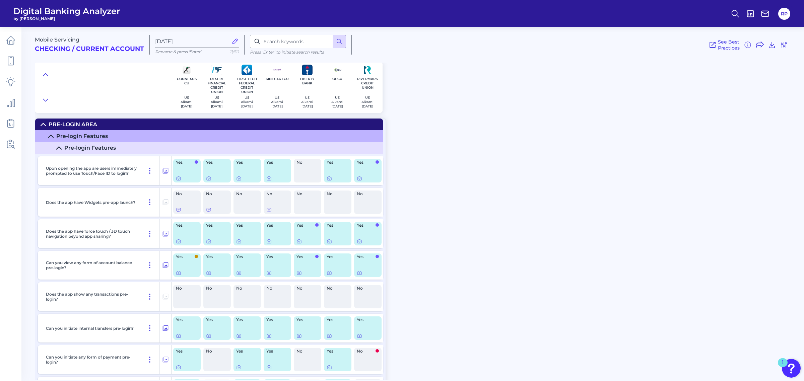
checkbox input "false"
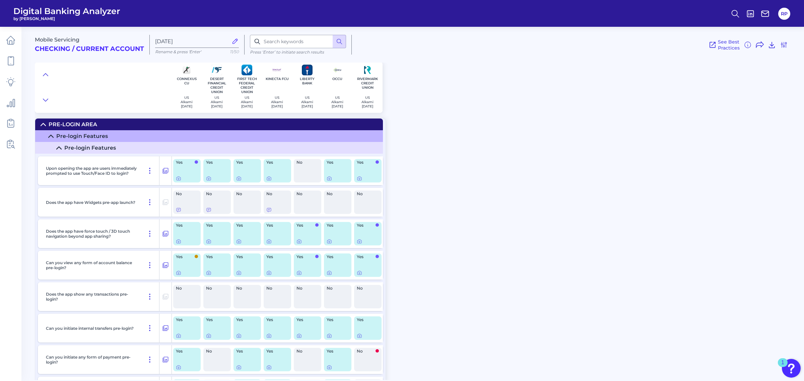
checkbox input "false"
checkbox input "true"
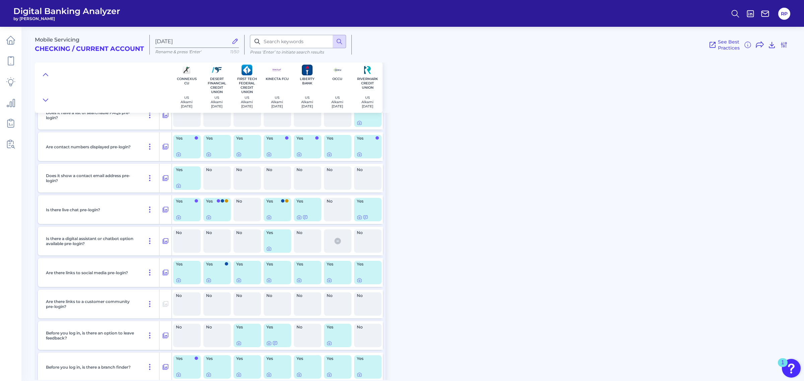
scroll to position [419, 0]
click at [732, 12] on circle at bounding box center [734, 12] width 5 height 5
click at [693, 46] on button "Feature Explorer Search" at bounding box center [703, 48] width 80 height 17
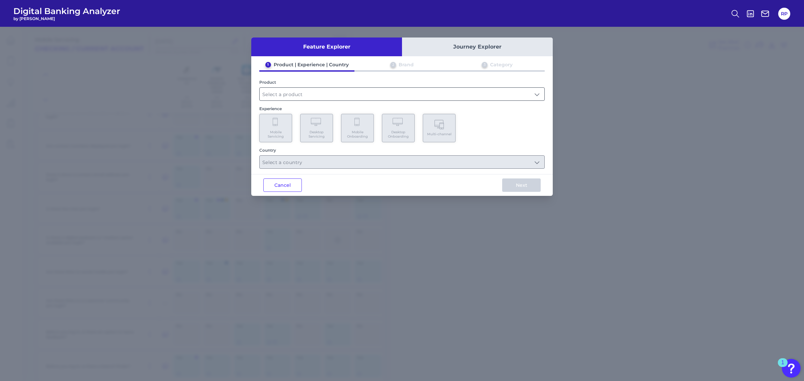
click at [341, 93] on input "text" at bounding box center [402, 94] width 285 height 13
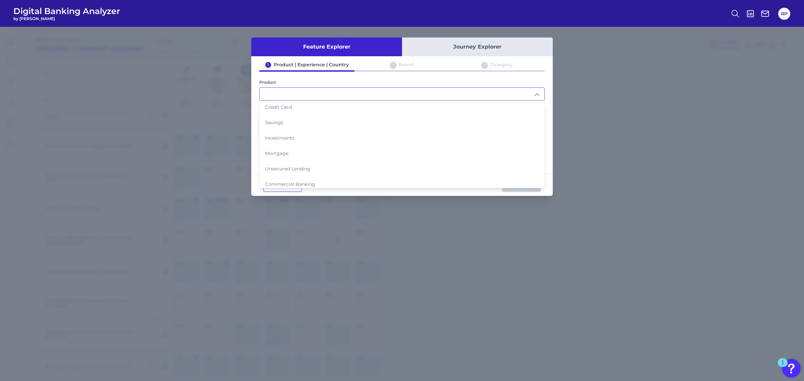
scroll to position [67, 0]
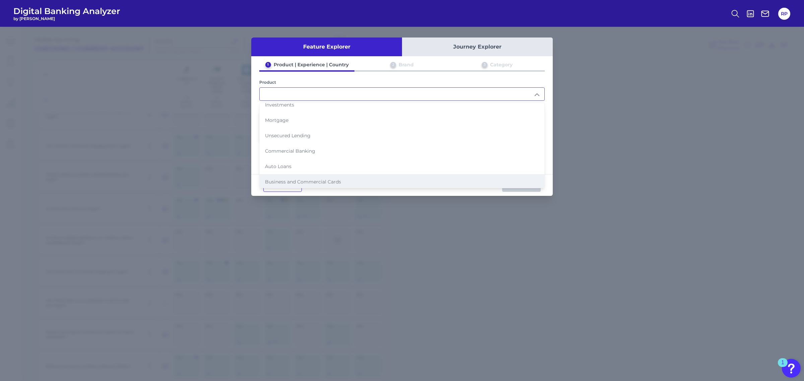
click at [314, 179] on span "Business and Commercial Cards" at bounding box center [303, 182] width 76 height 6
type input "Business and Commercial Cards"
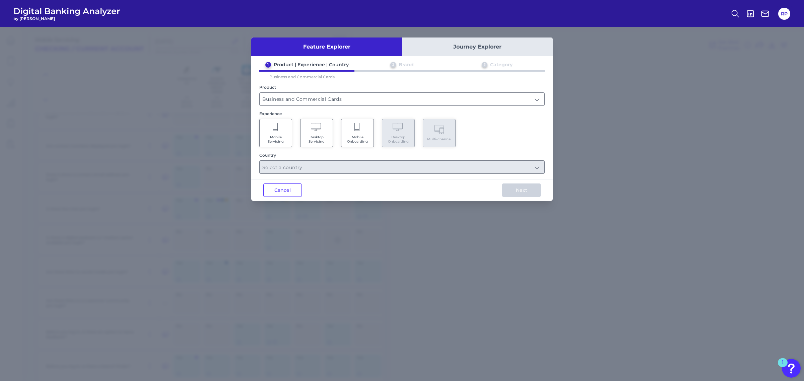
click at [360, 138] on span "Mobile Onboarding" at bounding box center [357, 139] width 25 height 9
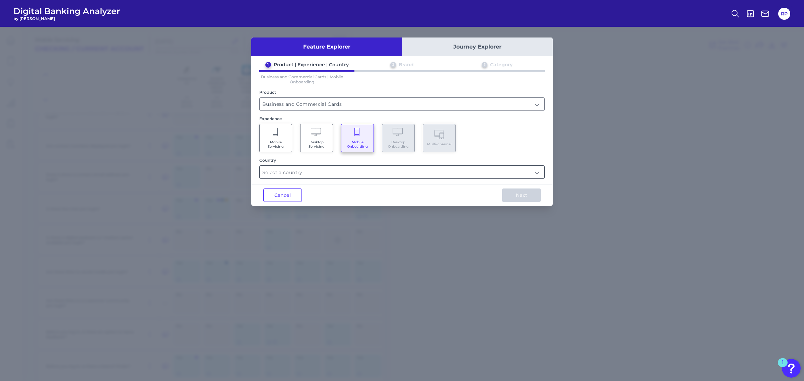
click at [365, 173] on input "text" at bounding box center [402, 172] width 285 height 13
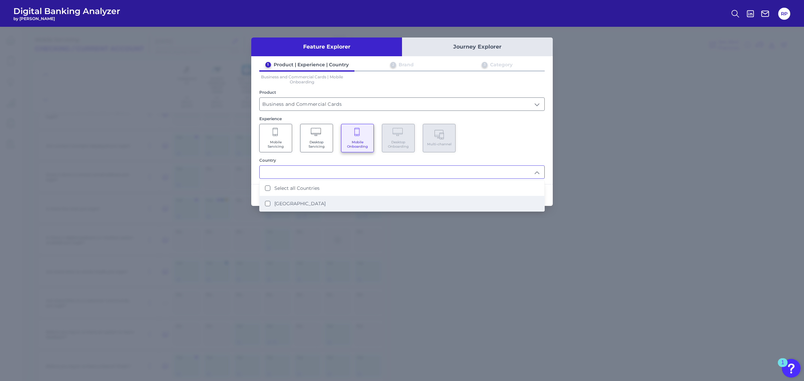
click at [299, 201] on label "[GEOGRAPHIC_DATA]" at bounding box center [300, 204] width 51 height 6
type input "Select all Countries"
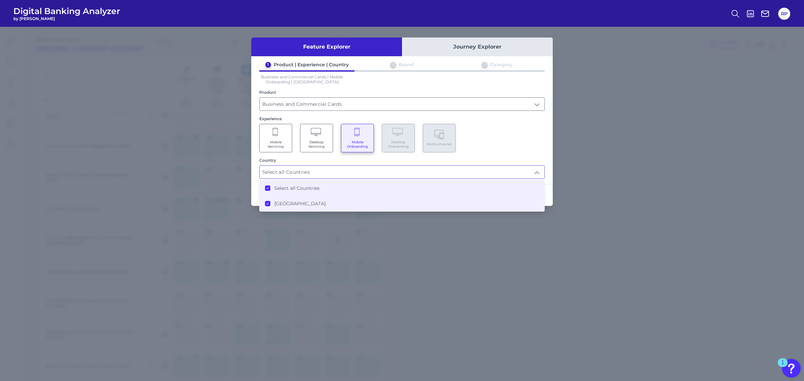
click at [505, 133] on div "Mobile Servicing Desktop Servicing Mobile Onboarding Desktop Onboarding Multi-c…" at bounding box center [402, 138] width 286 height 28
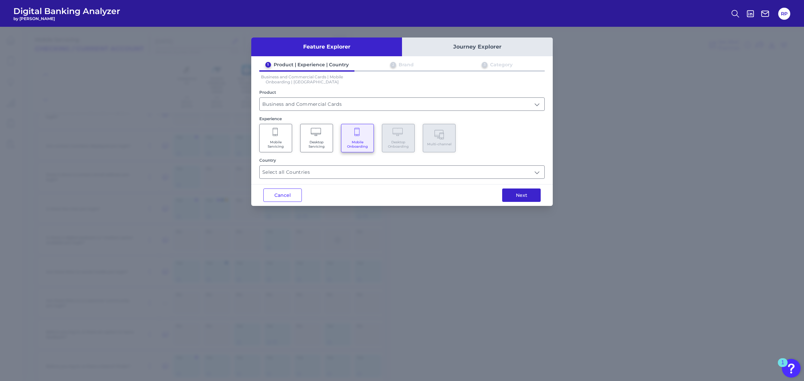
click at [529, 198] on button "Next" at bounding box center [521, 195] width 39 height 13
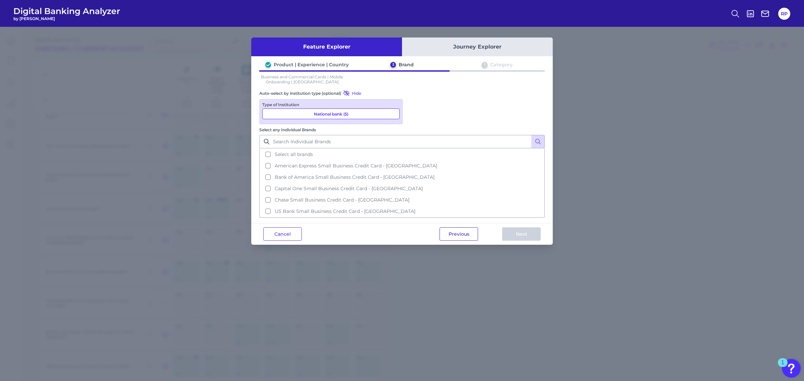
click at [460, 228] on button "Previous" at bounding box center [459, 234] width 39 height 13
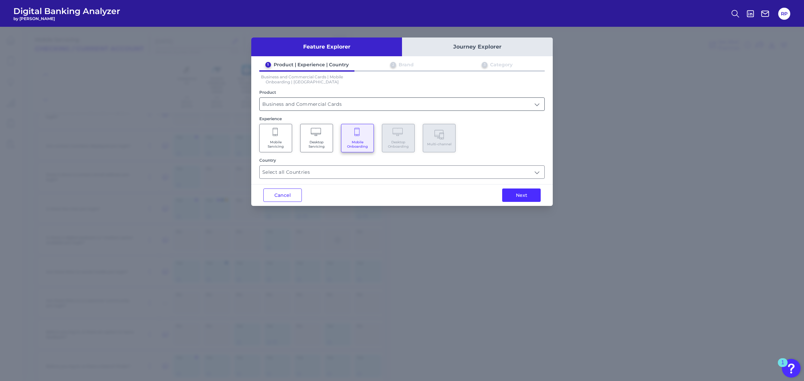
click at [338, 109] on input "Business and Commercial Cards" at bounding box center [402, 104] width 285 height 13
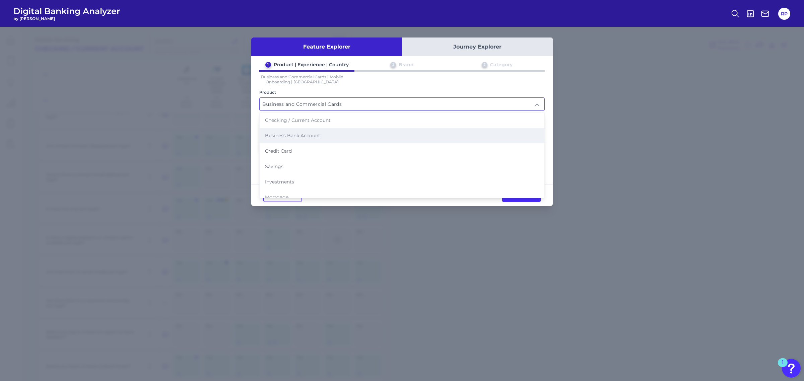
click at [312, 130] on li "Business Bank Account" at bounding box center [402, 135] width 285 height 15
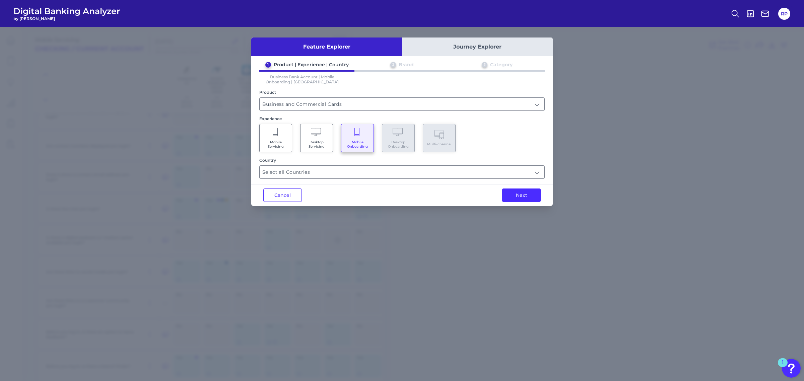
type input "Business Bank Account"
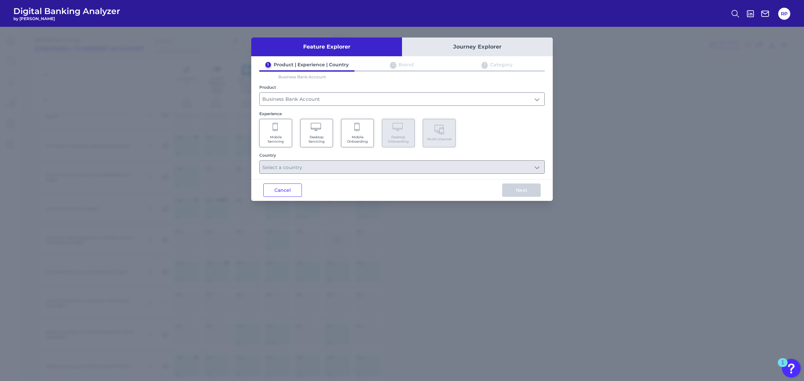
click at [284, 141] on span "Mobile Servicing" at bounding box center [275, 139] width 25 height 9
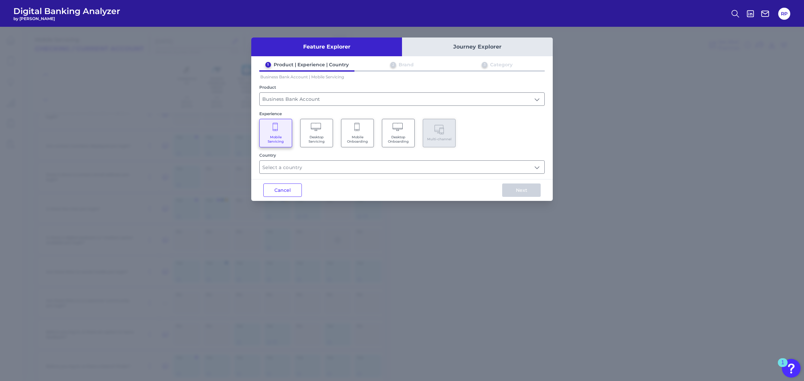
click at [332, 173] on div "Feature Explorer Journey Explorer 1 Product | Experience | Country 2 Brand 3 Ca…" at bounding box center [402, 120] width 302 height 164
click at [336, 168] on input "text" at bounding box center [402, 167] width 285 height 13
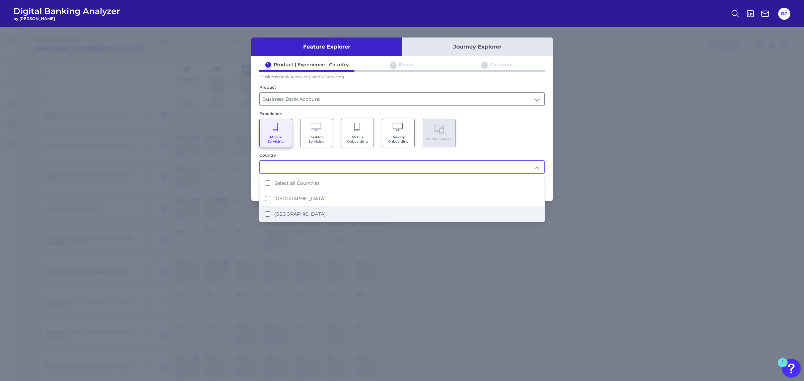
click at [301, 208] on li "[GEOGRAPHIC_DATA]" at bounding box center [402, 213] width 285 height 15
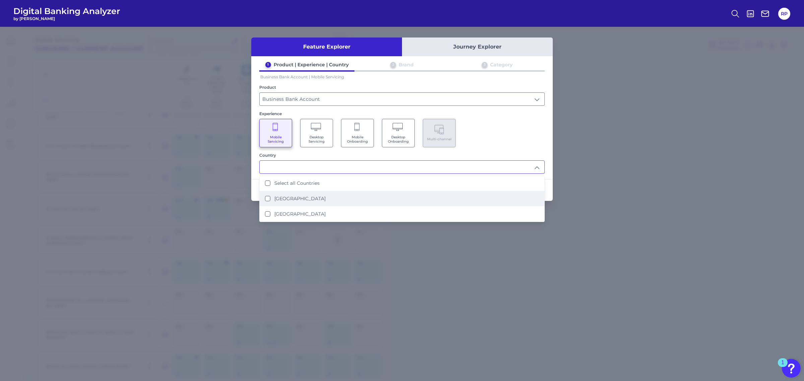
type input "[GEOGRAPHIC_DATA]"
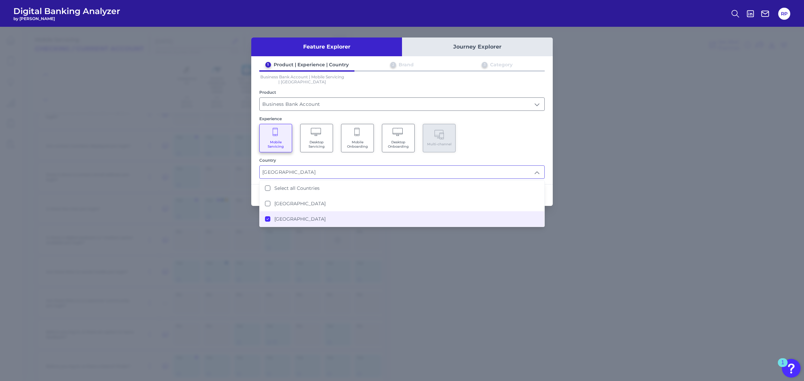
click at [501, 131] on div "Mobile Servicing Desktop Servicing Mobile Onboarding Desktop Onboarding Multi-c…" at bounding box center [402, 138] width 286 height 28
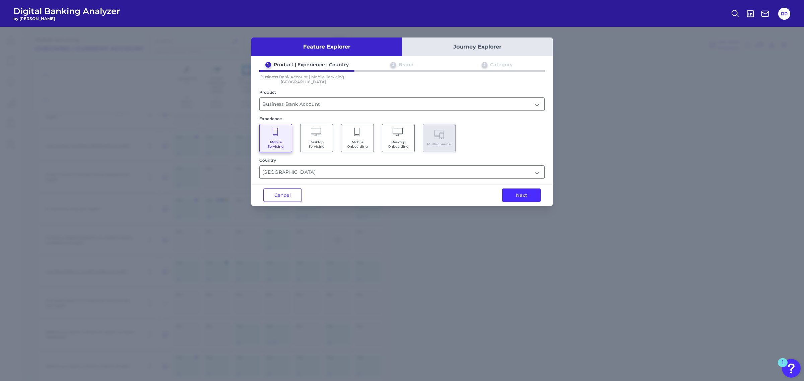
click at [501, 192] on div "Next" at bounding box center [521, 195] width 63 height 21
click at [511, 194] on button "Next" at bounding box center [521, 195] width 39 height 13
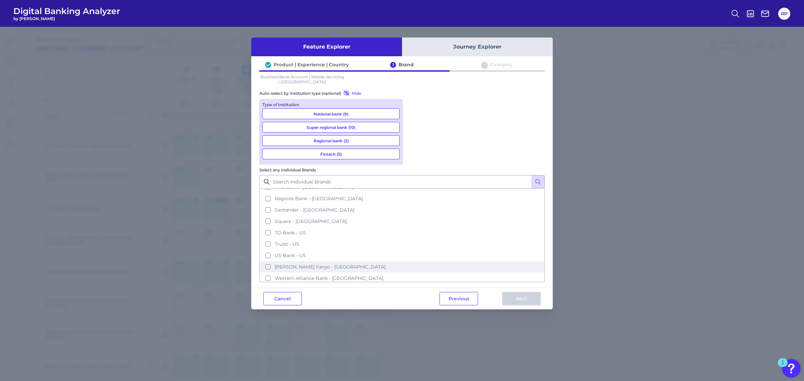
scroll to position [232, 0]
click at [446, 276] on button "Zions - US" at bounding box center [402, 281] width 284 height 11
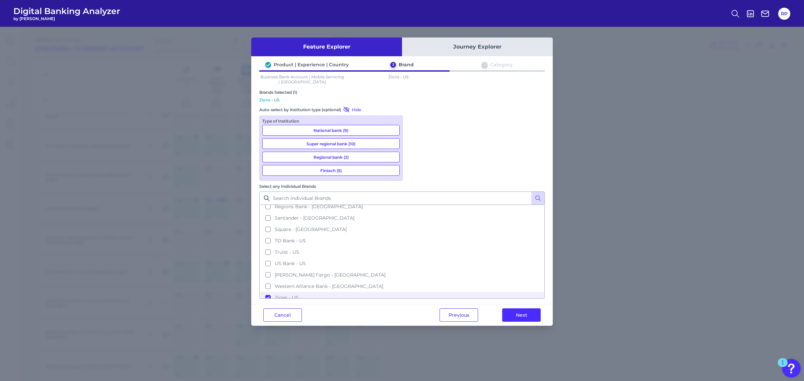
click at [524, 309] on button "Next" at bounding box center [521, 315] width 39 height 13
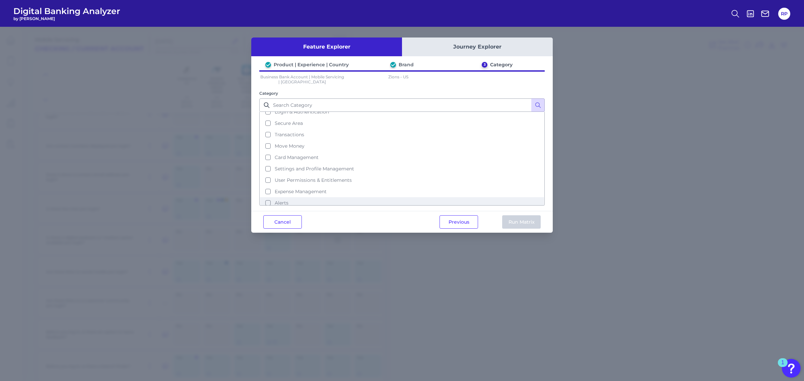
scroll to position [64, 0]
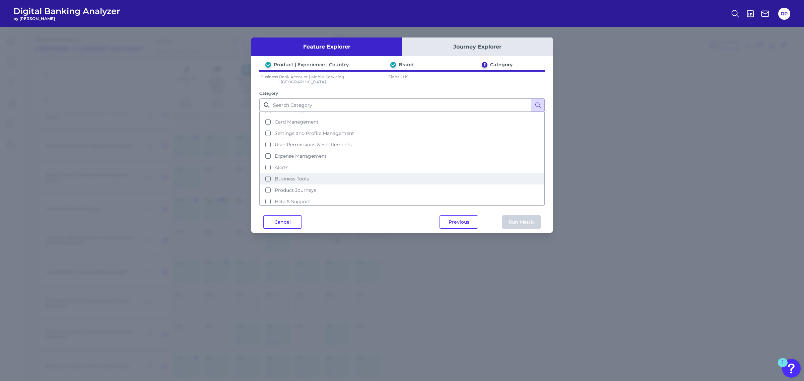
click at [306, 176] on span "Business Tools" at bounding box center [292, 179] width 34 height 6
click at [510, 221] on button "Run Matrix" at bounding box center [521, 222] width 39 height 13
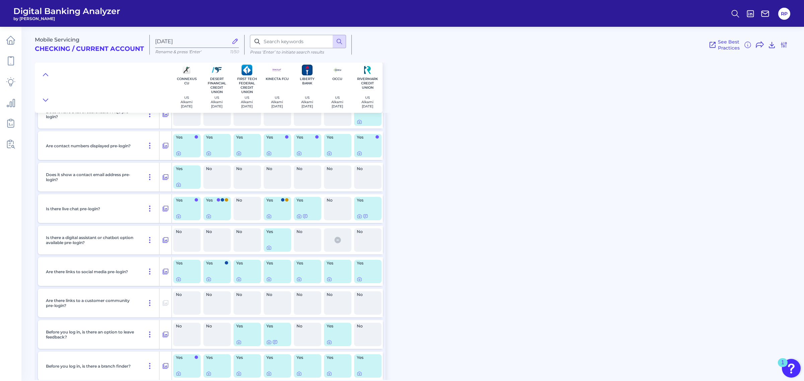
checkbox input "false"
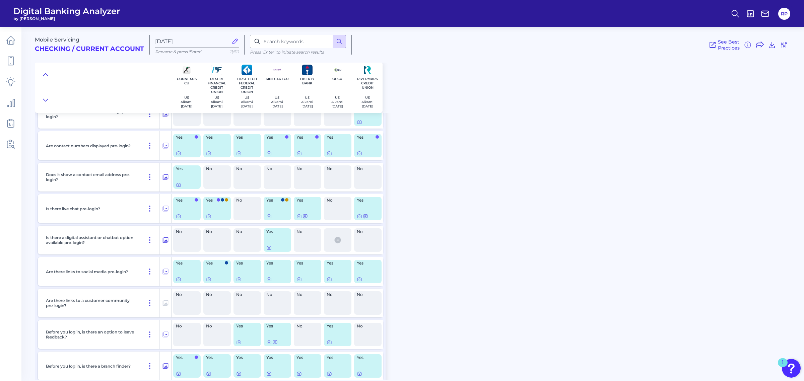
checkbox input "false"
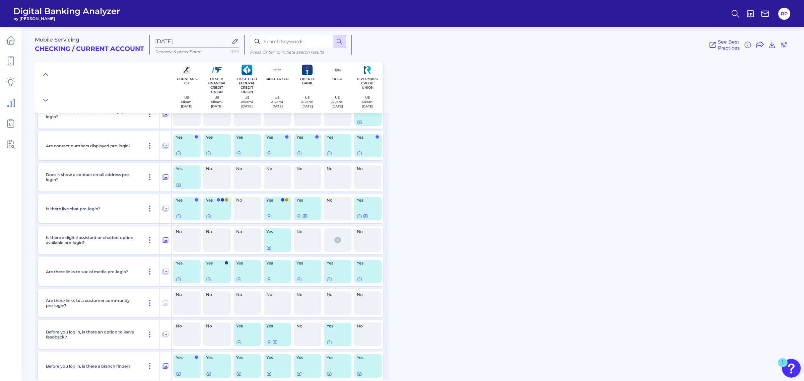
checkbox input "false"
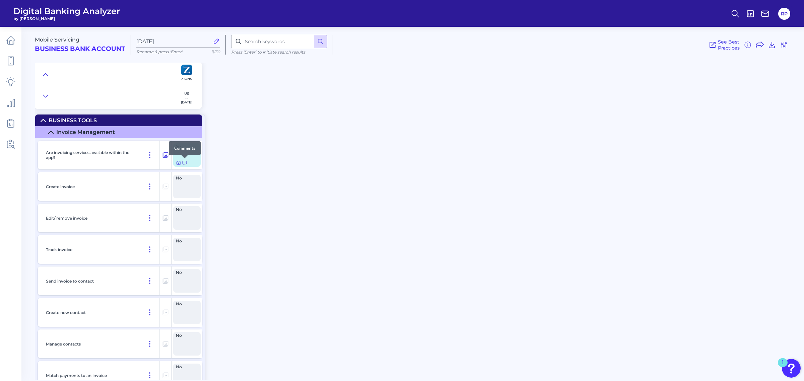
click at [184, 162] on icon at bounding box center [185, 163] width 4 height 4
